Goal: Task Accomplishment & Management: Complete application form

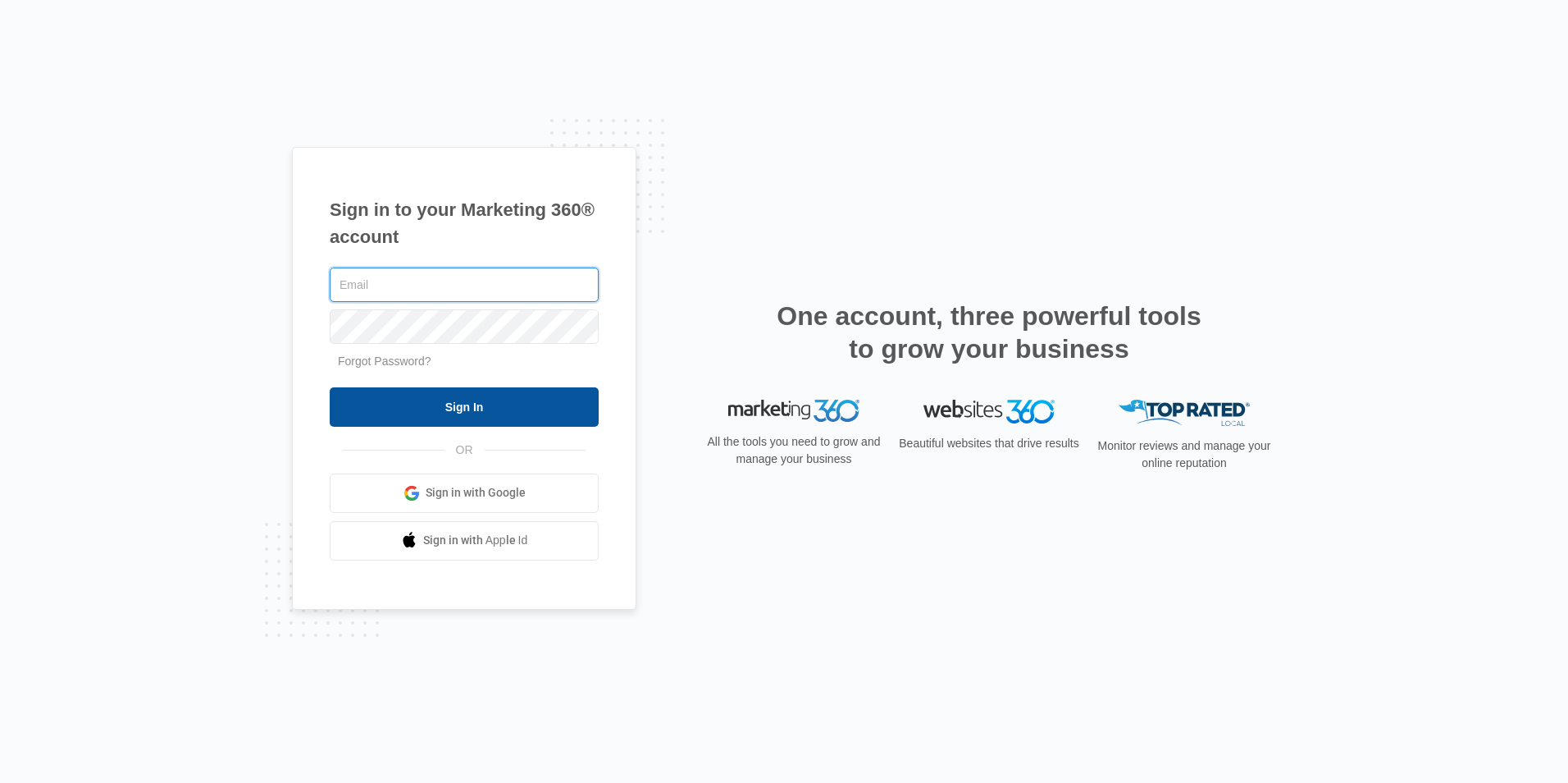
type input "[EMAIL_ADDRESS][DOMAIN_NAME]"
click at [523, 391] on input "Sign In" at bounding box center [464, 407] width 269 height 40
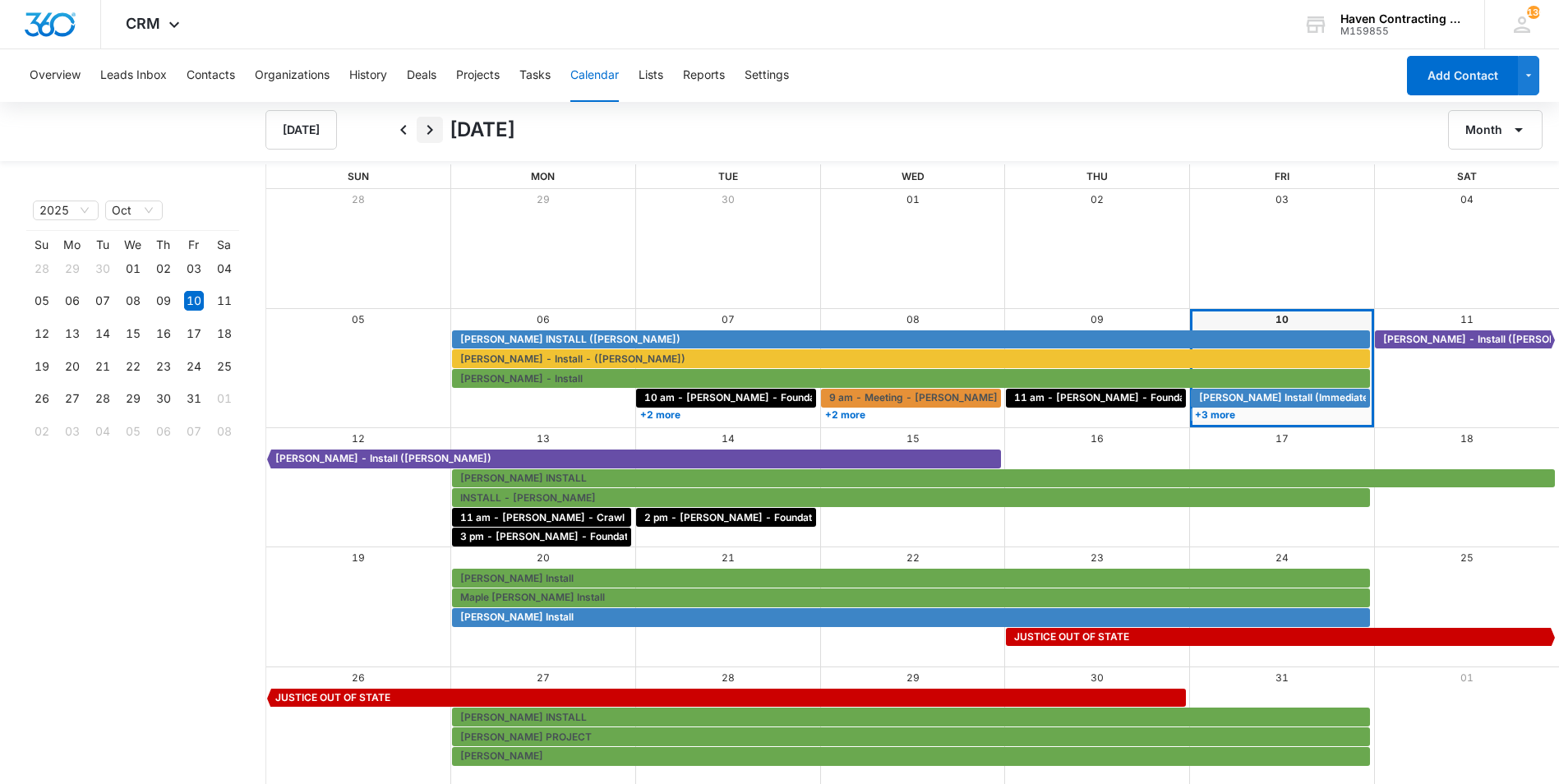
click at [433, 136] on icon "Next" at bounding box center [430, 129] width 19 height 19
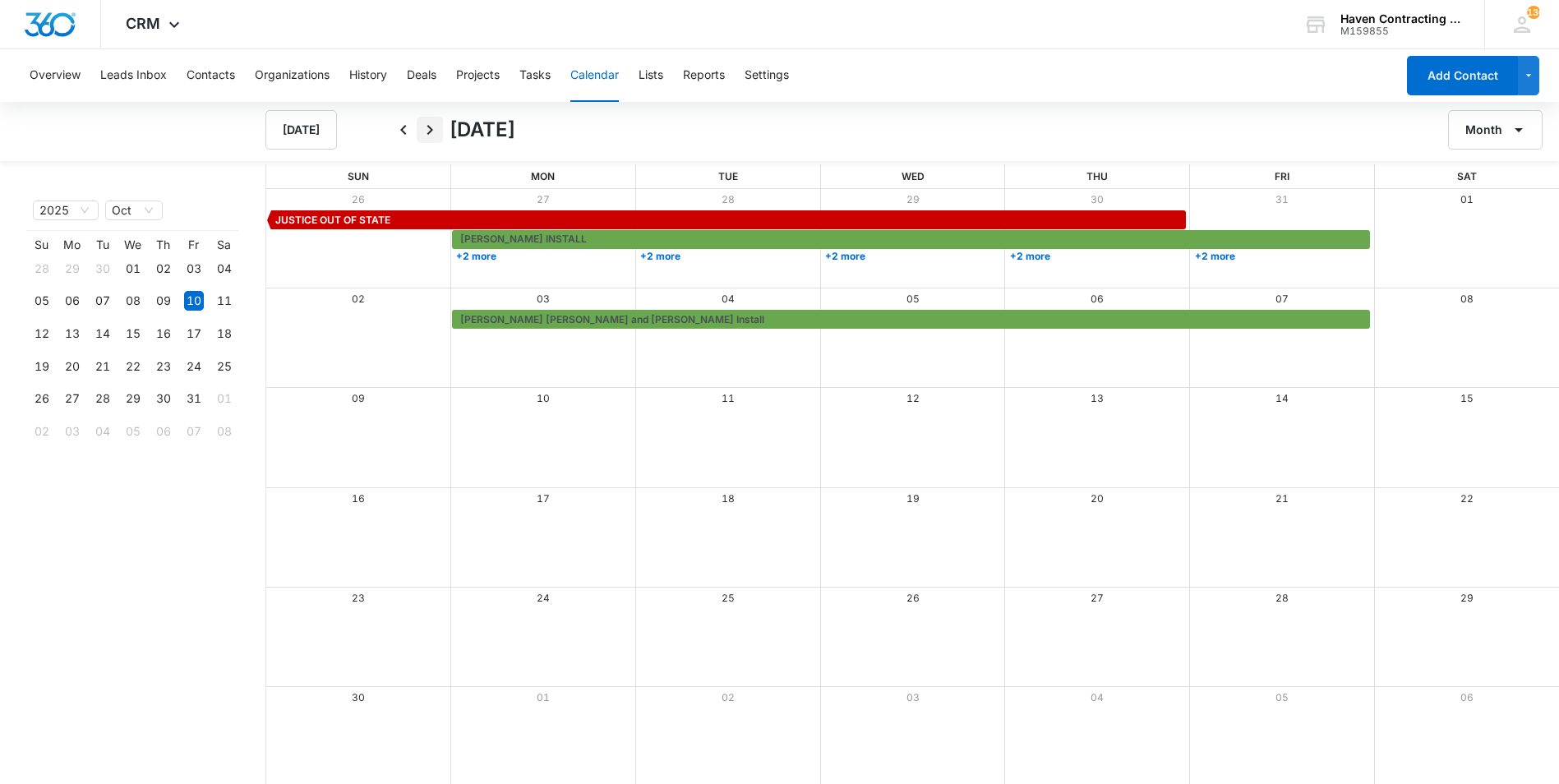
click at [433, 136] on icon "Next" at bounding box center [430, 129] width 19 height 19
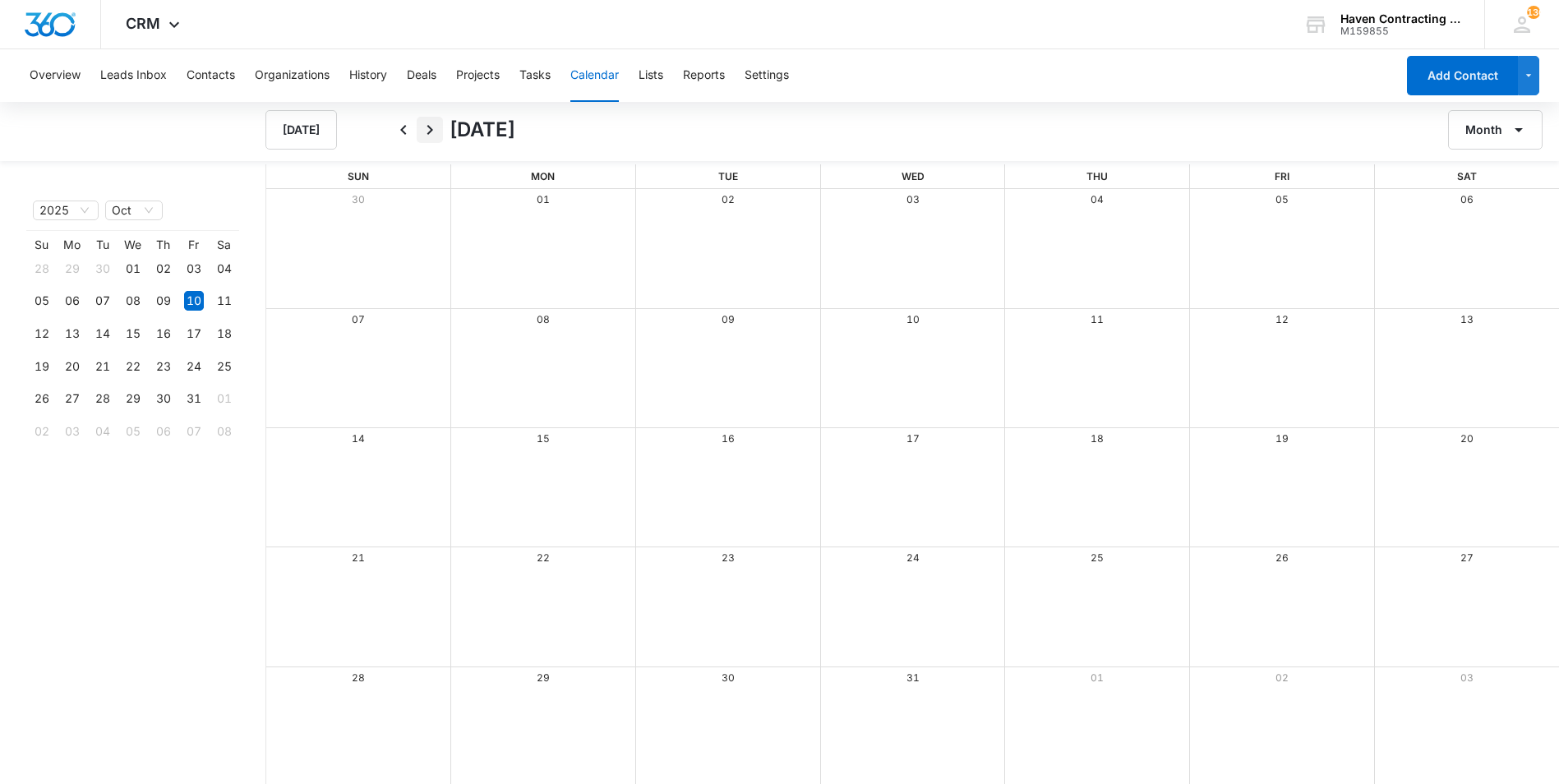
click at [433, 136] on icon "Next" at bounding box center [430, 129] width 19 height 19
click at [432, 136] on icon "Next" at bounding box center [430, 129] width 19 height 19
click at [528, 74] on button "Tasks" at bounding box center [534, 76] width 31 height 53
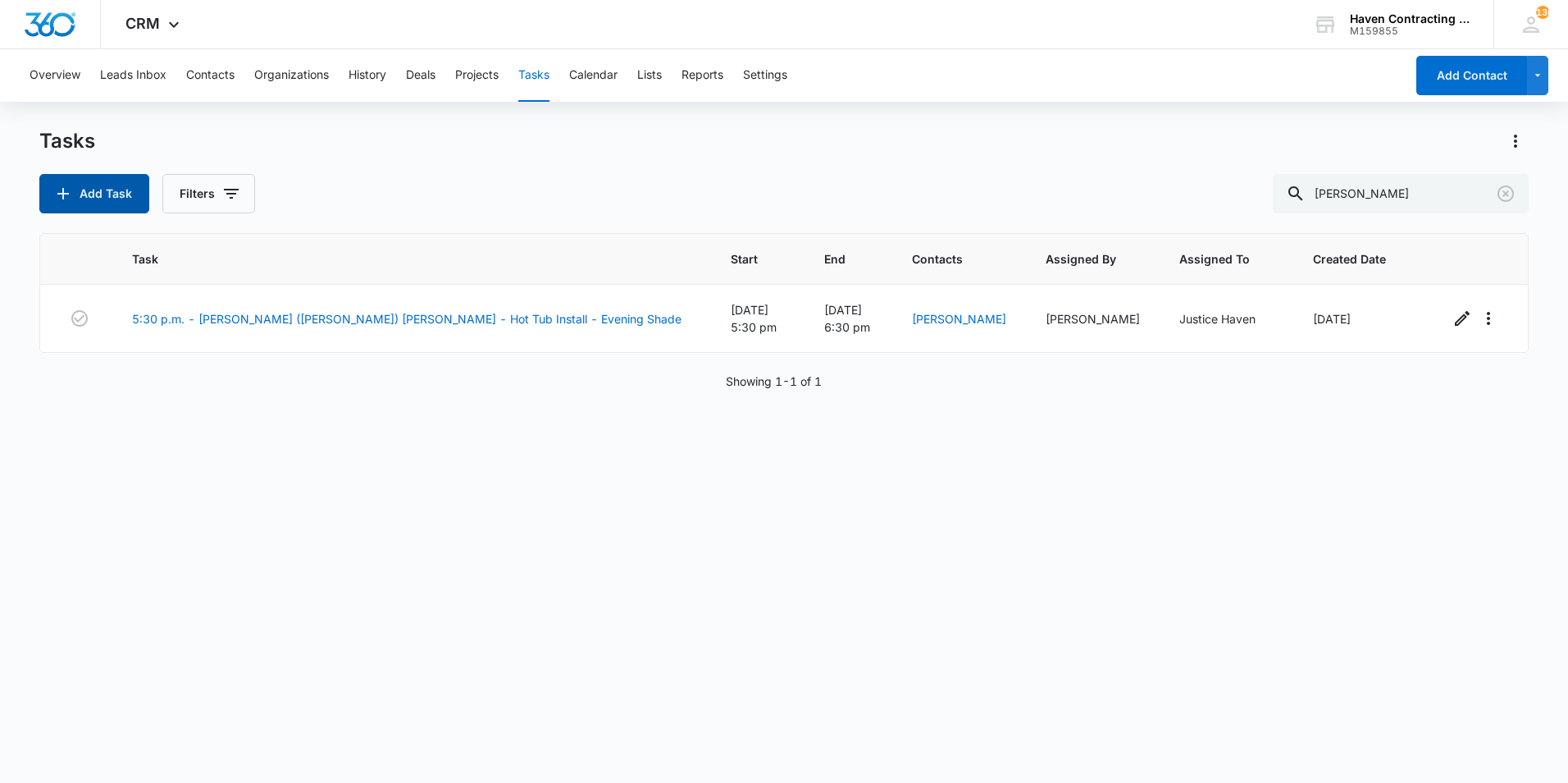
click at [128, 197] on button "Add Task" at bounding box center [94, 193] width 110 height 40
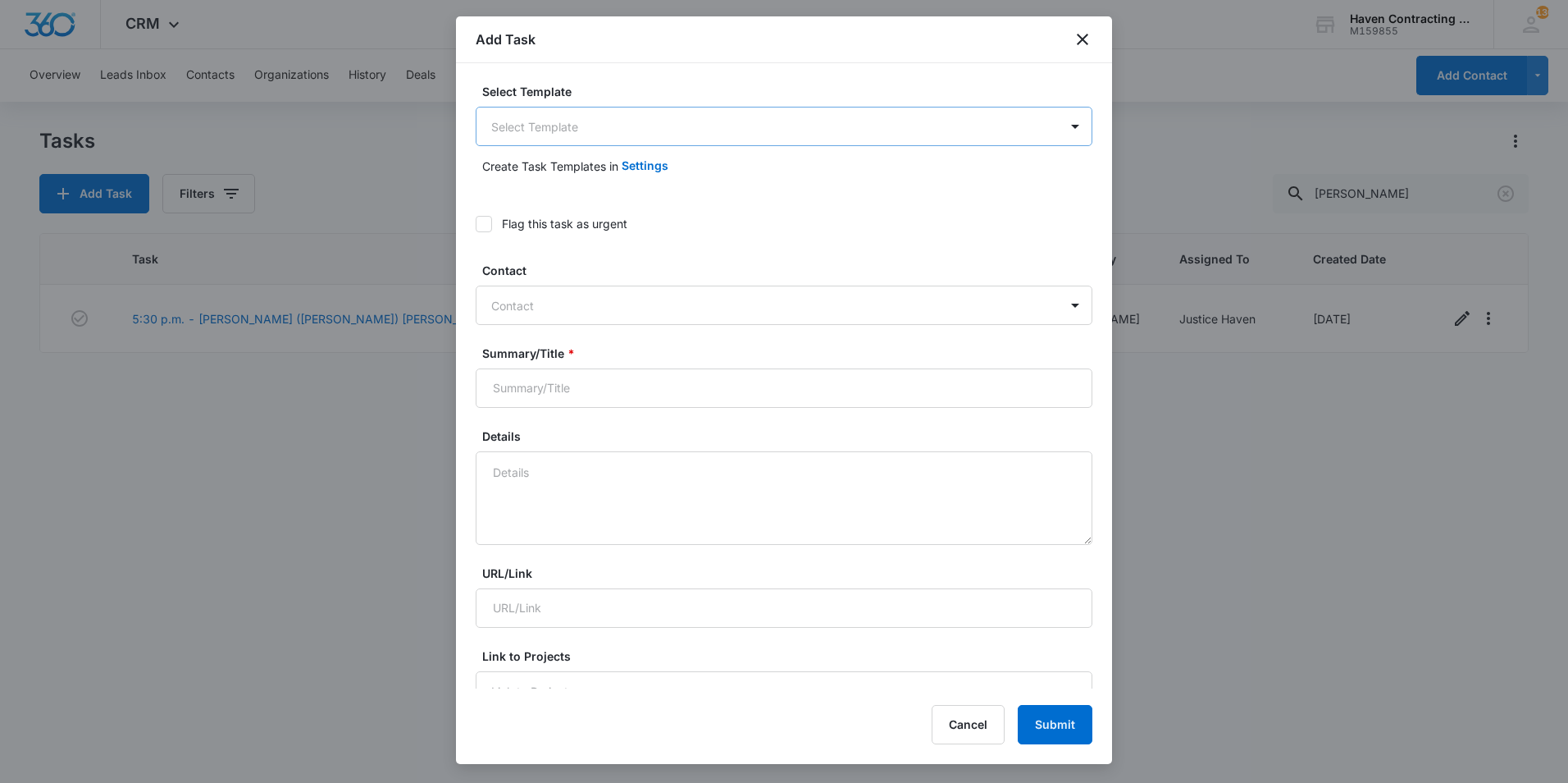
click at [611, 140] on body "CRM Apps Reputation Websites Forms CRM Email Social Shop Payments POS Ads Intel…" at bounding box center [784, 391] width 1568 height 783
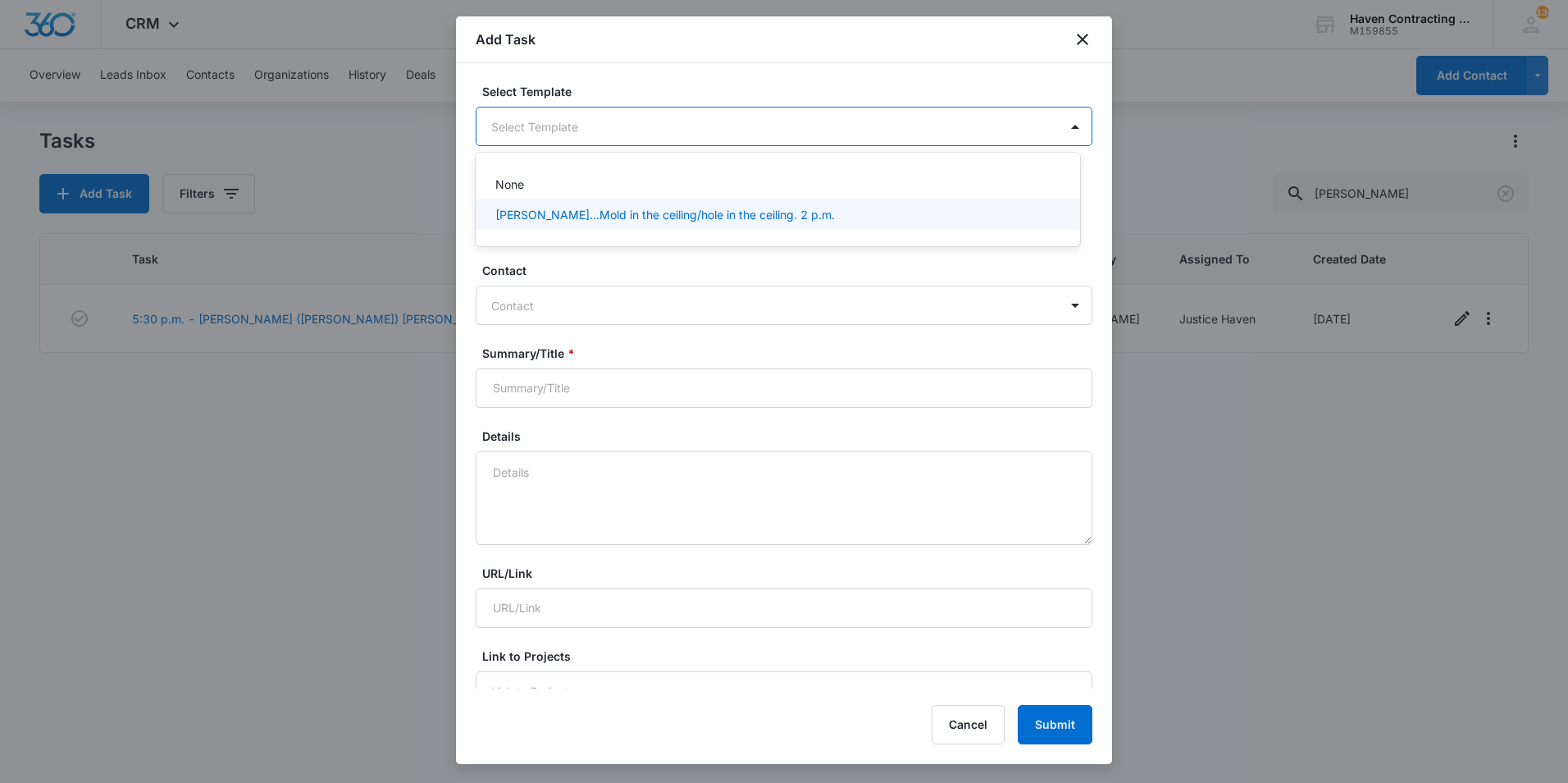
click at [635, 290] on div at bounding box center [784, 391] width 1568 height 783
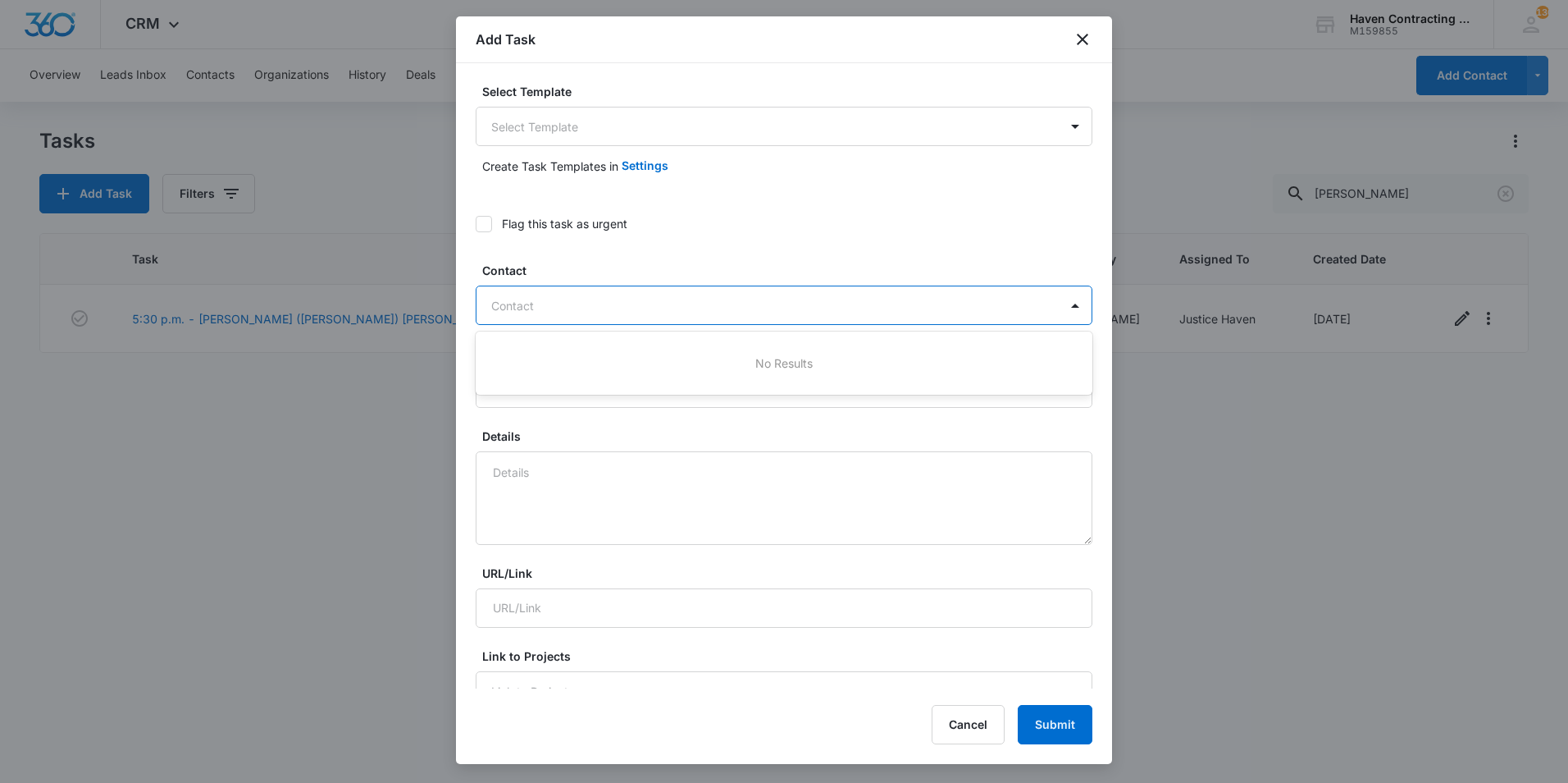
click at [635, 297] on div at bounding box center [774, 305] width 566 height 20
type input "Brad"
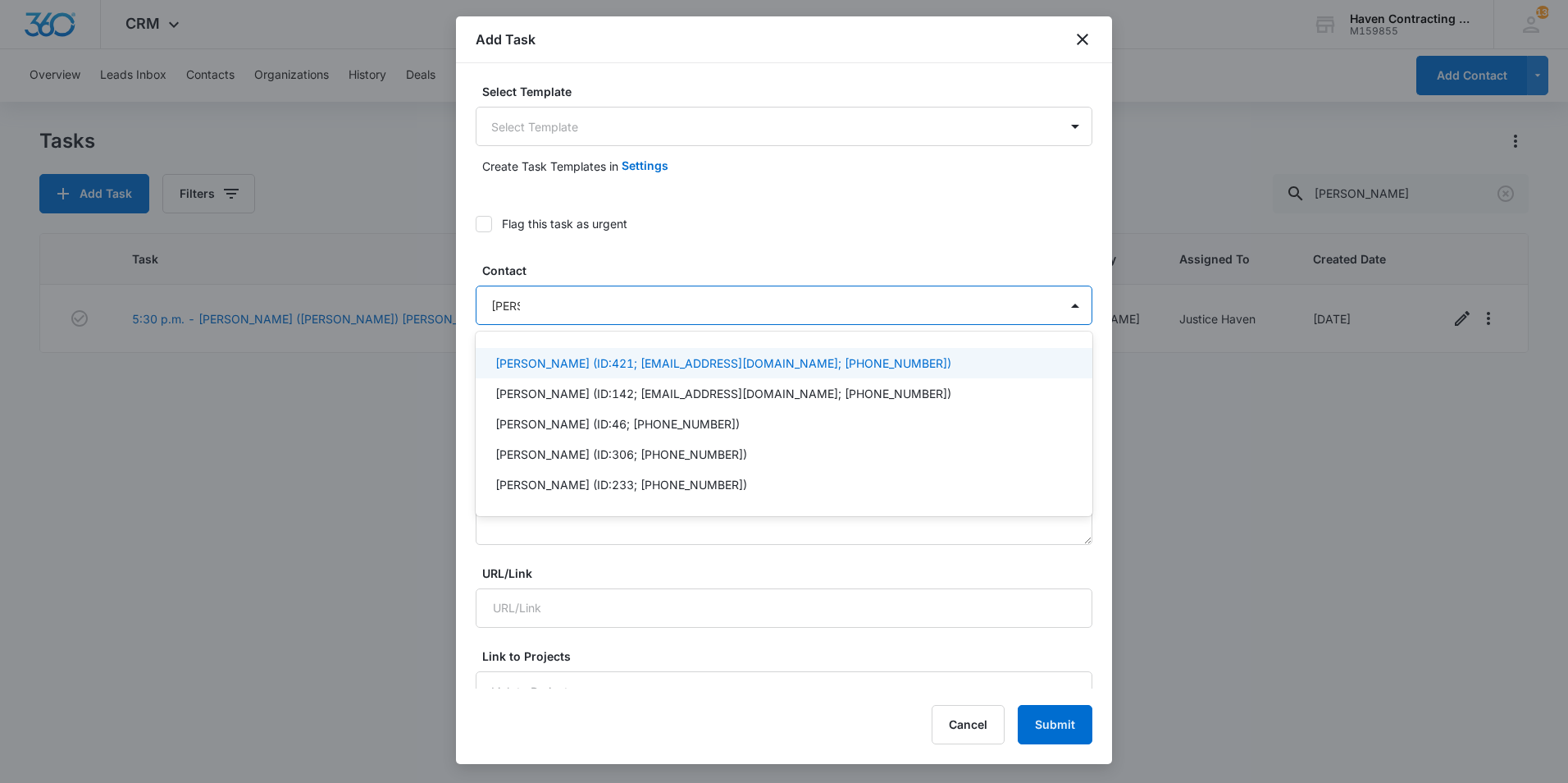
click at [646, 358] on p "Brad Foree (ID:421; brad42@gmail.com; (870) 613-5648)" at bounding box center [723, 363] width 456 height 18
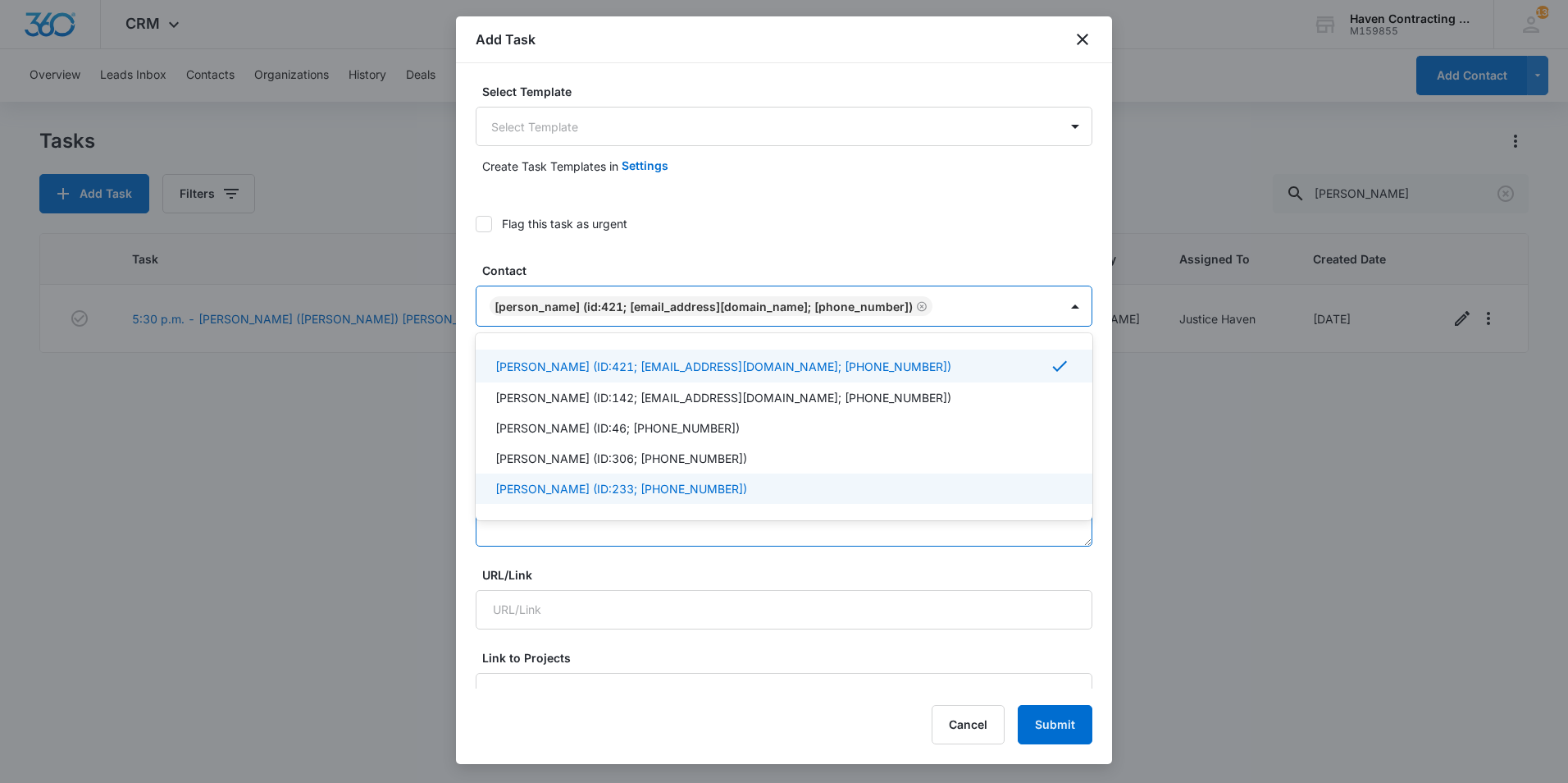
click at [626, 537] on textarea "Details" at bounding box center [784, 499] width 617 height 93
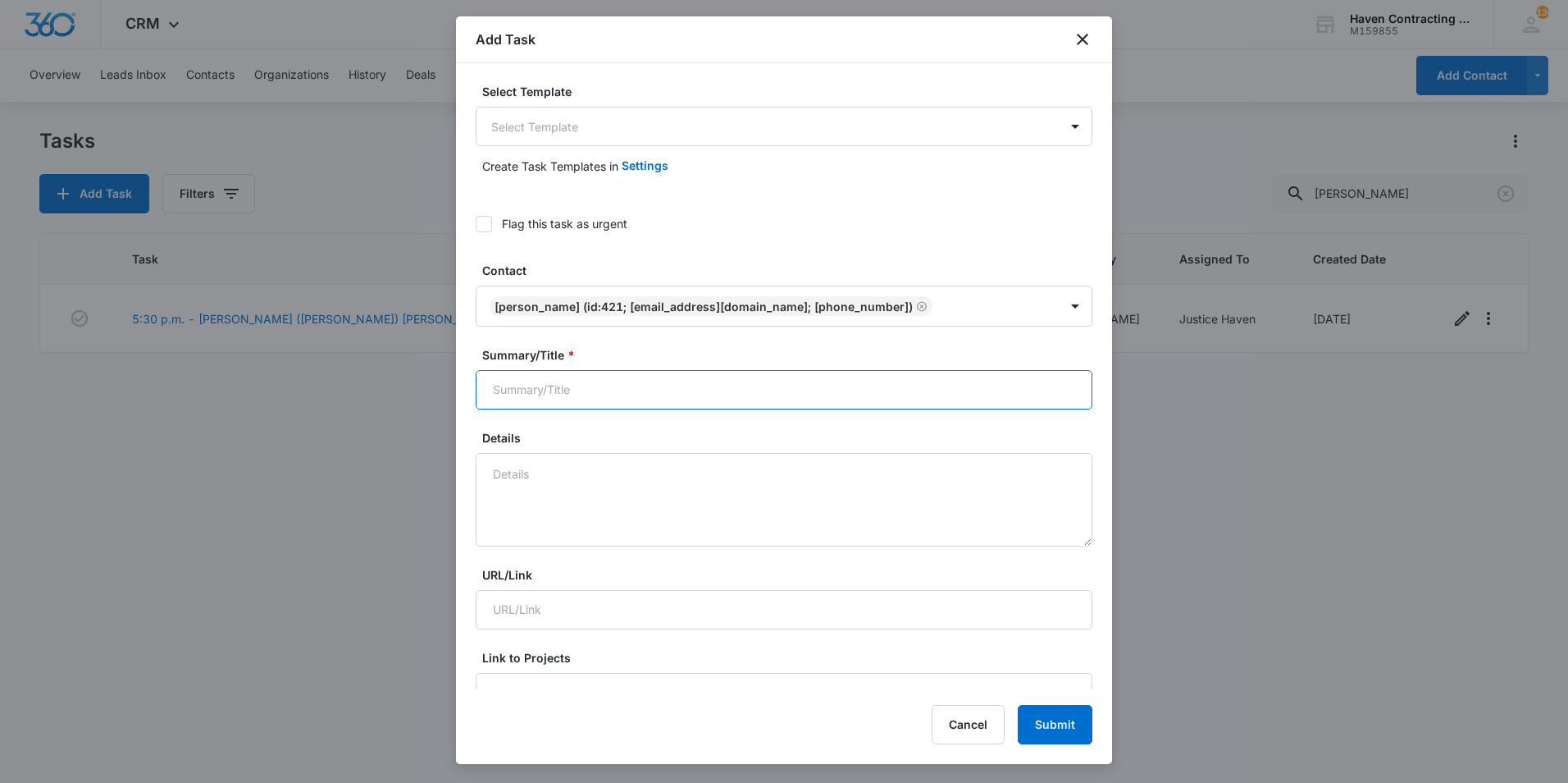
click at [597, 382] on input "Summary/Title *" at bounding box center [784, 389] width 617 height 40
type input "Foree Project"
click at [639, 494] on textarea "Details" at bounding box center [784, 499] width 617 height 93
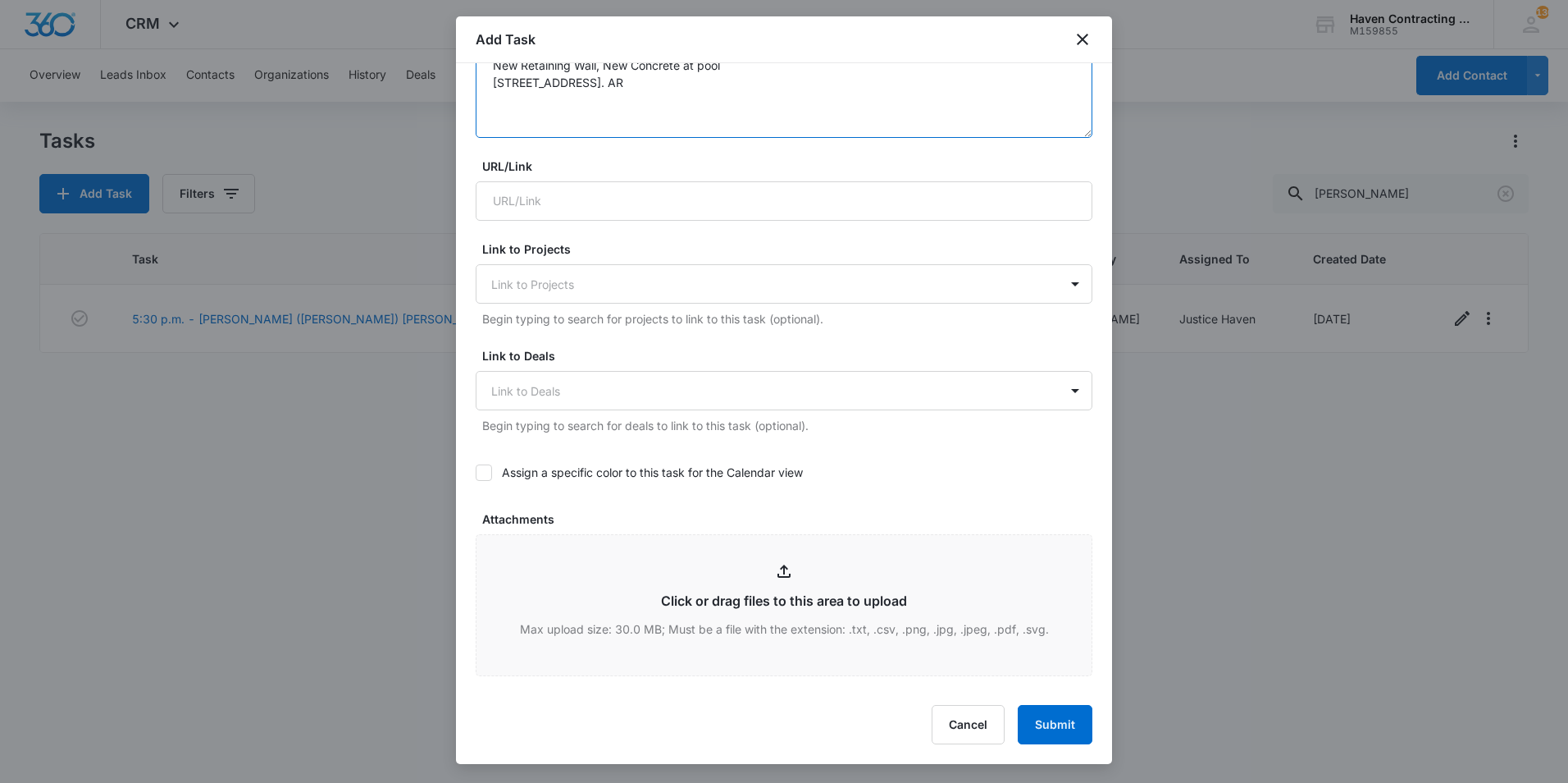
scroll to position [410, 0]
type textarea "New Retaining Wall, New Concrete at pool 50 Triangle LN, Batesville. AR"
click at [549, 470] on label "Assign a specific color to this task for the Calendar view" at bounding box center [784, 471] width 617 height 18
click at [475, 471] on input "Assign a specific color to this task for the Calendar view" at bounding box center [475, 471] width 0 height 0
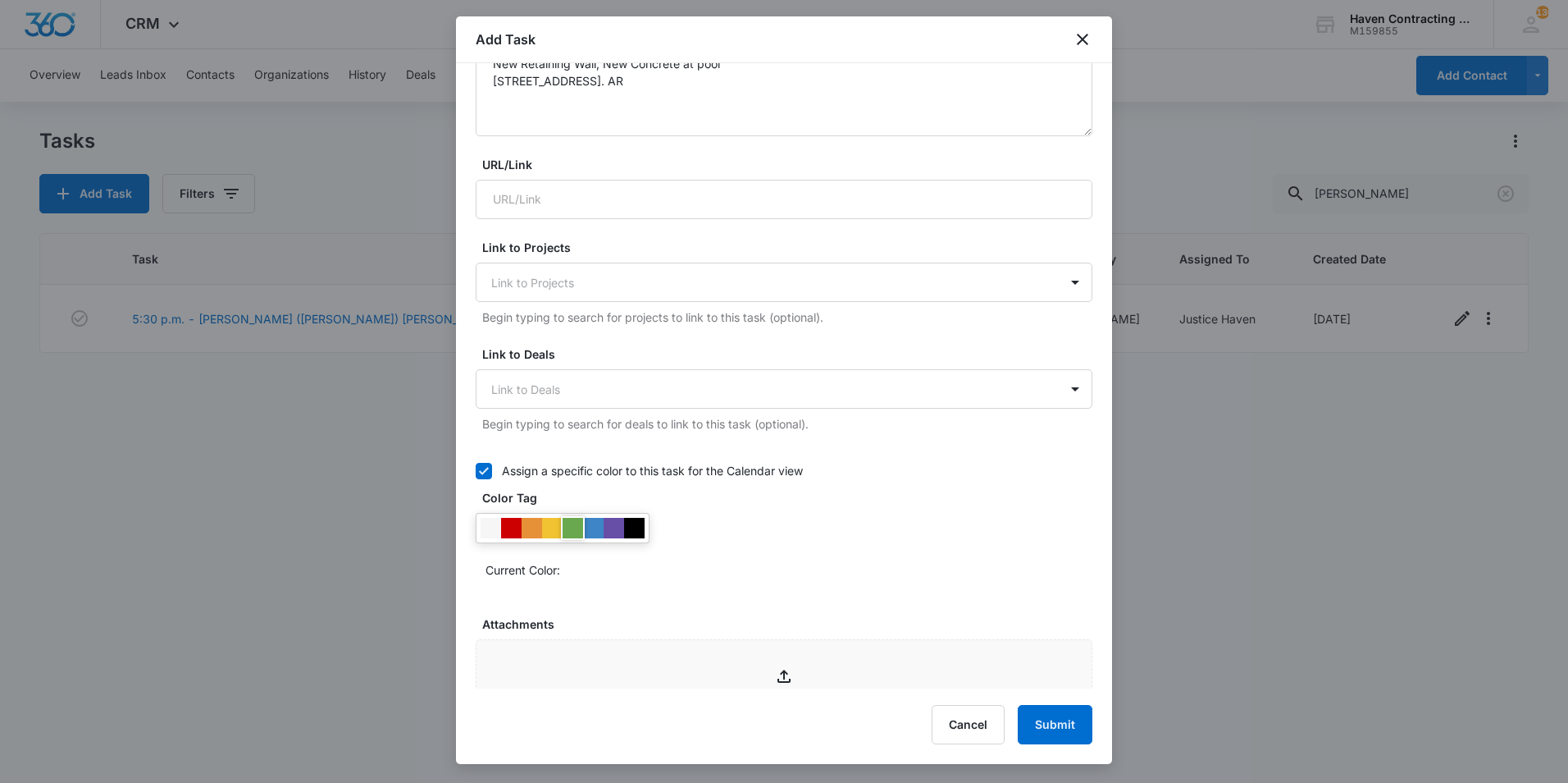
click at [581, 528] on div at bounding box center [572, 527] width 20 height 20
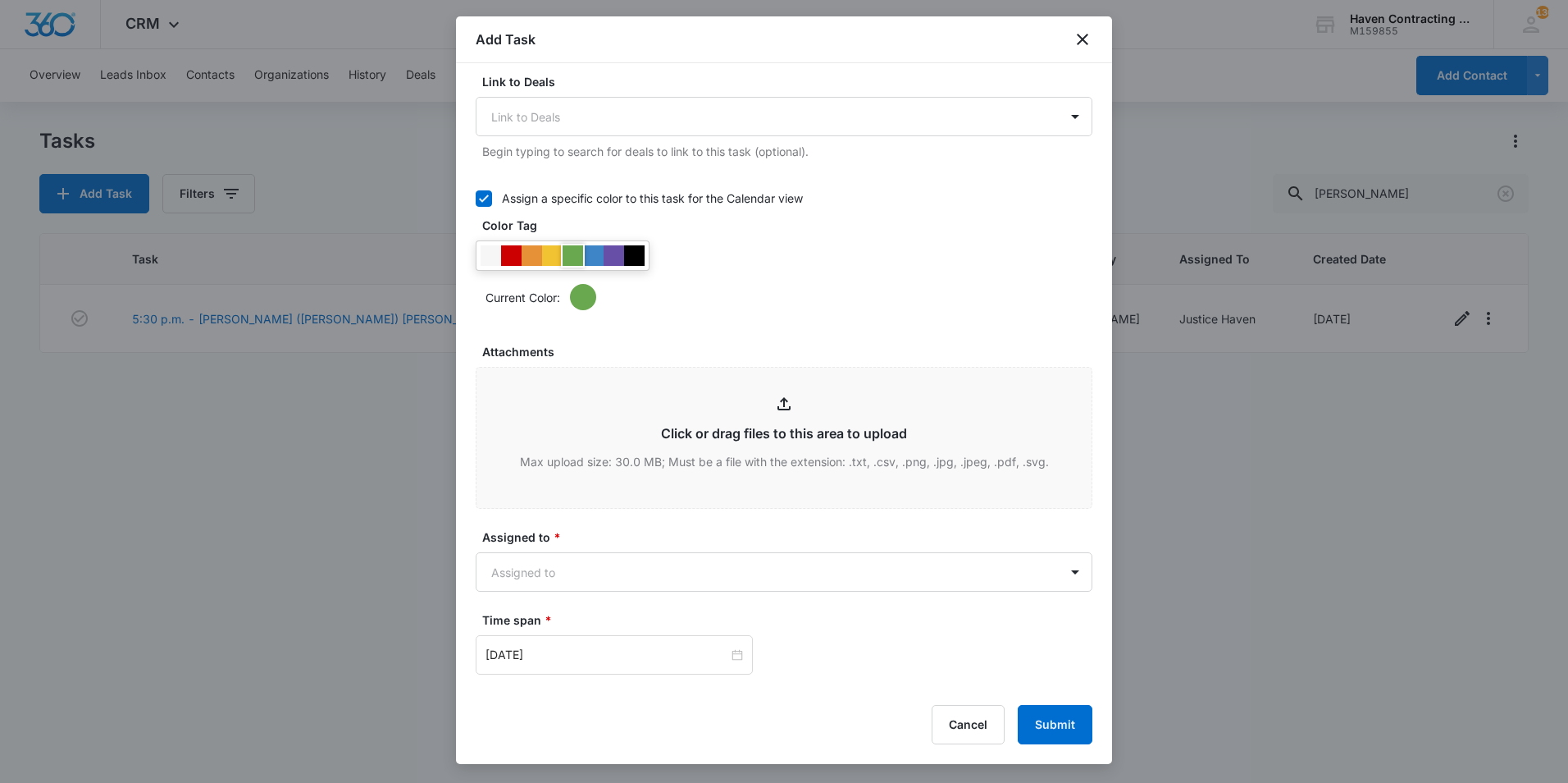
scroll to position [738, 0]
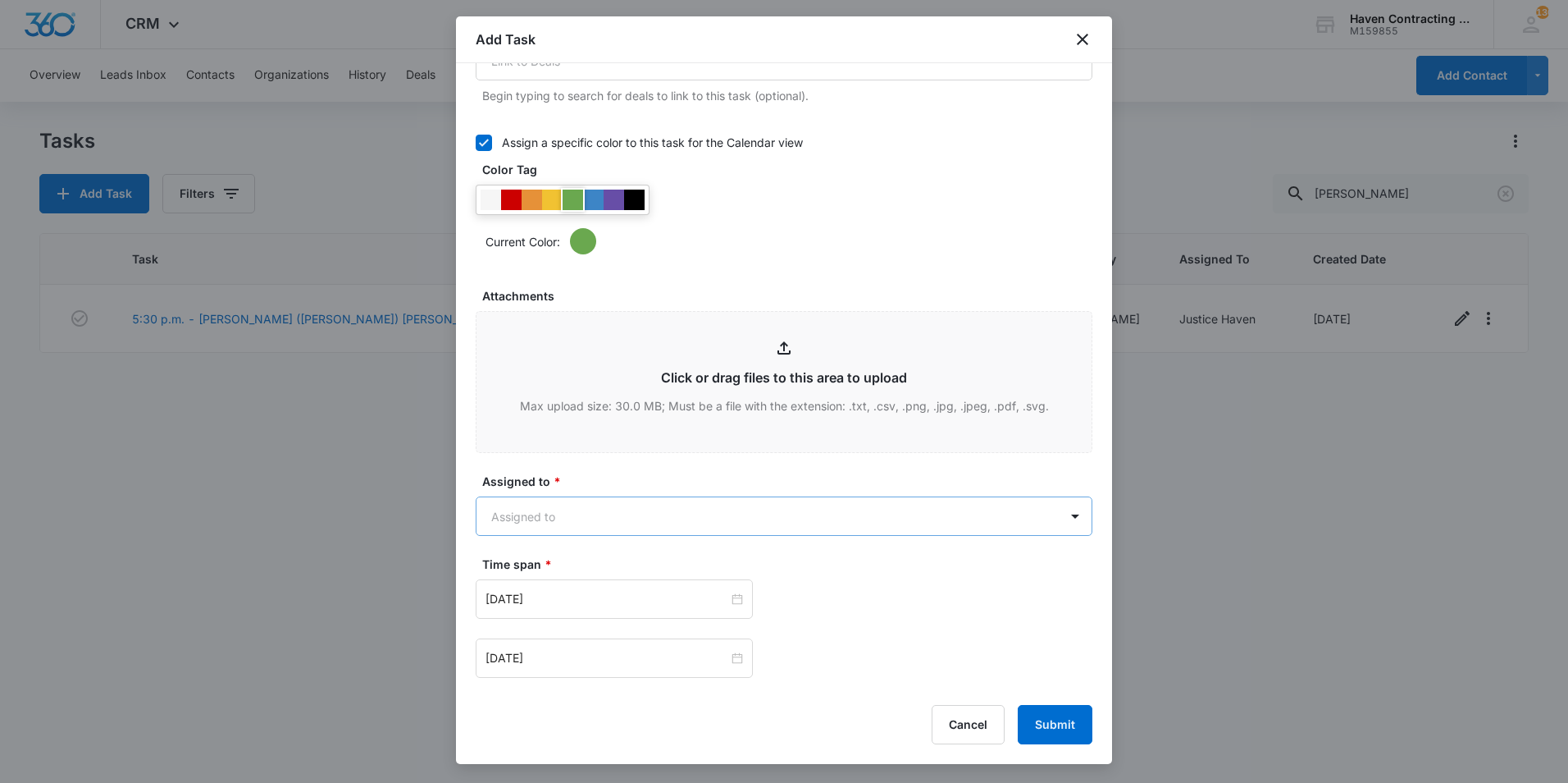
click at [608, 518] on body "CRM Apps Reputation Websites Forms CRM Email Social Shop Payments POS Ads Intel…" at bounding box center [784, 391] width 1568 height 783
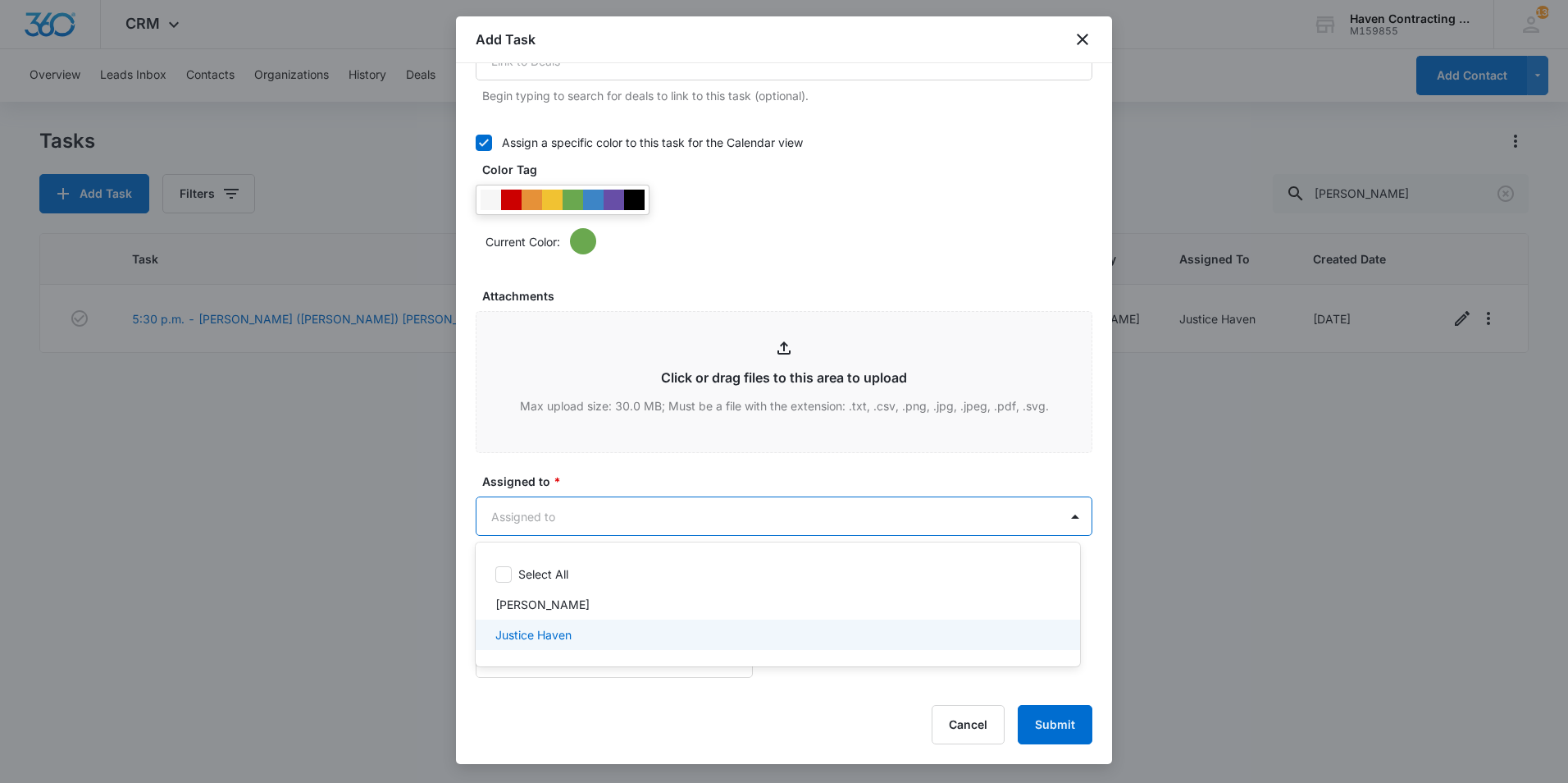
click at [593, 623] on div "Justice Haven" at bounding box center [777, 634] width 604 height 31
click at [842, 679] on div at bounding box center [784, 391] width 1568 height 783
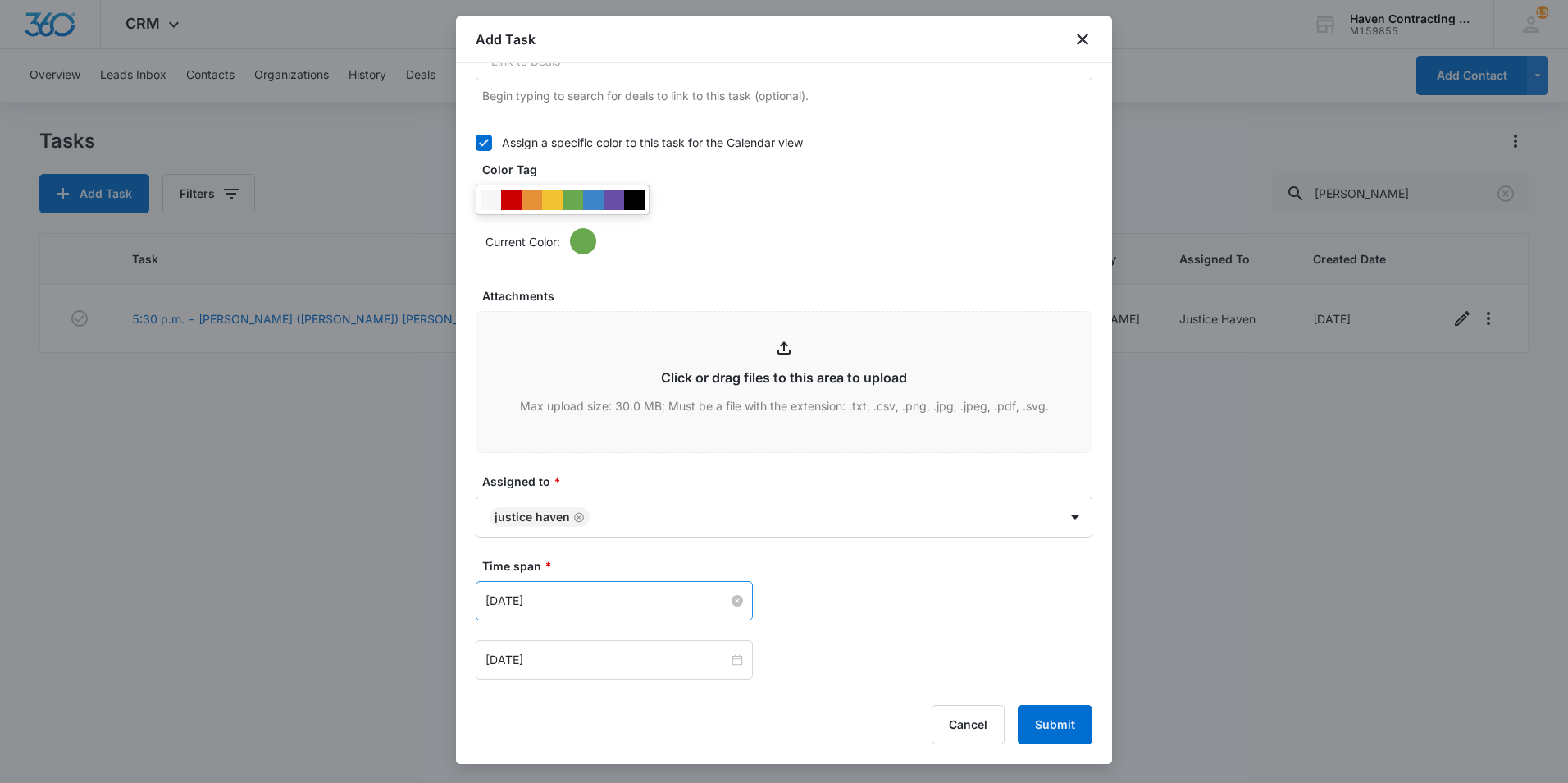
click at [611, 597] on input "Oct 10, 2025" at bounding box center [607, 600] width 242 height 18
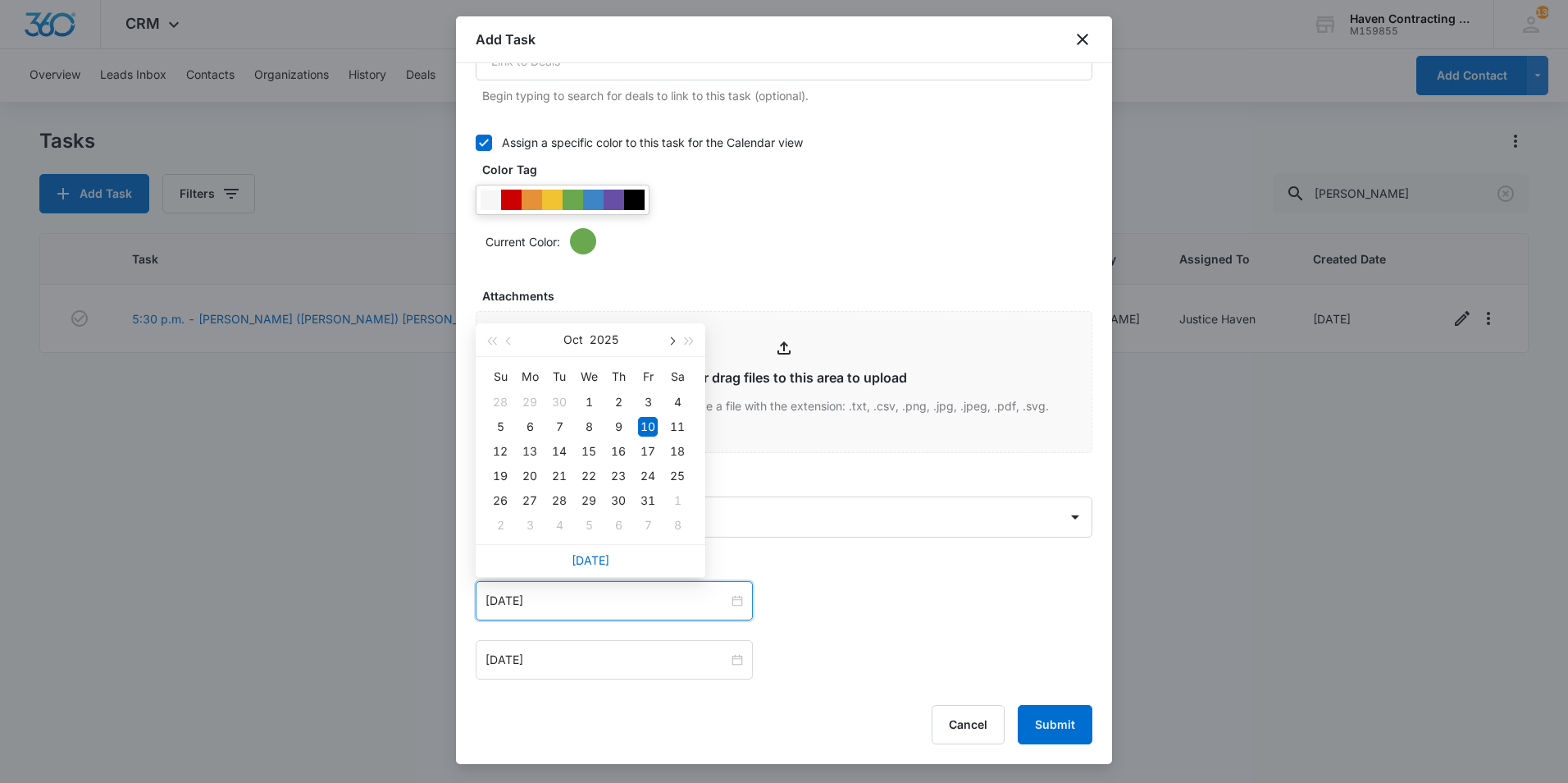
click at [669, 343] on span "button" at bounding box center [670, 341] width 8 height 8
type input "Feb 2, 2026"
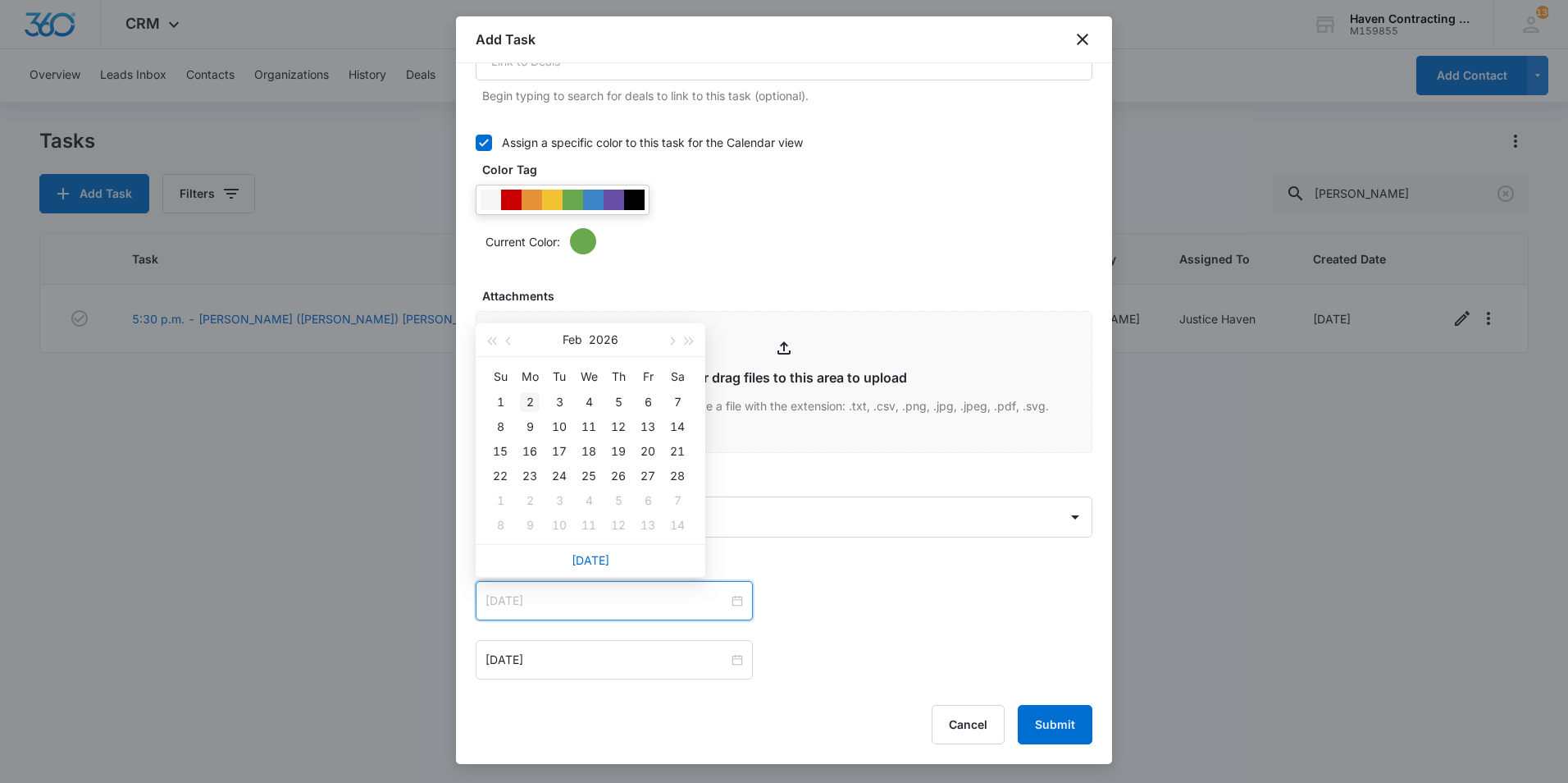
click at [533, 402] on div "2" at bounding box center [530, 402] width 19 height 19
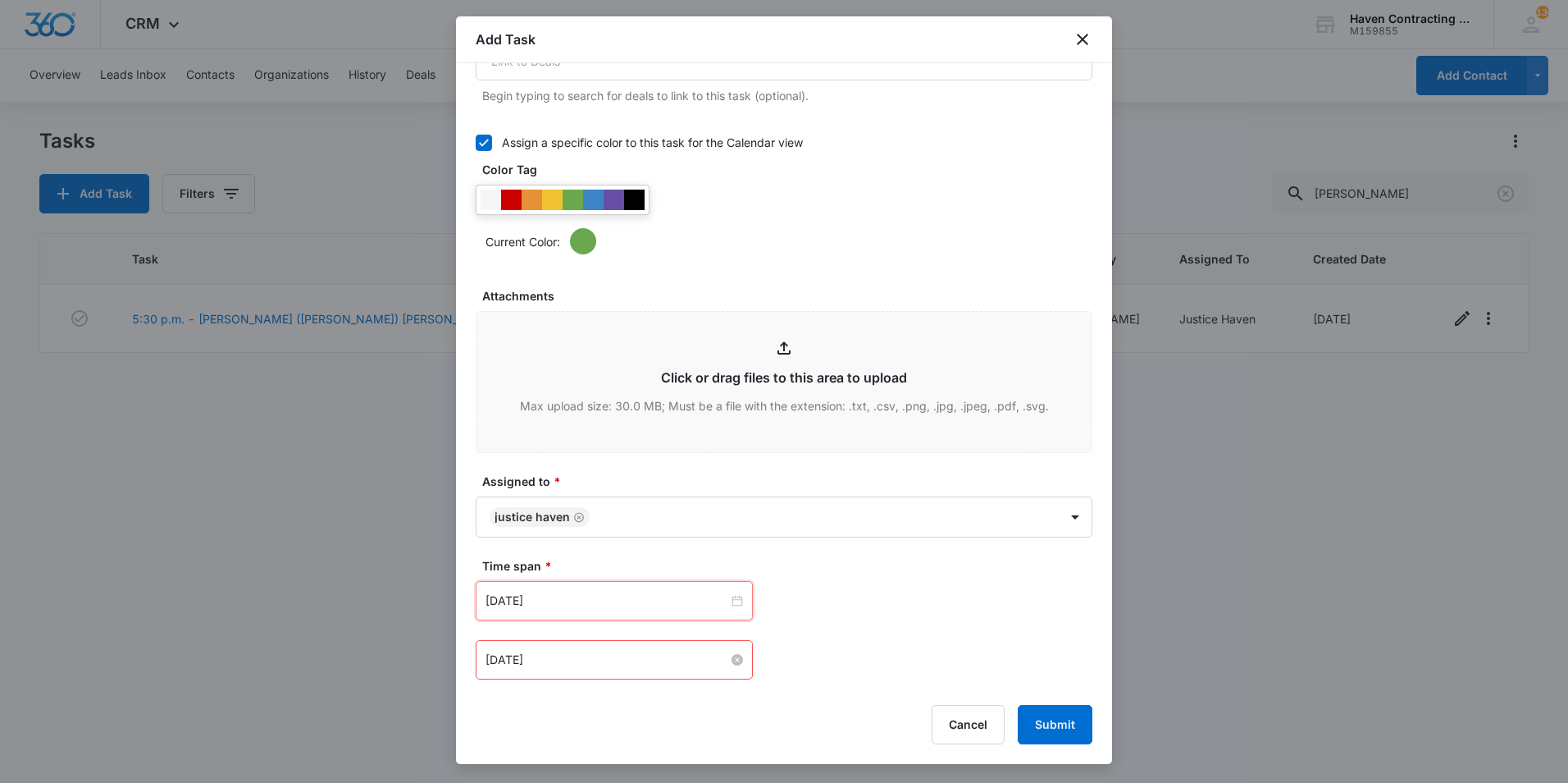
click at [531, 664] on input "Oct 10, 2025" at bounding box center [607, 659] width 242 height 18
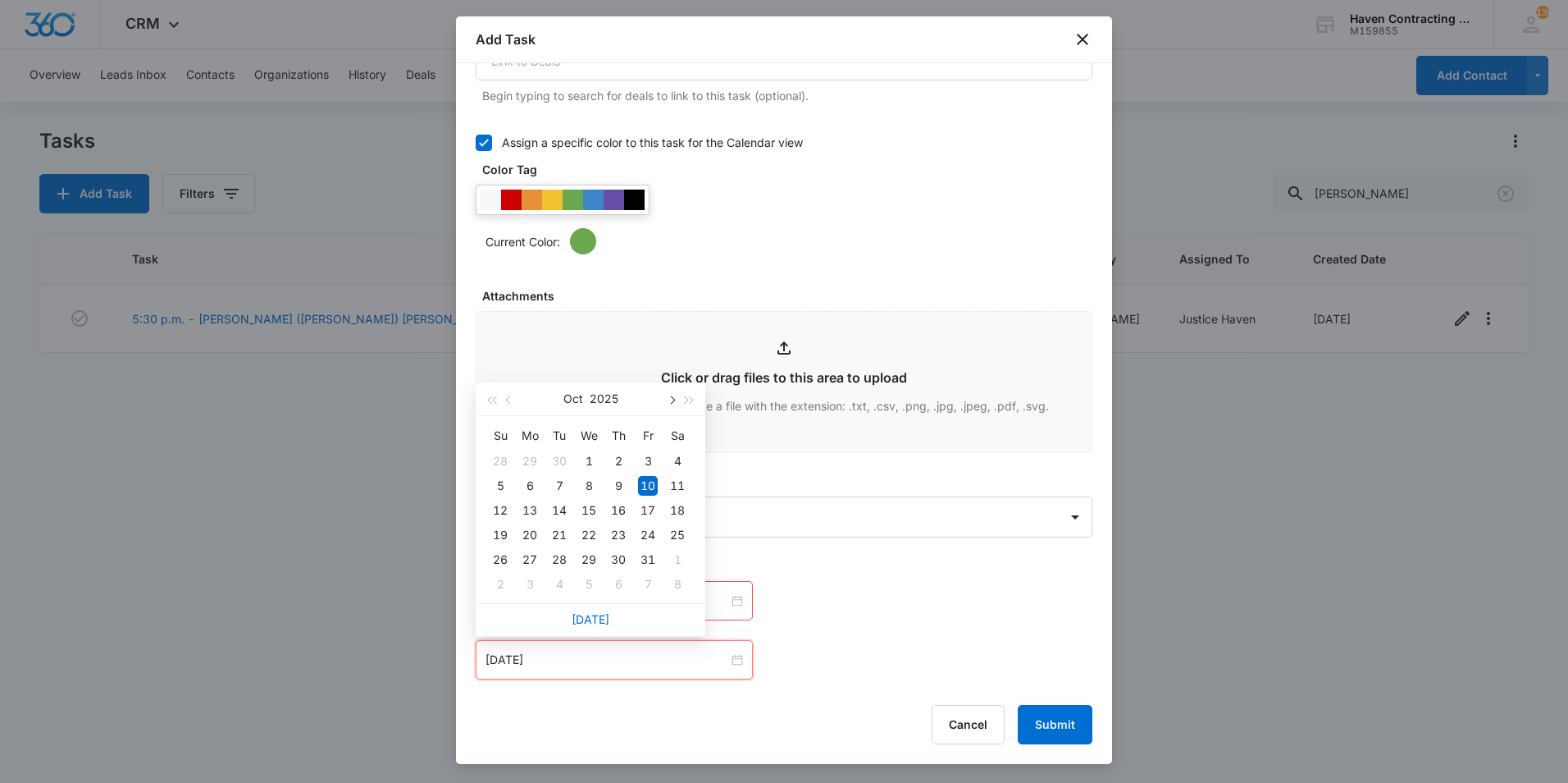
click at [674, 410] on button "button" at bounding box center [670, 398] width 18 height 33
type input "Feb 28, 2026"
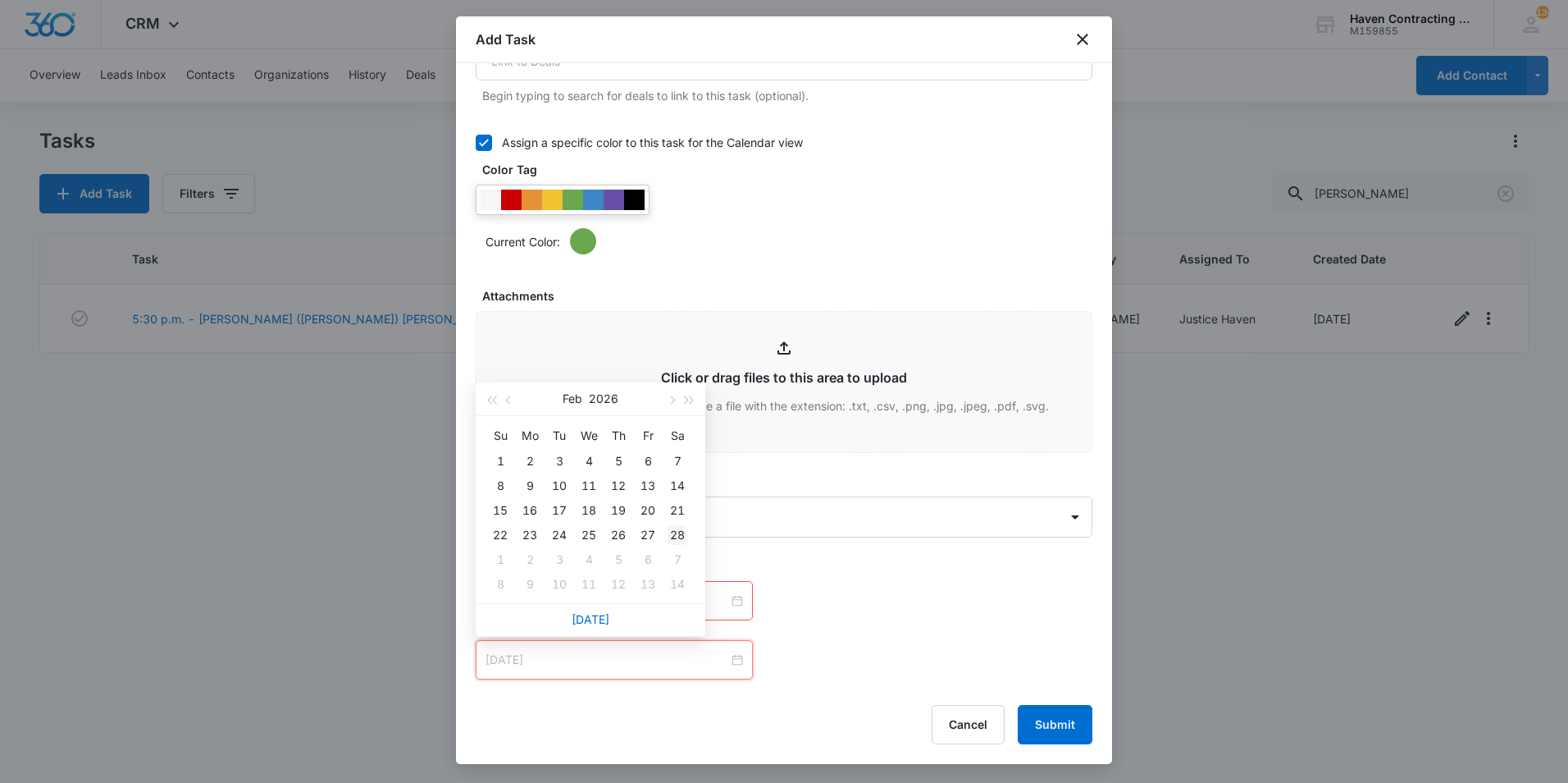
click at [672, 537] on div "28" at bounding box center [677, 534] width 19 height 19
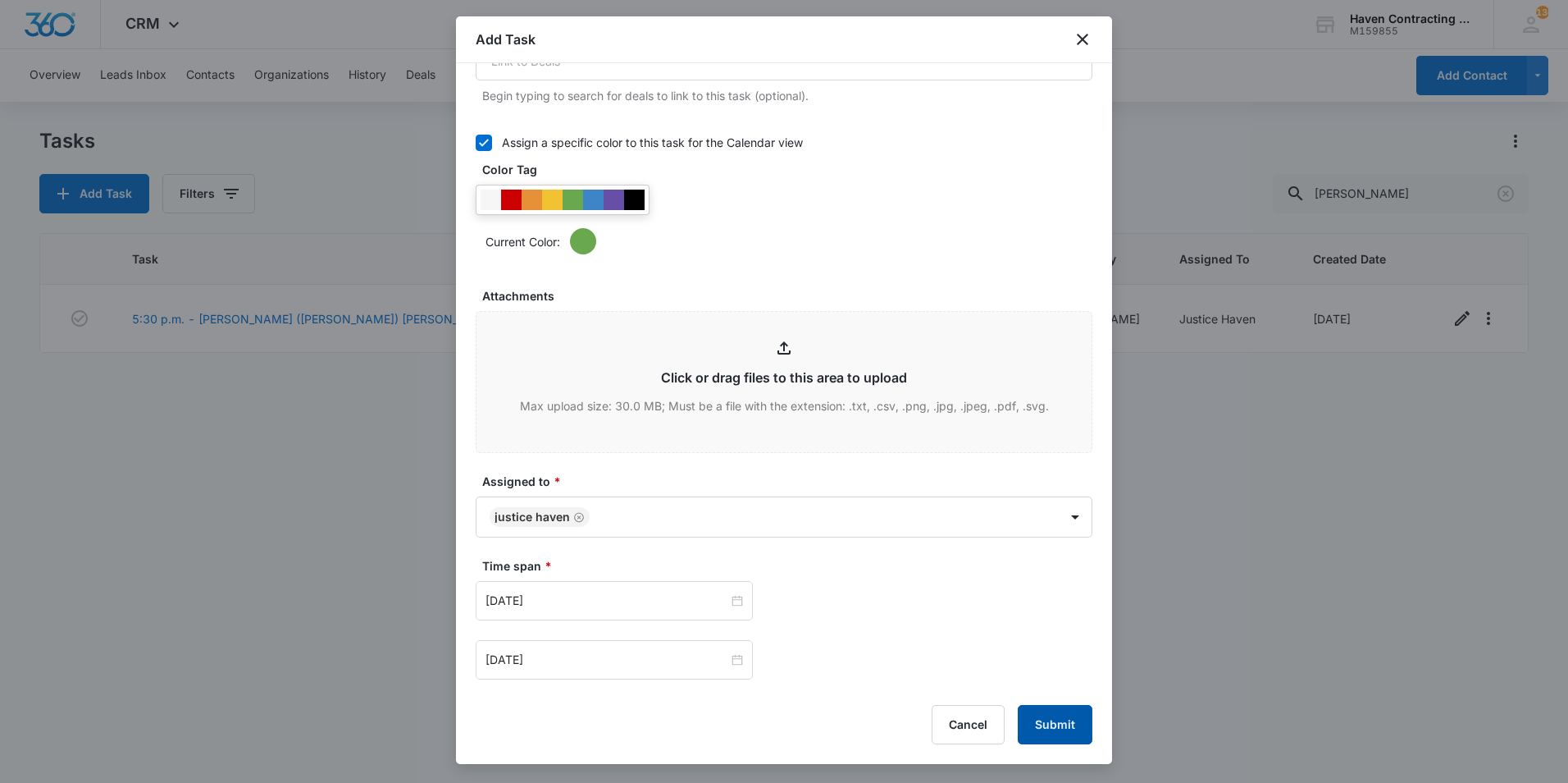
click at [1042, 737] on button "Submit" at bounding box center [1055, 724] width 75 height 40
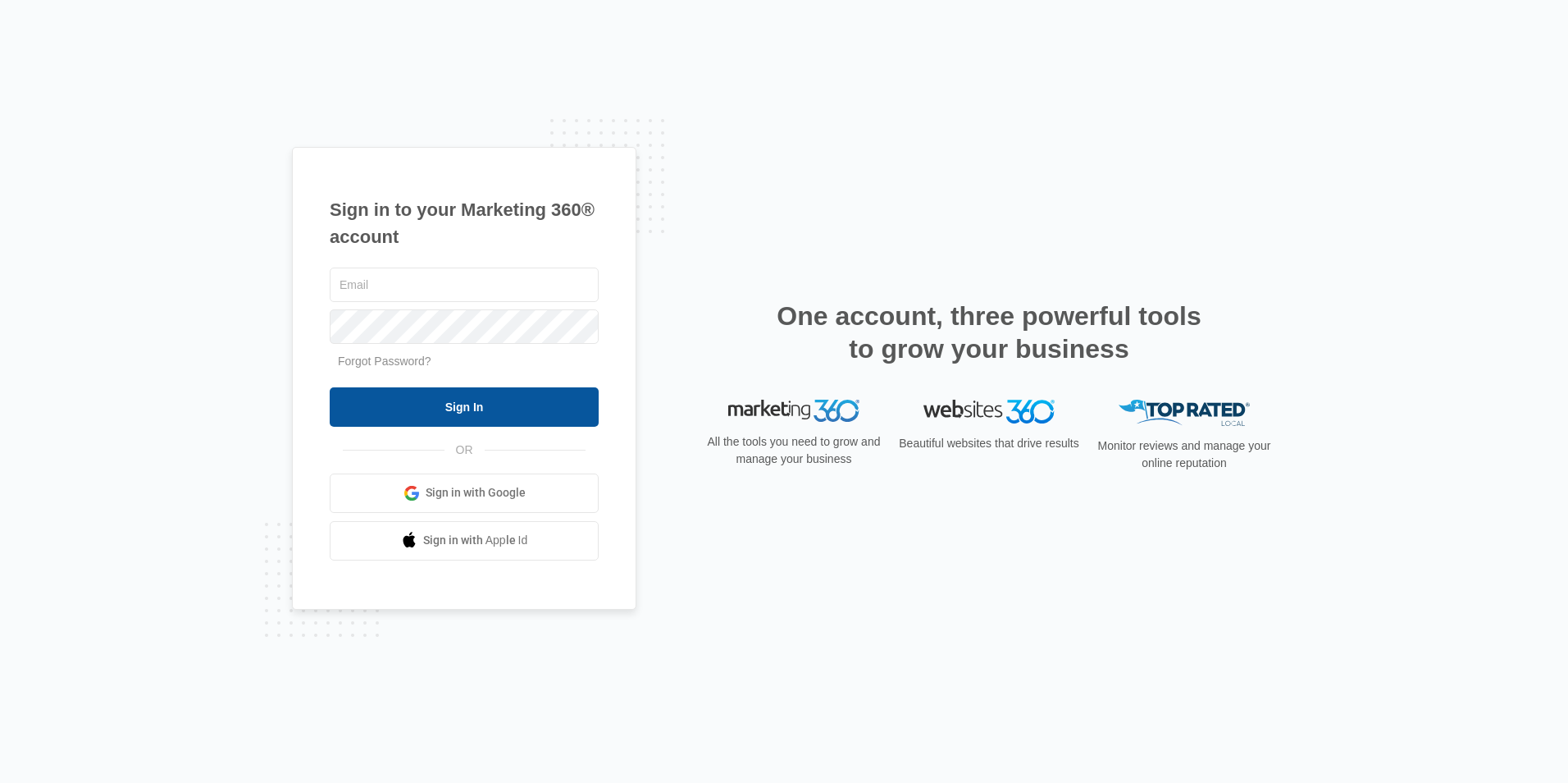
type input "[EMAIL_ADDRESS][DOMAIN_NAME]"
click at [490, 411] on input "Sign In" at bounding box center [464, 407] width 269 height 40
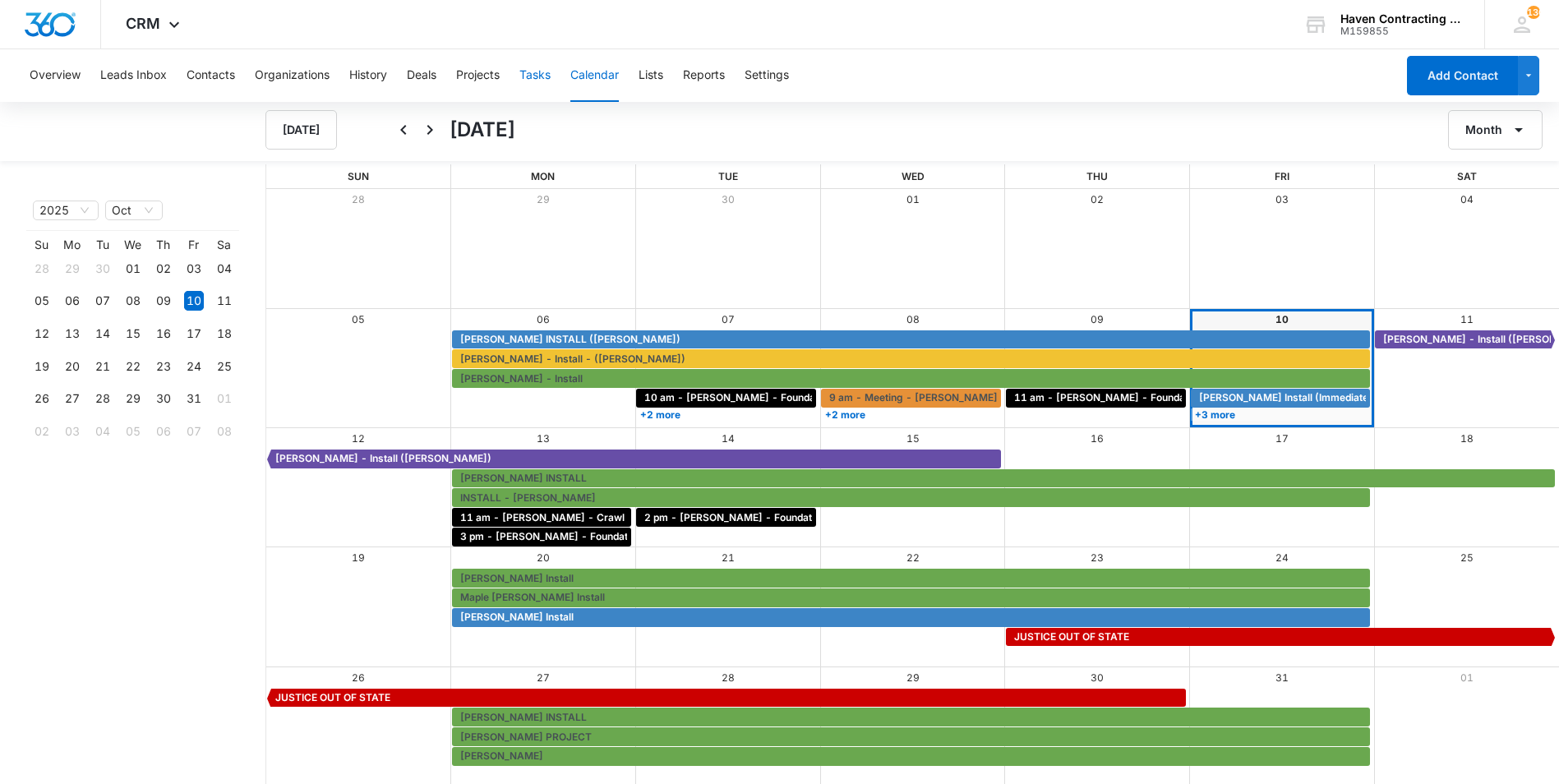
click at [543, 64] on button "Tasks" at bounding box center [534, 76] width 31 height 53
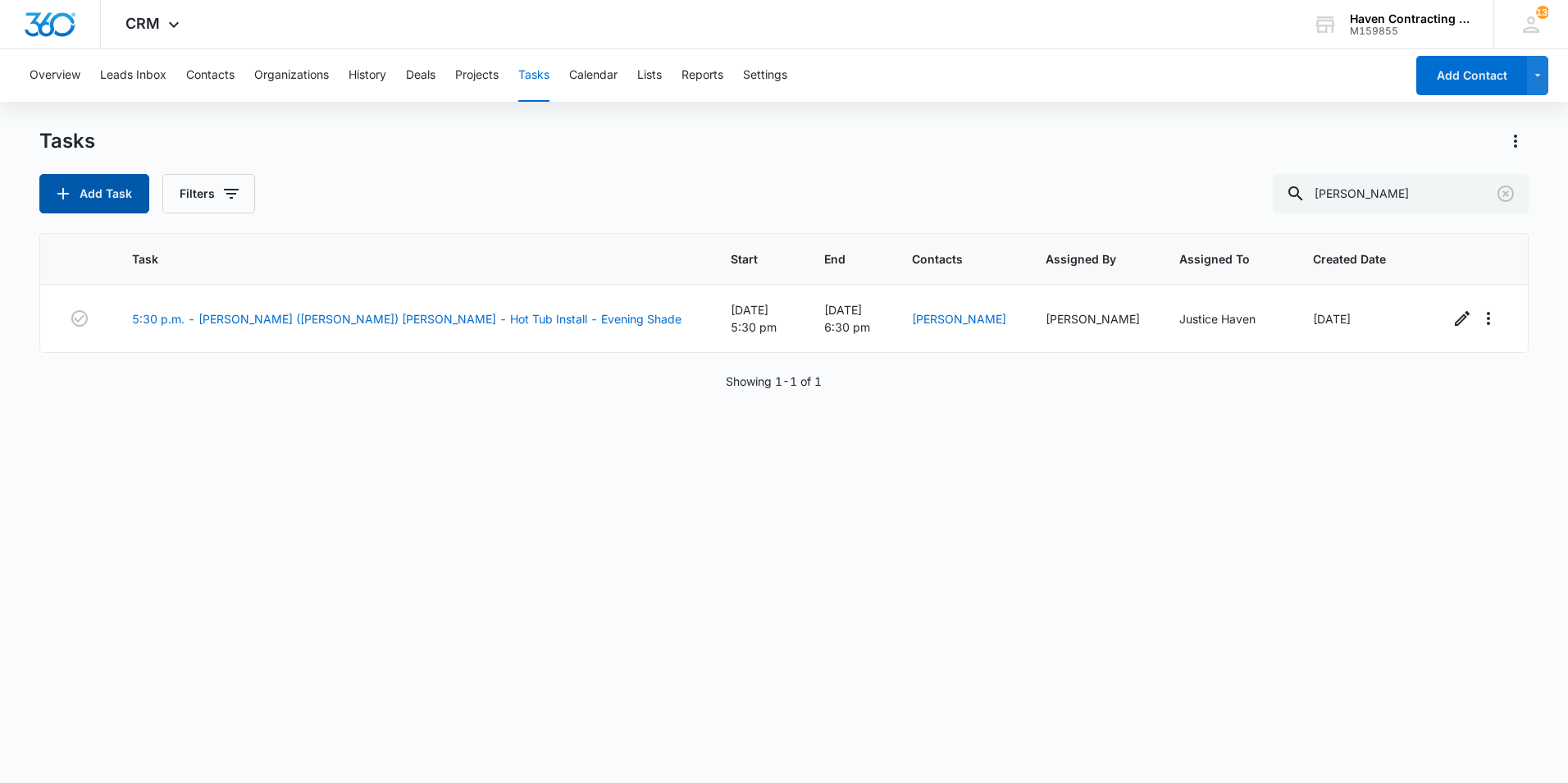
click at [92, 185] on button "Add Task" at bounding box center [94, 193] width 110 height 40
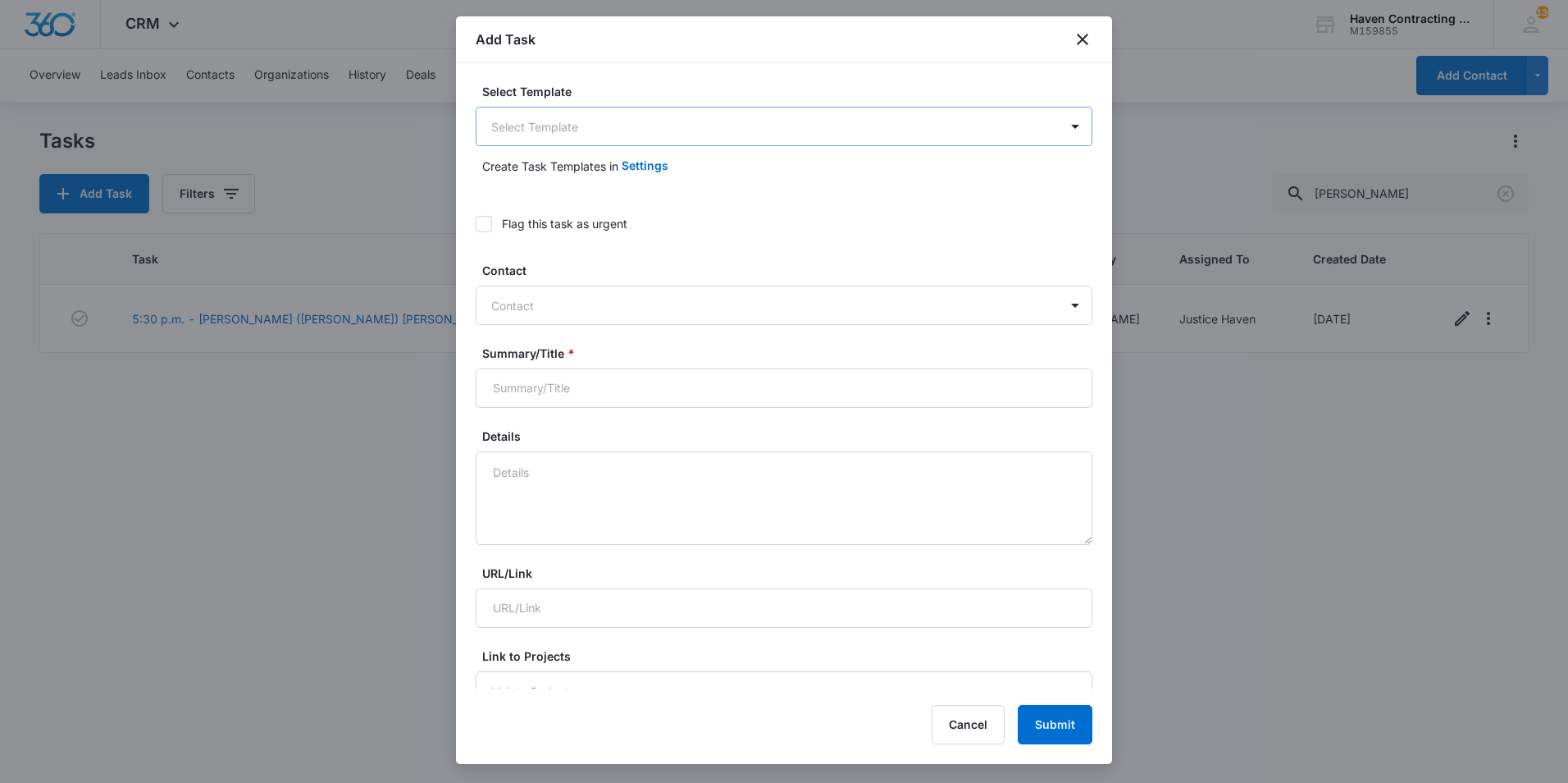
click at [545, 141] on body "CRM Apps Reputation Websites Forms CRM Email Social Shop Payments POS Ads Intel…" at bounding box center [784, 391] width 1568 height 783
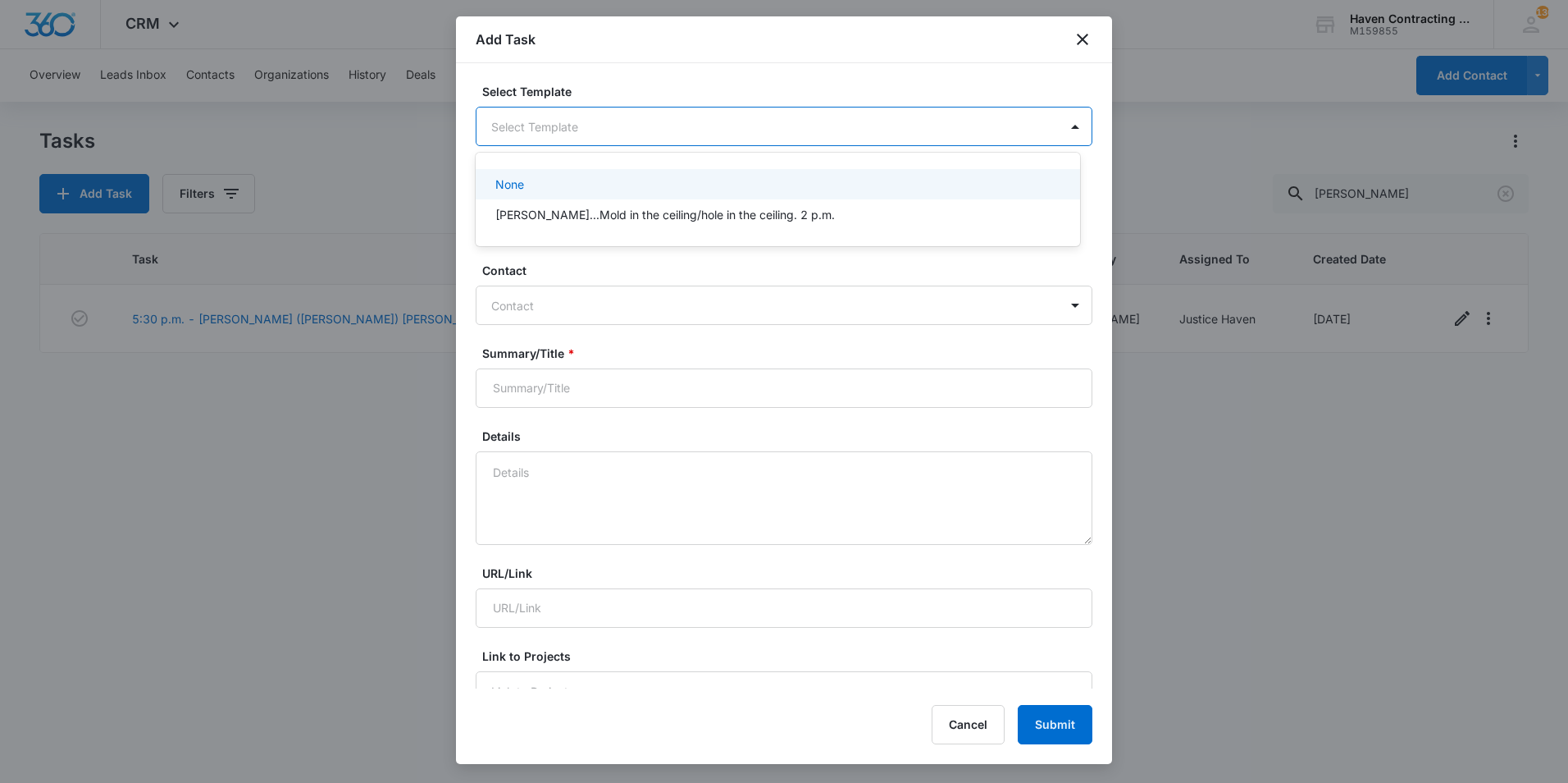
click at [545, 141] on div at bounding box center [784, 391] width 1568 height 783
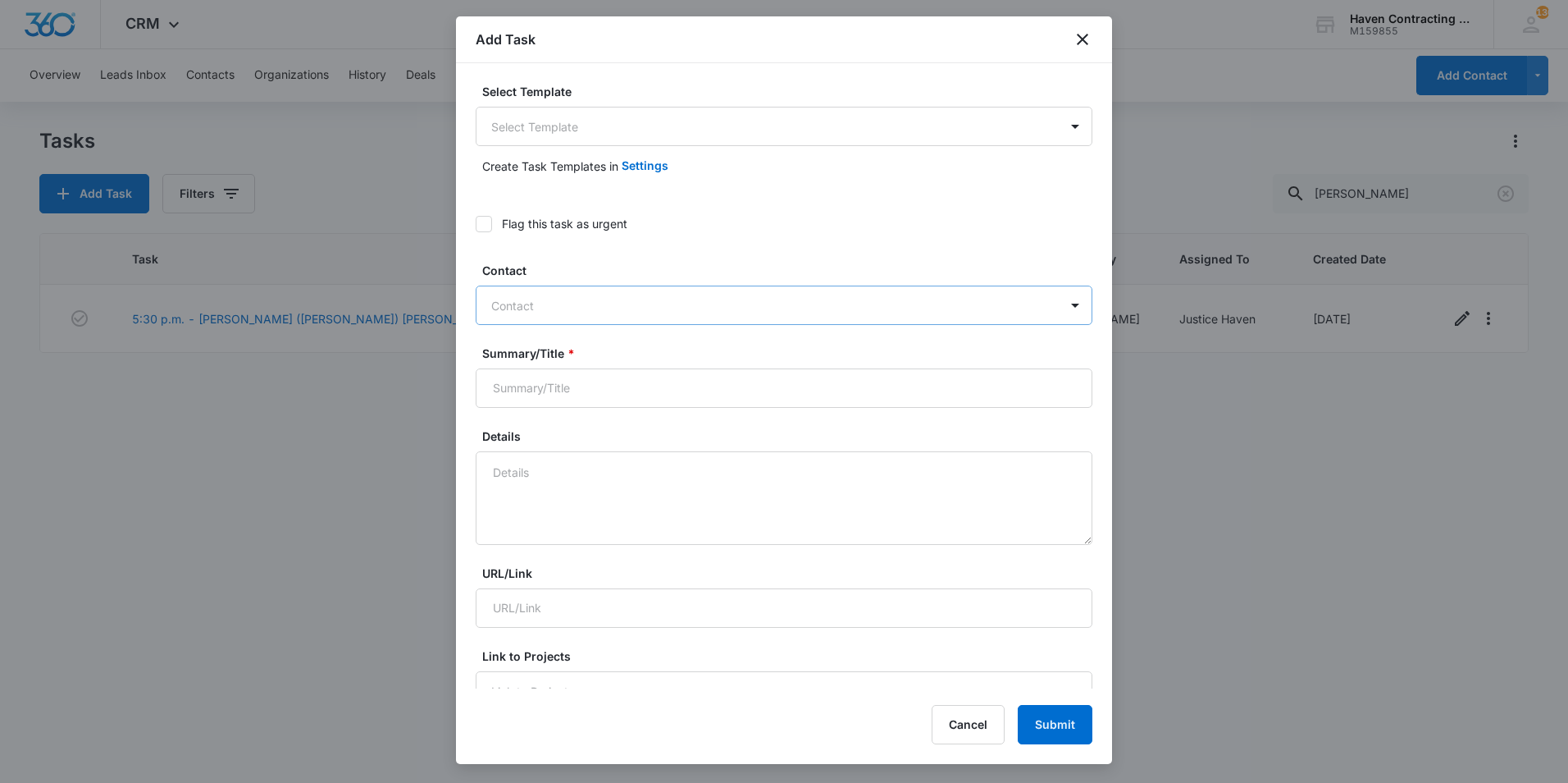
click at [546, 308] on div at bounding box center [774, 305] width 566 height 20
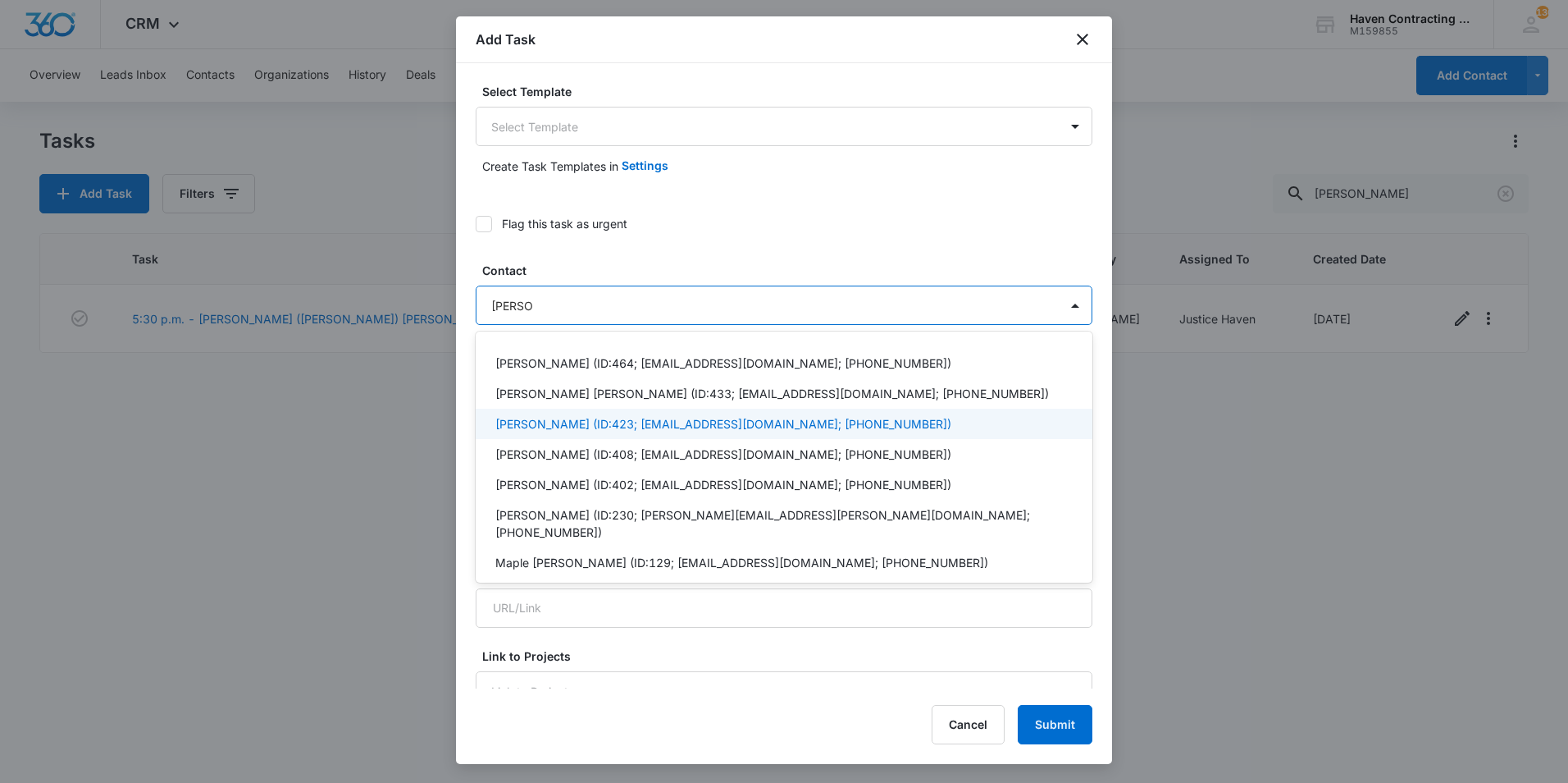
type input "Gary mar"
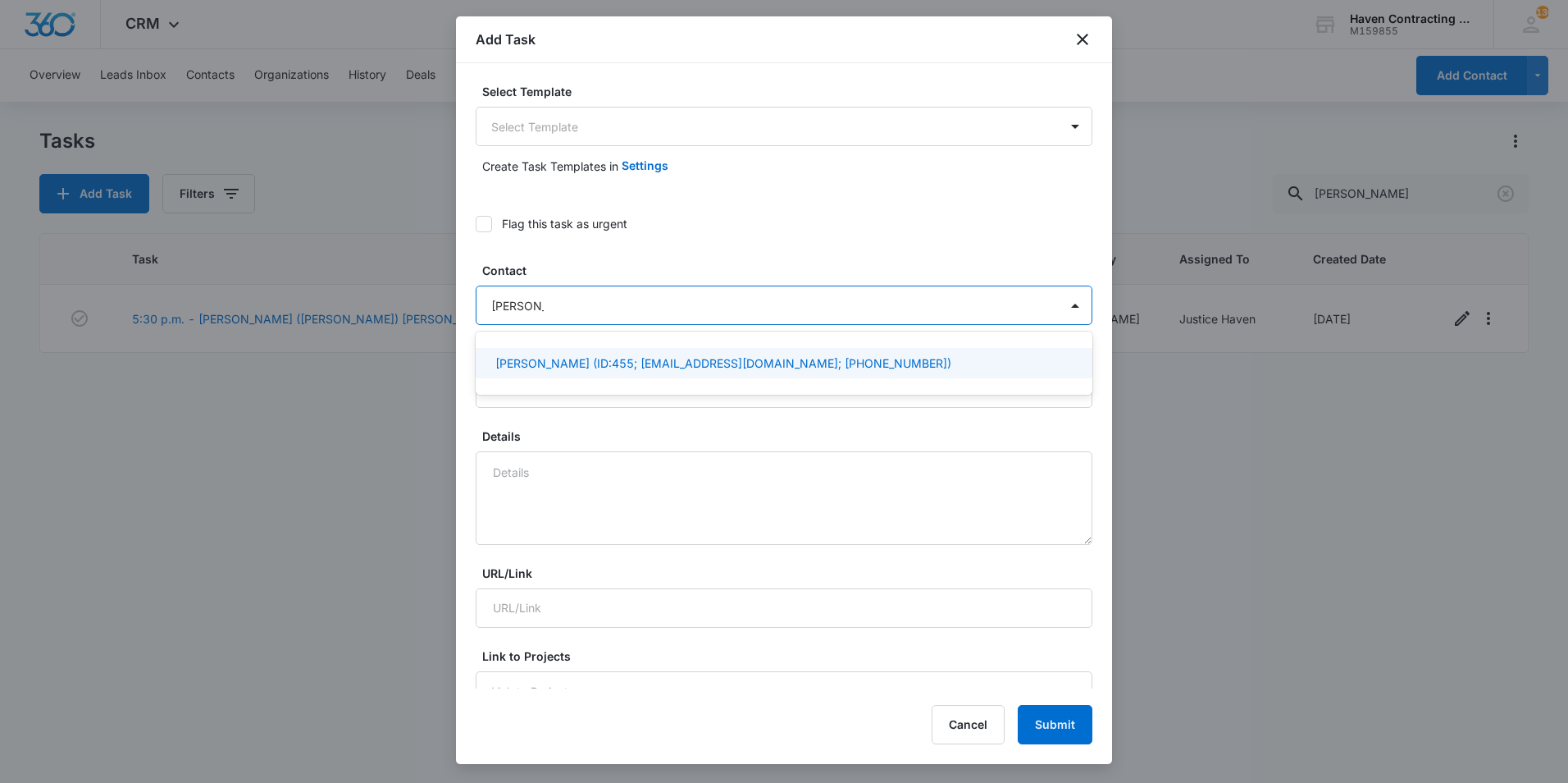
click at [533, 365] on p "Gary Martin (ID:455; gandmartin@gmail.com; (503) 507-6041)" at bounding box center [723, 363] width 456 height 18
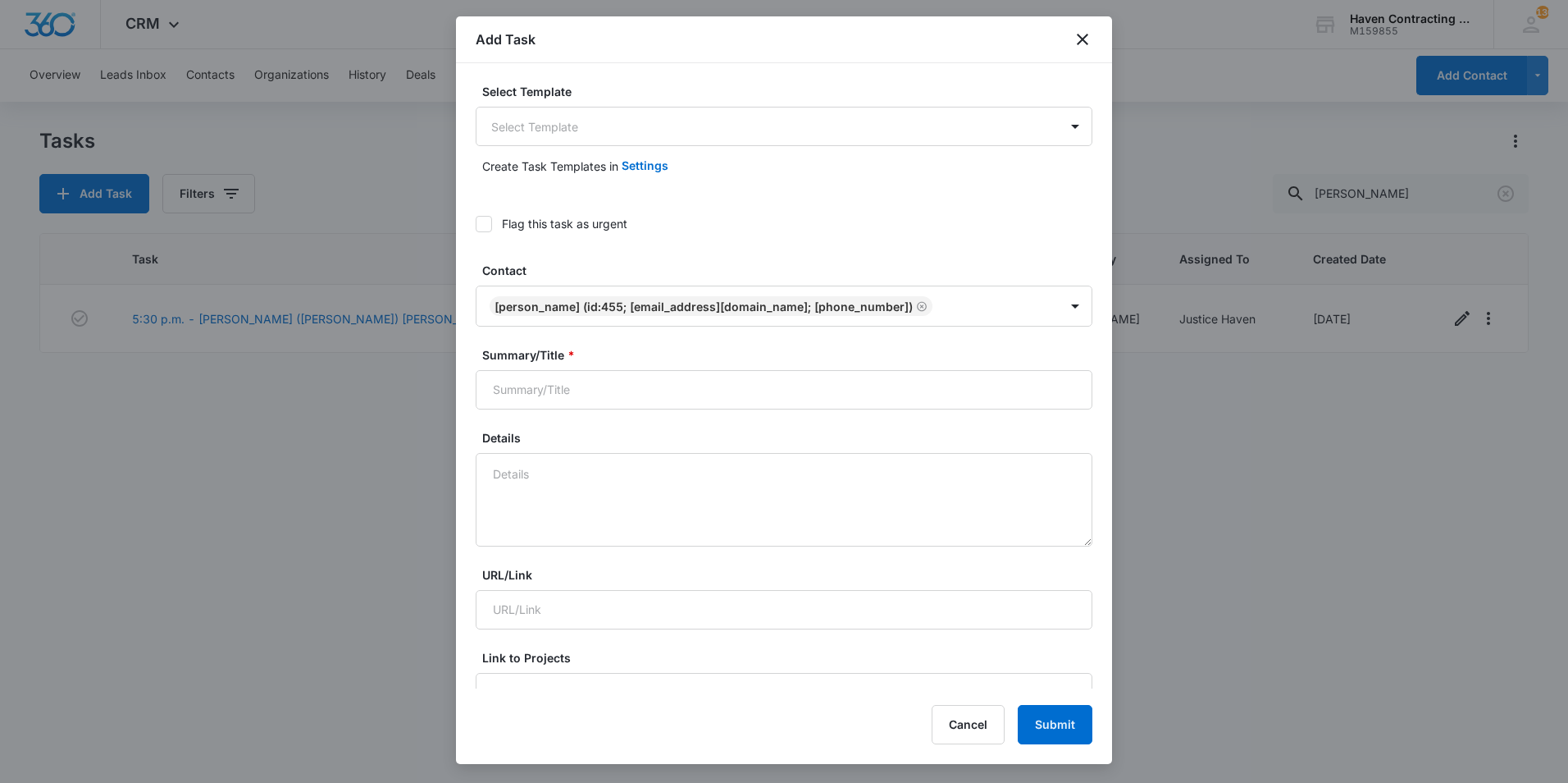
click at [539, 399] on input "Summary/Title *" at bounding box center [784, 389] width 617 height 40
type input "Martin Install- Travis"
click at [537, 472] on textarea "Details" at bounding box center [784, 499] width 617 height 93
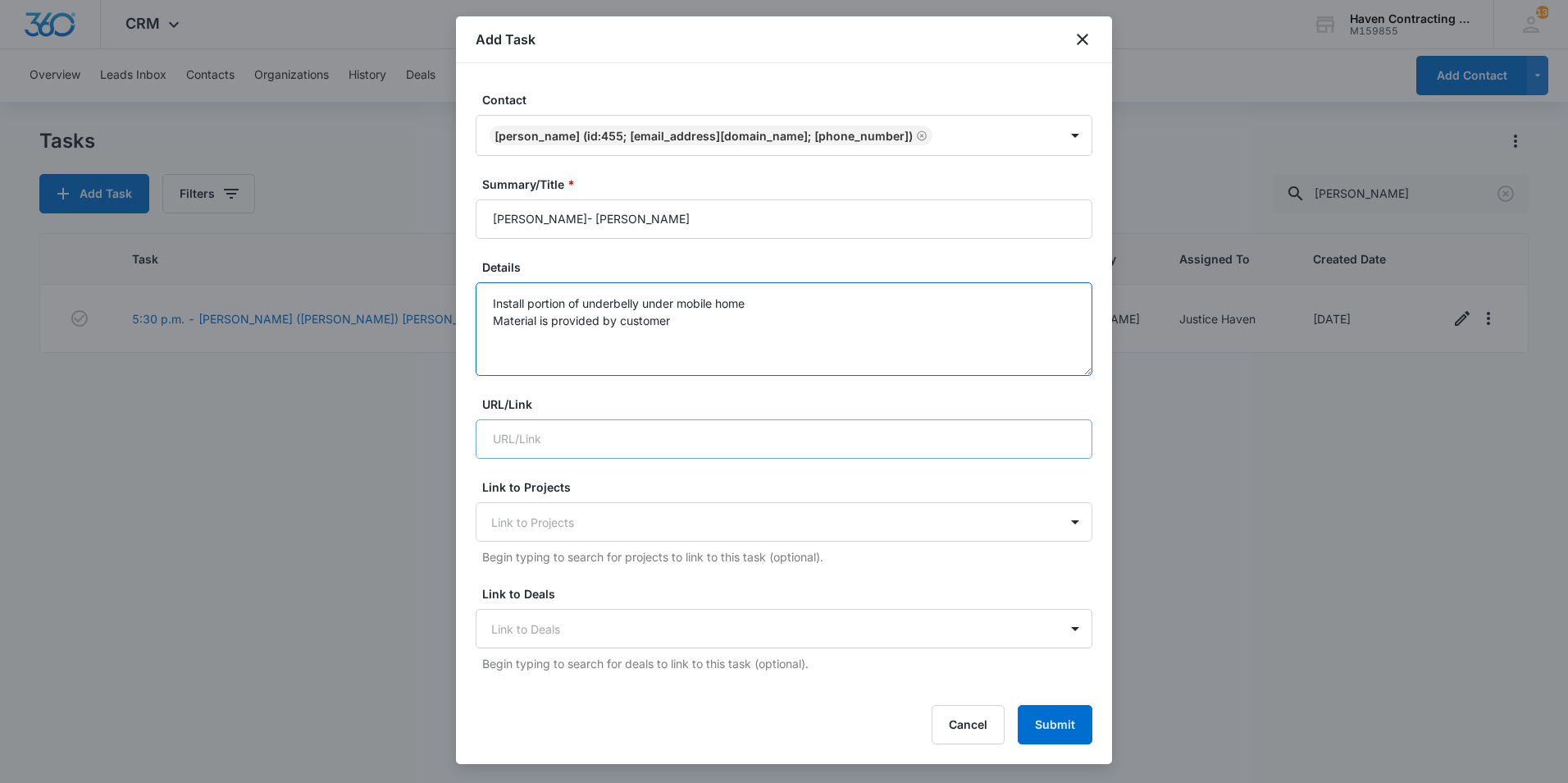
scroll to position [246, 0]
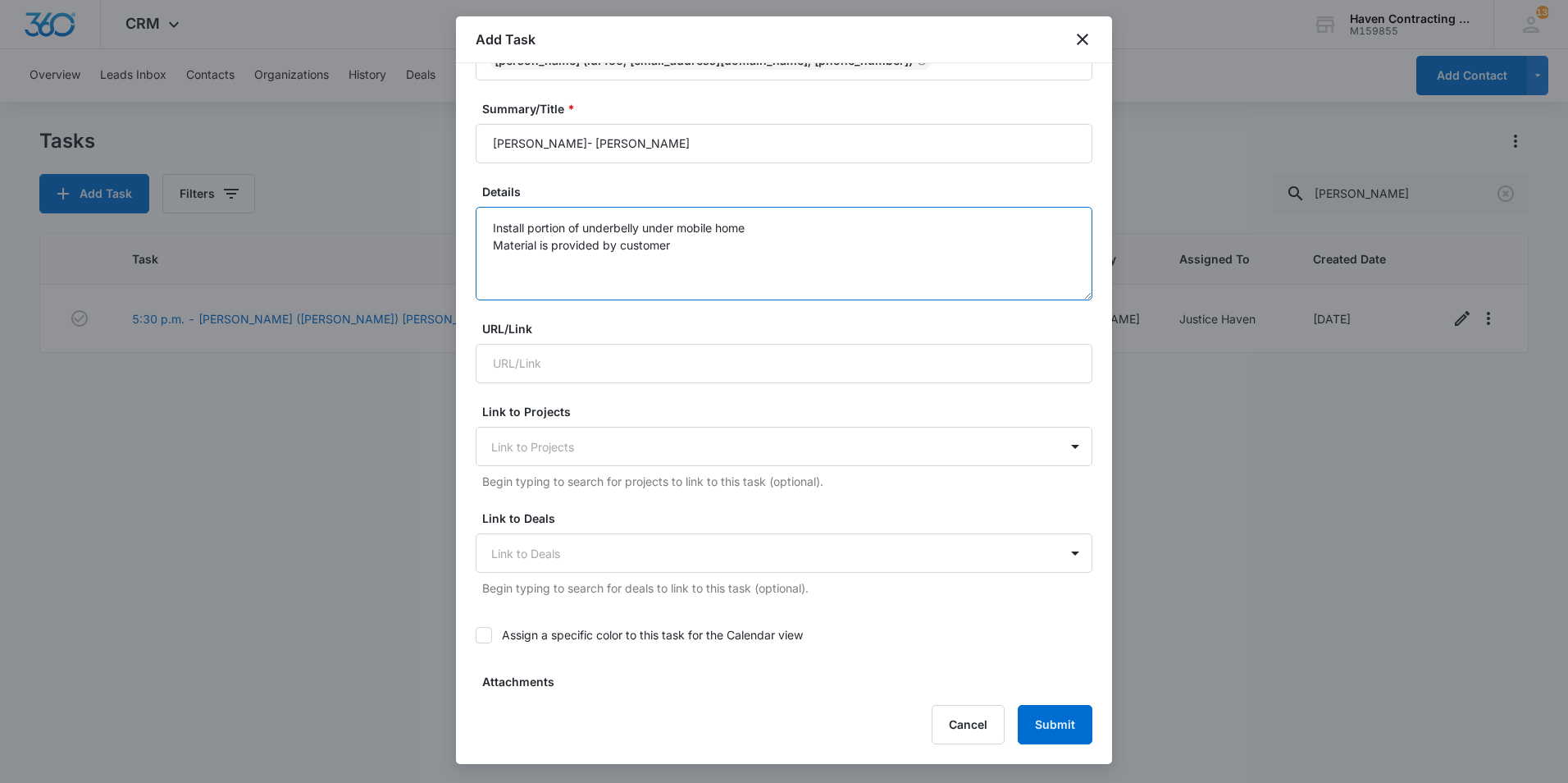
type textarea "Install portion of underbelly under mobile home Material is provided by customer"
click at [527, 648] on div "Assign a specific color to this task for the Calendar view" at bounding box center [784, 634] width 617 height 37
click at [531, 627] on label "Assign a specific color to this task for the Calendar view" at bounding box center [784, 634] width 617 height 18
click at [475, 635] on input "Assign a specific color to this task for the Calendar view" at bounding box center [475, 635] width 0 height 0
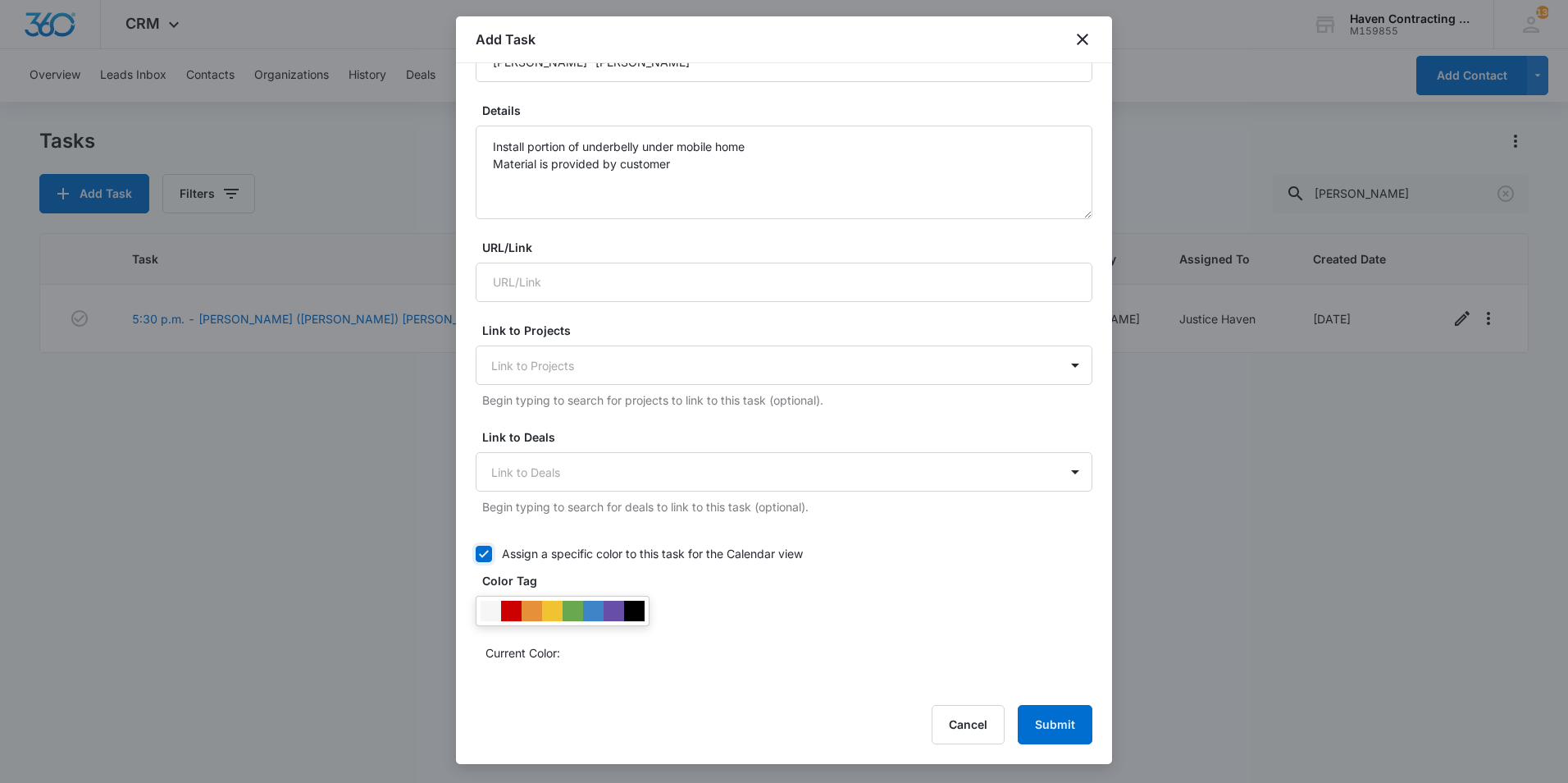
scroll to position [328, 0]
click at [576, 613] on div at bounding box center [572, 609] width 20 height 20
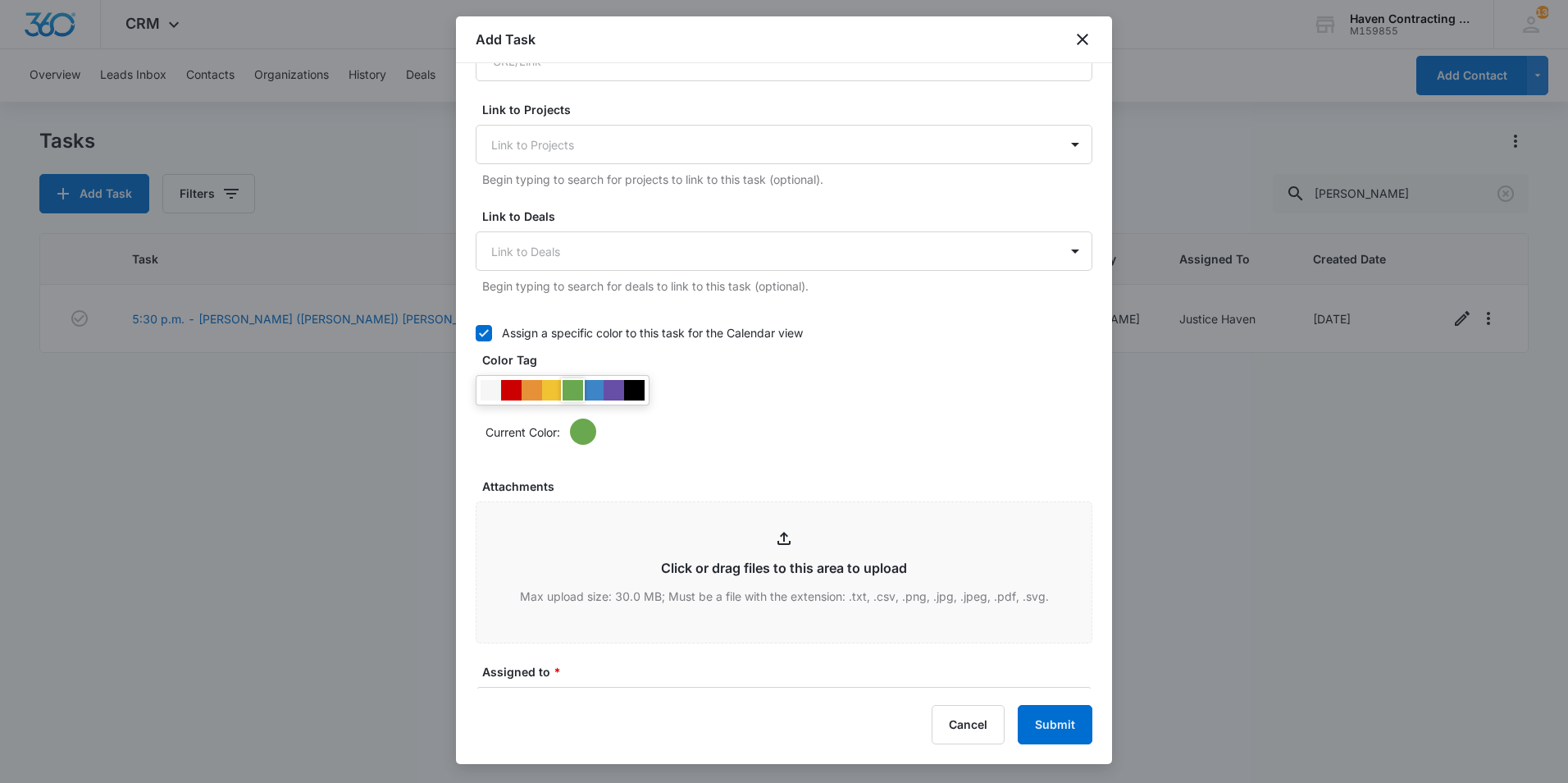
scroll to position [738, 0]
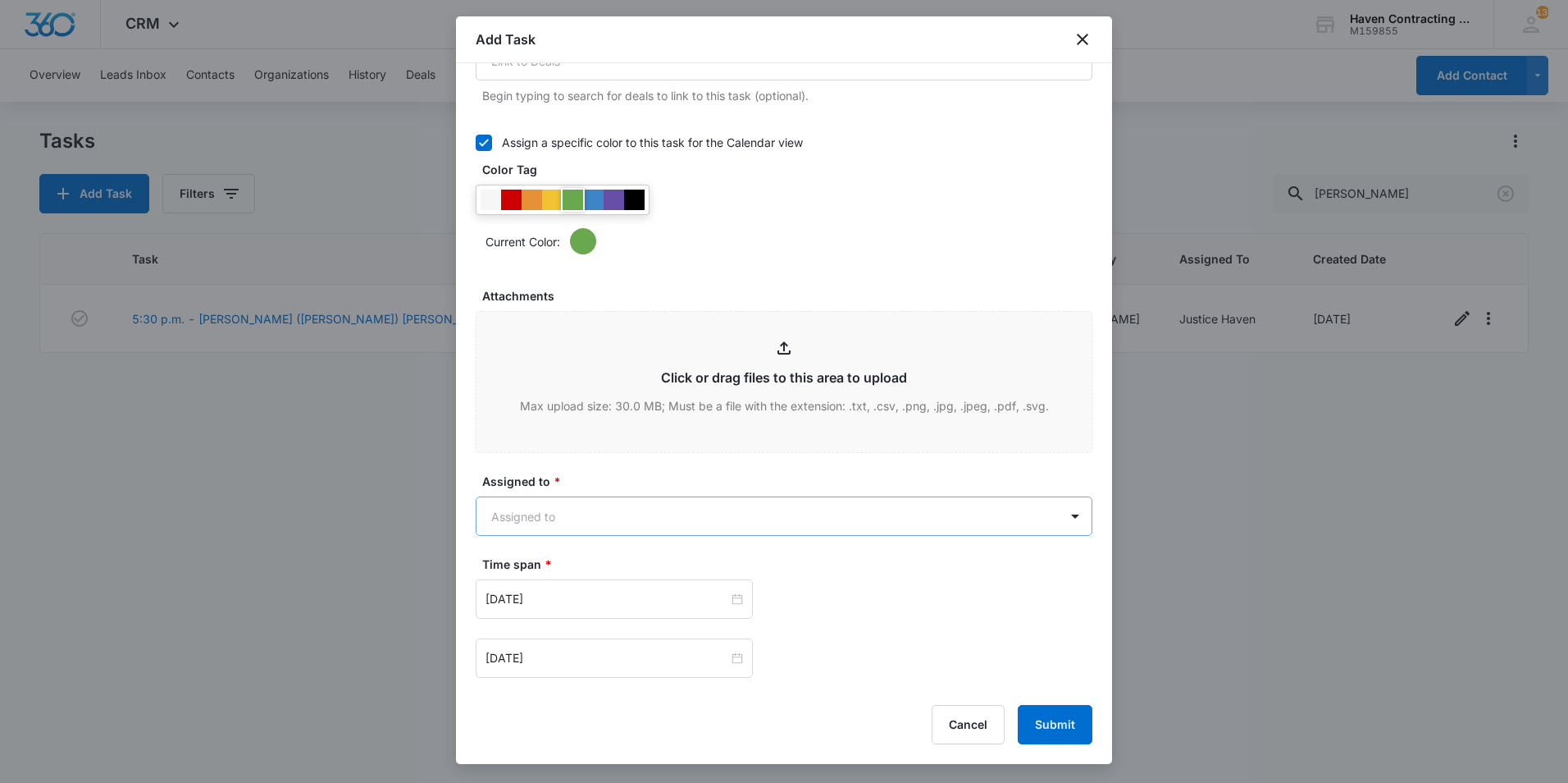
click at [593, 524] on body "CRM Apps Reputation Websites Forms CRM Email Social Shop Payments POS Ads Intel…" at bounding box center [784, 391] width 1568 height 783
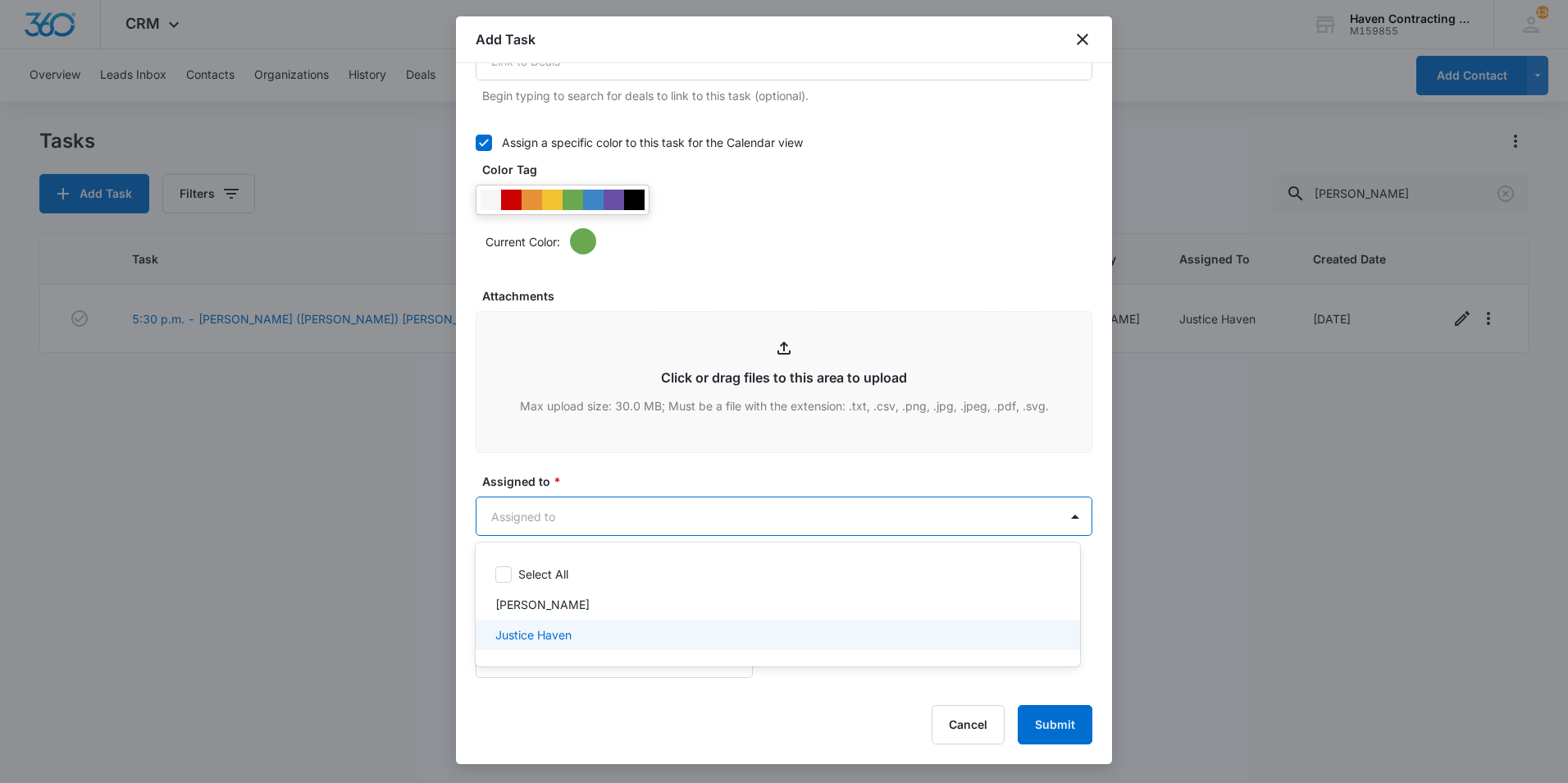
click at [584, 627] on div "Justice Haven" at bounding box center [776, 634] width 561 height 18
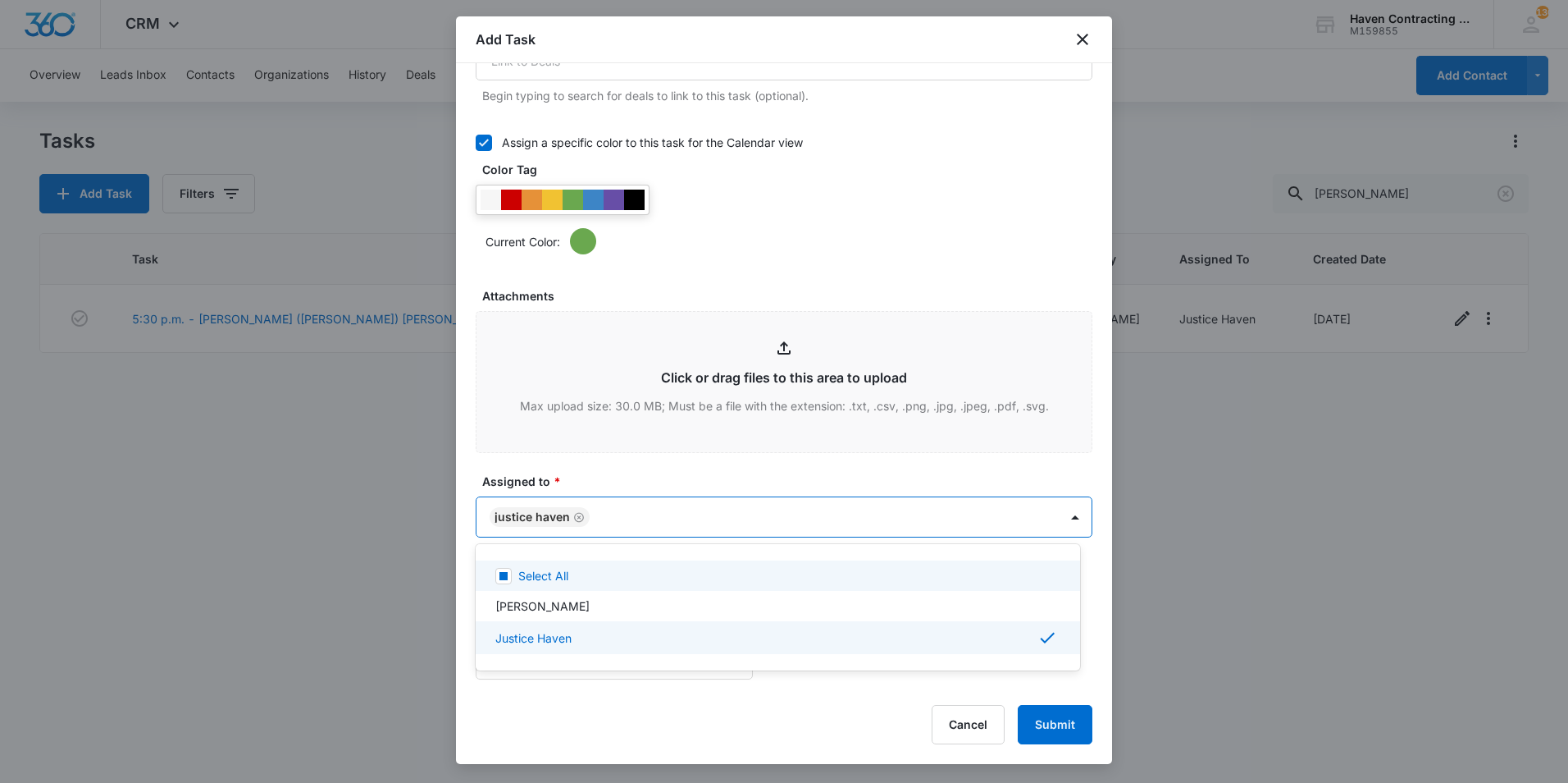
click at [610, 463] on div at bounding box center [784, 391] width 1568 height 783
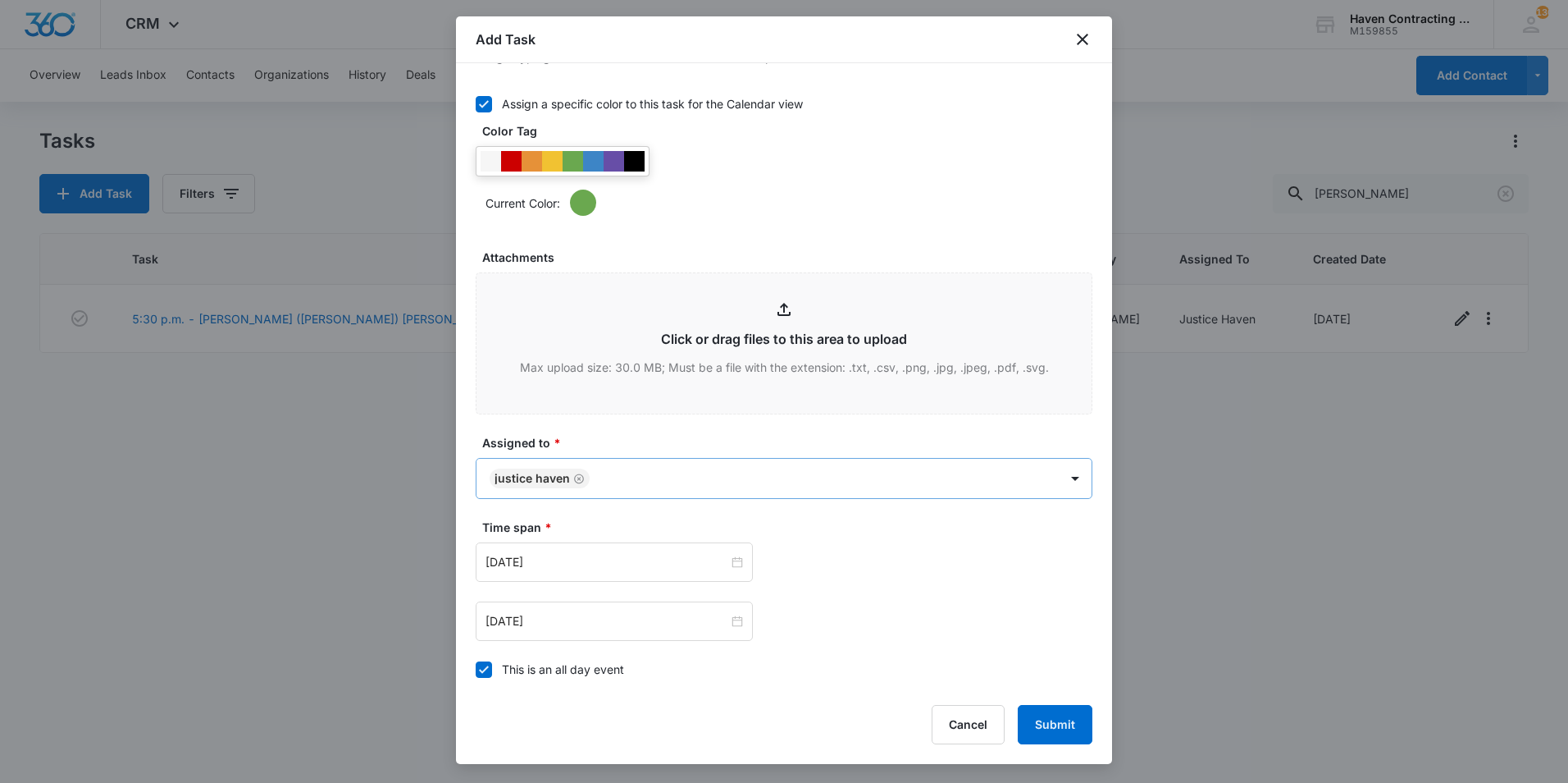
scroll to position [903, 0]
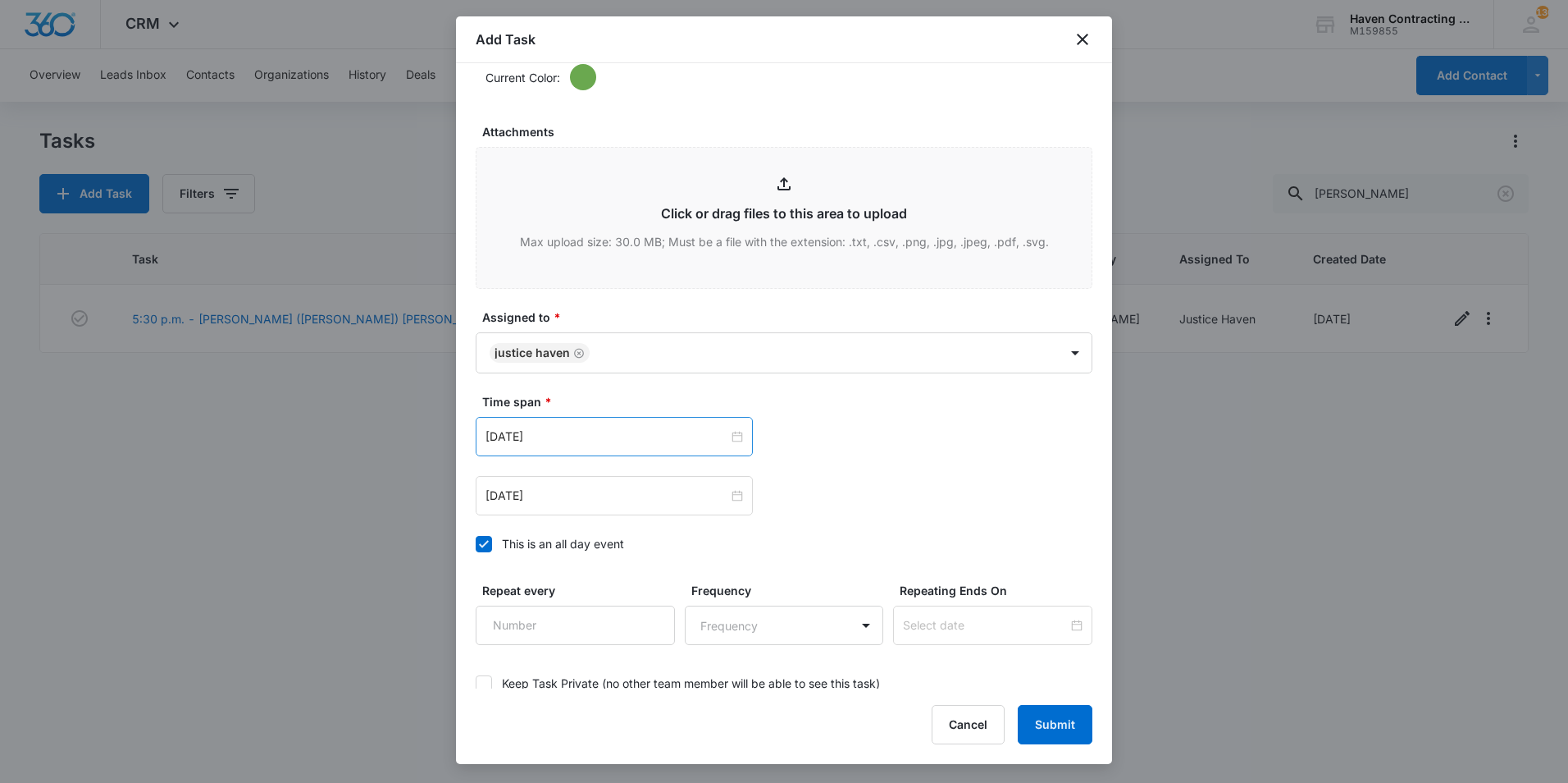
click at [611, 452] on div "Oct 10, 2025" at bounding box center [614, 436] width 278 height 40
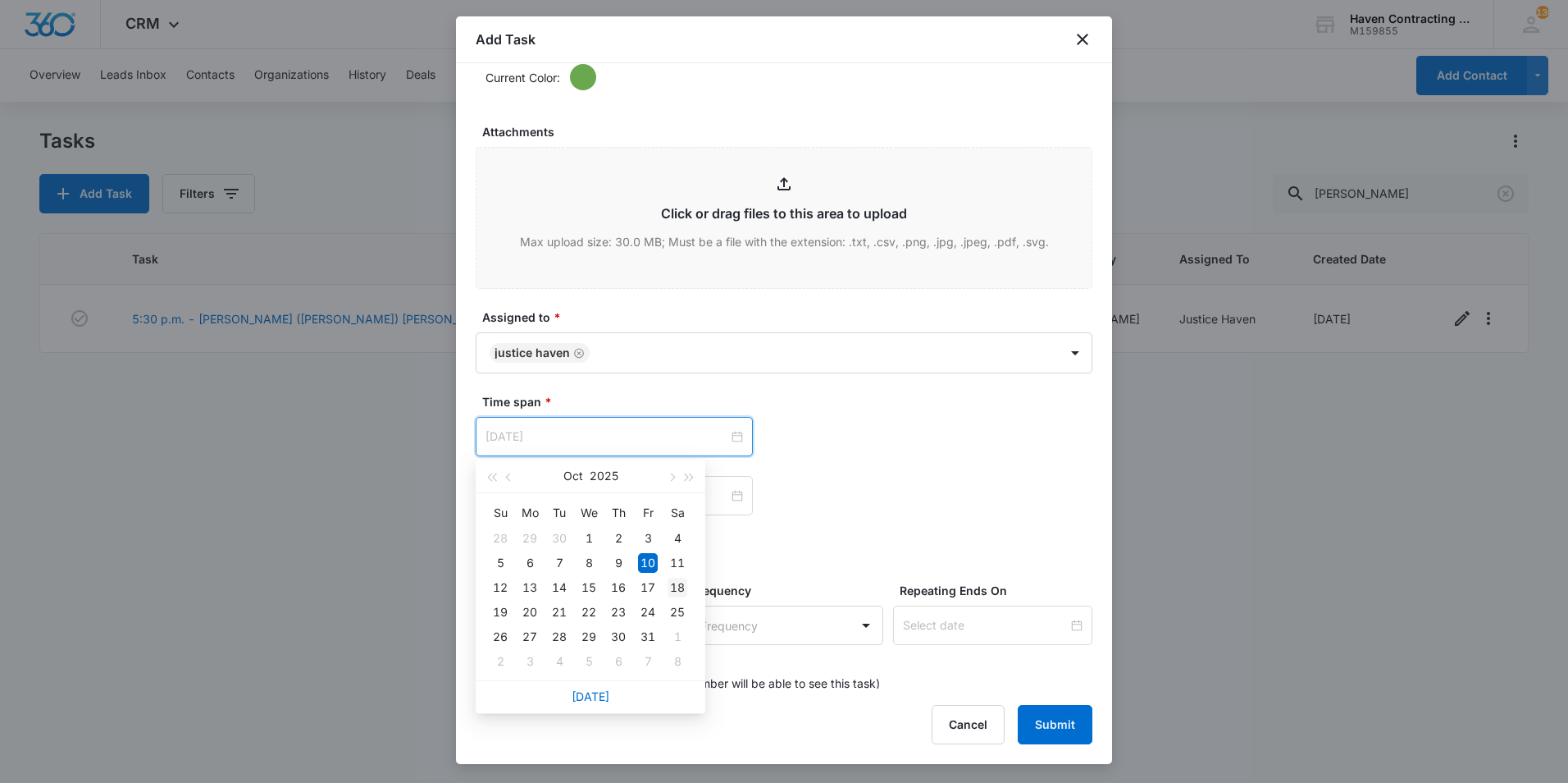
type input "Oct 18, 2025"
click at [676, 588] on div "18" at bounding box center [677, 587] width 19 height 19
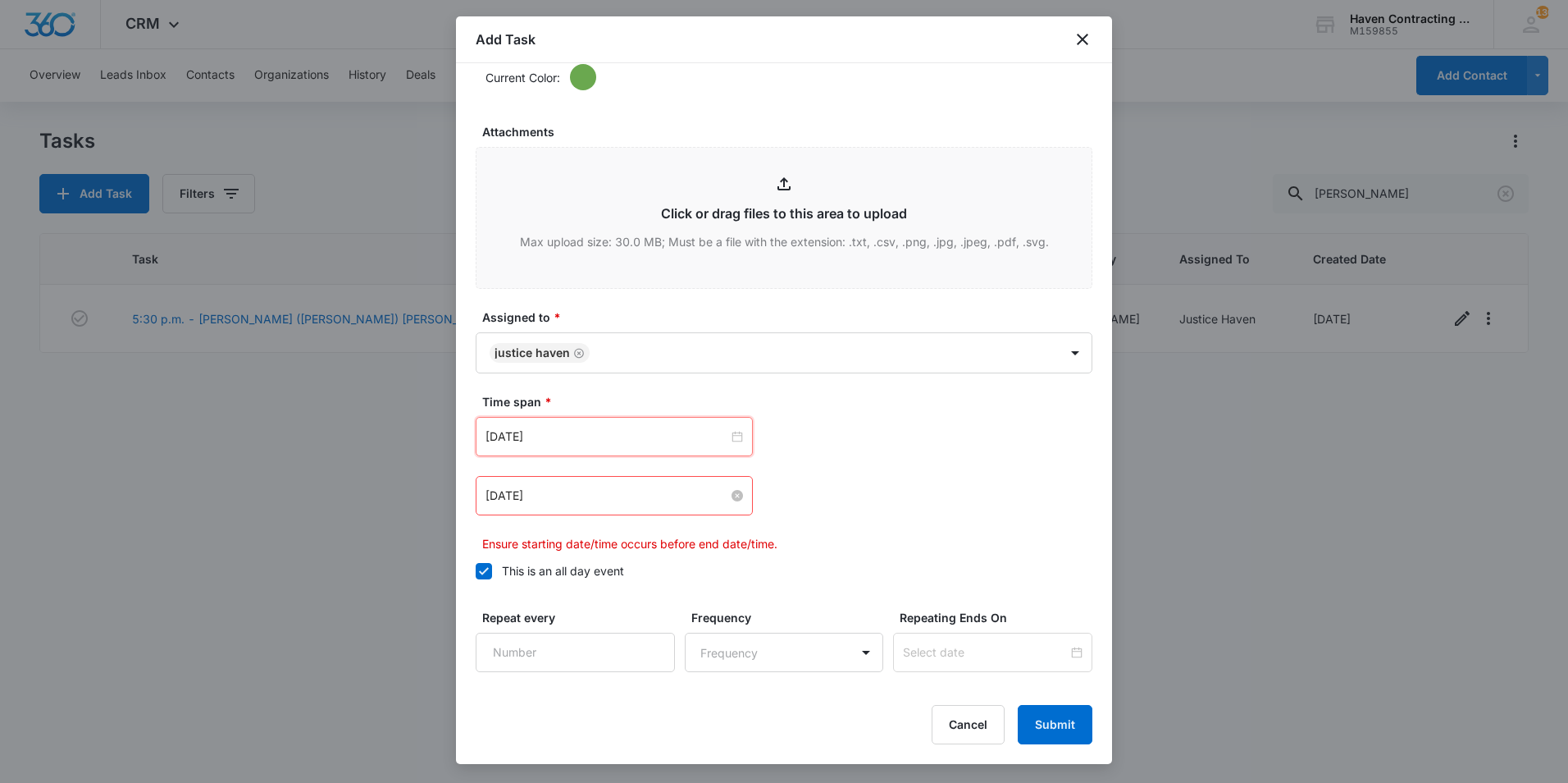
click at [647, 497] on input "Oct 10, 2025" at bounding box center [607, 496] width 242 height 18
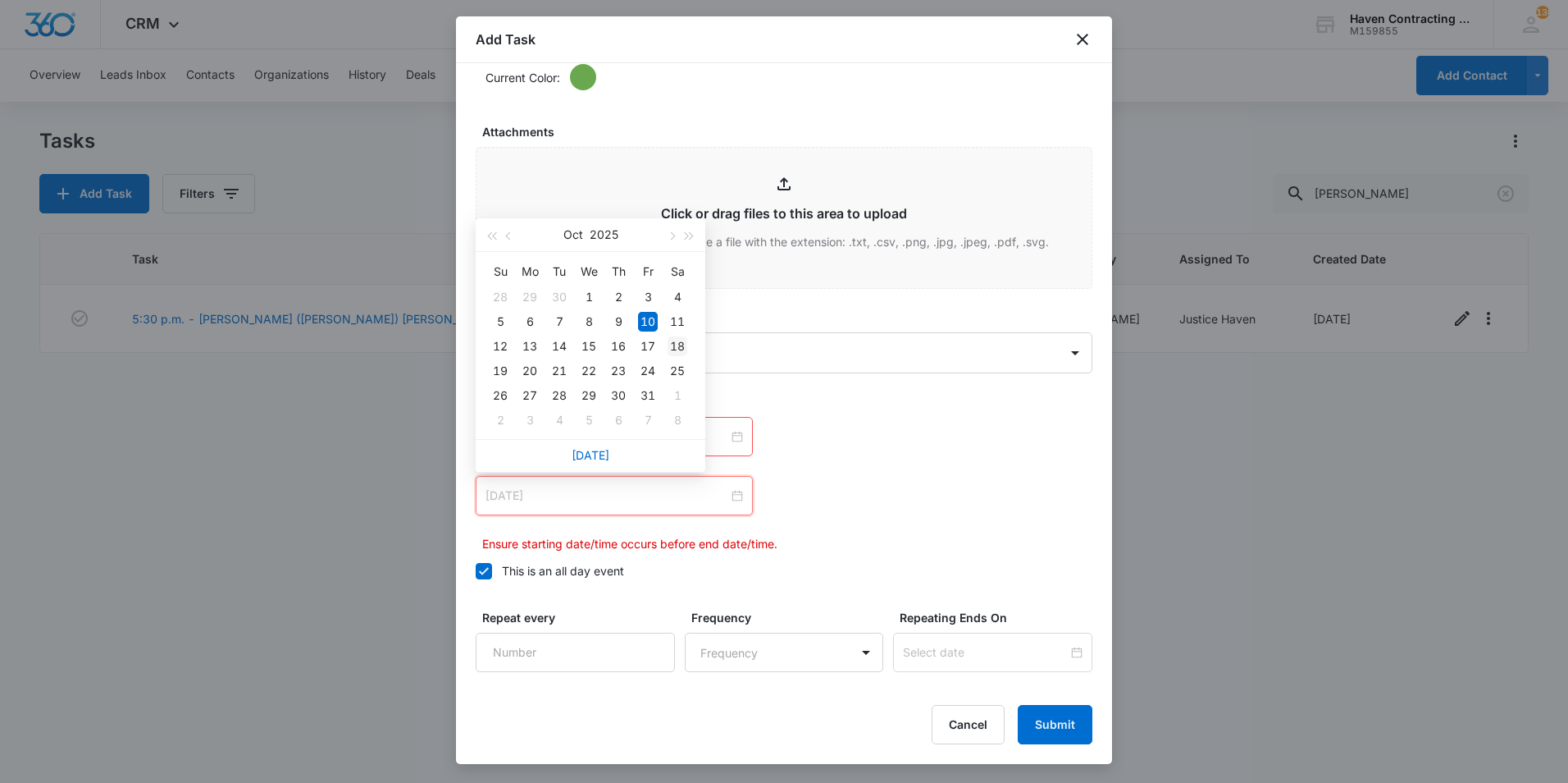
type input "Oct 18, 2025"
click at [674, 346] on div "18" at bounding box center [677, 346] width 19 height 19
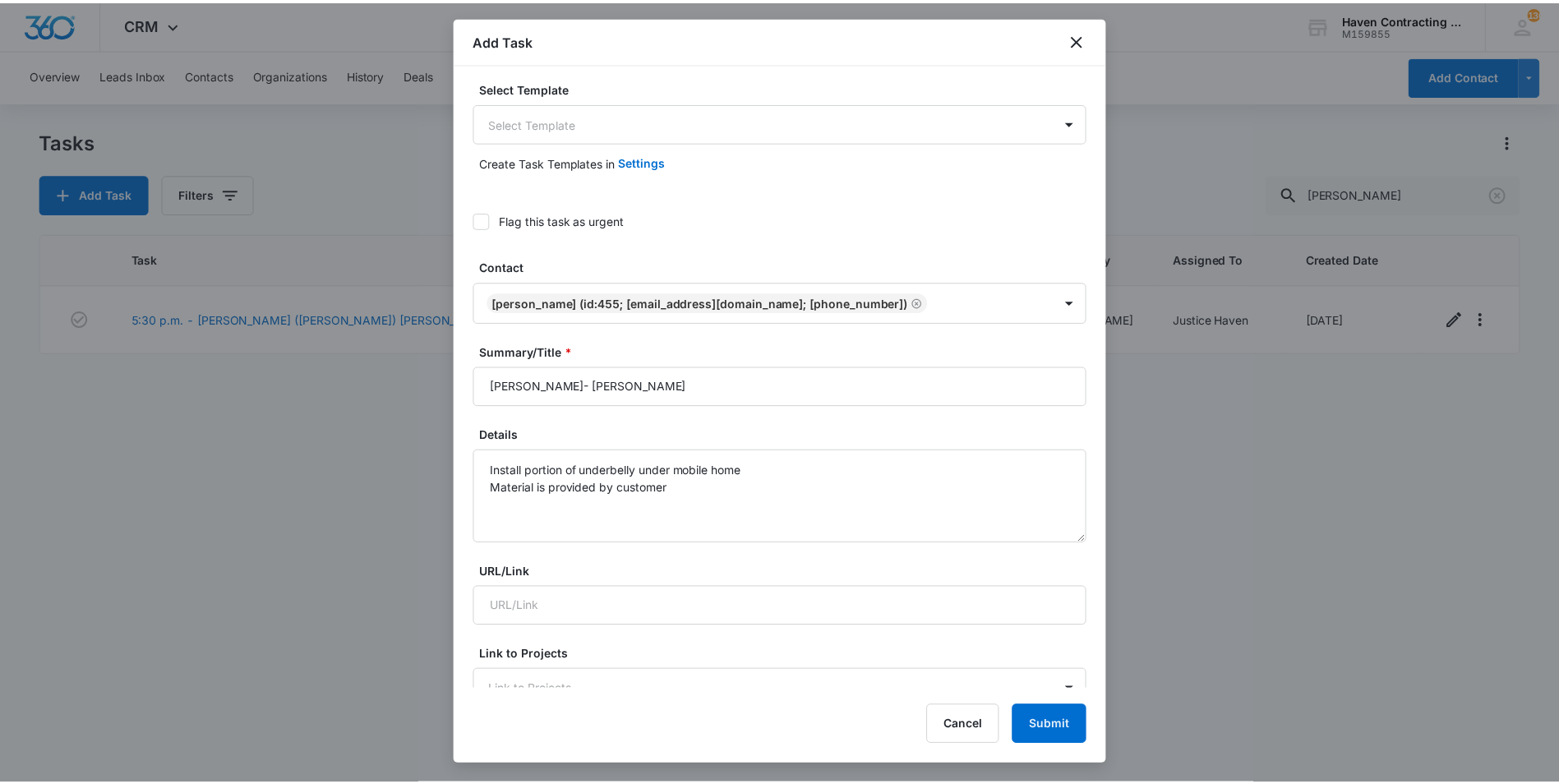
scroll to position [0, 0]
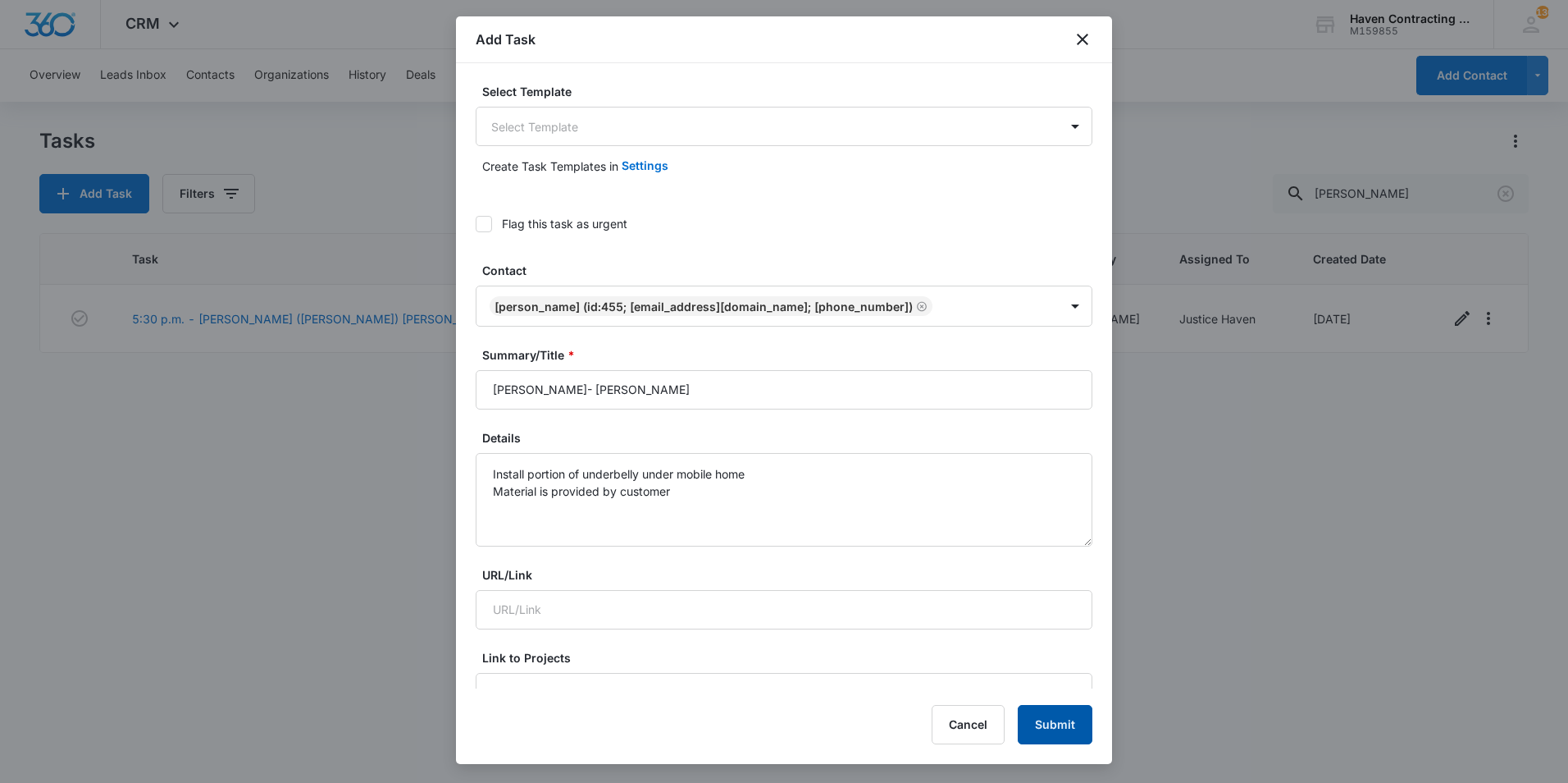
click at [1060, 719] on button "Submit" at bounding box center [1055, 724] width 75 height 40
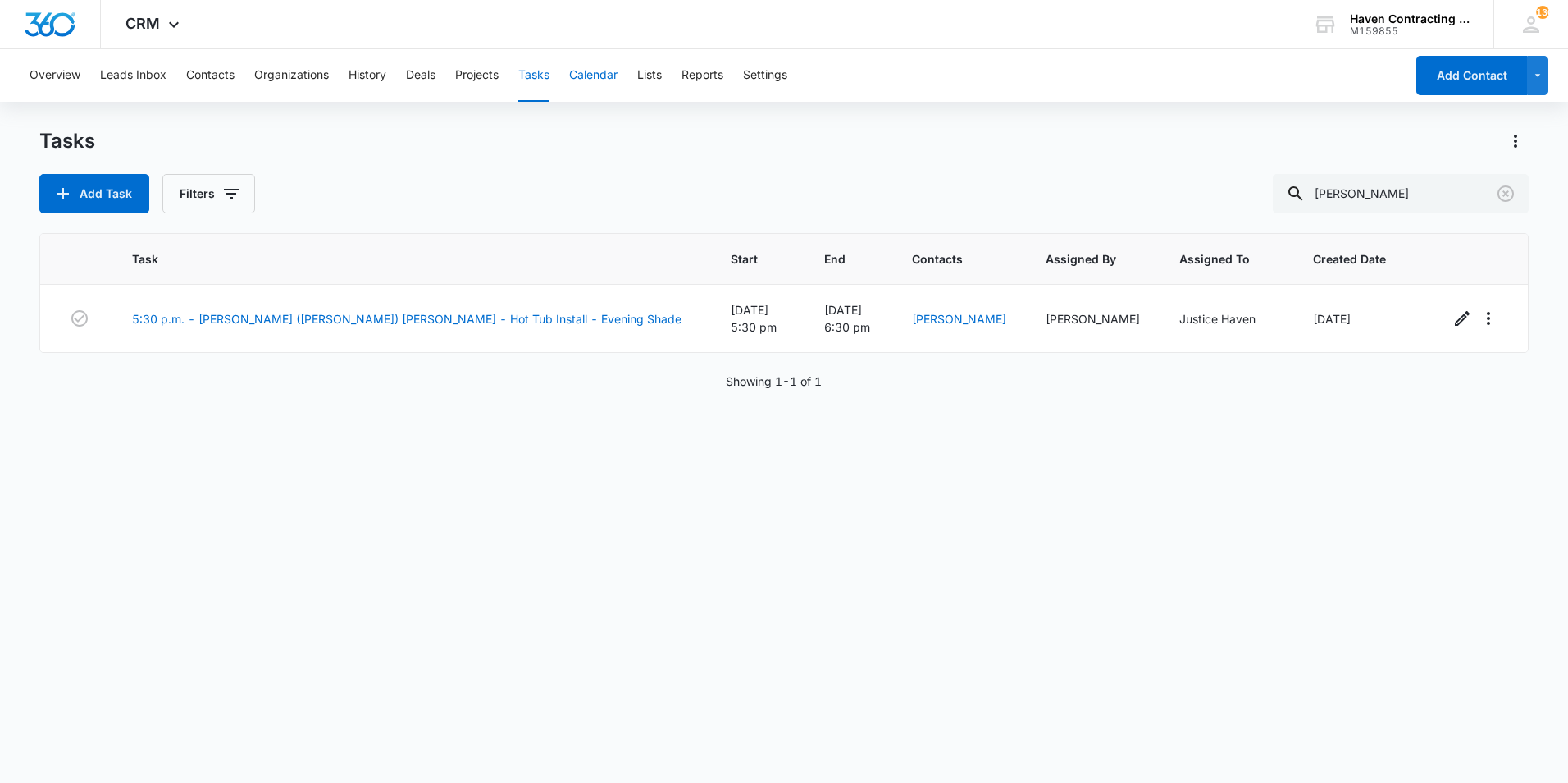
click at [595, 68] on button "Calendar" at bounding box center [593, 76] width 48 height 53
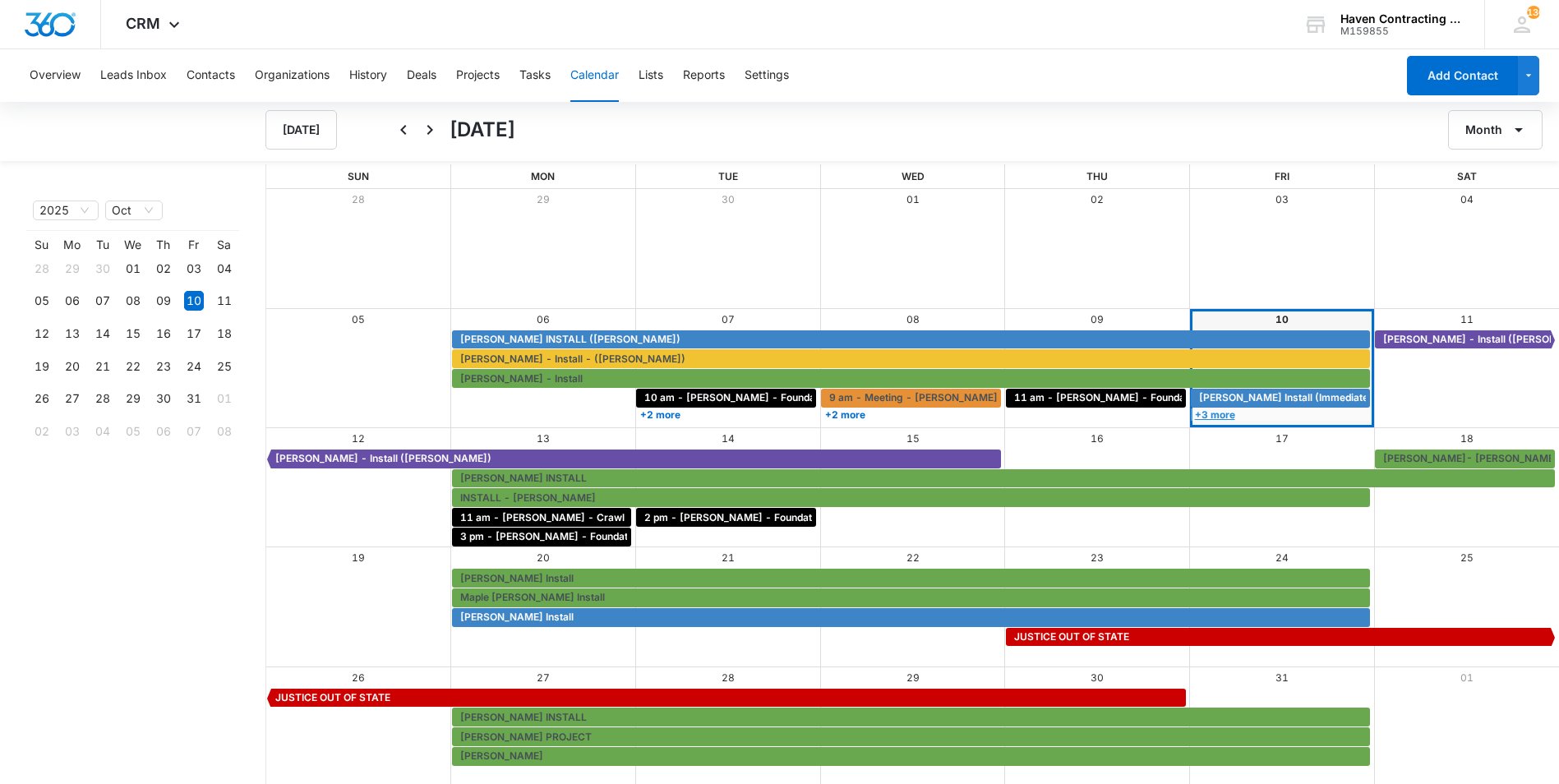
click at [1223, 414] on link "+3 more" at bounding box center [1281, 414] width 180 height 12
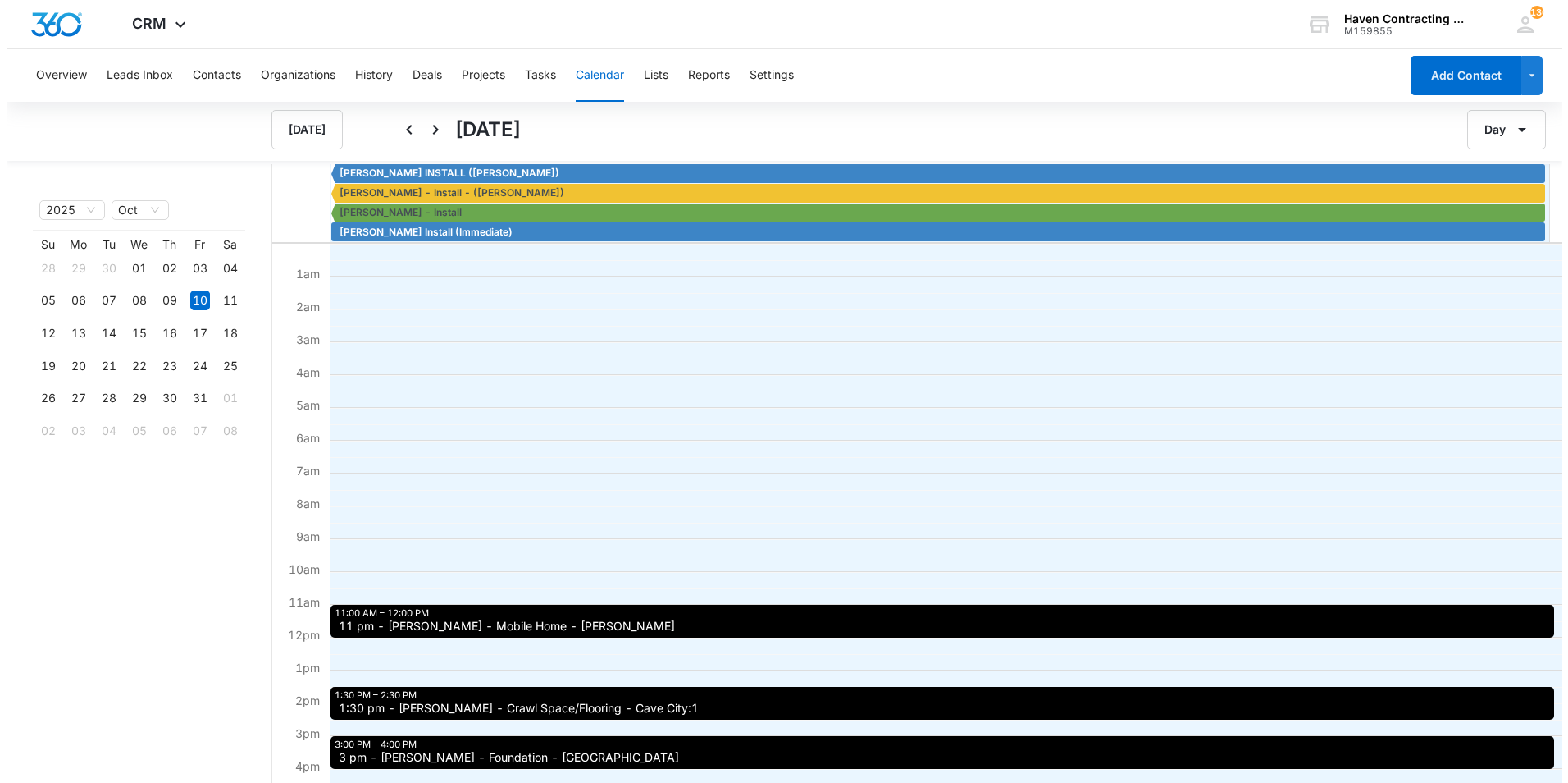
scroll to position [82, 0]
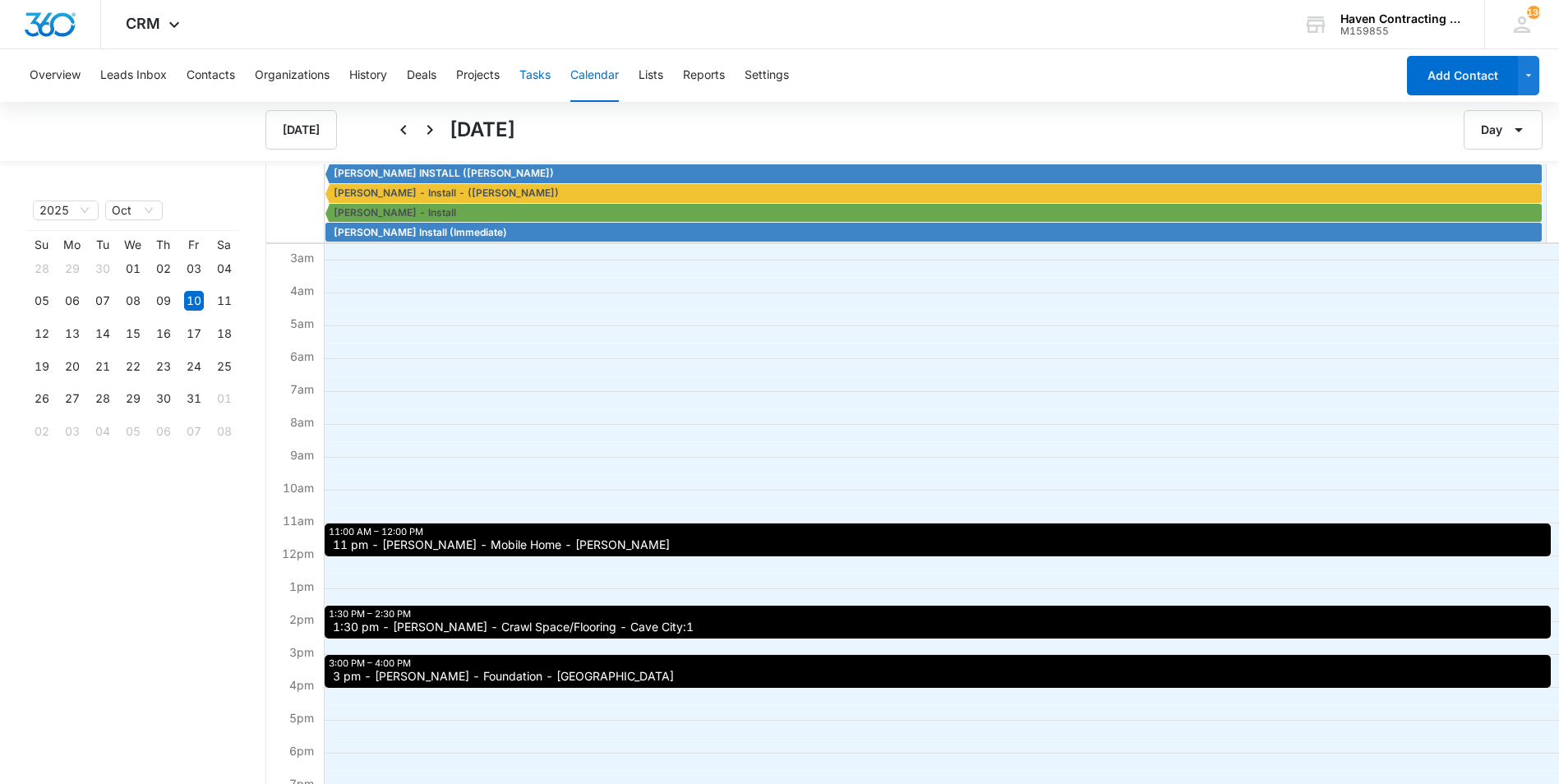
click at [548, 77] on button "Tasks" at bounding box center [534, 76] width 31 height 53
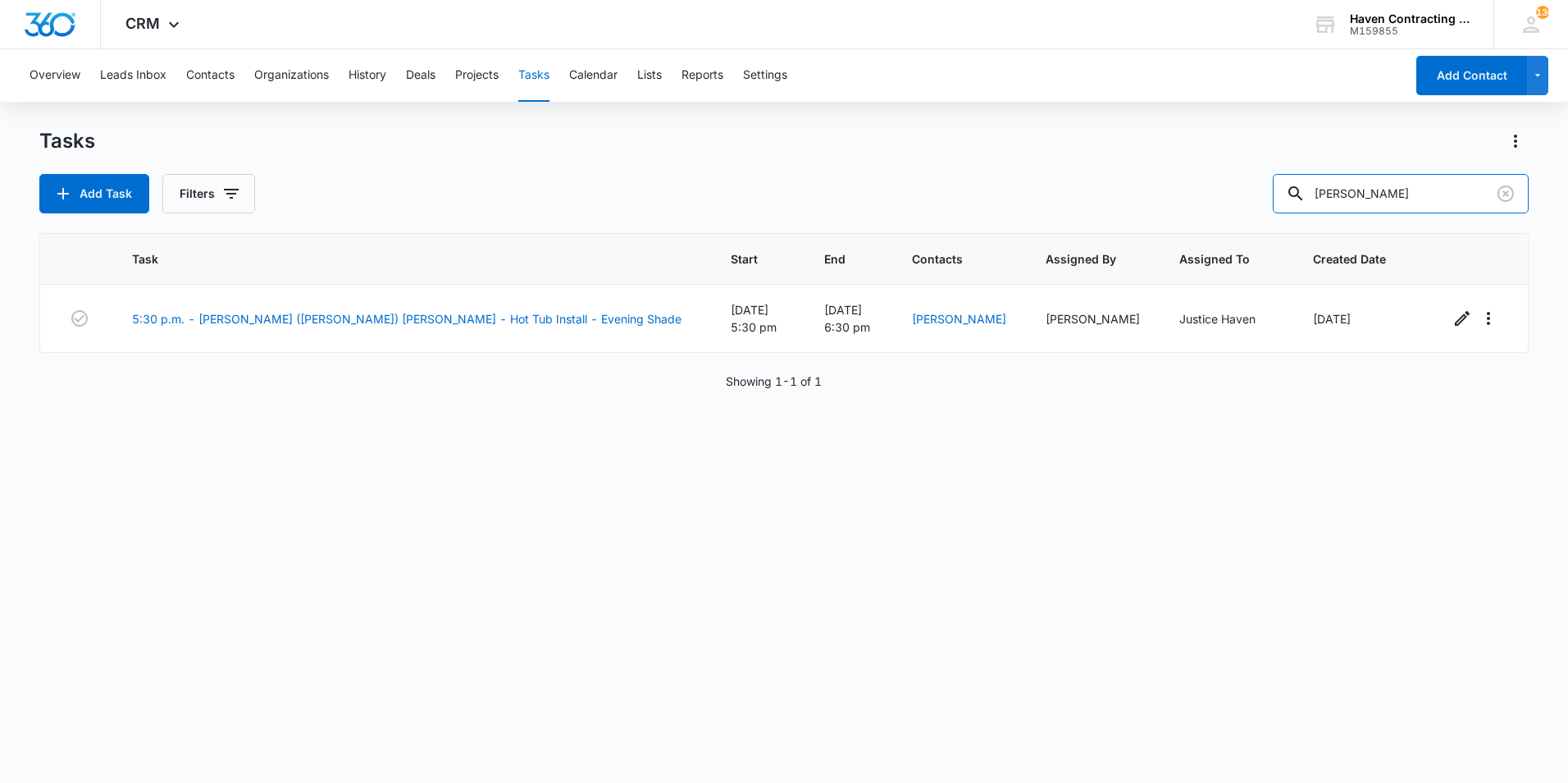
drag, startPoint x: 1445, startPoint y: 208, endPoint x: 885, endPoint y: 198, distance: 560.1
click at [903, 197] on div "Add Task Filters marlow" at bounding box center [784, 193] width 1489 height 40
type input "martin"
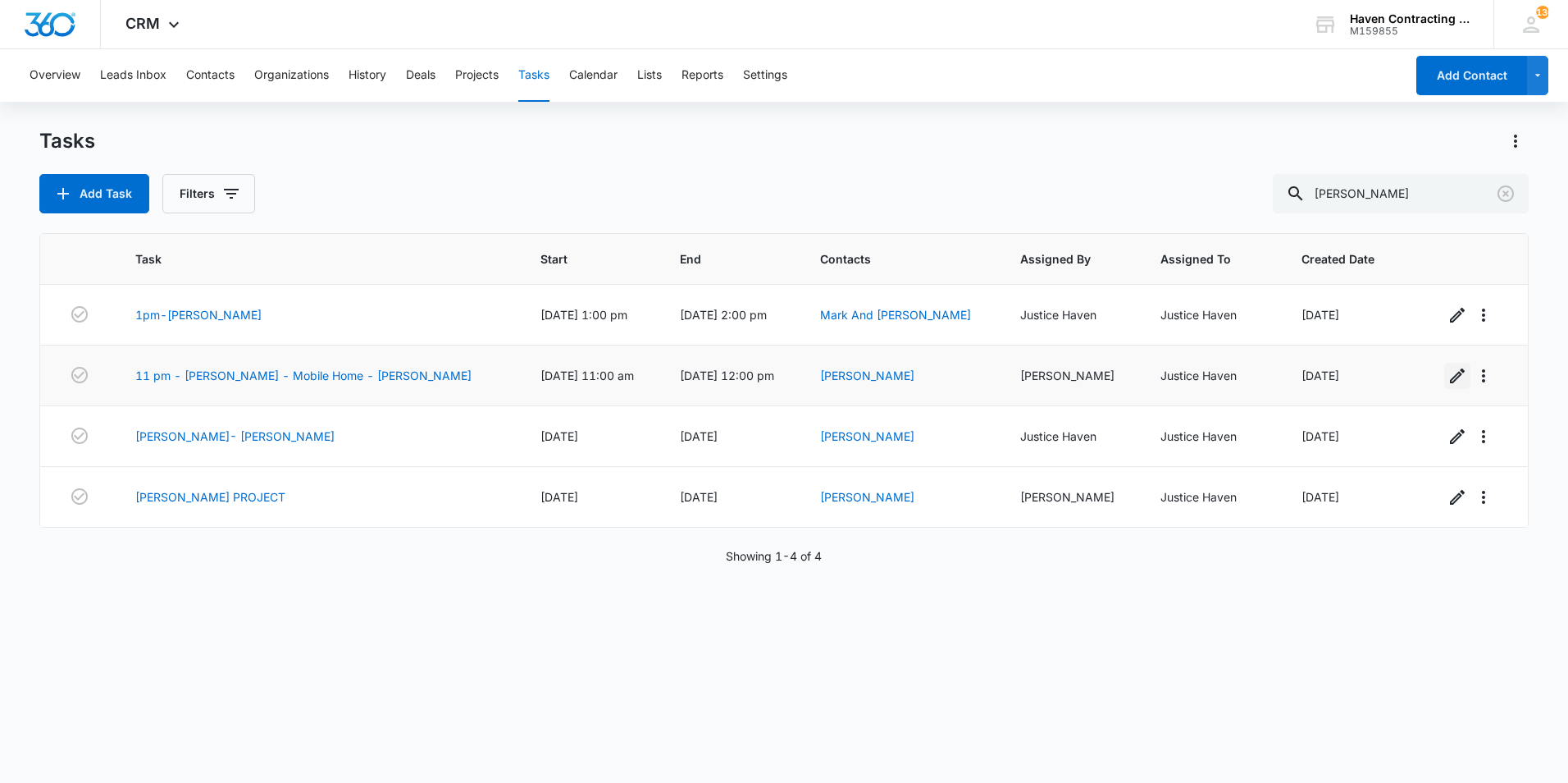
click at [1452, 382] on button "button" at bounding box center [1457, 376] width 26 height 26
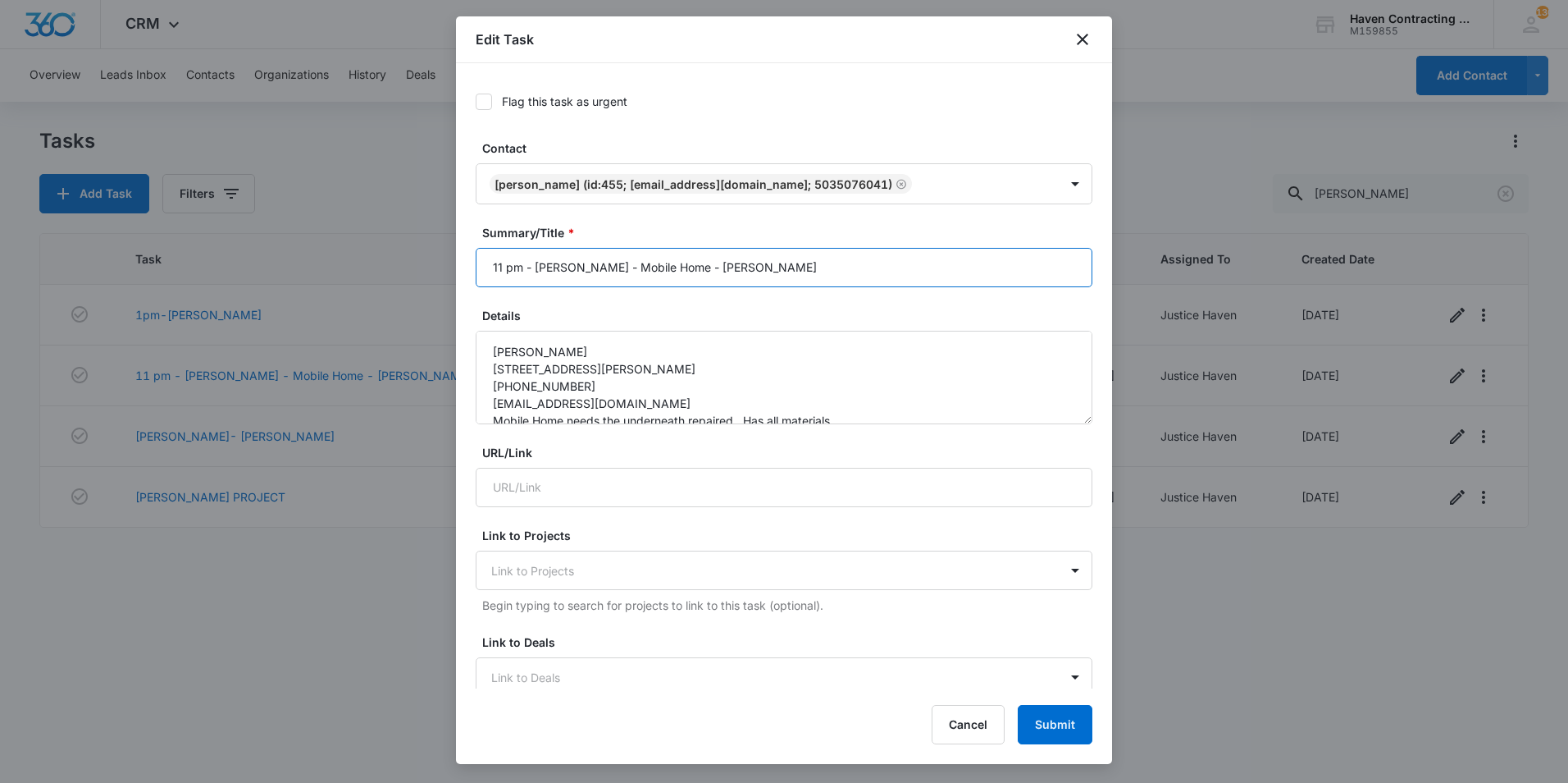
click at [600, 270] on input "11 pm - Gary Martin - Mobile Home - Marcella" at bounding box center [784, 267] width 617 height 40
click at [574, 272] on input "11 pm -Martin- Mobile Home - Marcella" at bounding box center [784, 267] width 617 height 40
click at [652, 265] on input "11 pm -Martin-Mobile Home - Marcella" at bounding box center [784, 267] width 617 height 40
drag, startPoint x: 524, startPoint y: 269, endPoint x: 413, endPoint y: 269, distance: 111.0
click at [413, 269] on body "CRM Apps Reputation Websites Forms CRM Email Social Shop Payments POS Ads Intel…" at bounding box center [784, 391] width 1568 height 783
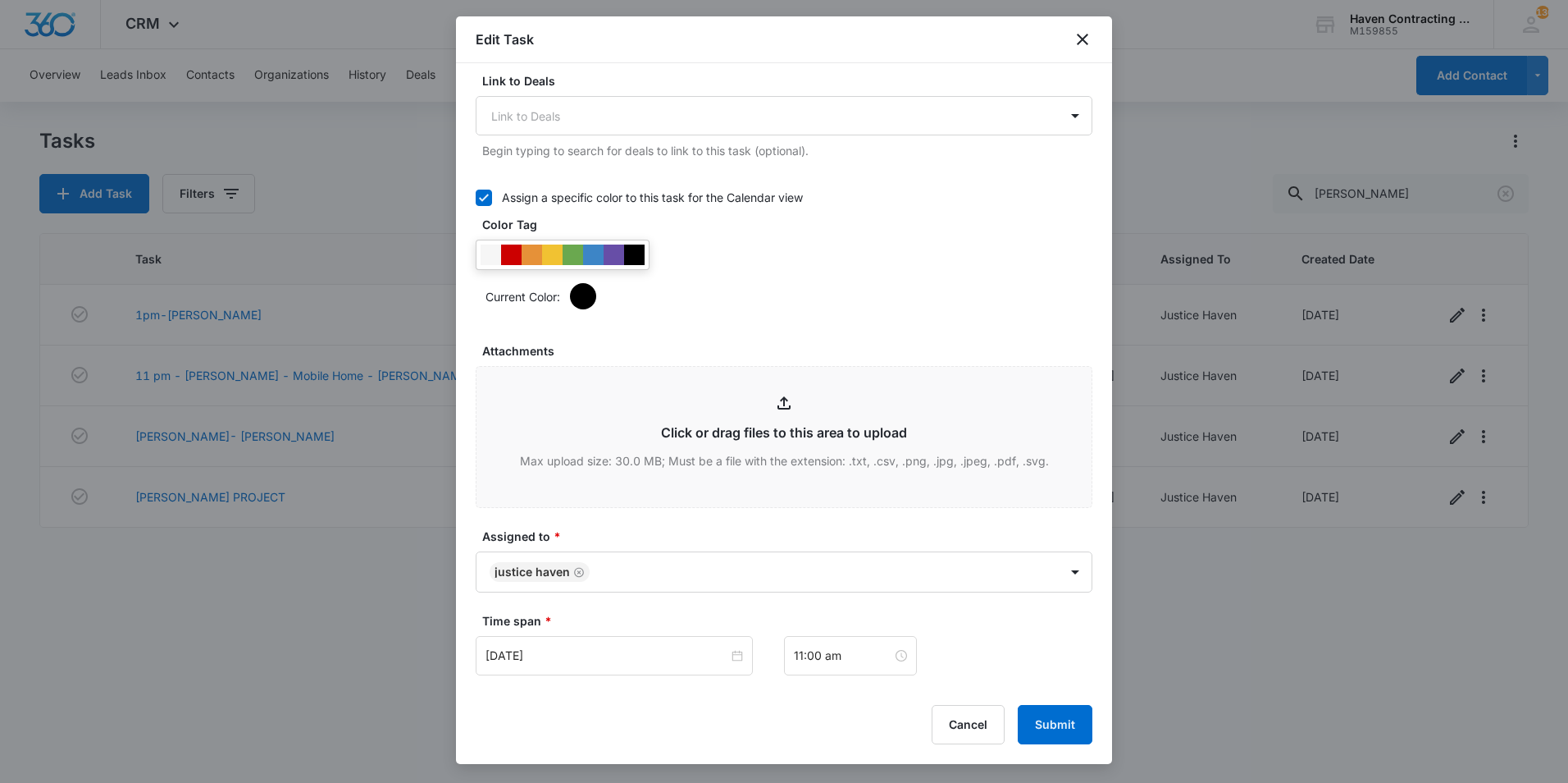
scroll to position [574, 0]
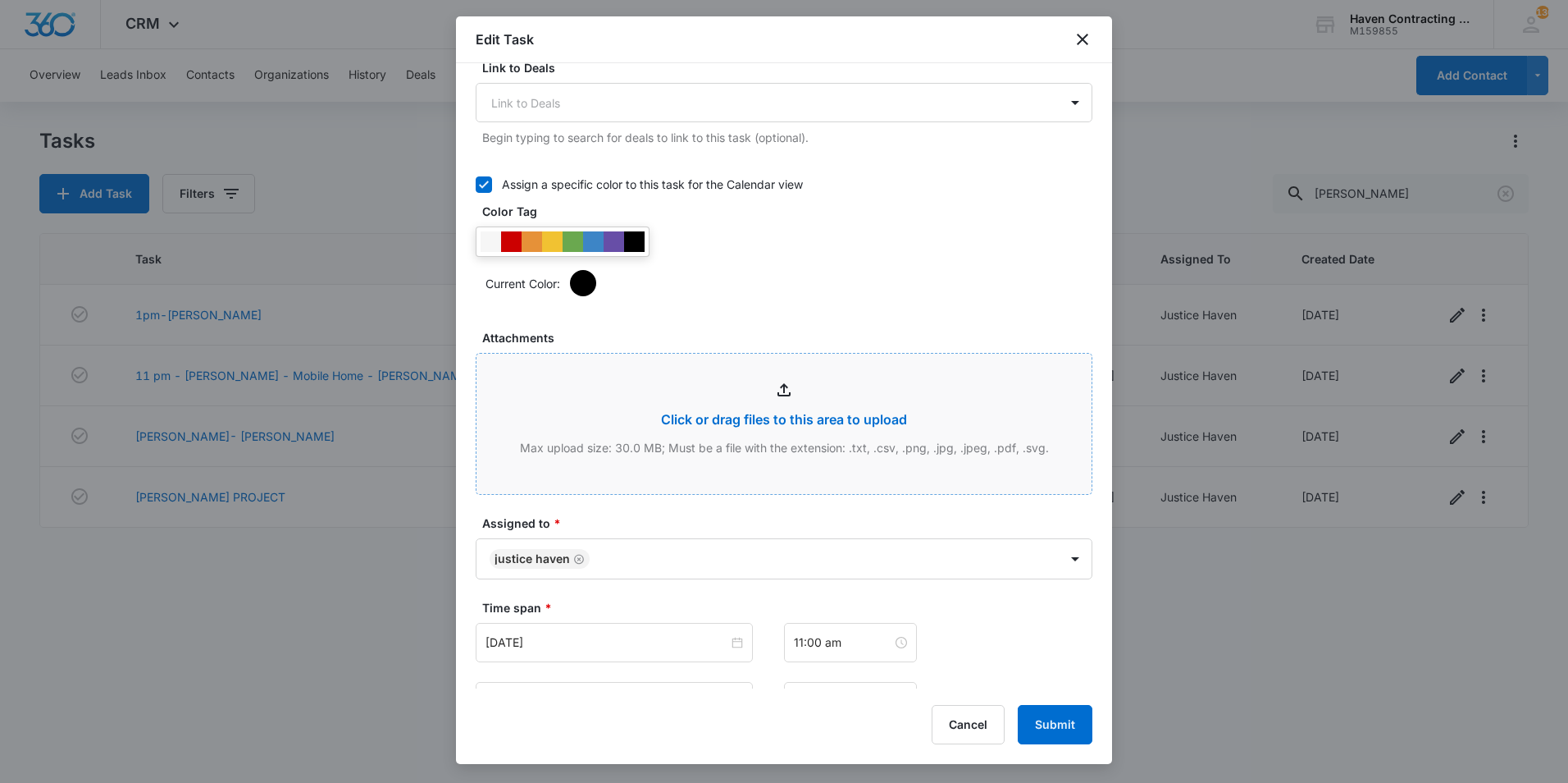
type input "SOLD -Martin-Mobile Home Marcella"
click at [671, 443] on input "Attachments" at bounding box center [784, 424] width 615 height 141
type input "C:\fakepath\Martin-Mobile Home Repair-Marcella.pdf"
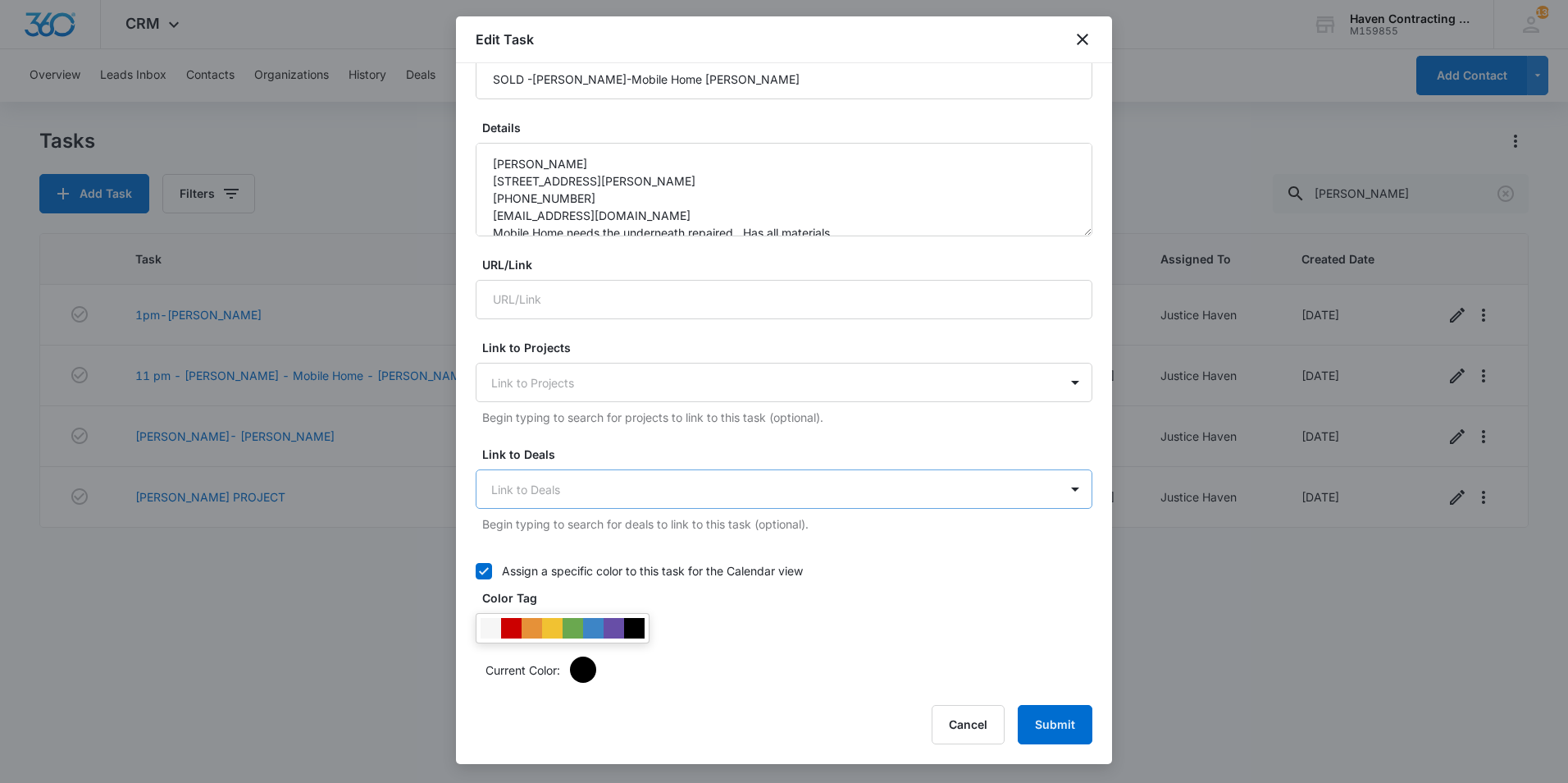
scroll to position [246, 0]
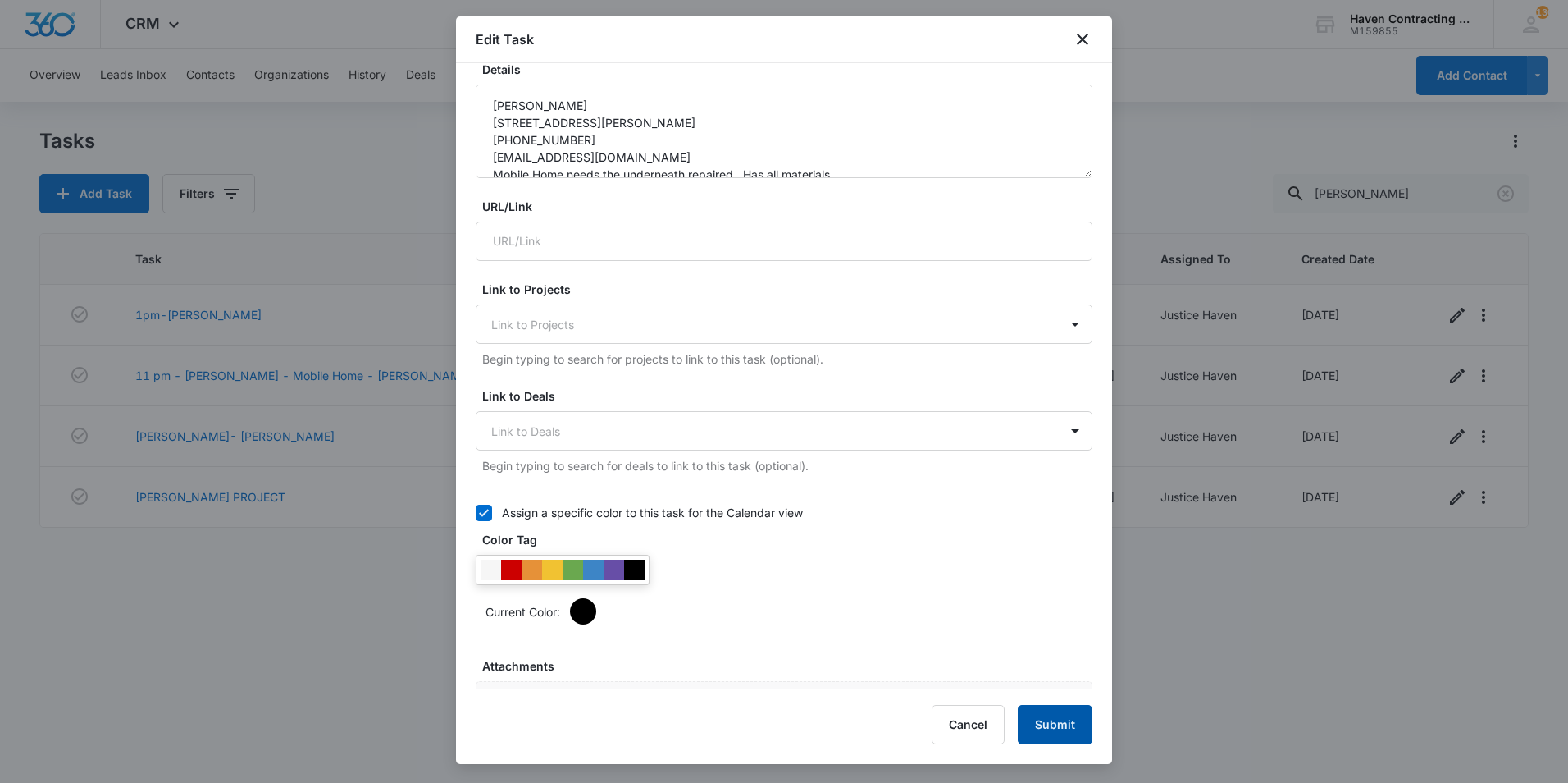
click at [1036, 714] on button "Submit" at bounding box center [1055, 724] width 75 height 40
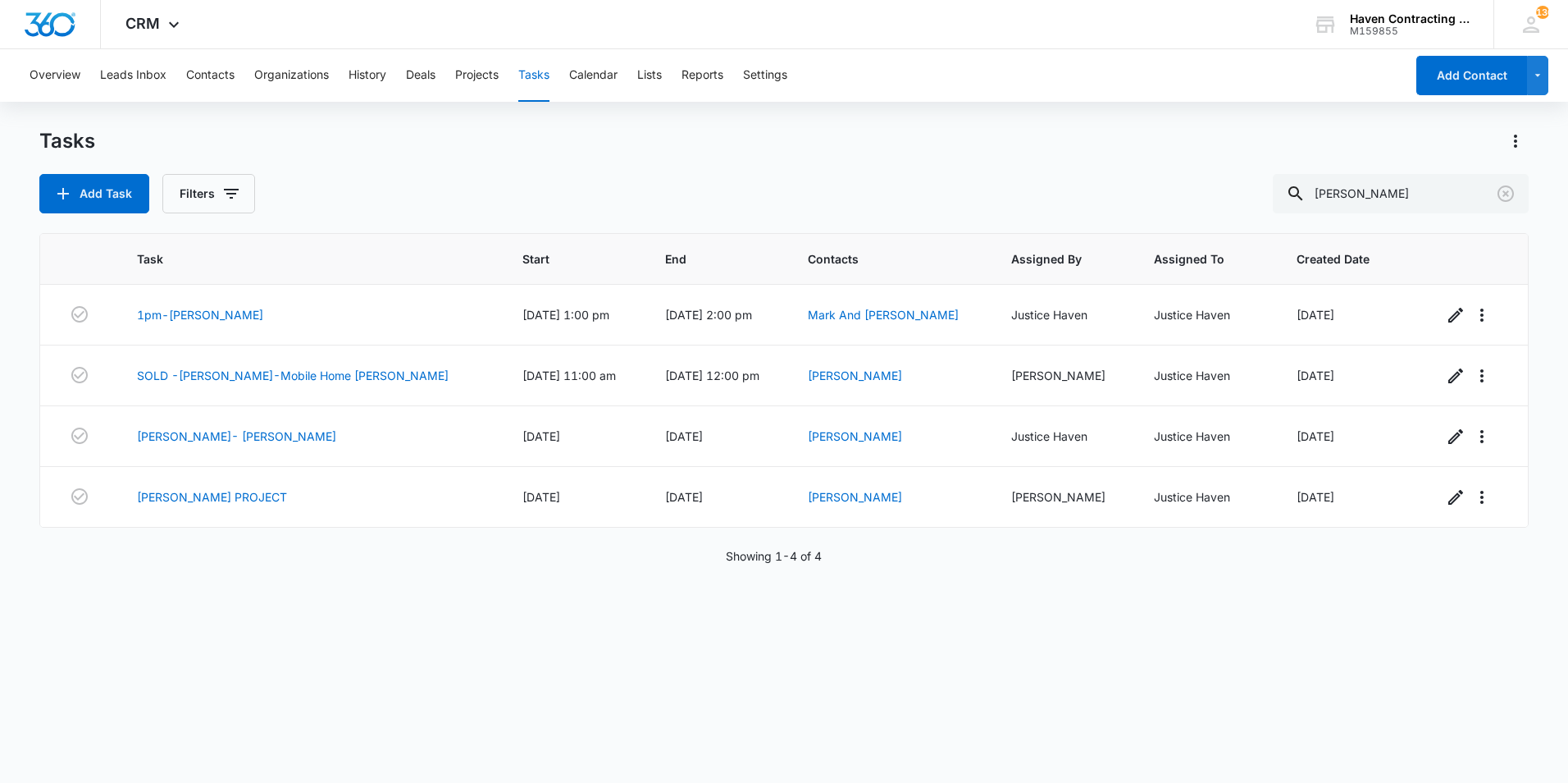
click at [562, 78] on div "Overview Leads Inbox Contacts Organizations History Deals Projects Tasks Calend…" at bounding box center [712, 76] width 1385 height 53
click at [567, 77] on div "Overview Leads Inbox Contacts Organizations History Deals Projects Tasks Calend…" at bounding box center [712, 76] width 1385 height 53
click at [582, 76] on button "Calendar" at bounding box center [593, 76] width 48 height 53
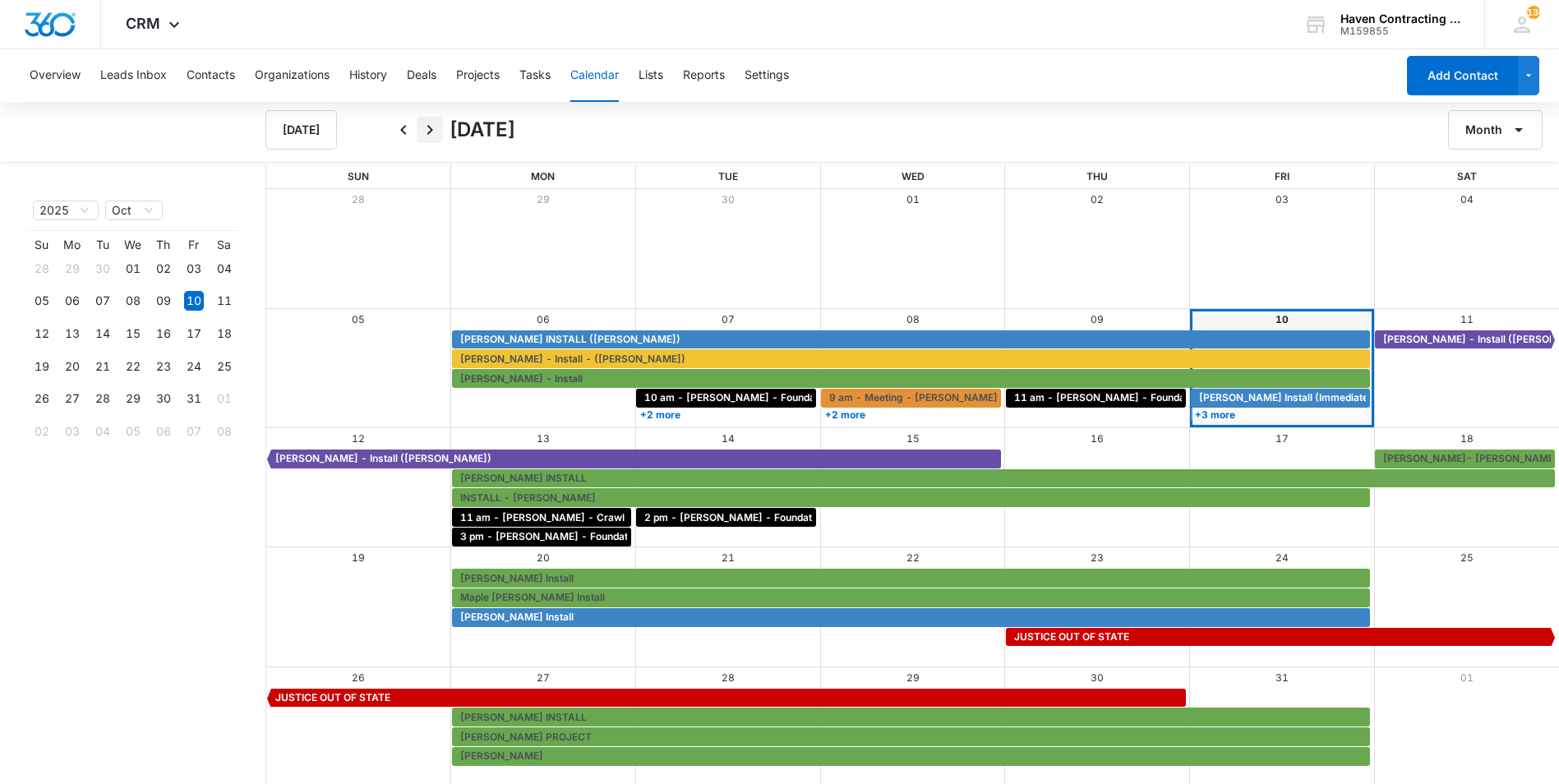
click at [425, 133] on icon "Next" at bounding box center [430, 129] width 19 height 19
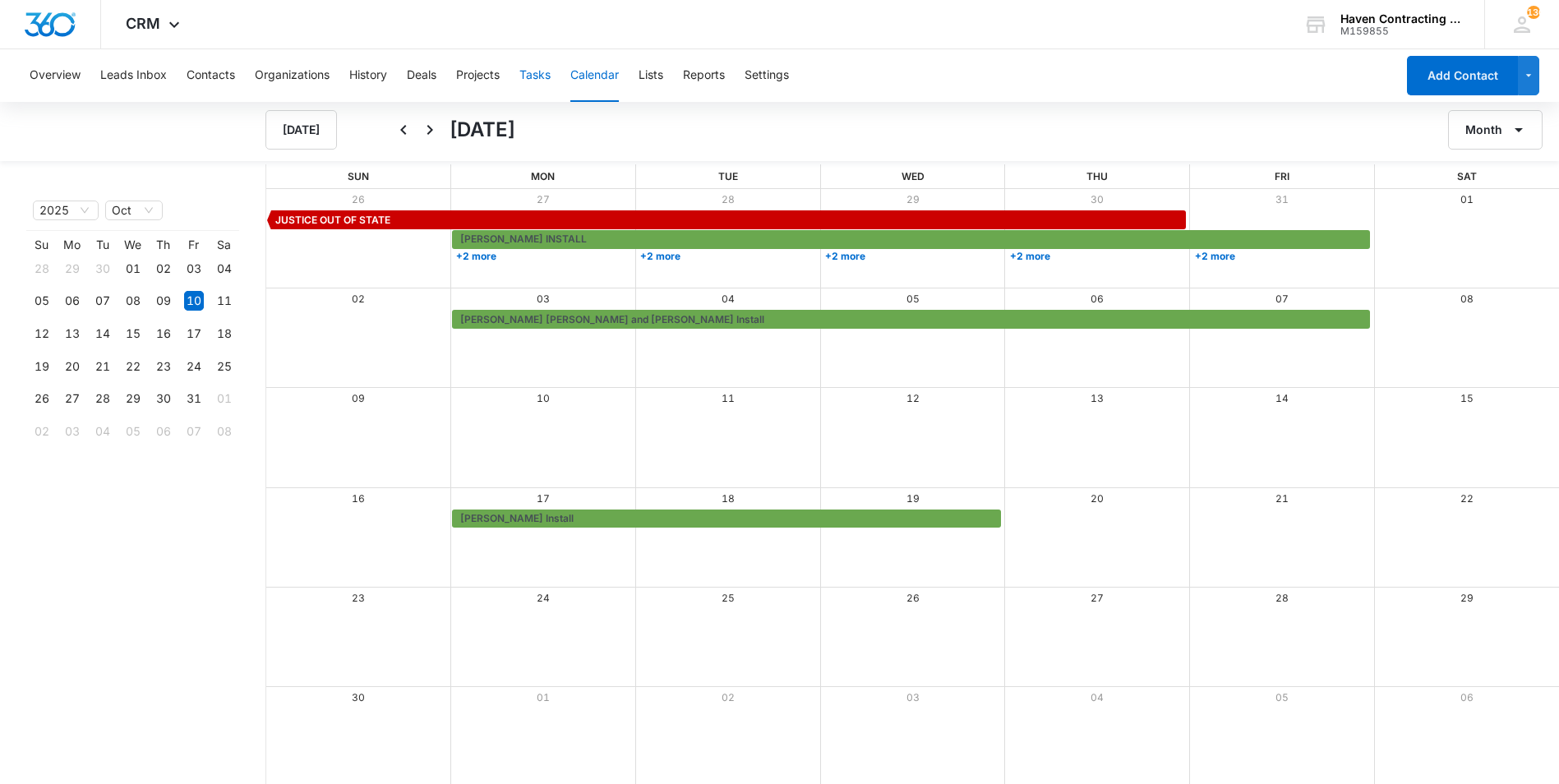
click at [532, 77] on button "Tasks" at bounding box center [534, 76] width 31 height 53
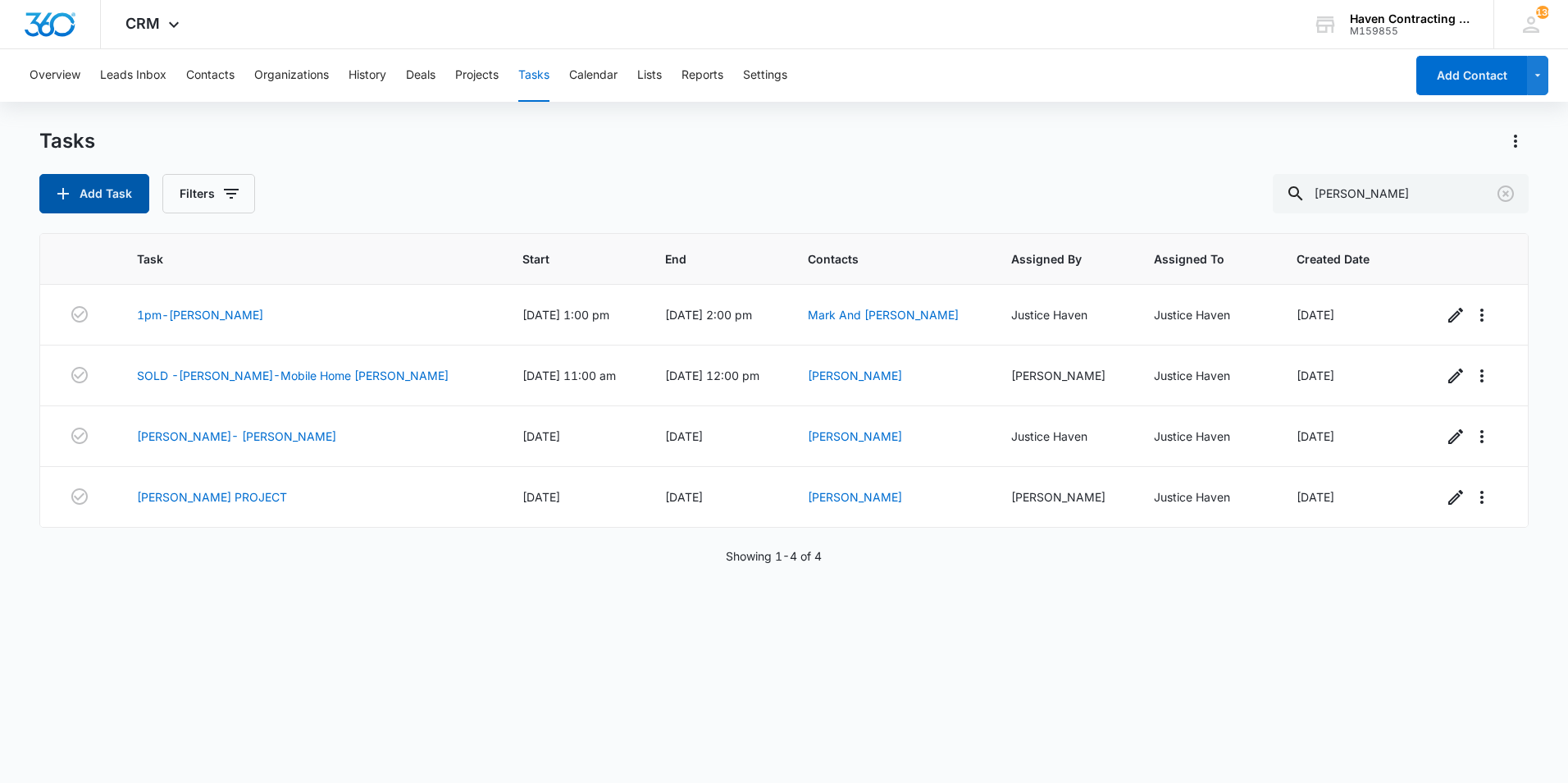
click at [71, 189] on icon "button" at bounding box center [63, 193] width 19 height 19
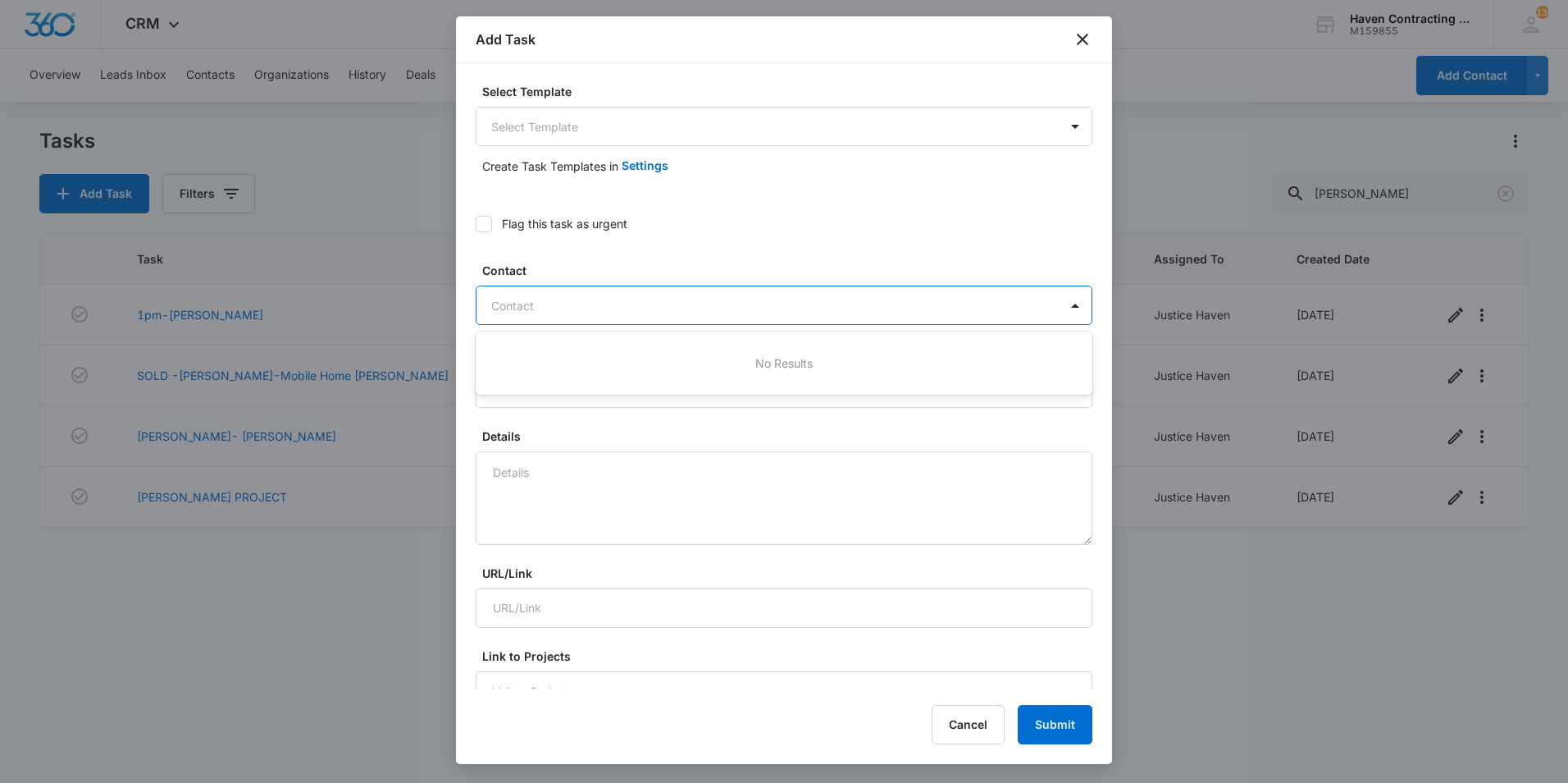
click at [598, 302] on div at bounding box center [774, 305] width 566 height 20
click at [596, 315] on div at bounding box center [774, 305] width 566 height 20
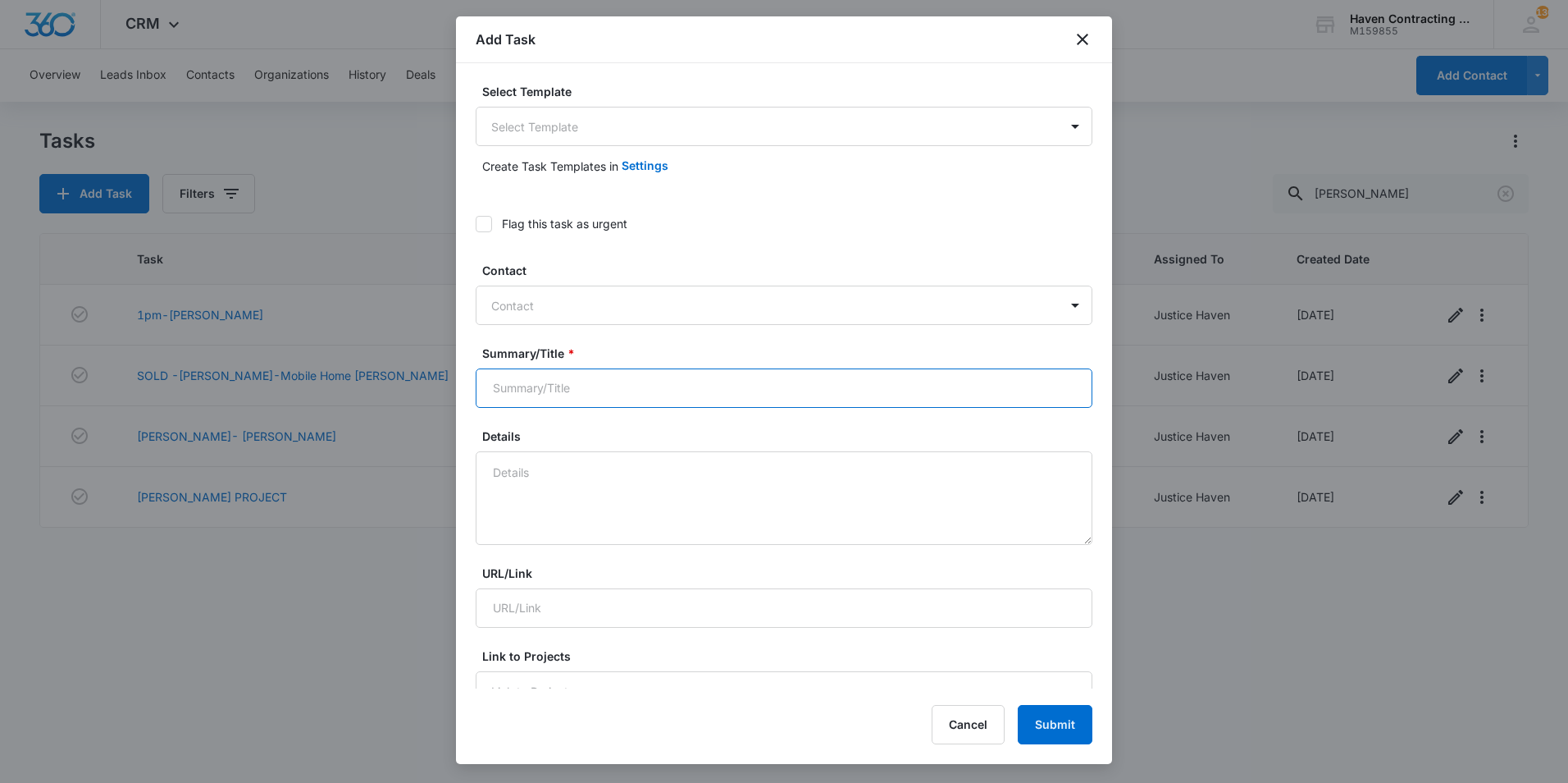
click at [594, 374] on input "Summary/Title *" at bounding box center [784, 388] width 617 height 40
type input "Rugel Install"
click at [555, 472] on textarea "Details" at bounding box center [784, 497] width 617 height 93
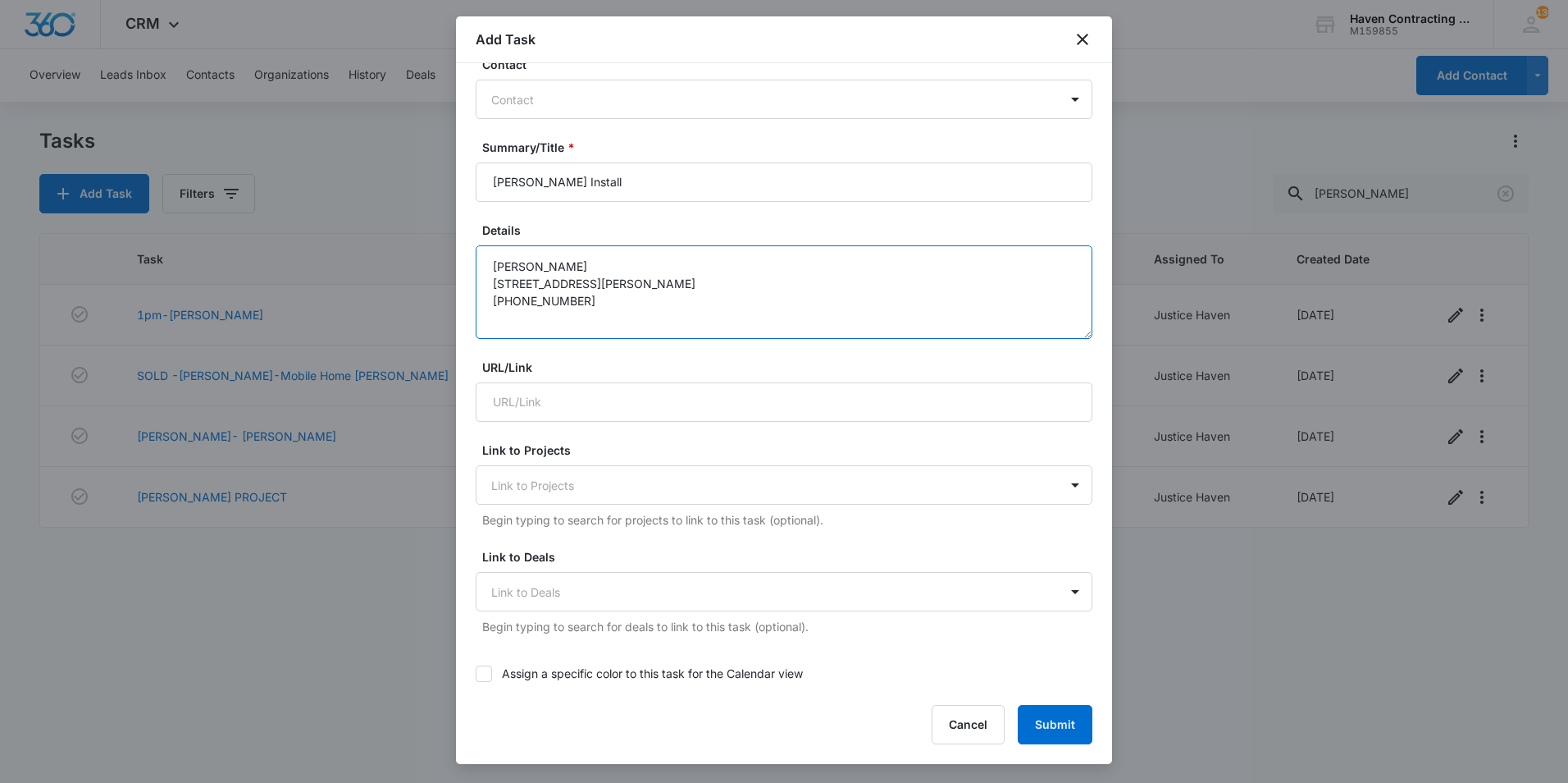
scroll to position [246, 0]
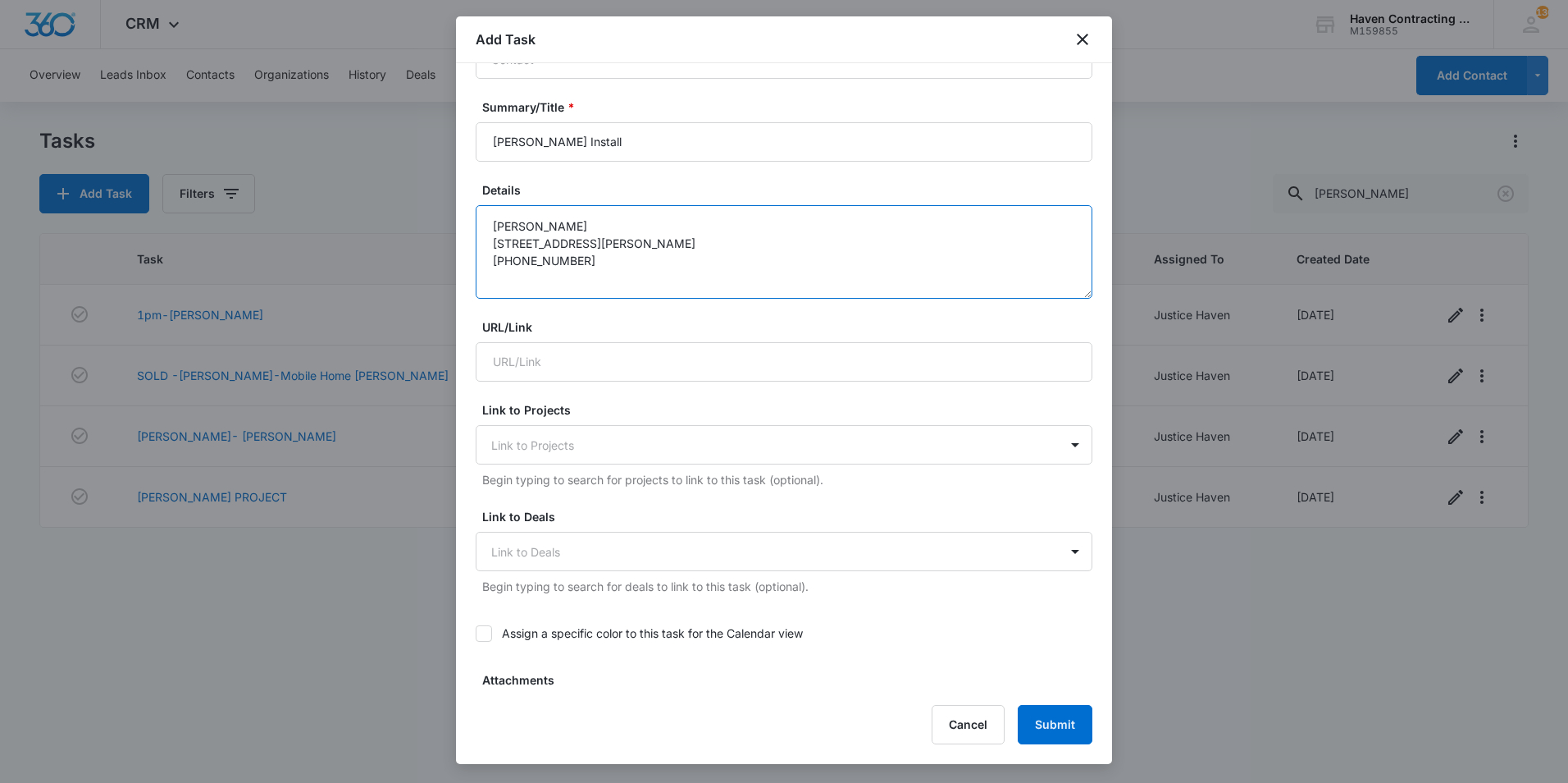
type textarea "Margaret Rugel 30 Angela Trail Batesville, AR 72501 870-834-2781"
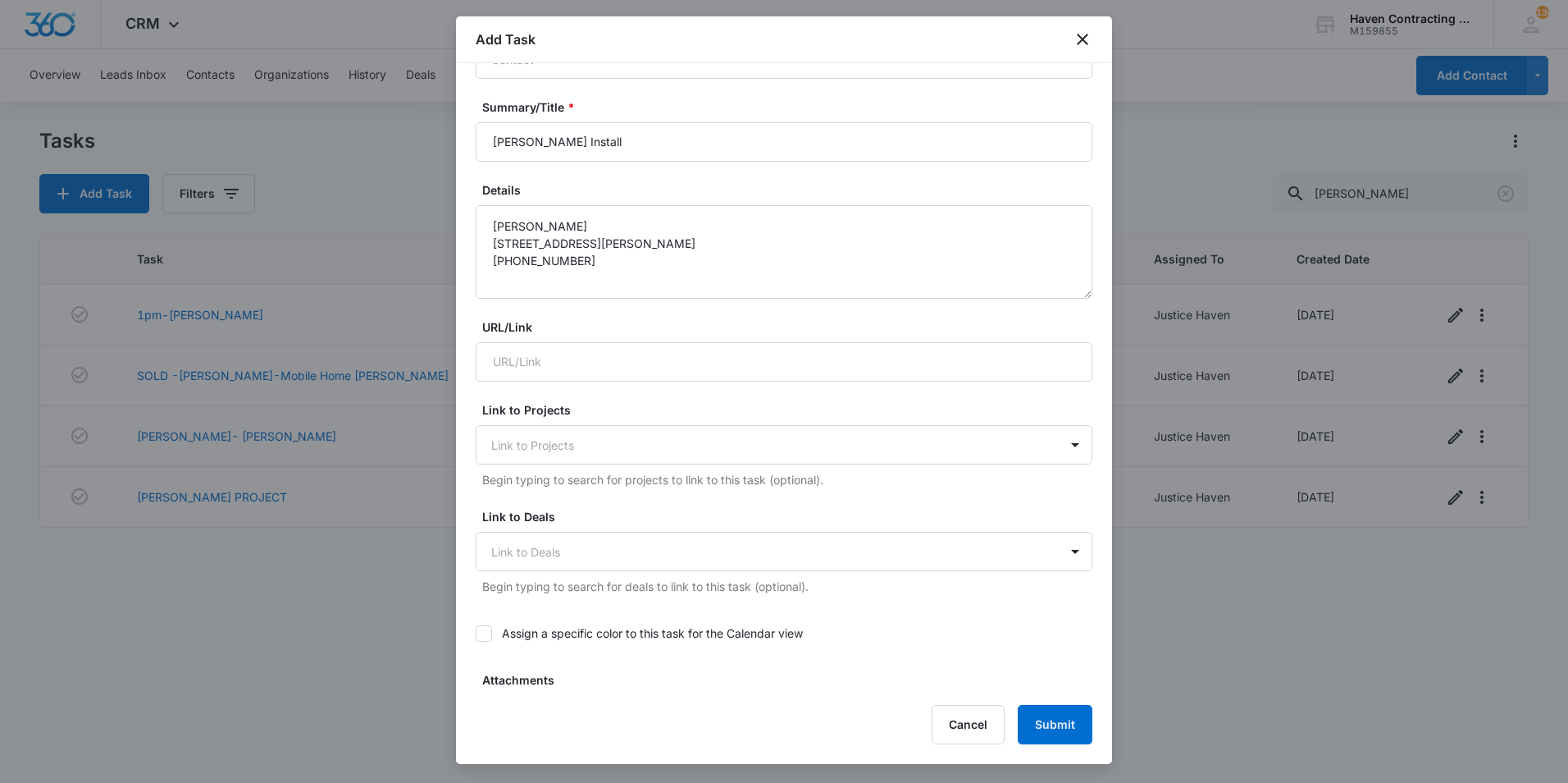
click at [610, 624] on div "Assign a specific color to this task for the Calendar view" at bounding box center [784, 633] width 617 height 37
click at [609, 629] on label "Assign a specific color to this task for the Calendar view" at bounding box center [784, 633] width 617 height 18
click at [475, 634] on input "Assign a specific color to this task for the Calendar view" at bounding box center [475, 634] width 0 height 0
click at [566, 681] on div at bounding box center [572, 690] width 20 height 20
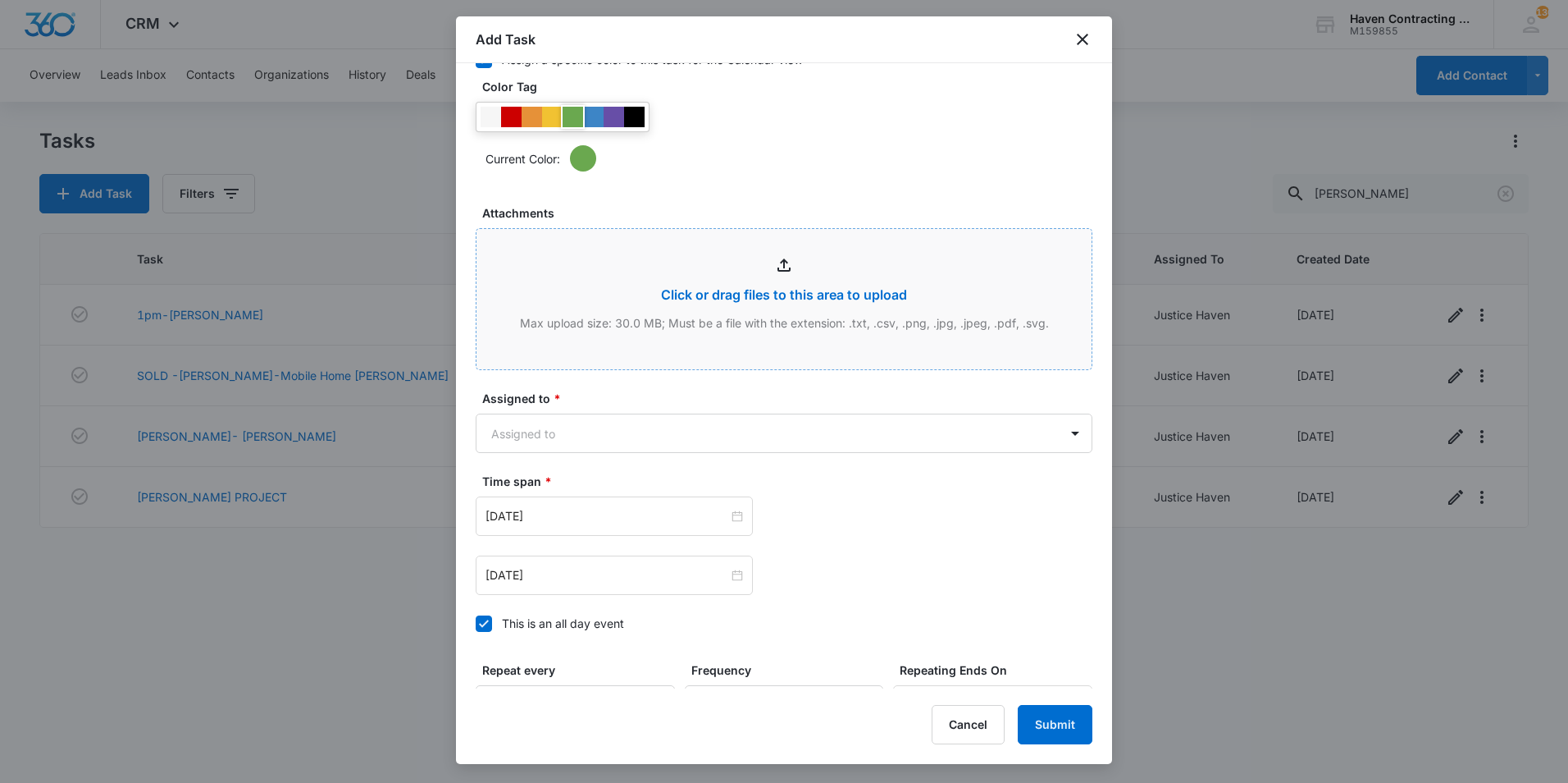
scroll to position [821, 0]
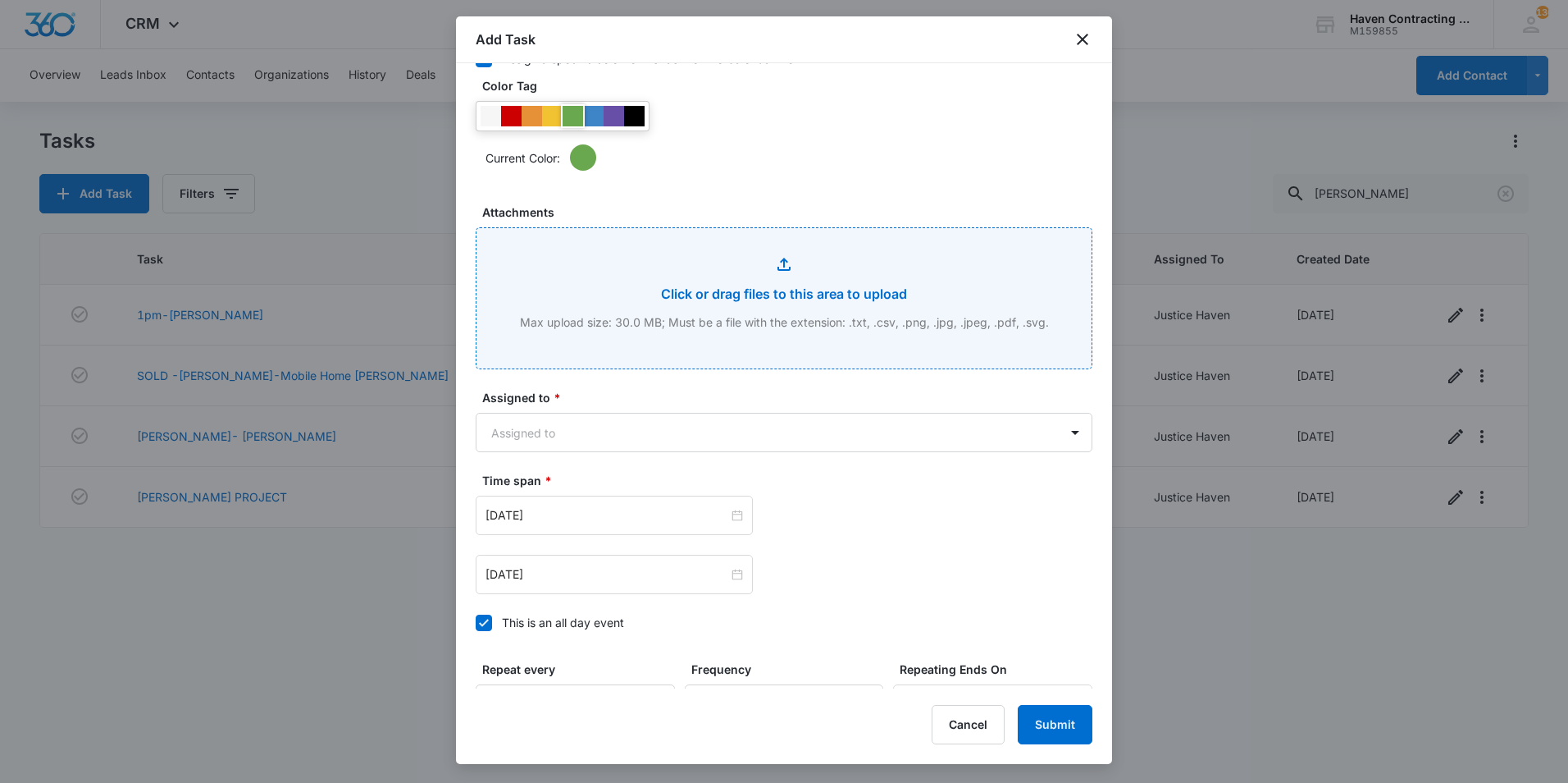
click at [669, 313] on input "Attachments" at bounding box center [784, 299] width 615 height 141
type input "C:\fakepath\Rugel-Floor Leveling-Batesville.pdf"
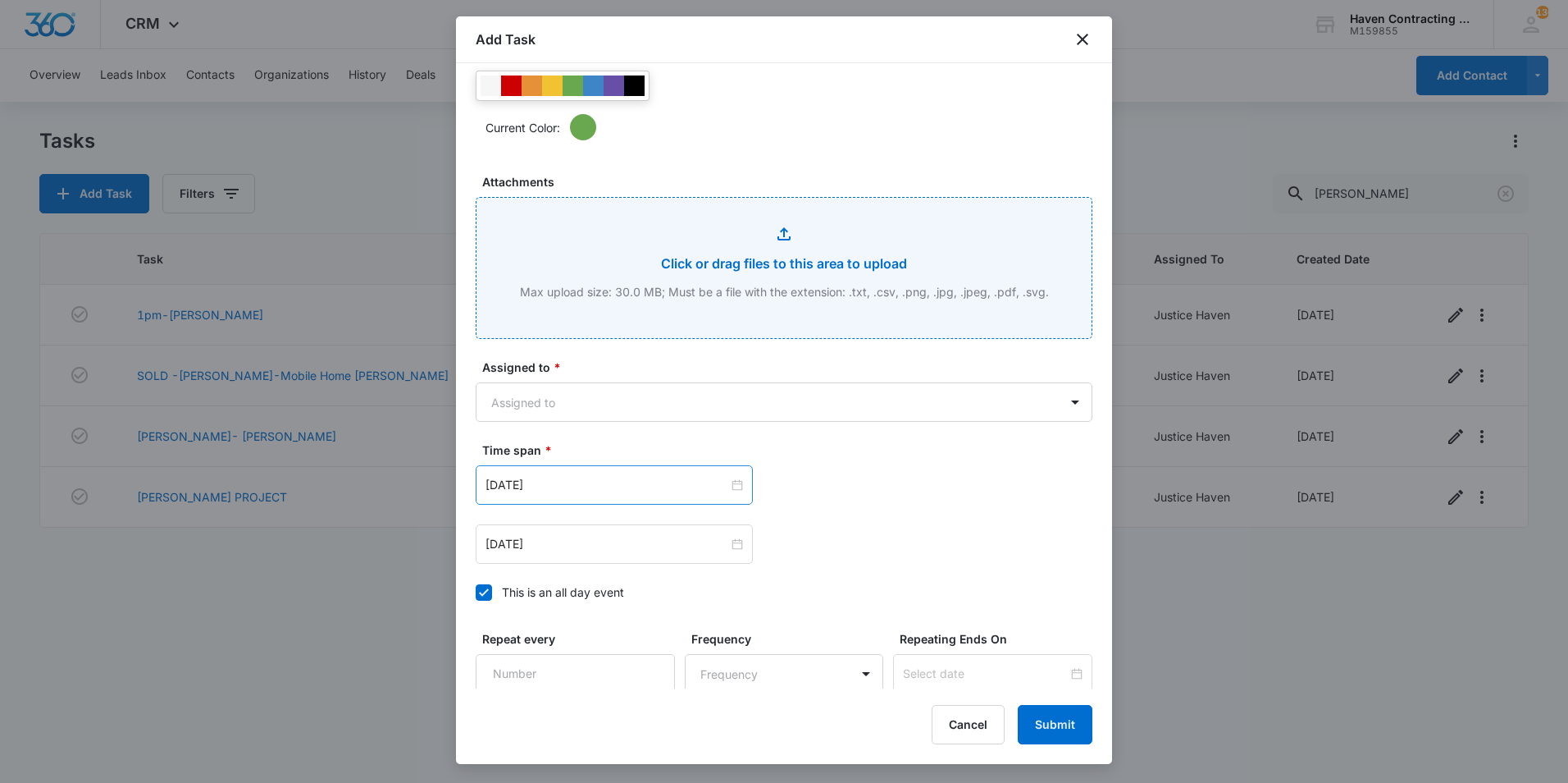
scroll to position [903, 0]
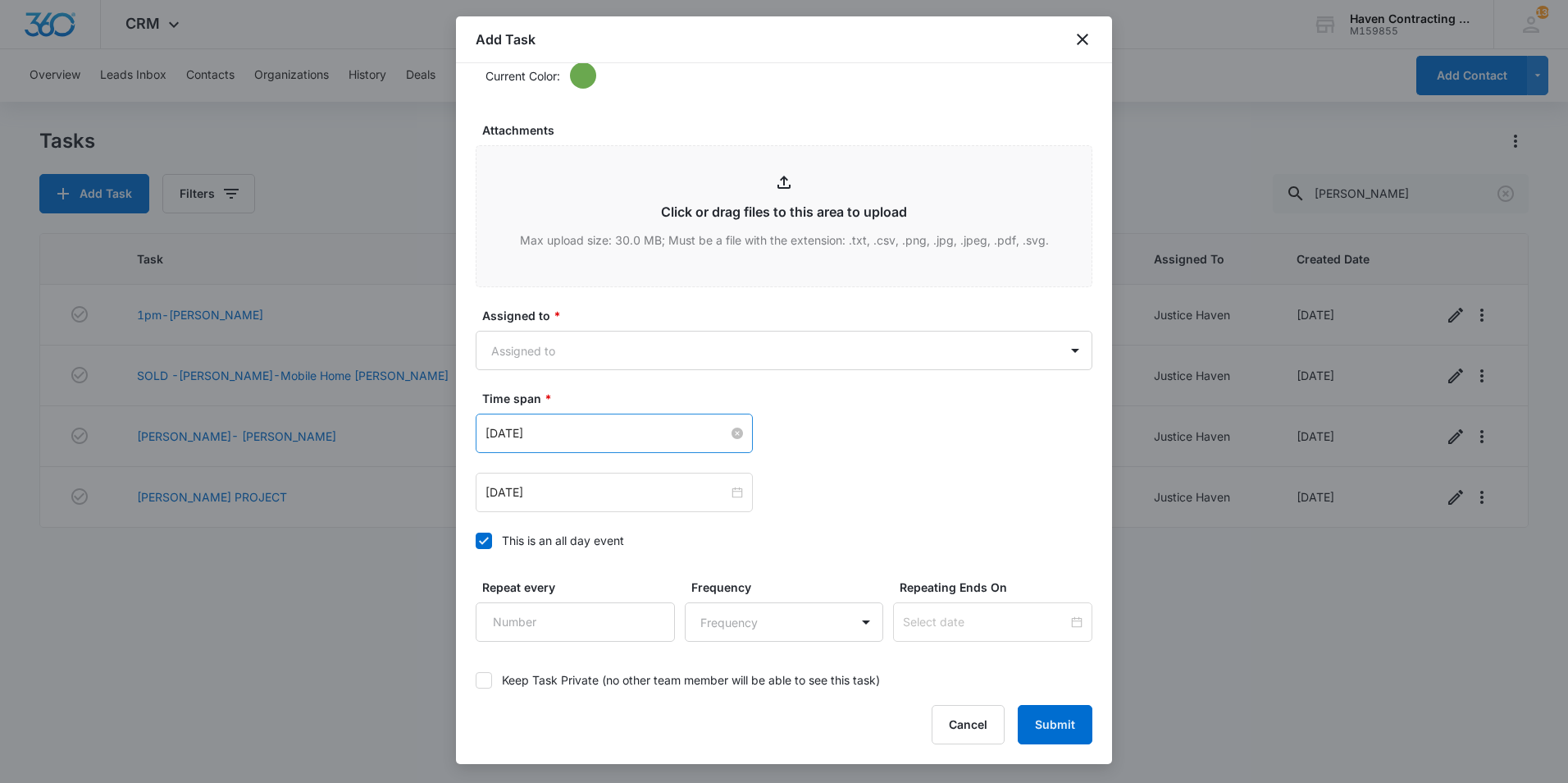
click at [635, 429] on input "Oct 10, 2025" at bounding box center [607, 433] width 242 height 18
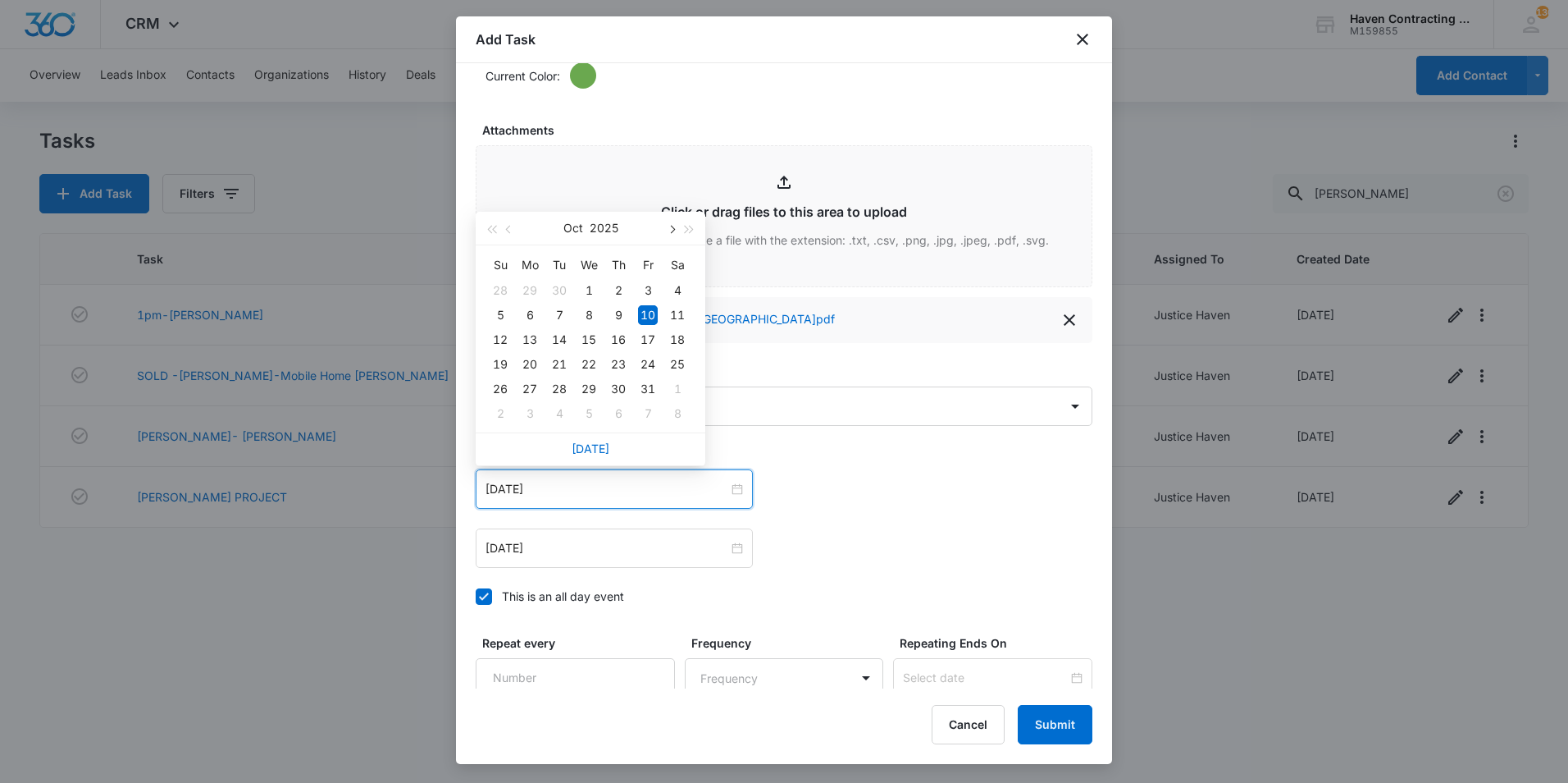
click at [671, 230] on span "button" at bounding box center [670, 229] width 8 height 8
type input "Nov 24, 2025"
click at [532, 388] on div "24" at bounding box center [530, 388] width 19 height 19
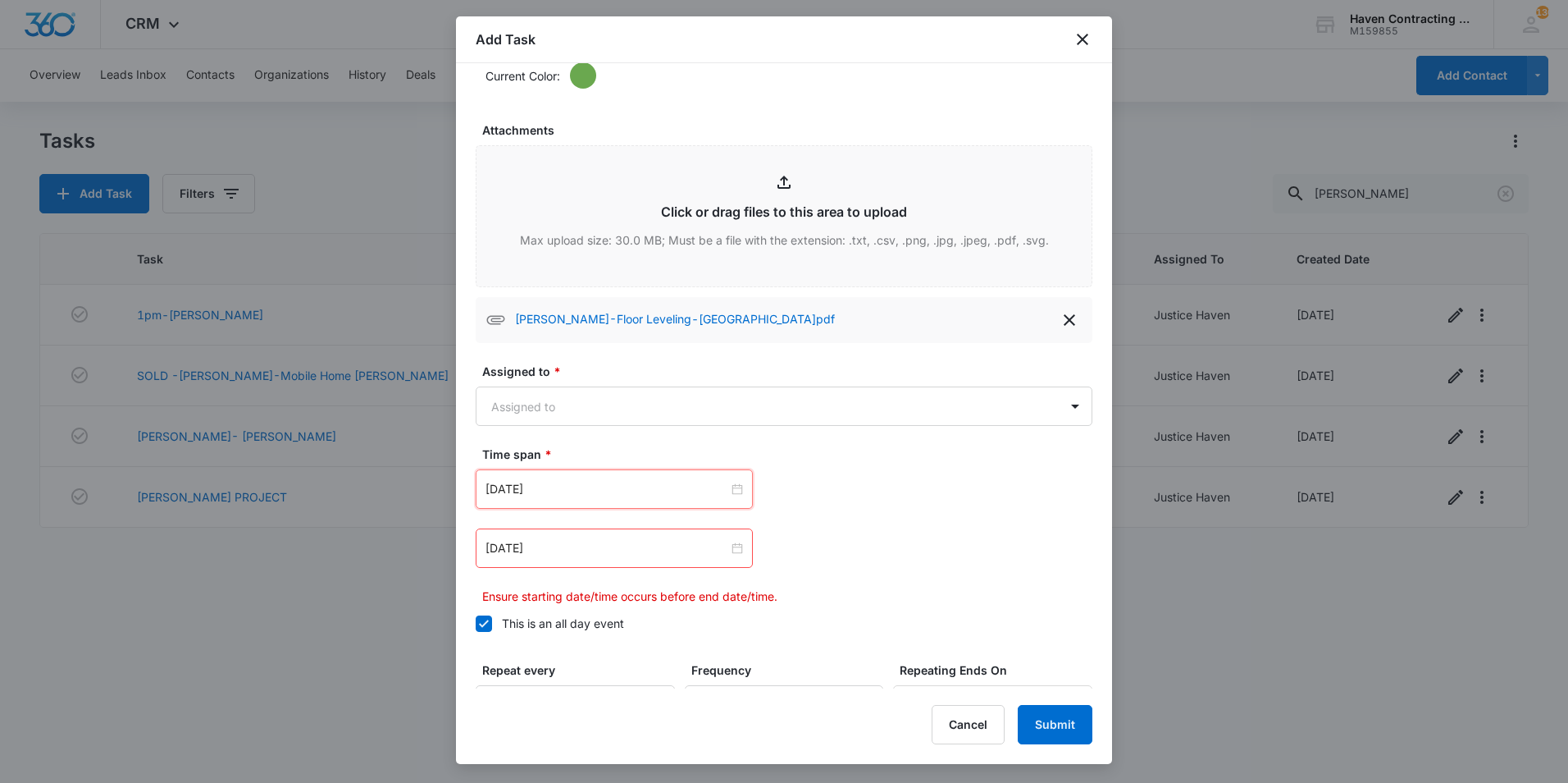
click at [559, 564] on div "Oct 10, 2025" at bounding box center [614, 547] width 278 height 40
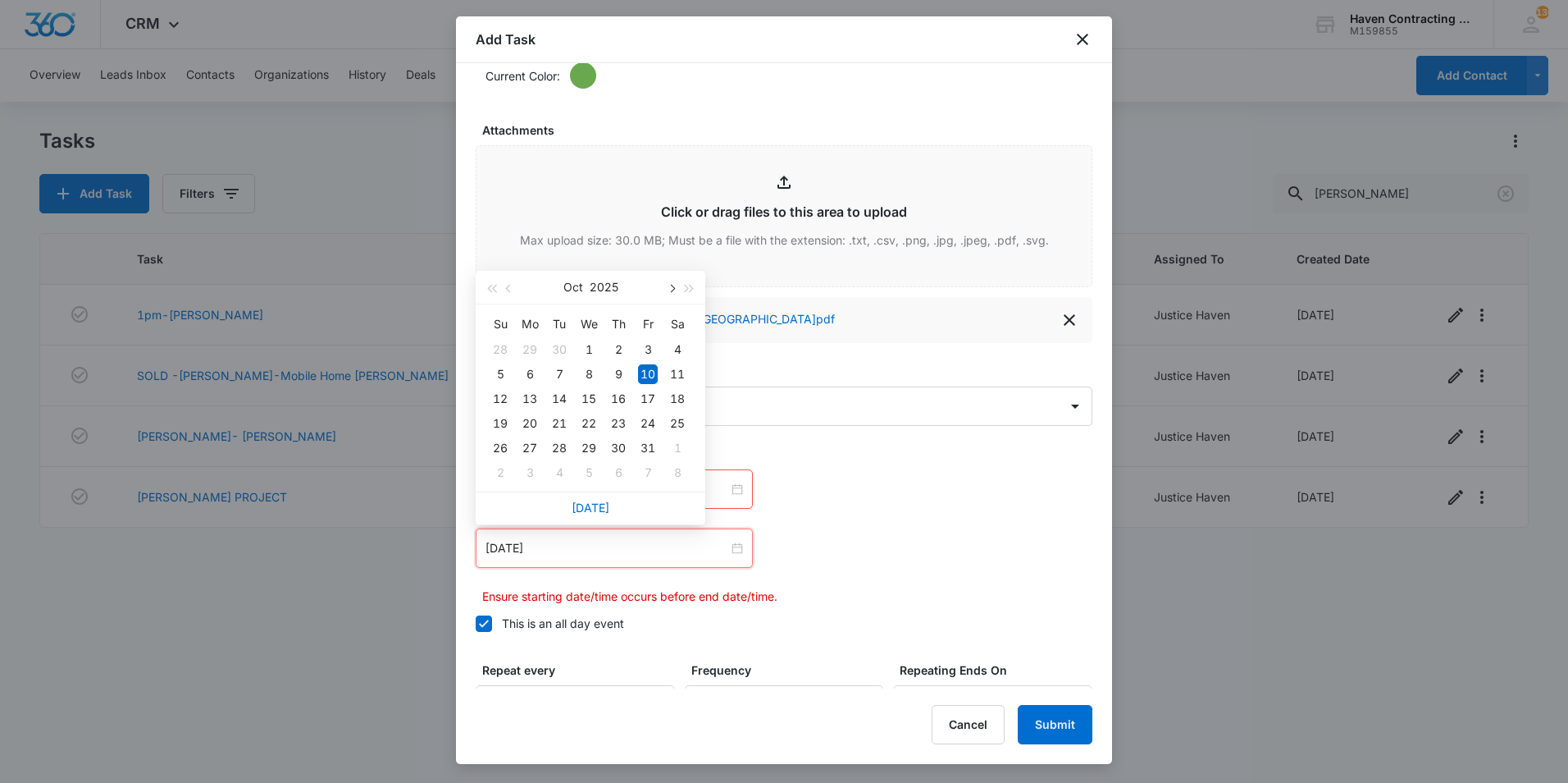
click at [674, 286] on button "button" at bounding box center [670, 286] width 18 height 33
type input "Nov 28, 2025"
click at [638, 443] on div "28" at bounding box center [647, 448] width 19 height 19
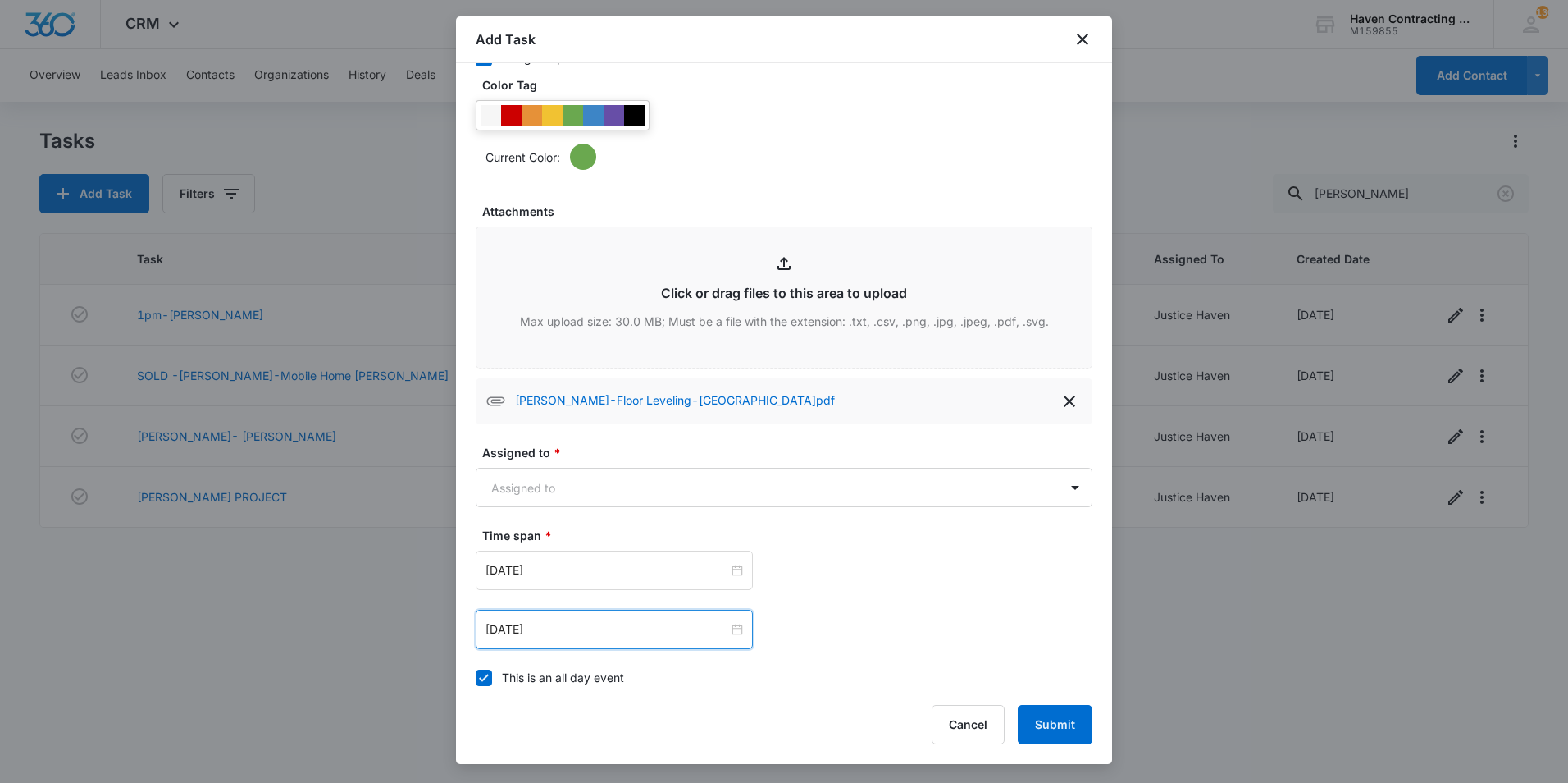
scroll to position [821, 0]
click at [620, 487] on body "CRM Apps Reputation Websites Forms CRM Email Social Shop Payments POS Ads Intel…" at bounding box center [784, 391] width 1568 height 783
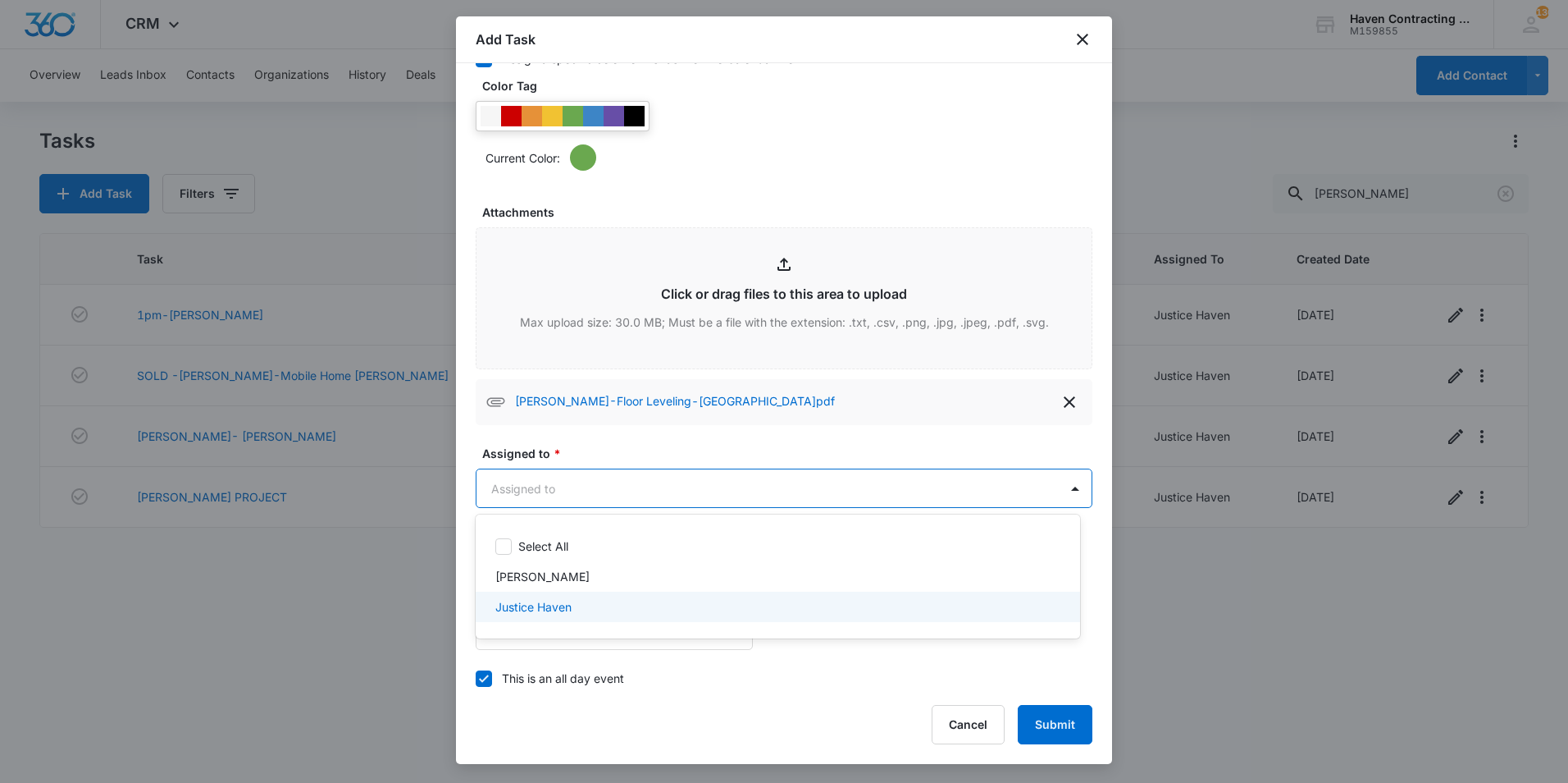
click at [603, 600] on div "Justice Haven" at bounding box center [776, 607] width 561 height 18
click at [1103, 722] on div at bounding box center [784, 391] width 1568 height 783
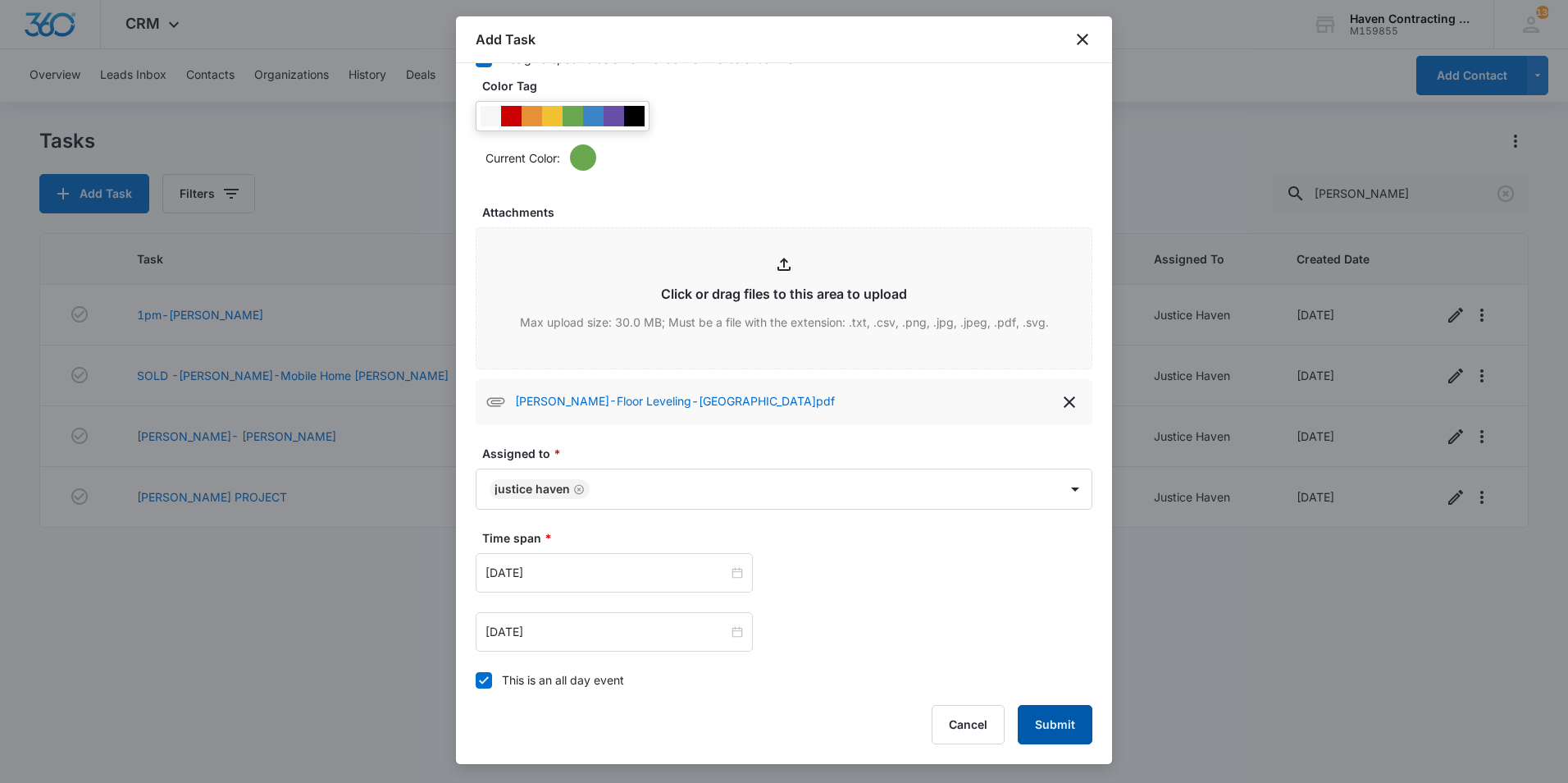
click at [1060, 721] on button "Submit" at bounding box center [1055, 724] width 75 height 40
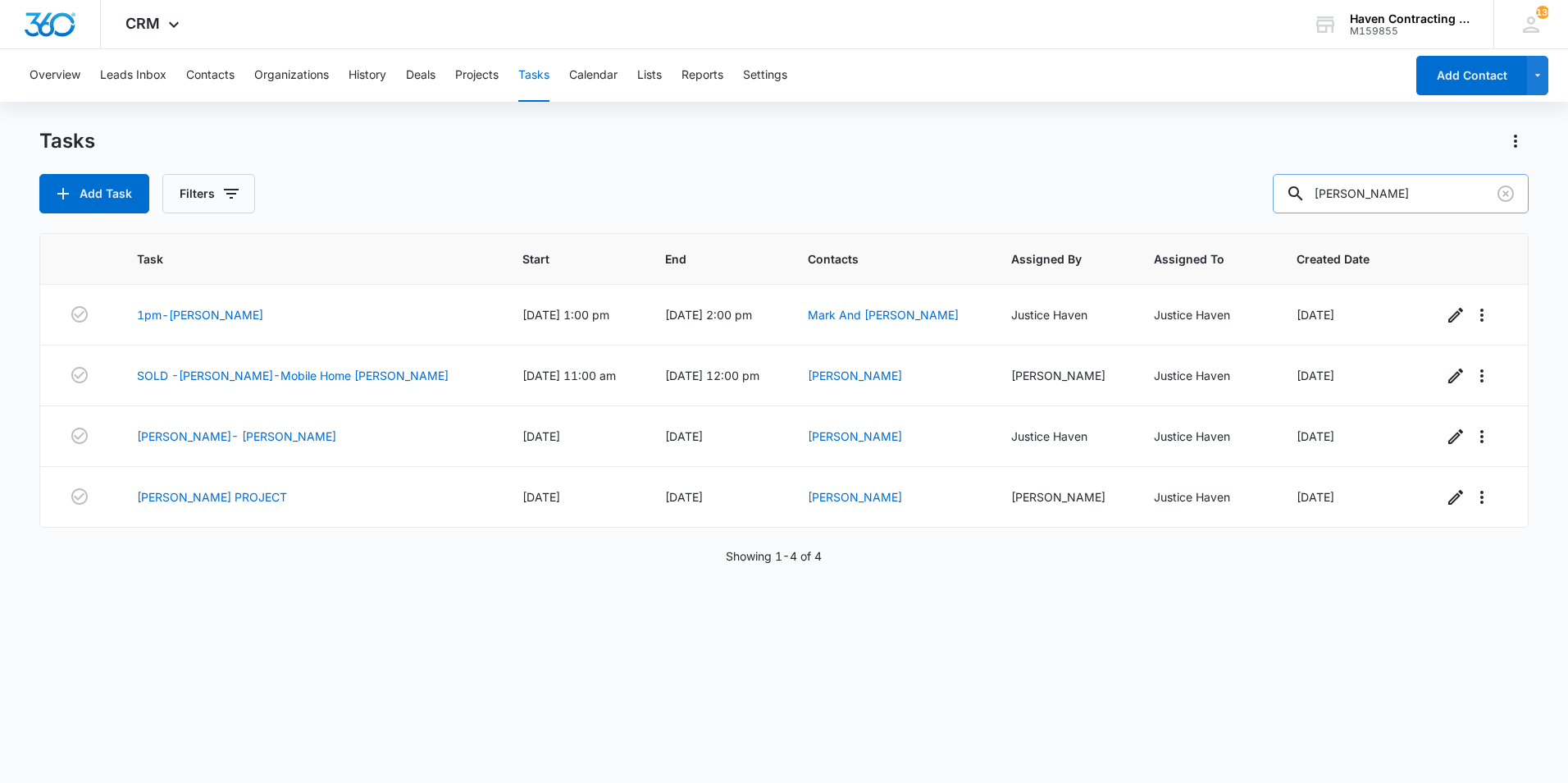
click at [1366, 199] on input "martin" at bounding box center [1400, 193] width 256 height 40
drag, startPoint x: 1369, startPoint y: 199, endPoint x: 1030, endPoint y: 200, distance: 339.0
click at [1037, 202] on div "Add Task Filters martin" at bounding box center [784, 193] width 1489 height 40
type input "rugel"
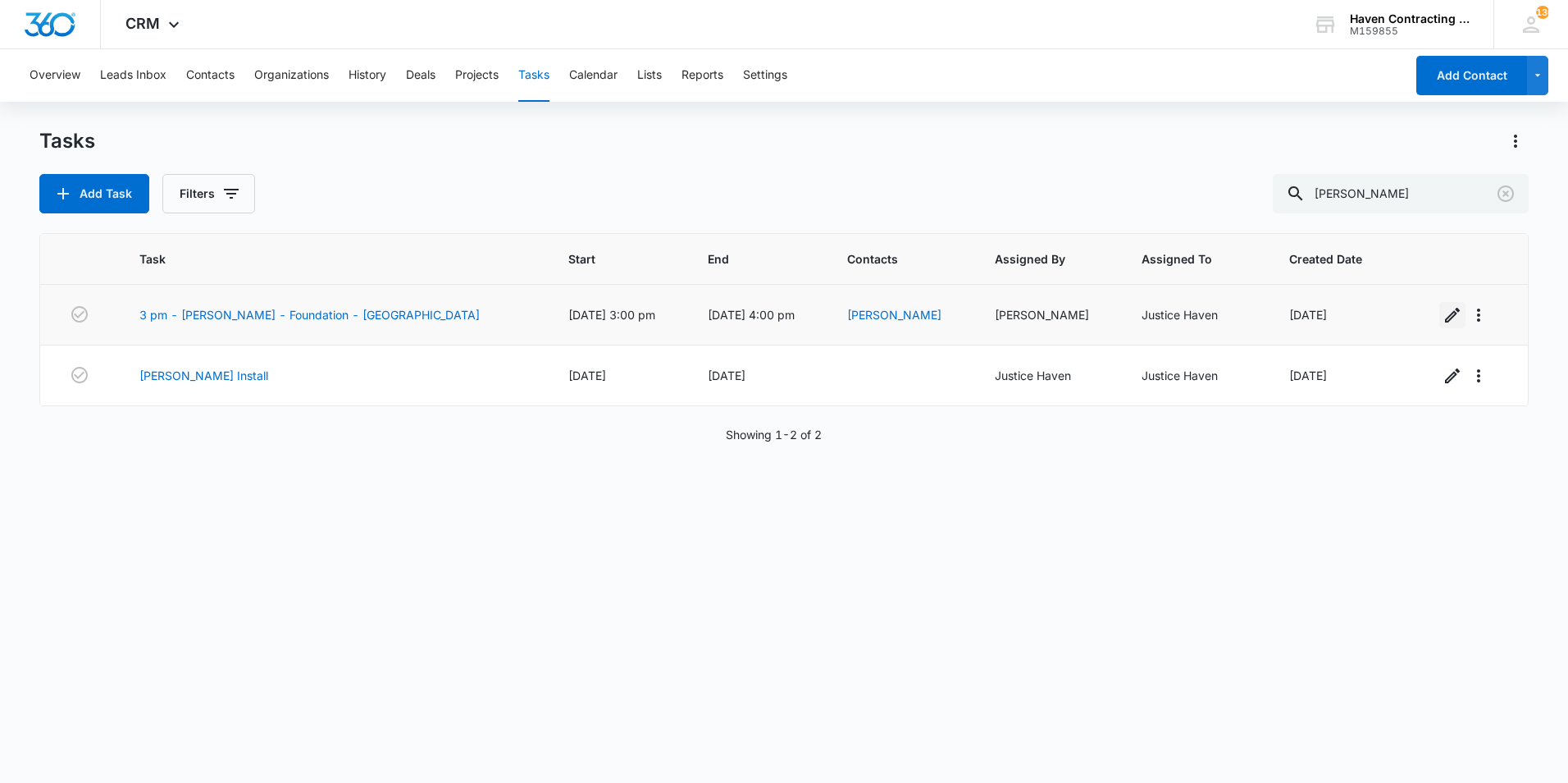
click at [1442, 313] on icon "button" at bounding box center [1452, 315] width 19 height 19
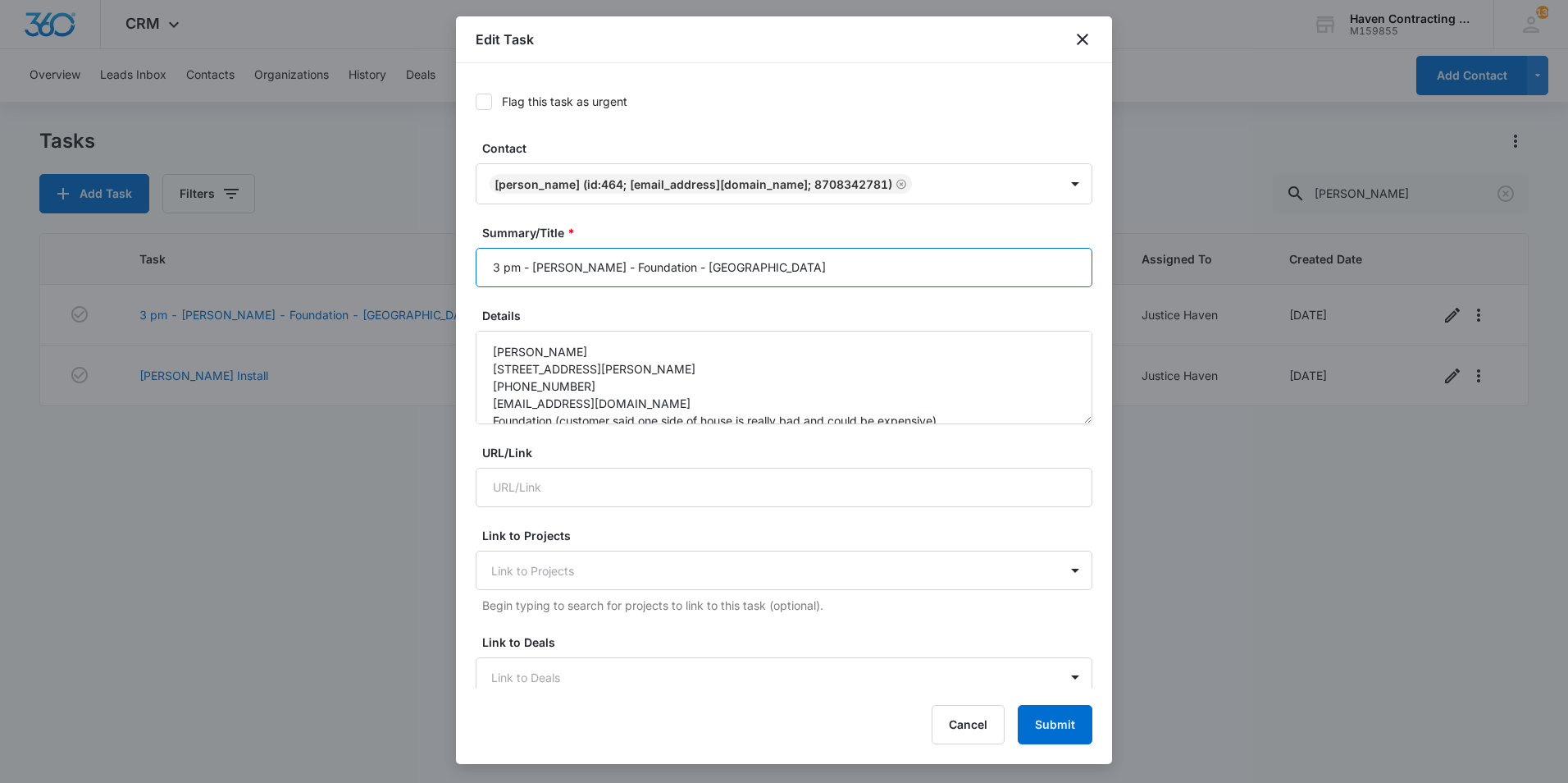
click at [697, 271] on input "3 pm - Margaret Rugel - Foundation - Batesville" at bounding box center [784, 267] width 617 height 40
click at [625, 272] on input "3 pm - Margaret Rugel - Foundation -Batesville" at bounding box center [784, 267] width 617 height 40
drag, startPoint x: 586, startPoint y: 266, endPoint x: 585, endPoint y: 276, distance: 10.0
click at [585, 276] on input "3 pm - Margaret Rugel -Foundation -Batesville" at bounding box center [784, 267] width 617 height 40
click at [533, 265] on input "3 pm - Margaret Rugel -Foundation -Batesville" at bounding box center [784, 267] width 617 height 40
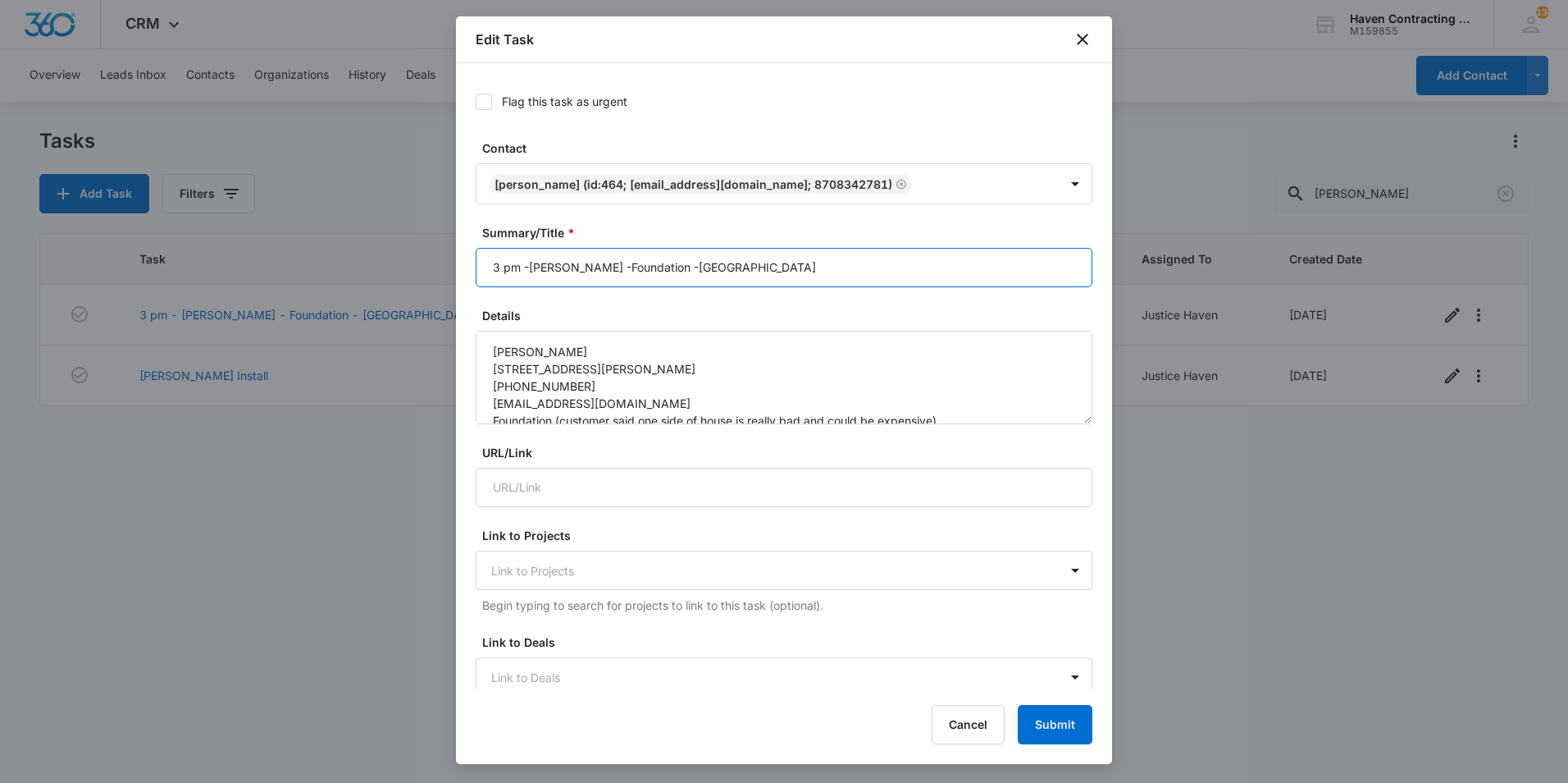
drag, startPoint x: 520, startPoint y: 272, endPoint x: 445, endPoint y: 274, distance: 75.0
click at [445, 274] on body "CRM Apps Reputation Websites Forms CRM Email Social Shop Payments POS Ads Intel…" at bounding box center [784, 391] width 1568 height 783
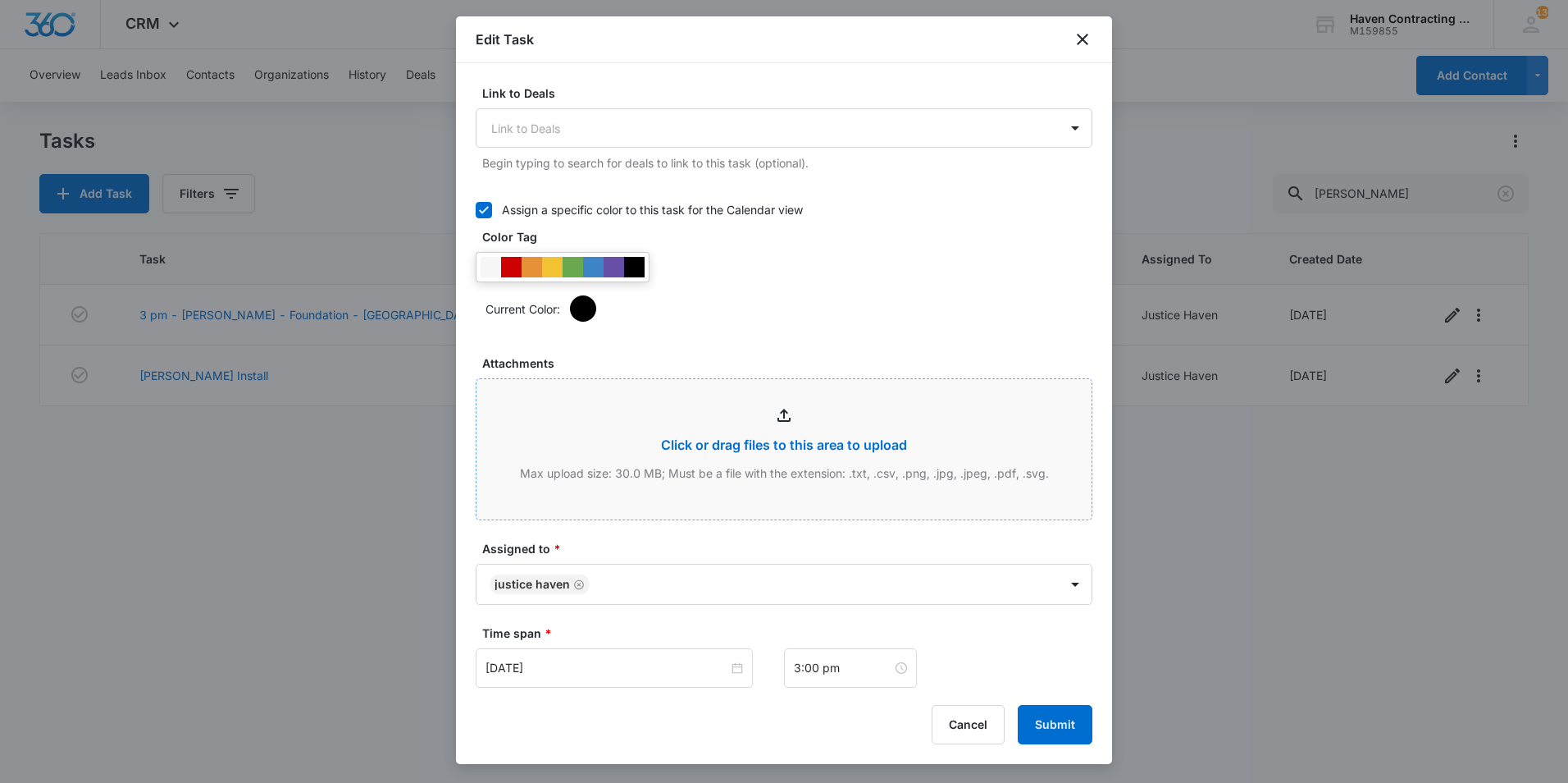
scroll to position [574, 0]
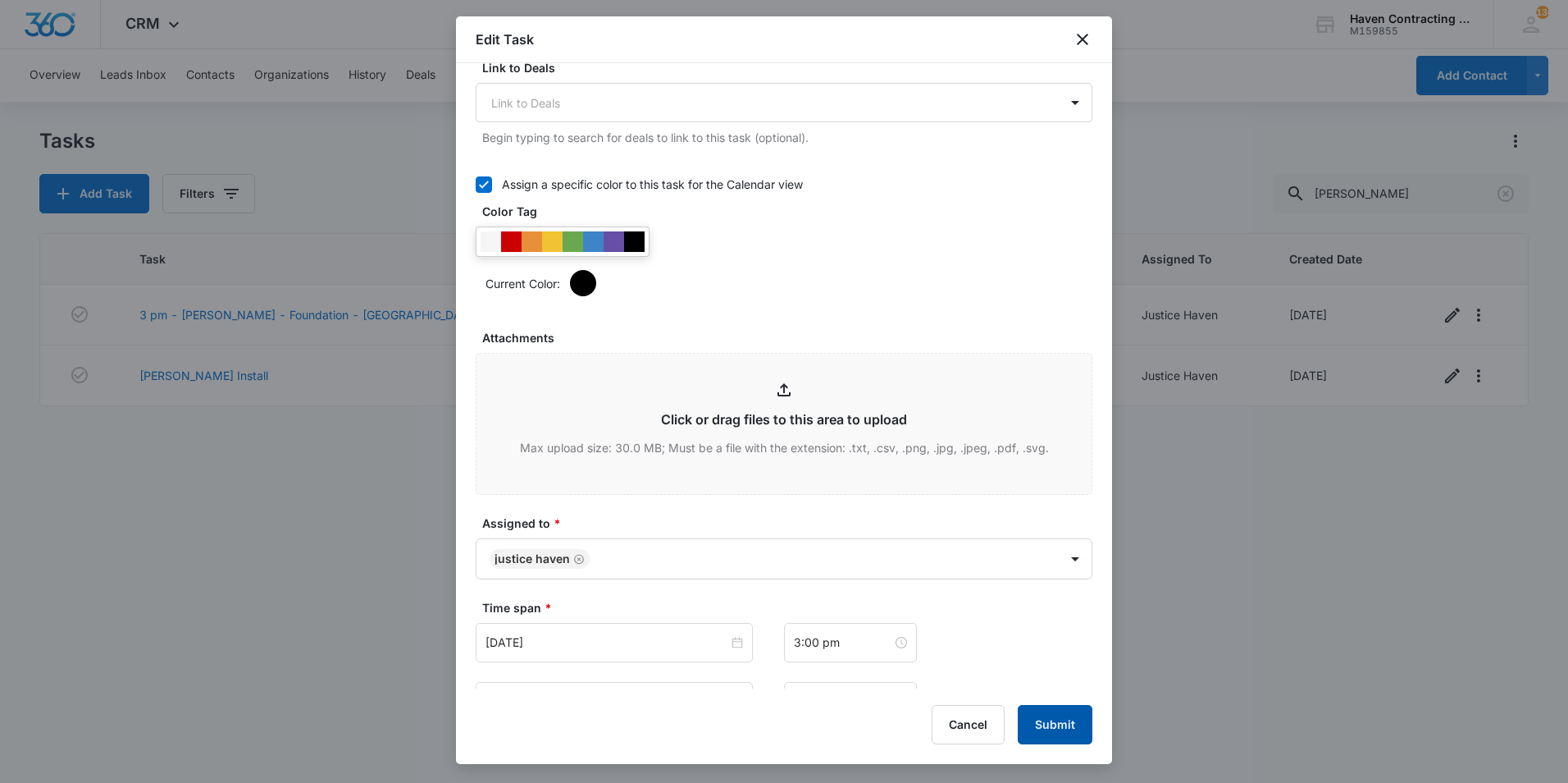
type input "SOLD -Margaret Rugel -Foundation -Batesville"
click at [1072, 737] on button "Submit" at bounding box center [1055, 724] width 75 height 40
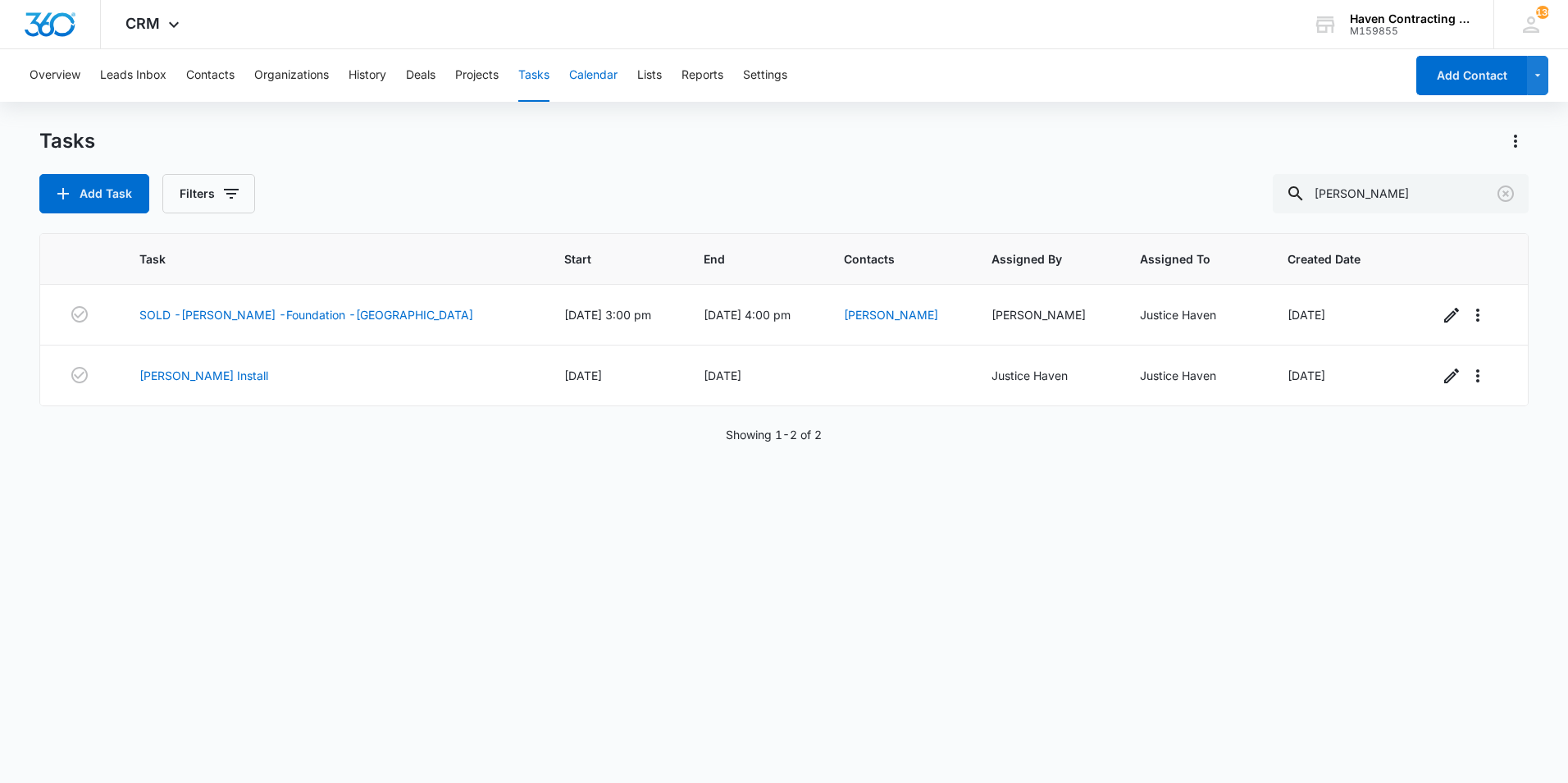
click at [618, 82] on button "Calendar" at bounding box center [593, 76] width 48 height 53
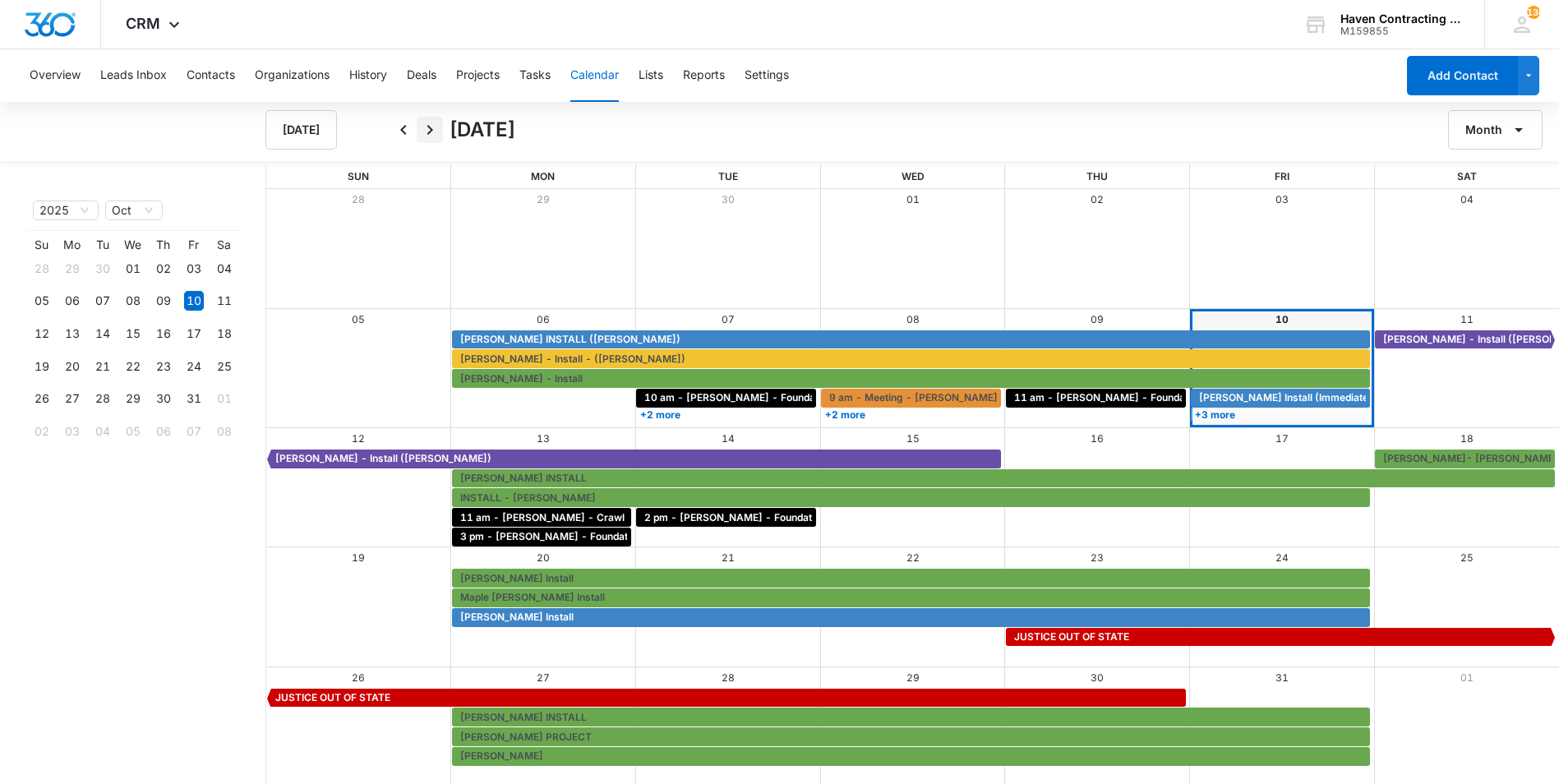
click at [437, 128] on icon "Next" at bounding box center [430, 129] width 19 height 19
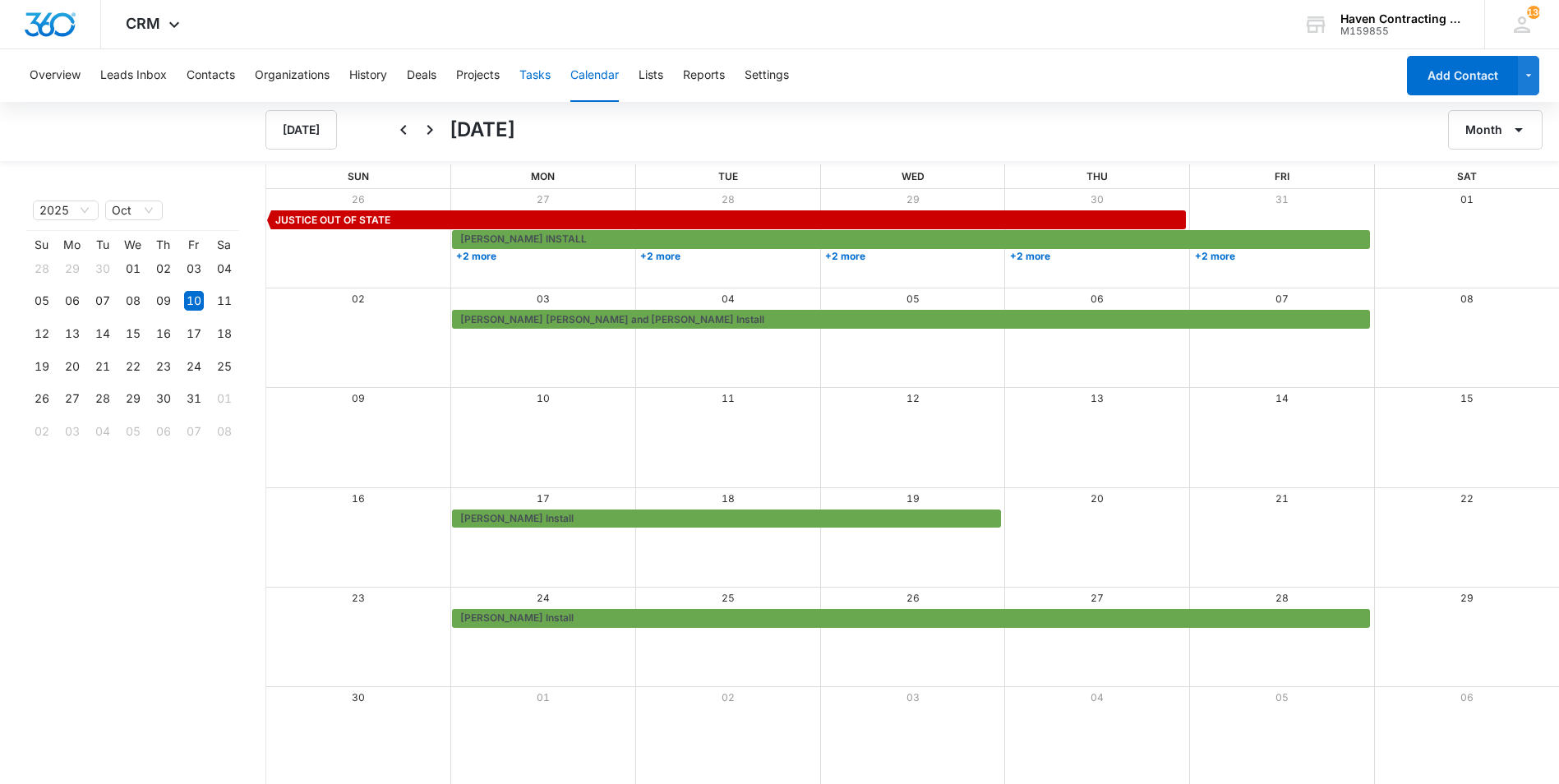
click at [533, 82] on button "Tasks" at bounding box center [534, 76] width 31 height 53
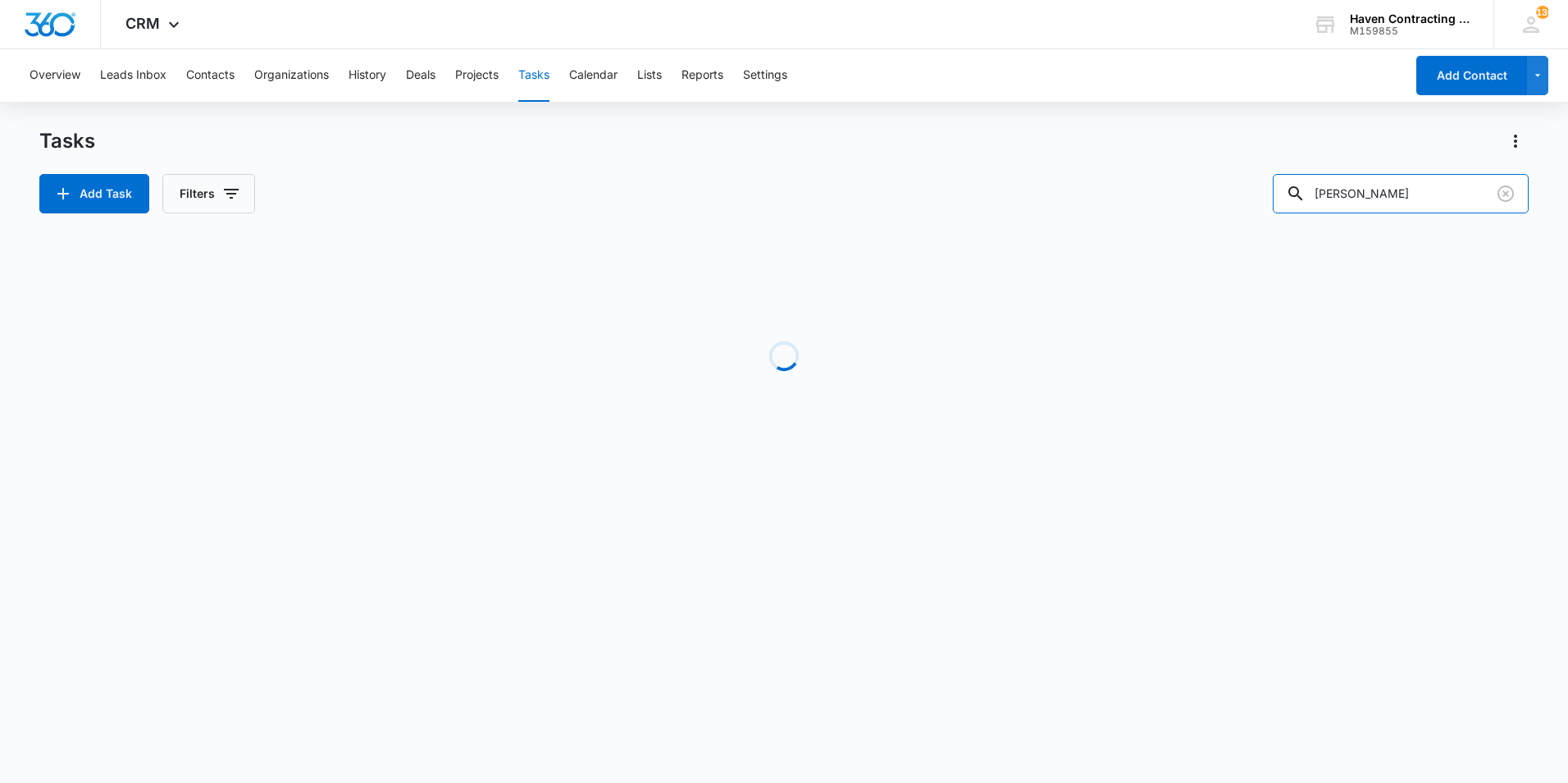
drag, startPoint x: 1376, startPoint y: 198, endPoint x: 980, endPoint y: 199, distance: 396.0
click at [980, 199] on div "Add Task Filters rugel" at bounding box center [784, 193] width 1489 height 40
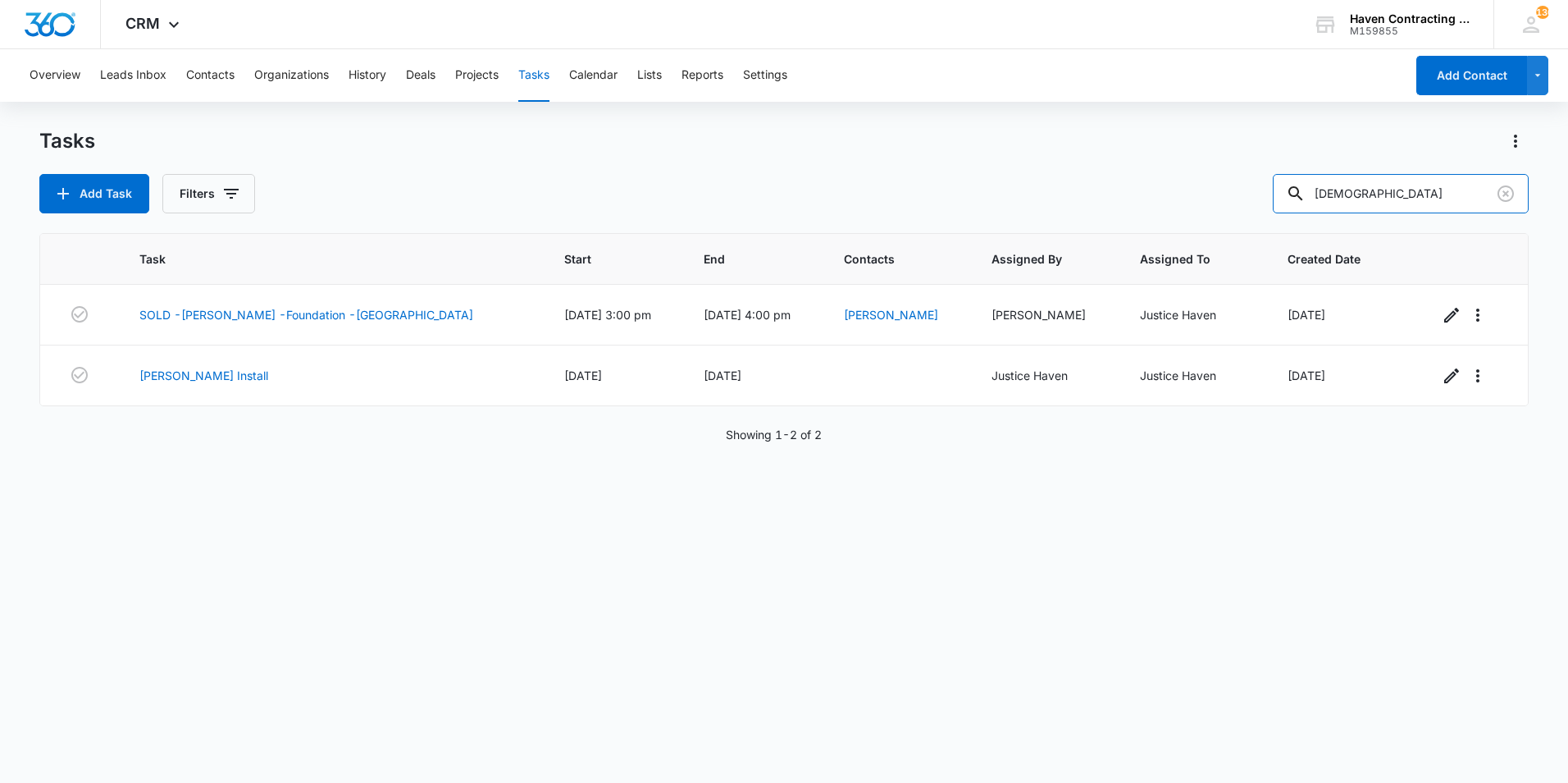
type input "luter"
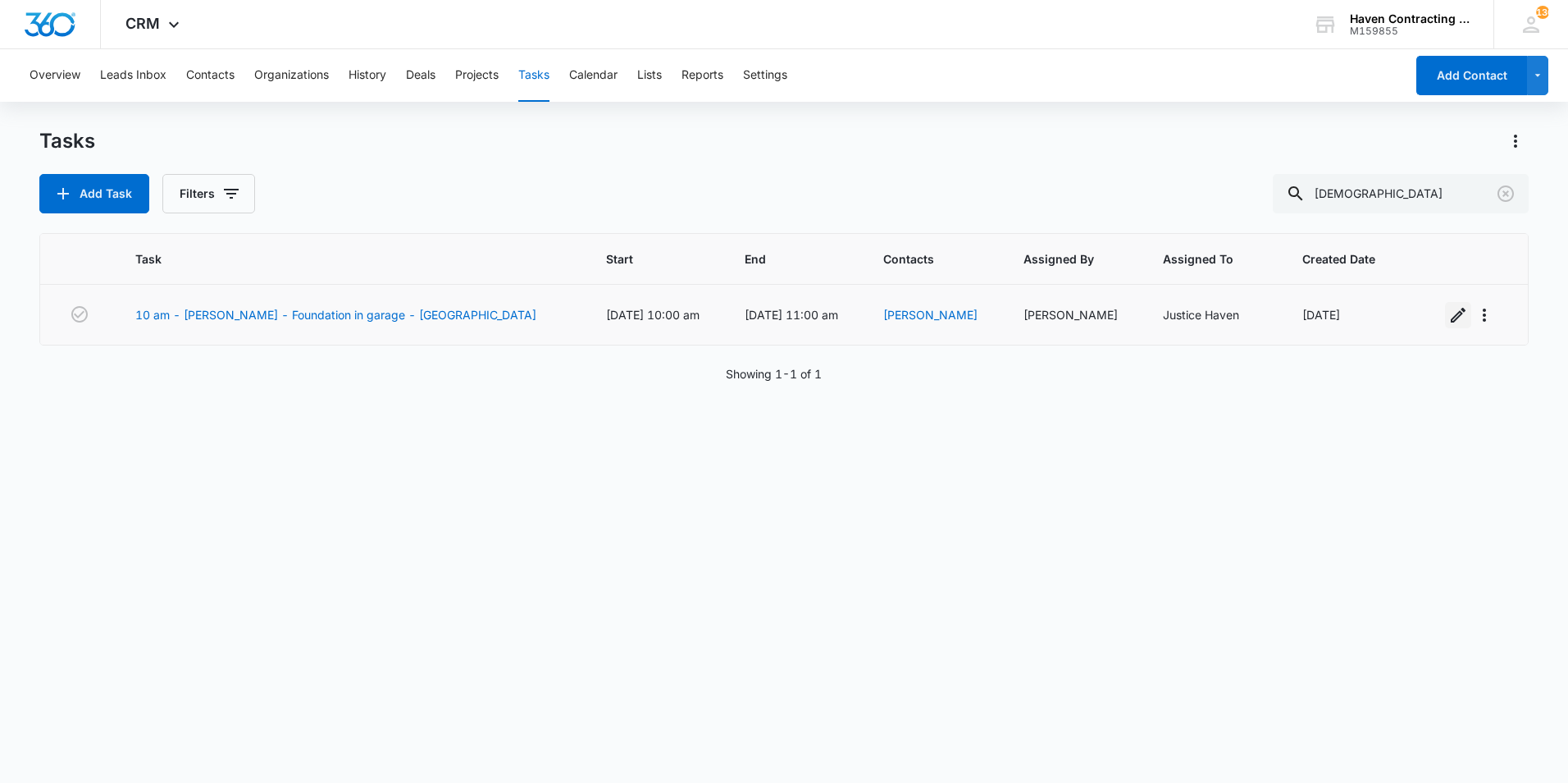
click at [1449, 315] on icon "button" at bounding box center [1458, 315] width 19 height 19
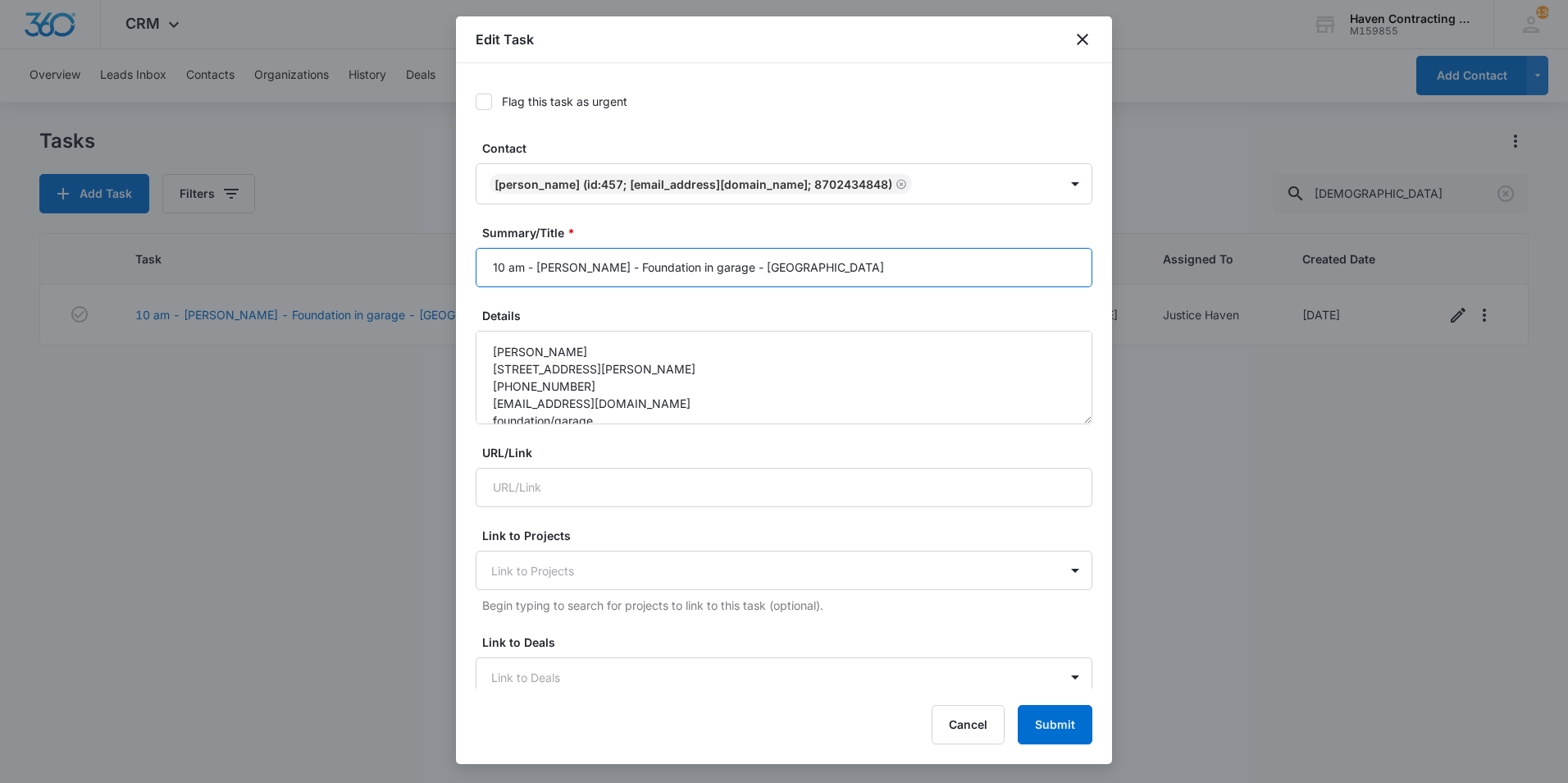
drag, startPoint x: 525, startPoint y: 268, endPoint x: 352, endPoint y: 272, distance: 173.0
click at [360, 273] on body "CRM Apps Reputation Websites Forms CRM Email Social Shop Payments POS Ads Intel…" at bounding box center [784, 391] width 1568 height 783
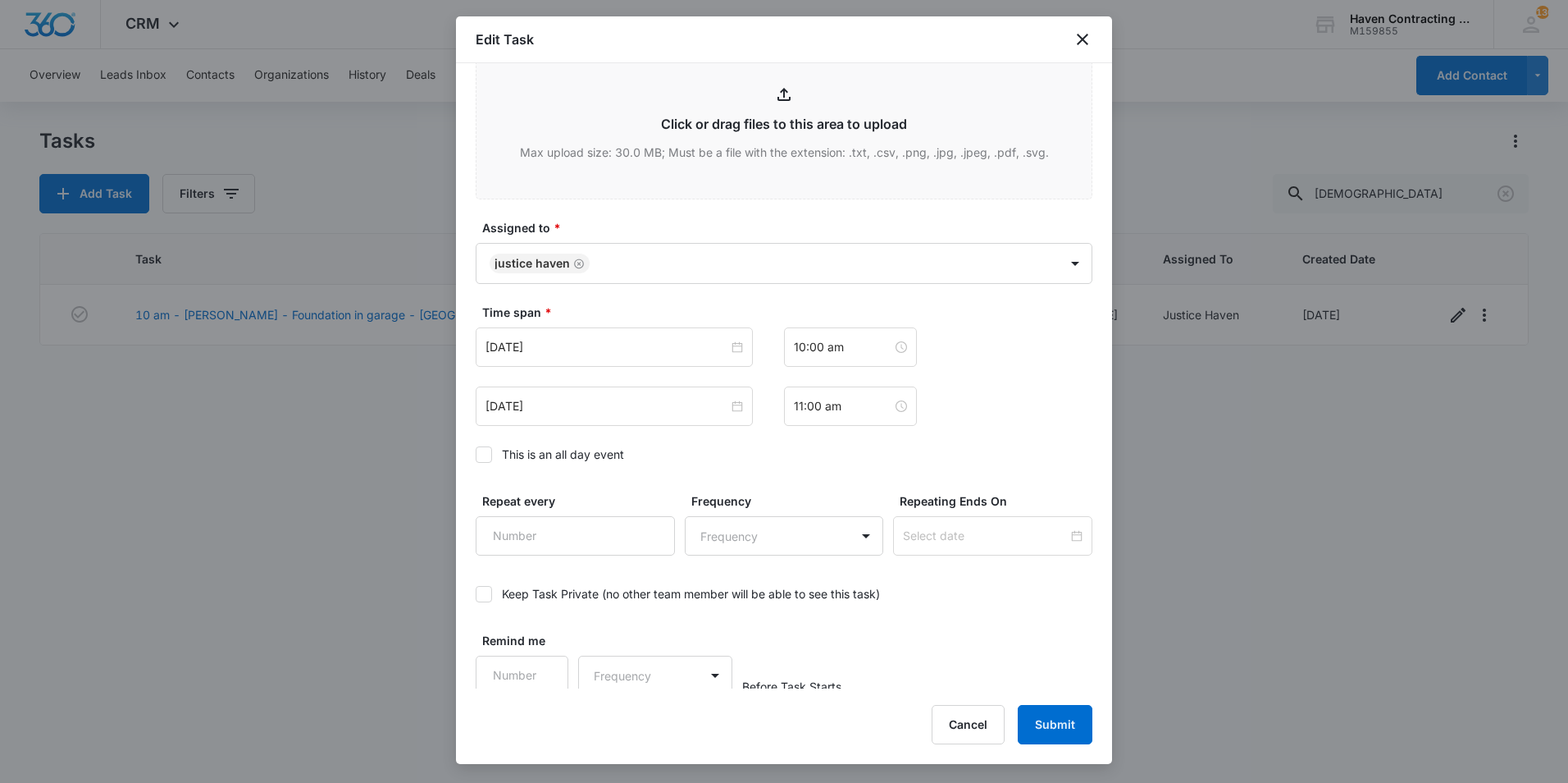
scroll to position [876, 0]
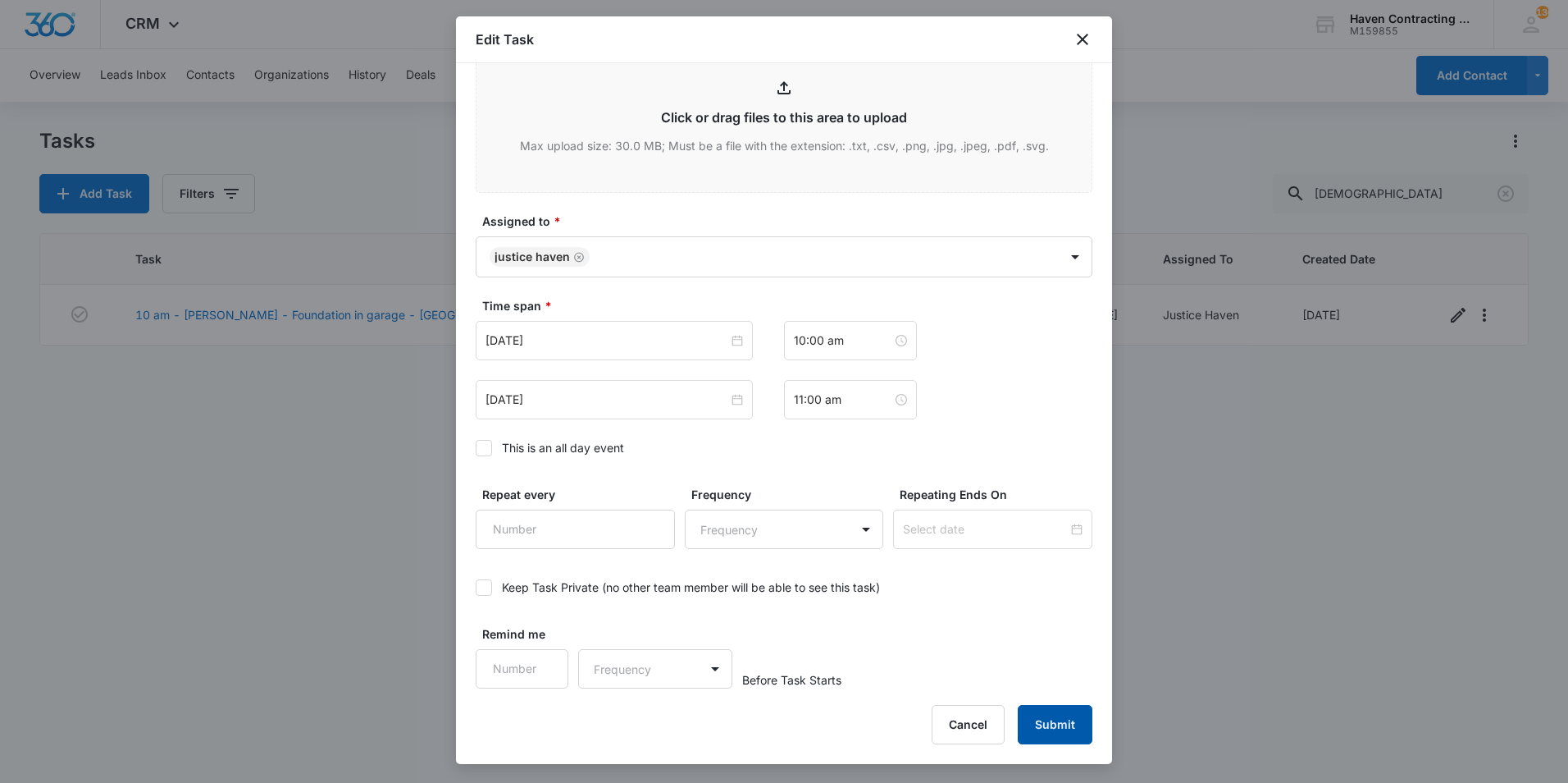
type input "SOLD-Dennis Luter-Foundation in garage - Batesville"
click at [1033, 709] on button "Submit" at bounding box center [1055, 724] width 75 height 40
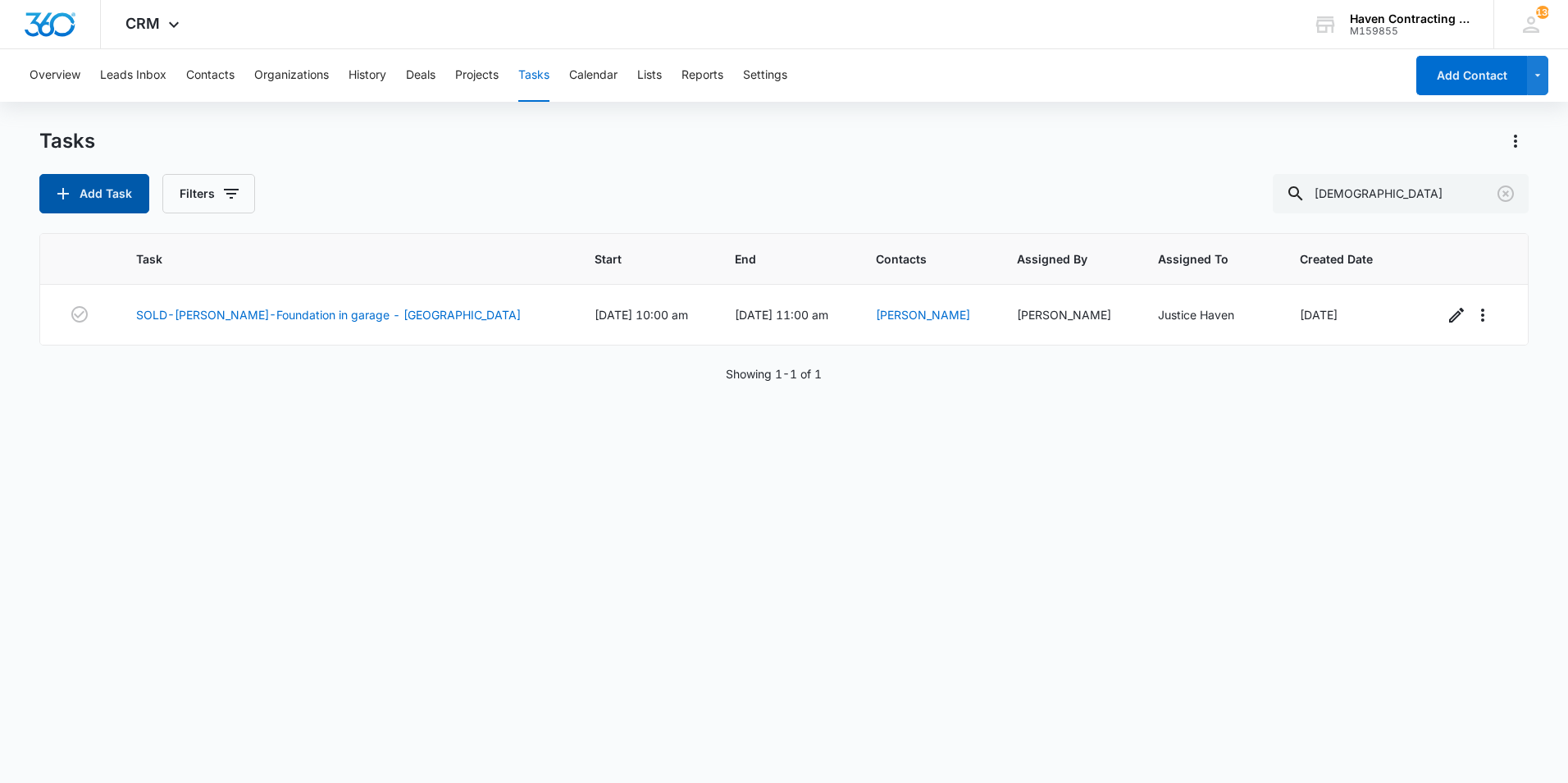
click at [105, 191] on button "Add Task" at bounding box center [94, 193] width 110 height 40
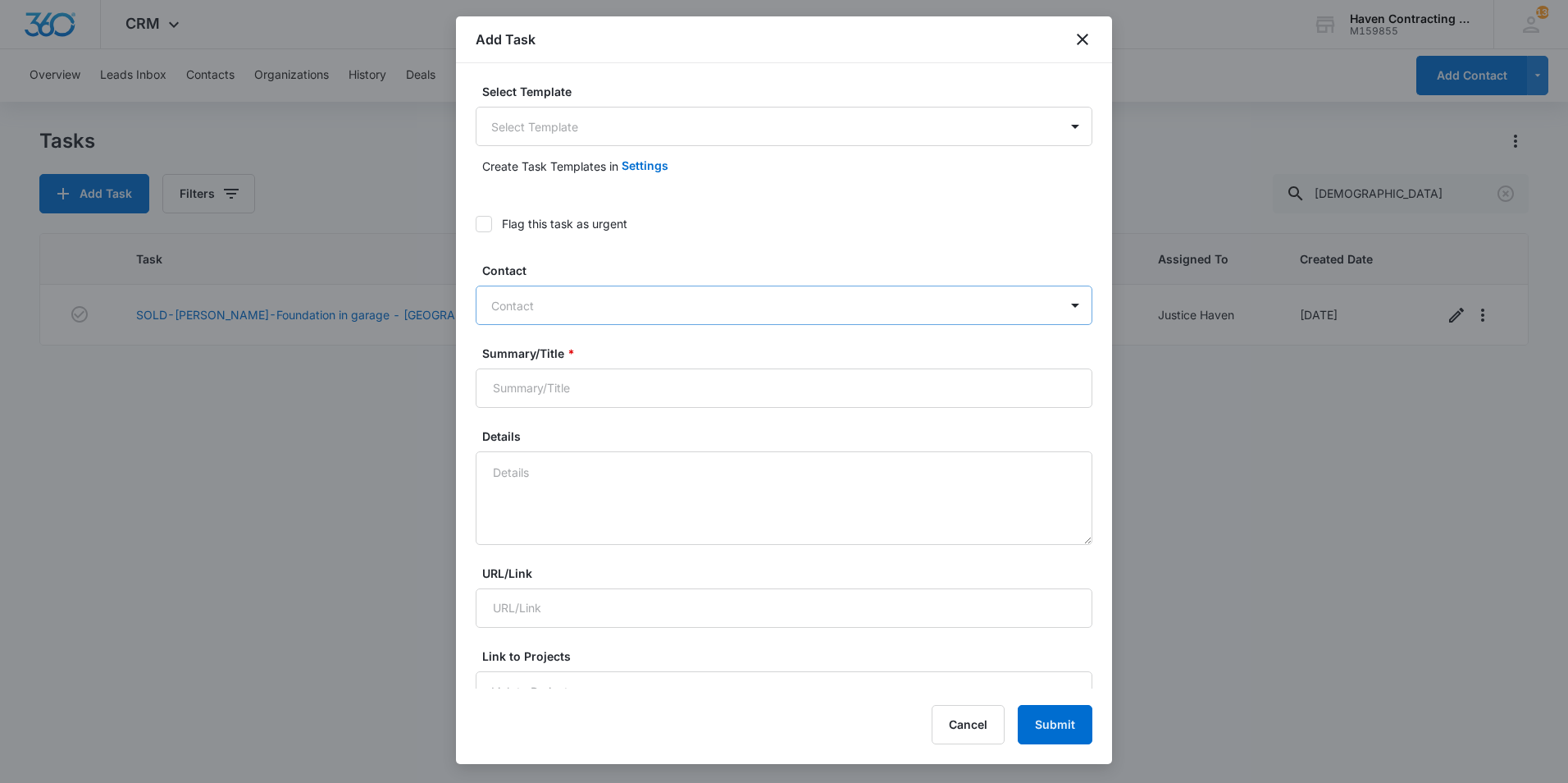
click at [571, 296] on div at bounding box center [774, 305] width 566 height 20
type input "denn"
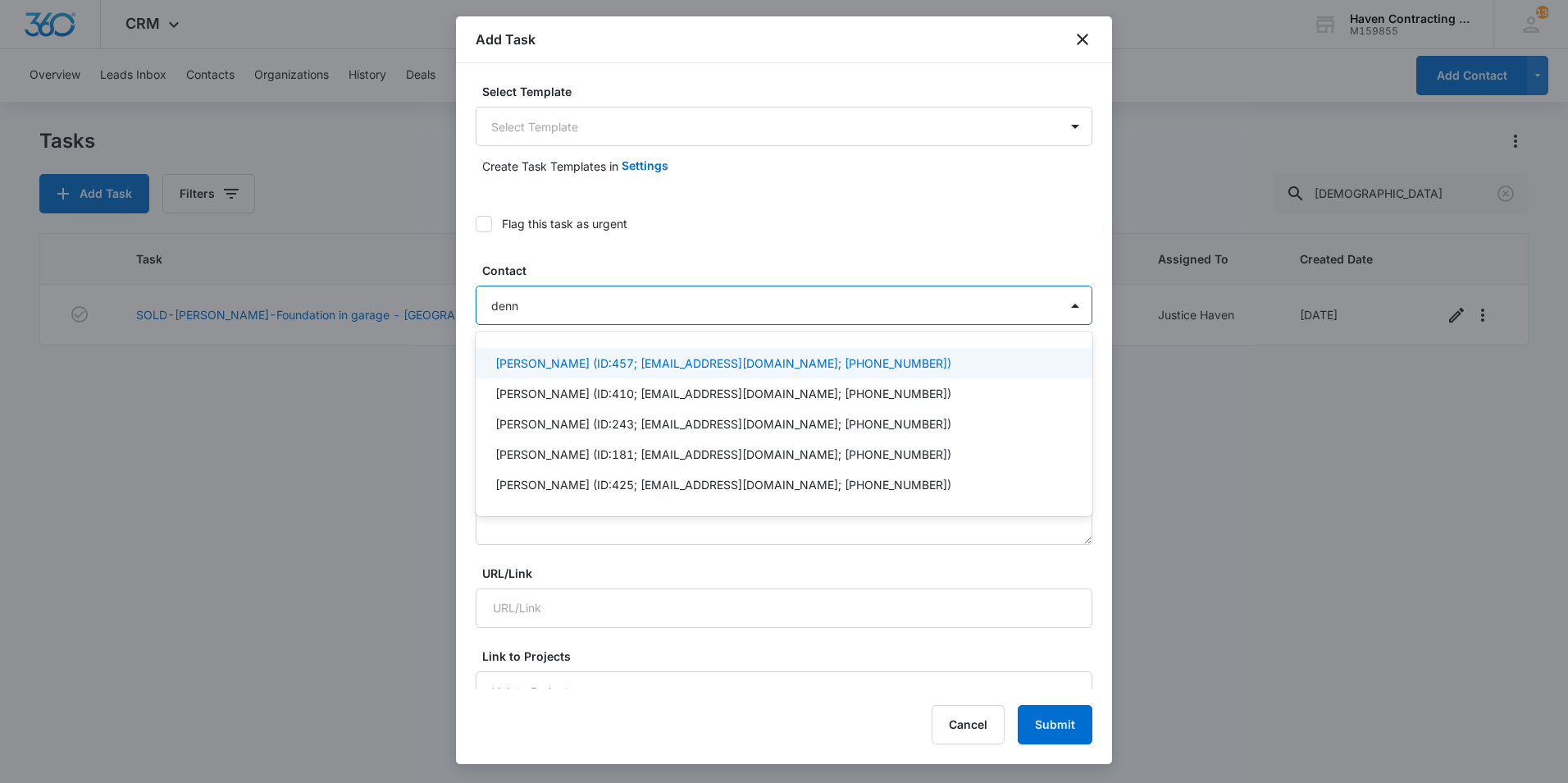
click at [576, 359] on p "Dennis Luter (ID:457; thelute@suddenlink.net; (870) 243-4848)" at bounding box center [723, 363] width 456 height 18
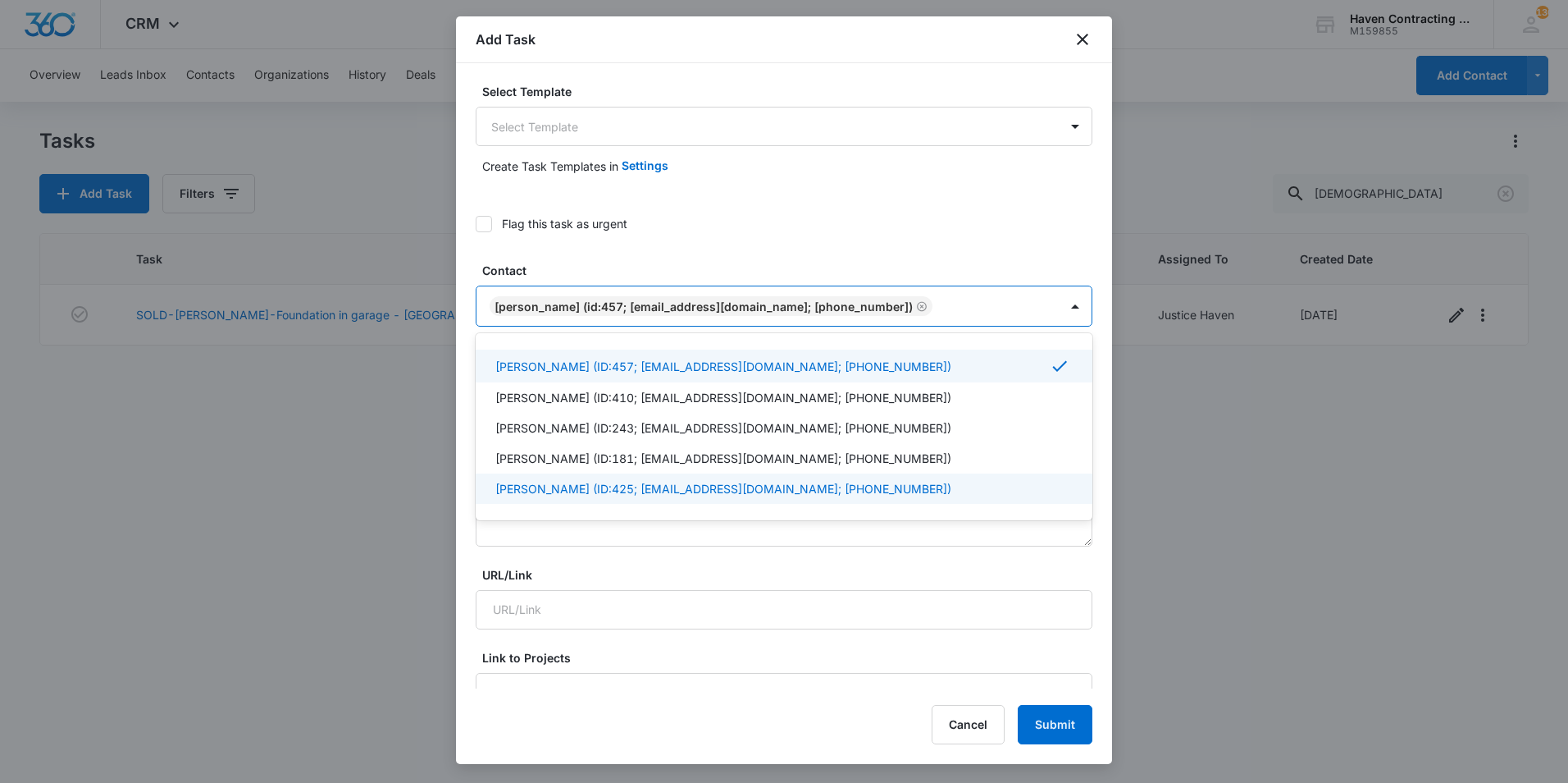
click at [462, 500] on div "Select Template Select Template Create Task Templates in Settings Flag this tas…" at bounding box center [784, 375] width 656 height 625
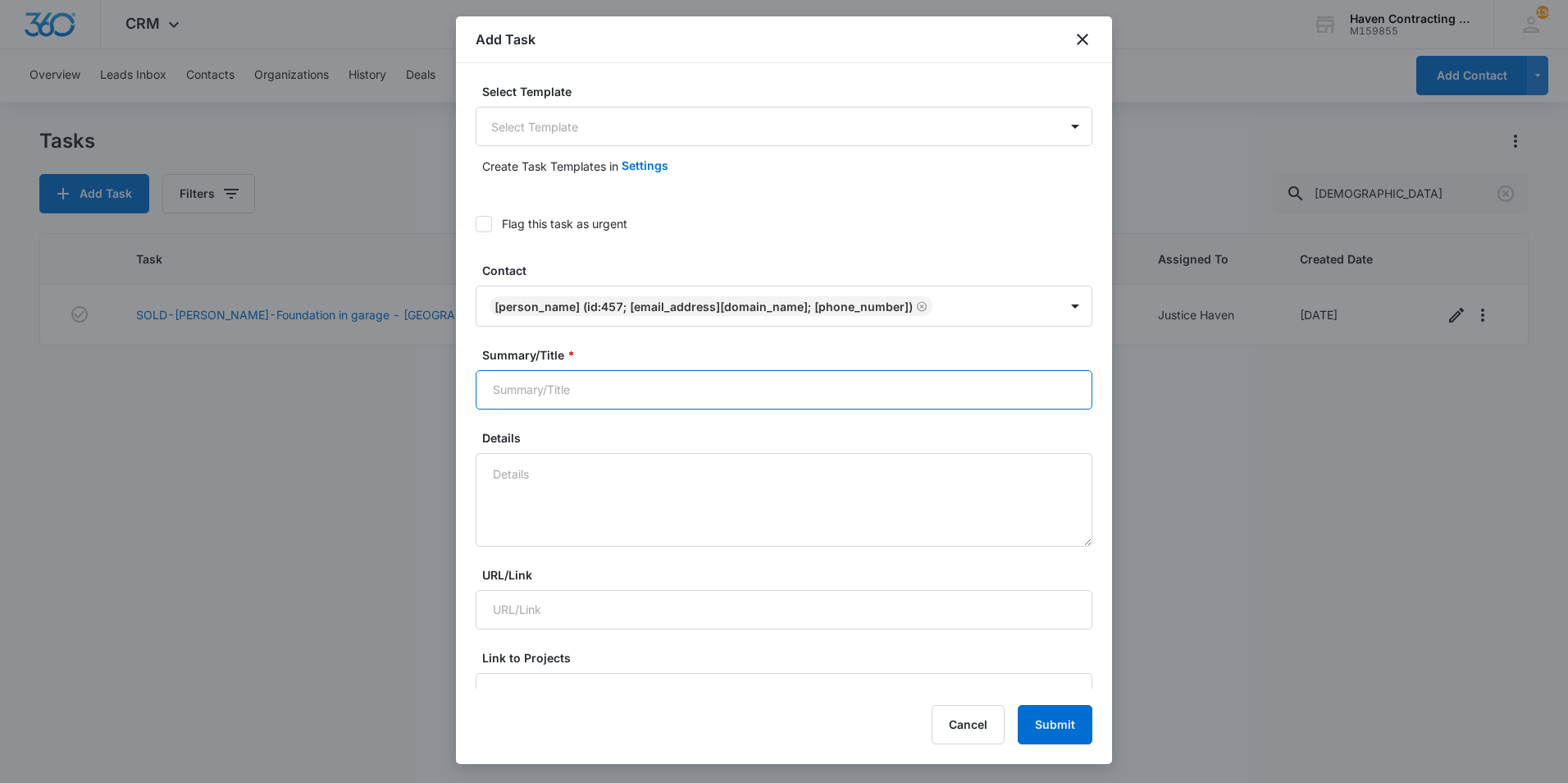
click at [522, 379] on input "Summary/Title *" at bounding box center [784, 389] width 617 height 40
type input ":"
type input "Lutter Install"
click at [505, 464] on textarea "Details" at bounding box center [784, 499] width 617 height 93
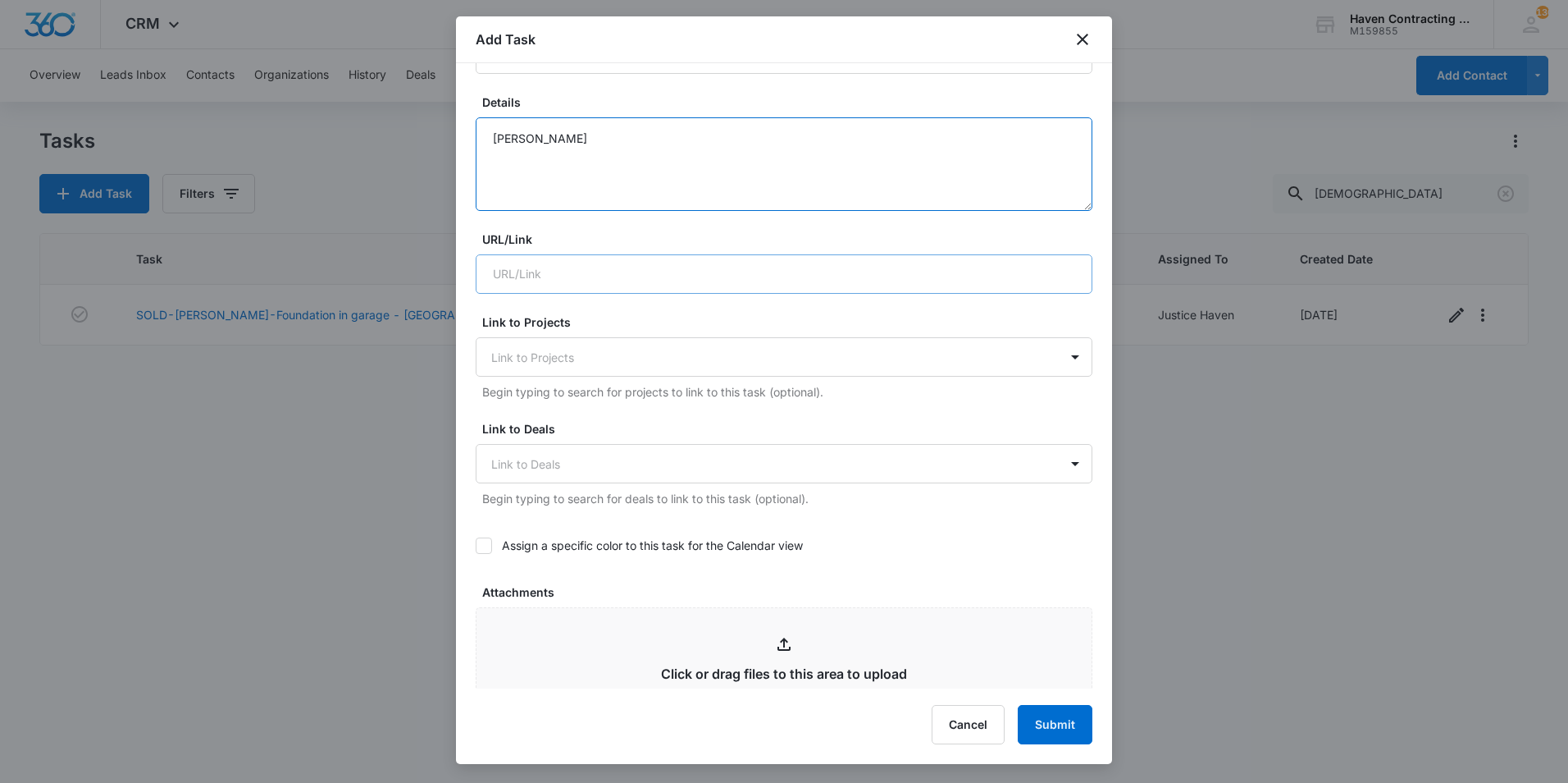
scroll to position [492, 0]
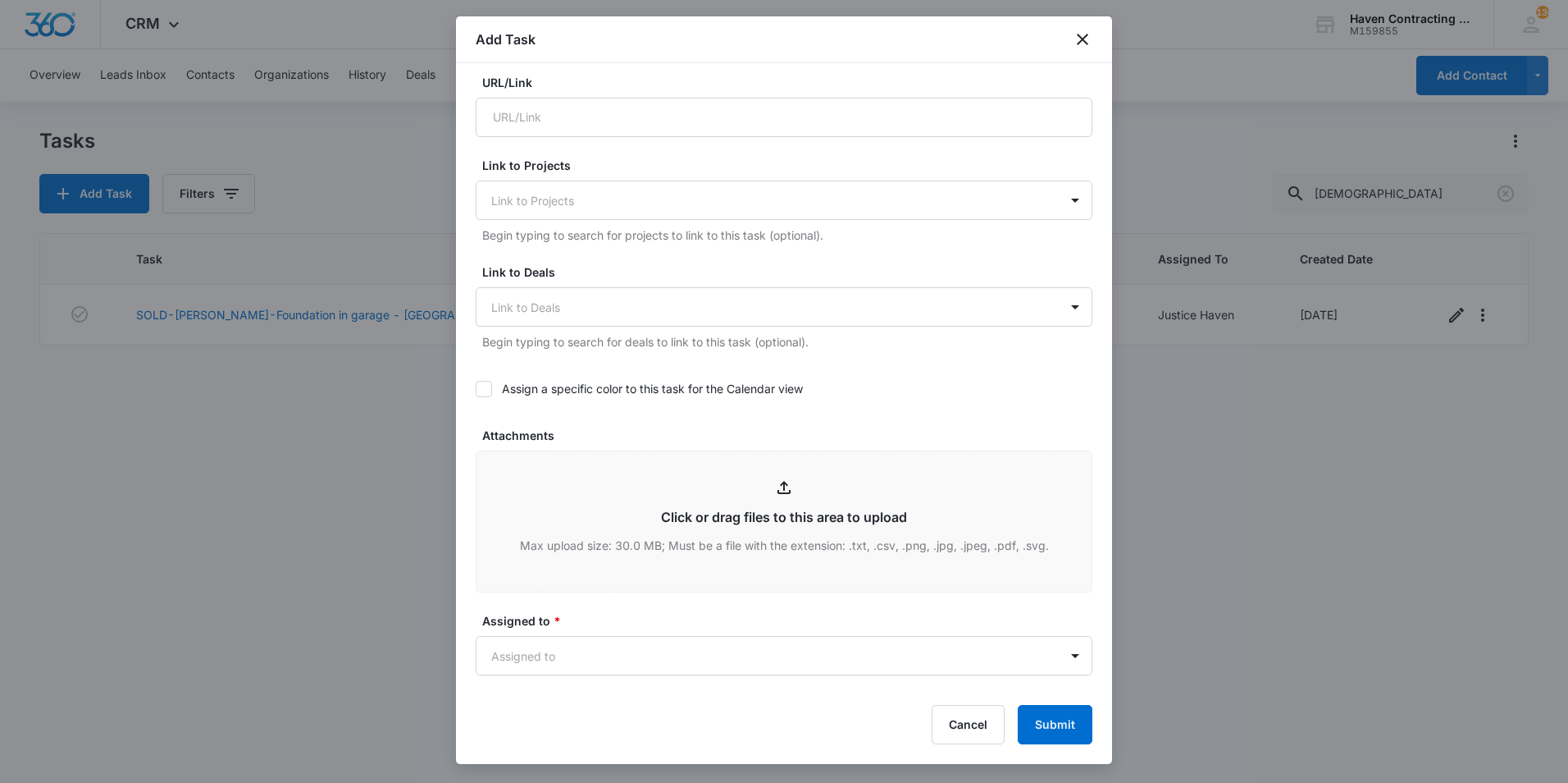
type textarea "Dennis Lutter"
click at [608, 393] on label "Assign a specific color to this task for the Calendar view" at bounding box center [784, 388] width 617 height 18
click at [475, 388] on input "Assign a specific color to this task for the Calendar view" at bounding box center [475, 388] width 0 height 0
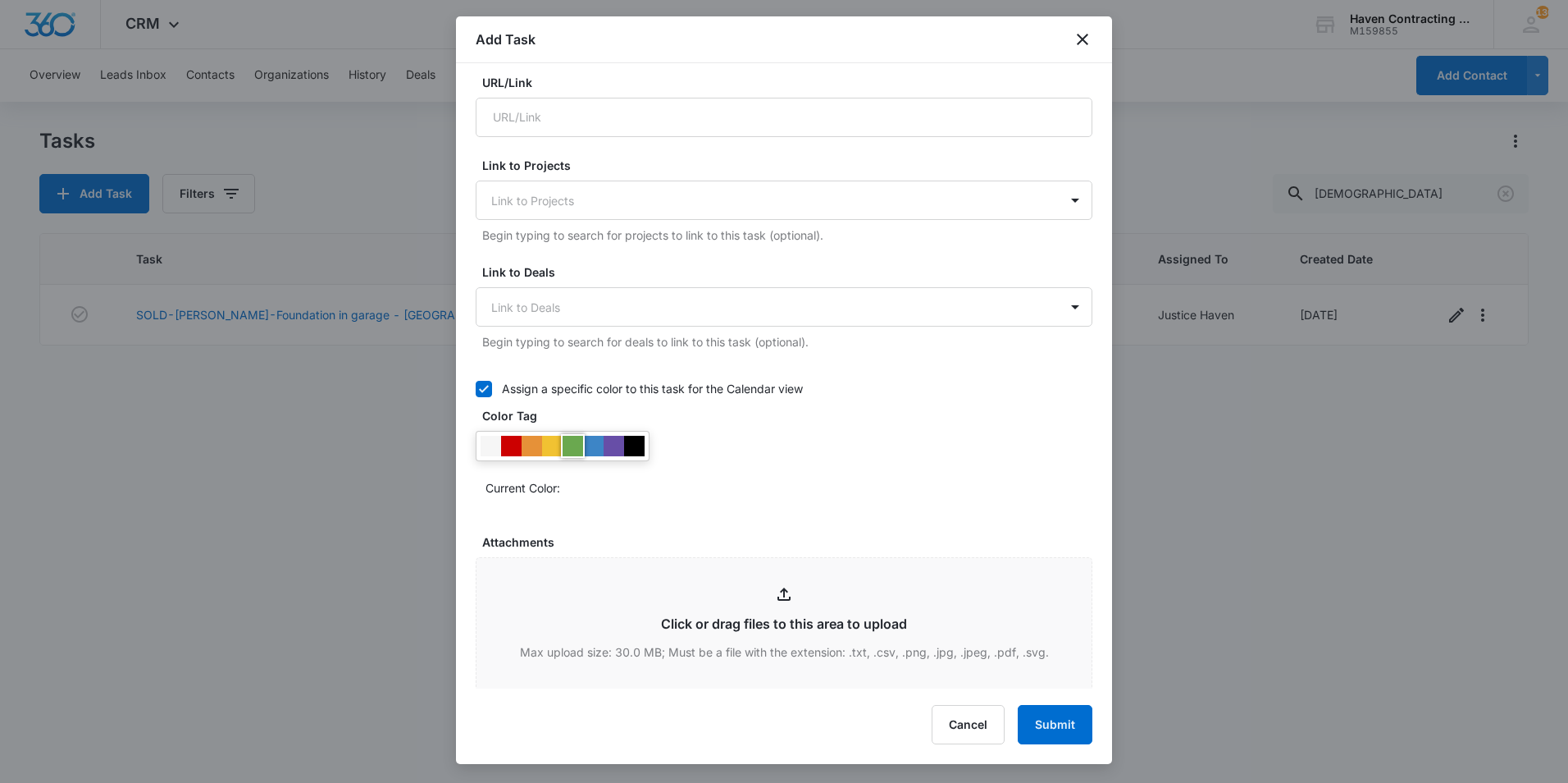
click at [581, 439] on div at bounding box center [572, 446] width 20 height 20
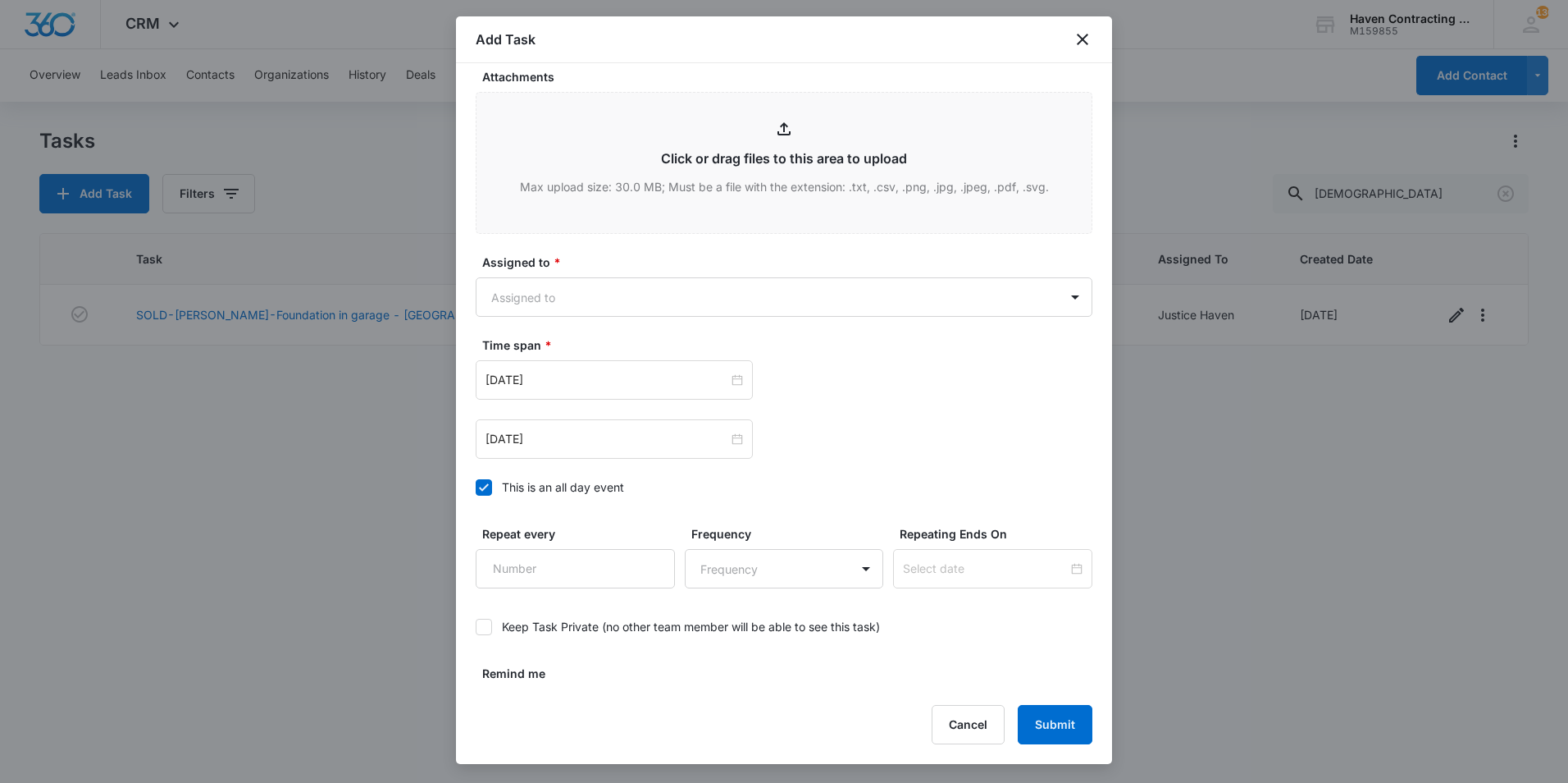
scroll to position [984, 0]
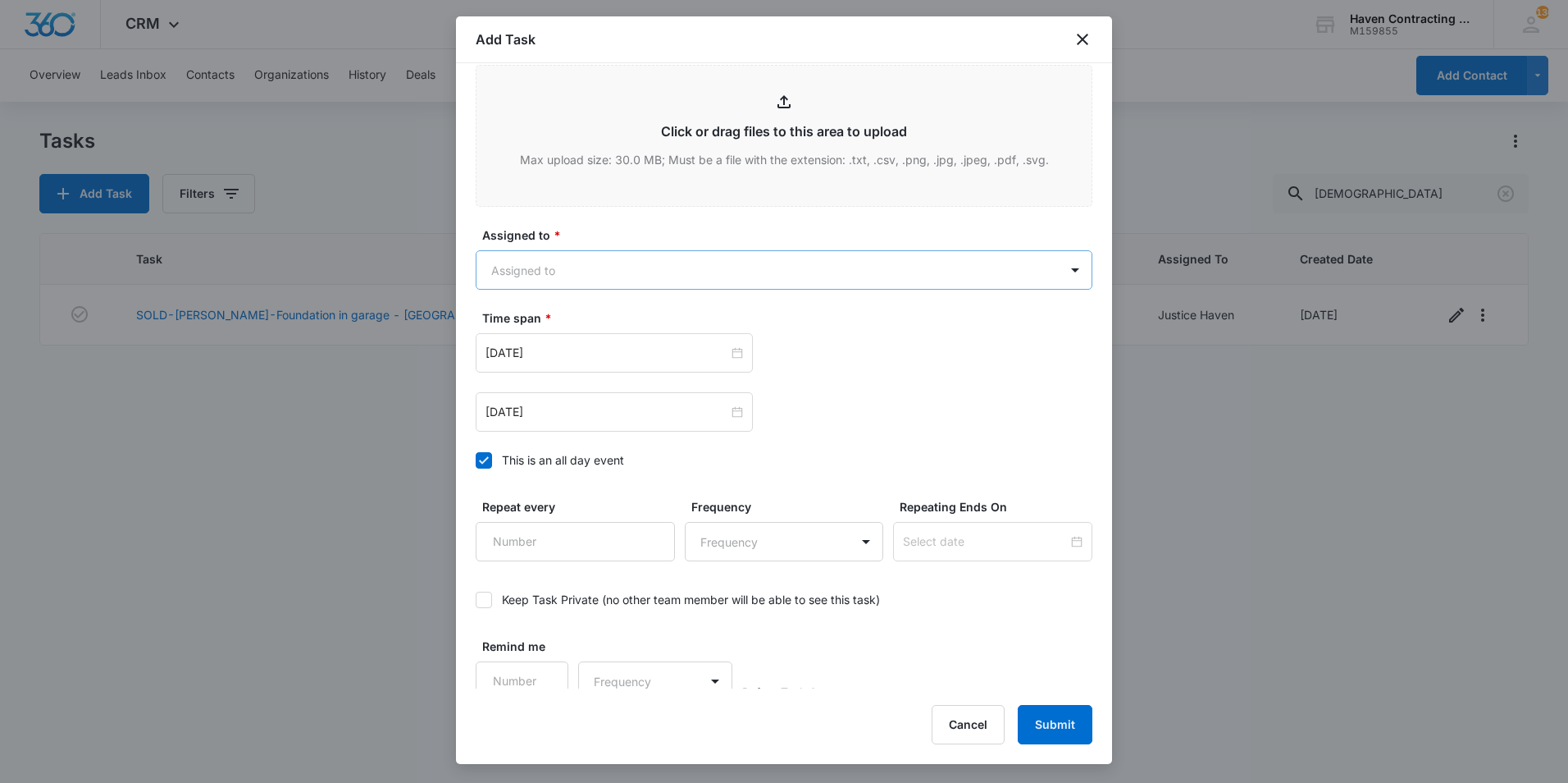
click at [632, 269] on body "CRM Apps Reputation Websites Forms CRM Email Social Shop Payments POS Ads Intel…" at bounding box center [784, 391] width 1568 height 783
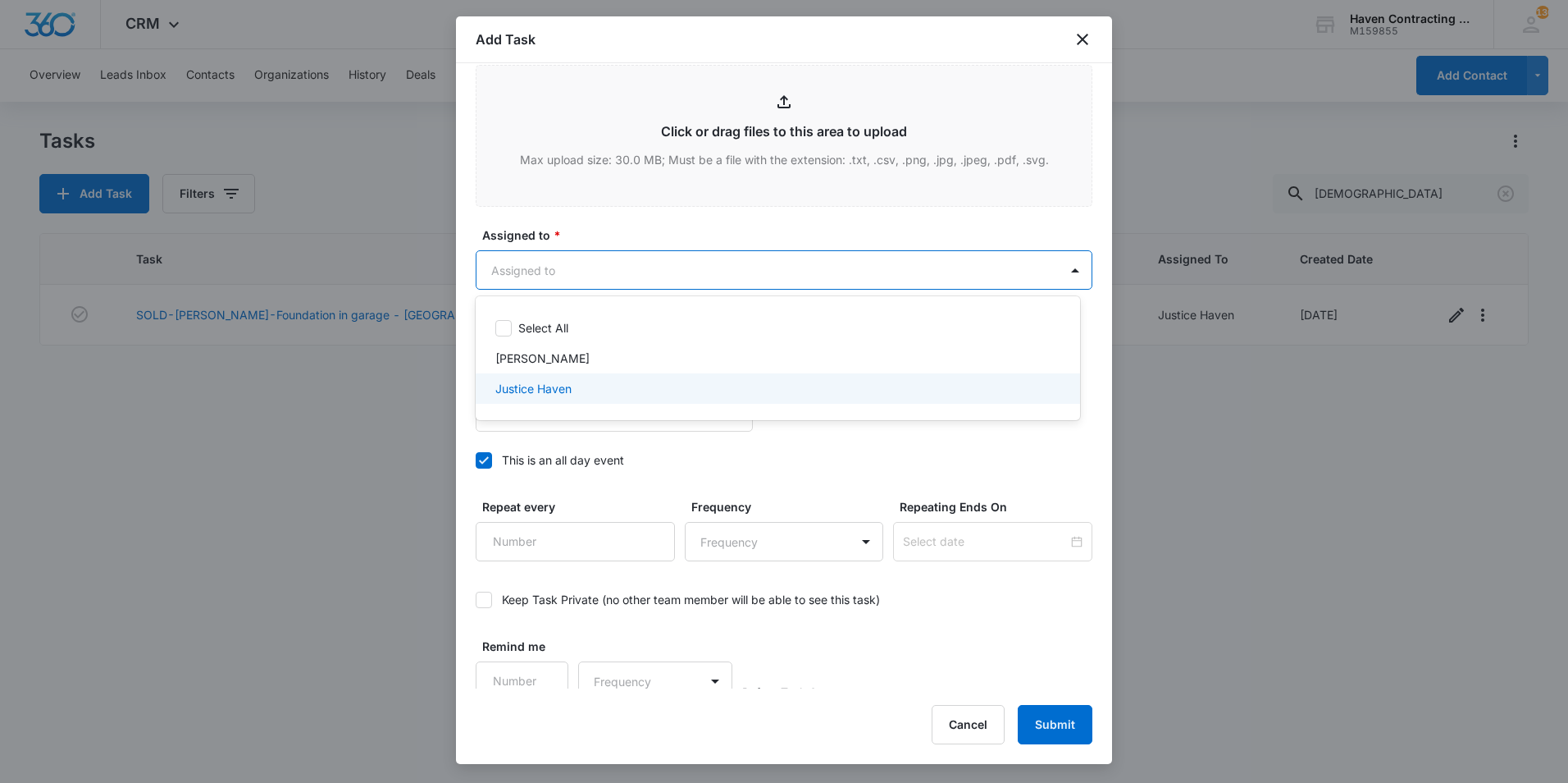
click at [596, 377] on div "Justice Haven" at bounding box center [777, 388] width 604 height 31
click at [791, 460] on div at bounding box center [784, 391] width 1568 height 783
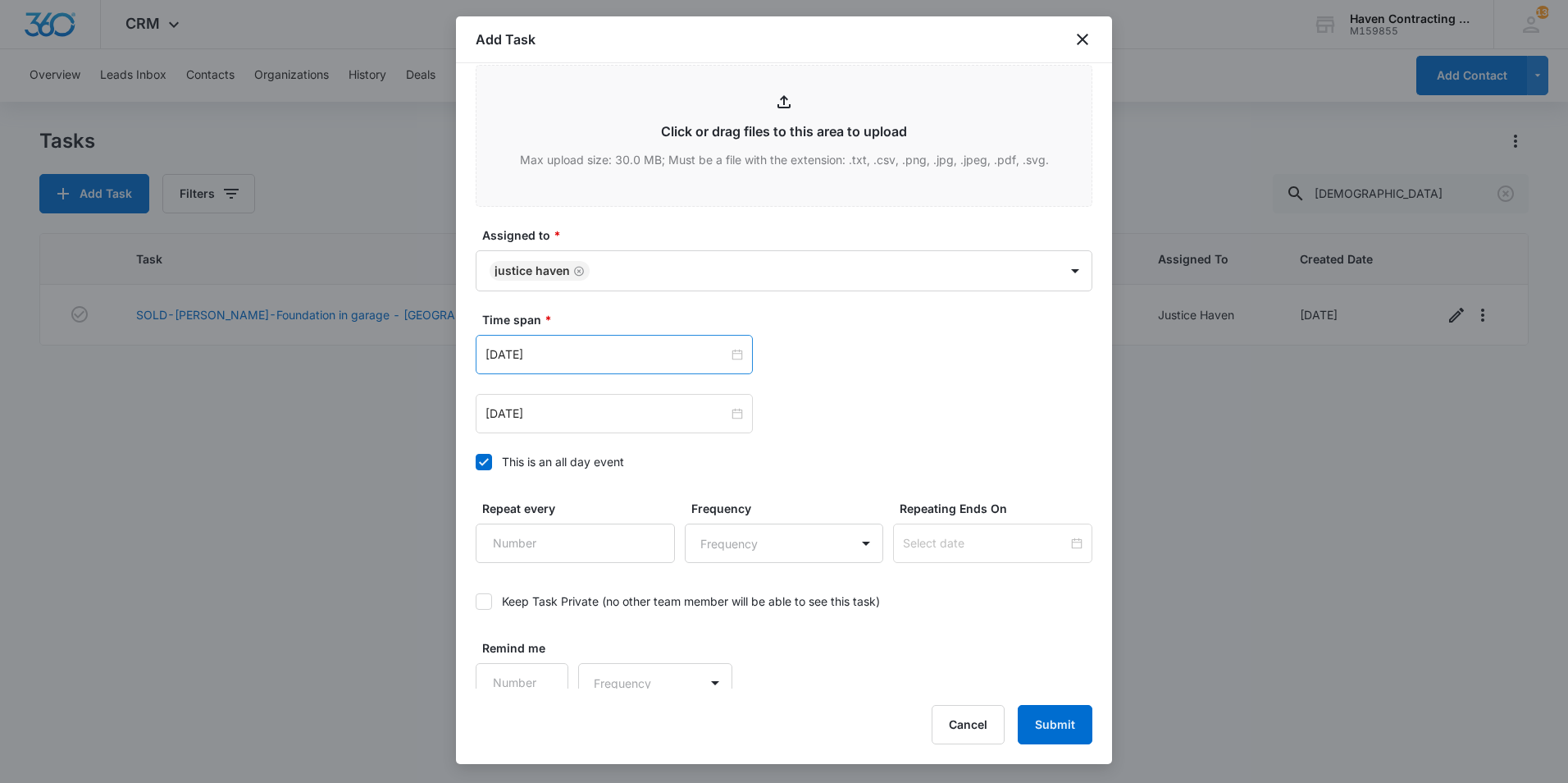
click at [538, 367] on div "Oct 10, 2025" at bounding box center [614, 354] width 278 height 40
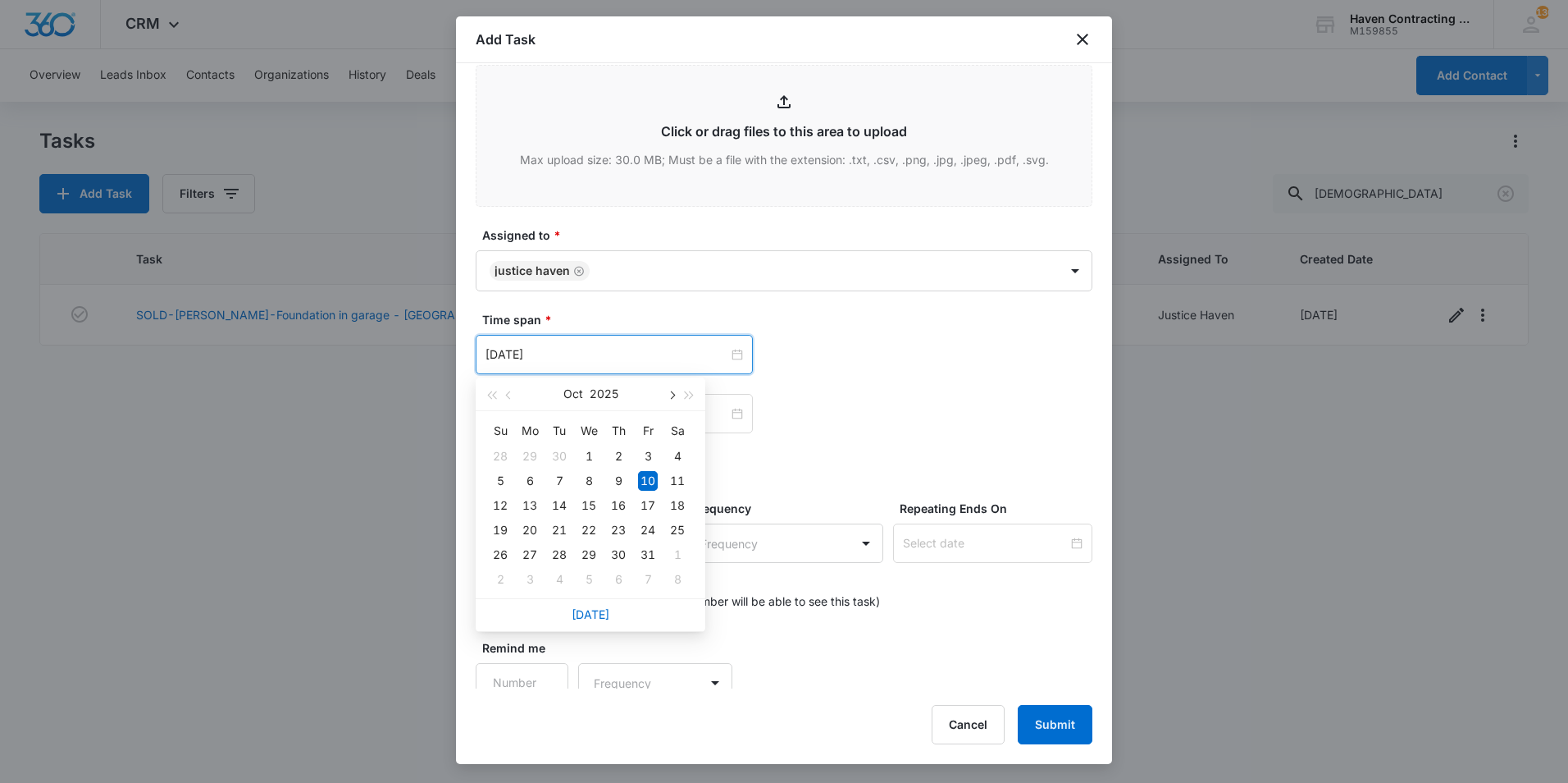
click at [663, 396] on button "button" at bounding box center [670, 393] width 18 height 33
click at [665, 399] on button "button" at bounding box center [670, 393] width 18 height 33
type input "Dec 1, 2025"
click at [535, 453] on div "1" at bounding box center [530, 456] width 19 height 19
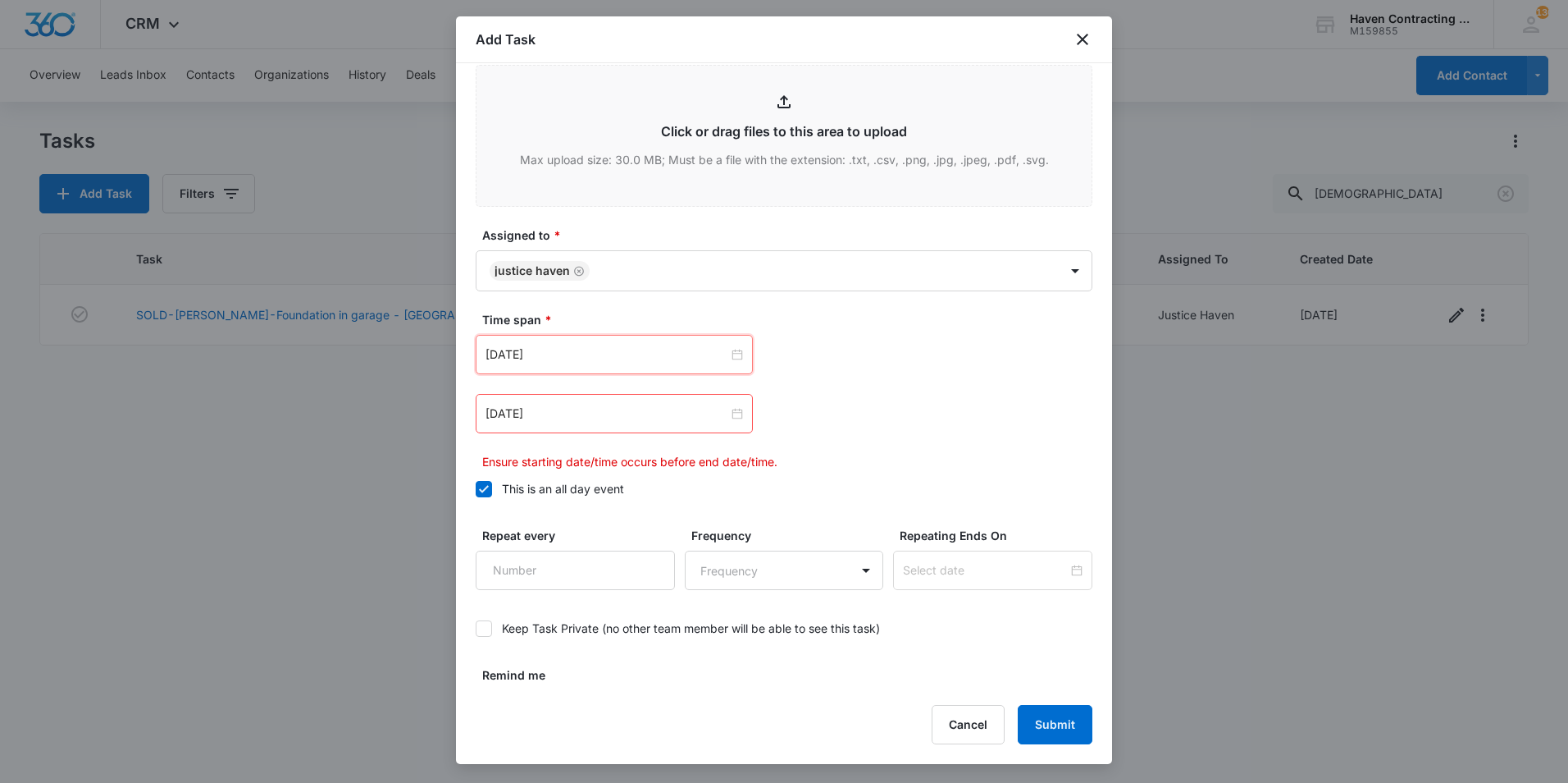
click at [546, 427] on div "Oct 10, 2025" at bounding box center [614, 413] width 278 height 40
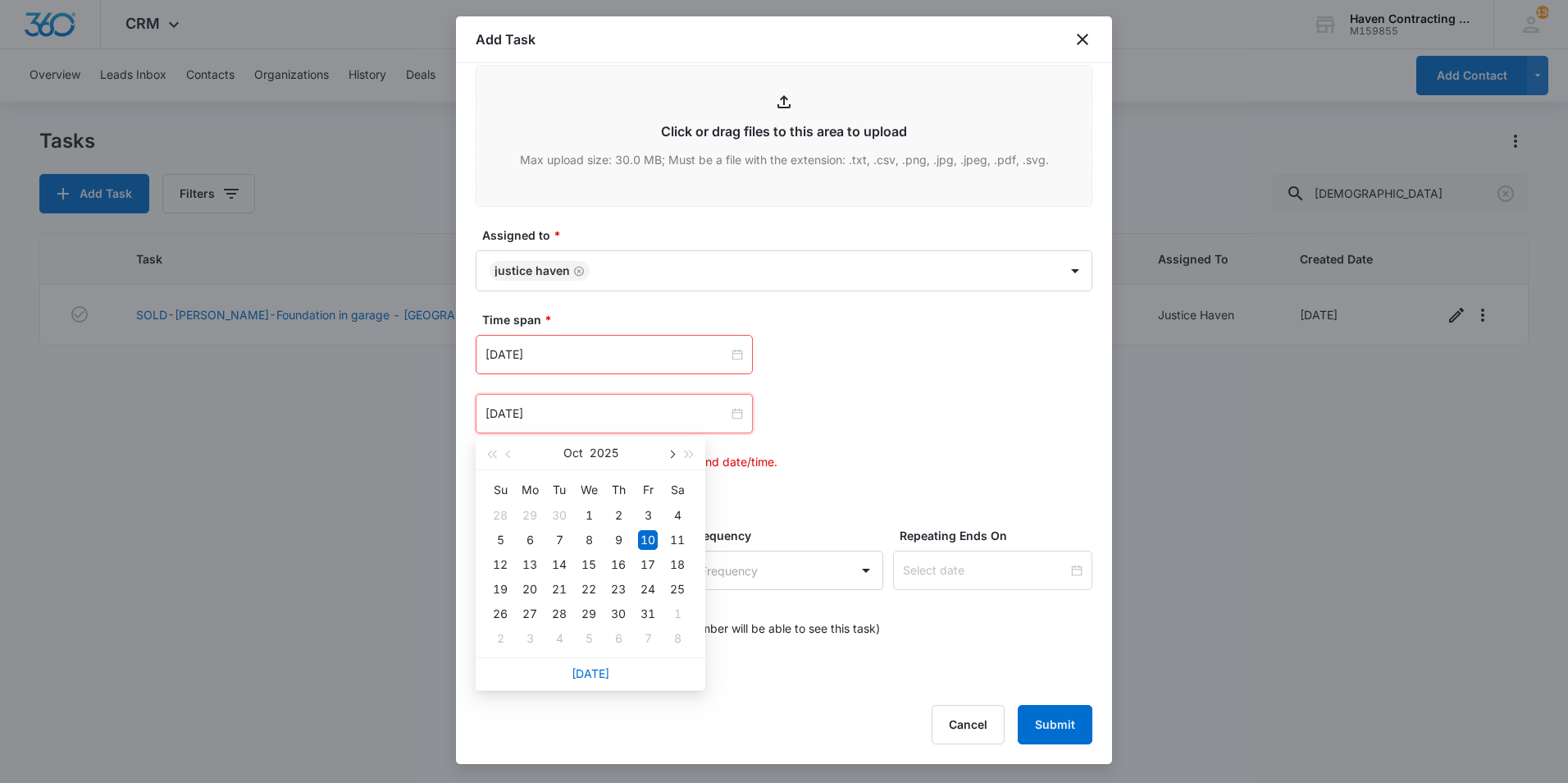
click at [673, 460] on button "button" at bounding box center [670, 453] width 18 height 33
type input "Dec 1, 2025"
click at [529, 519] on div "1" at bounding box center [530, 515] width 19 height 19
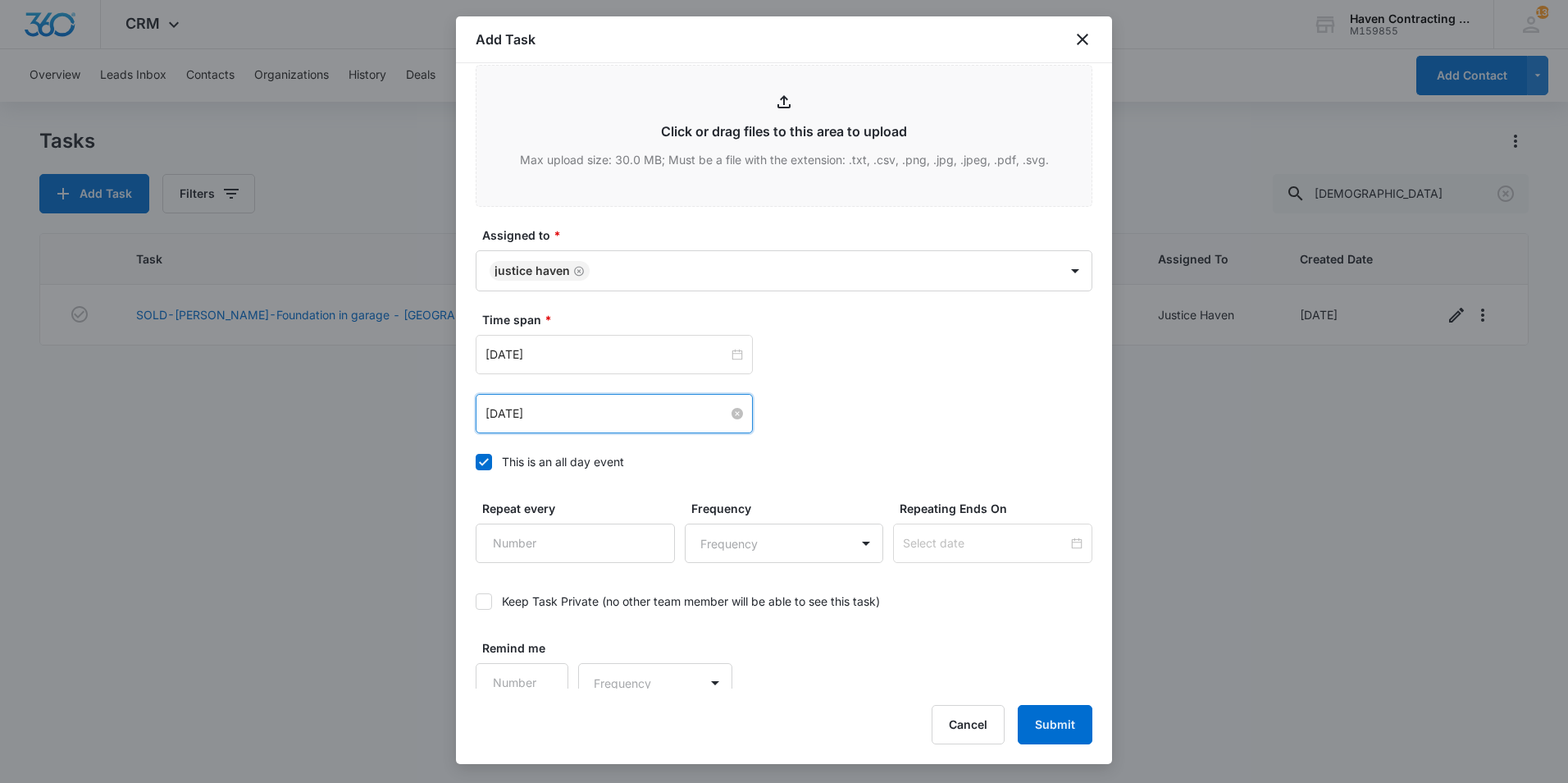
scroll to position [998, 0]
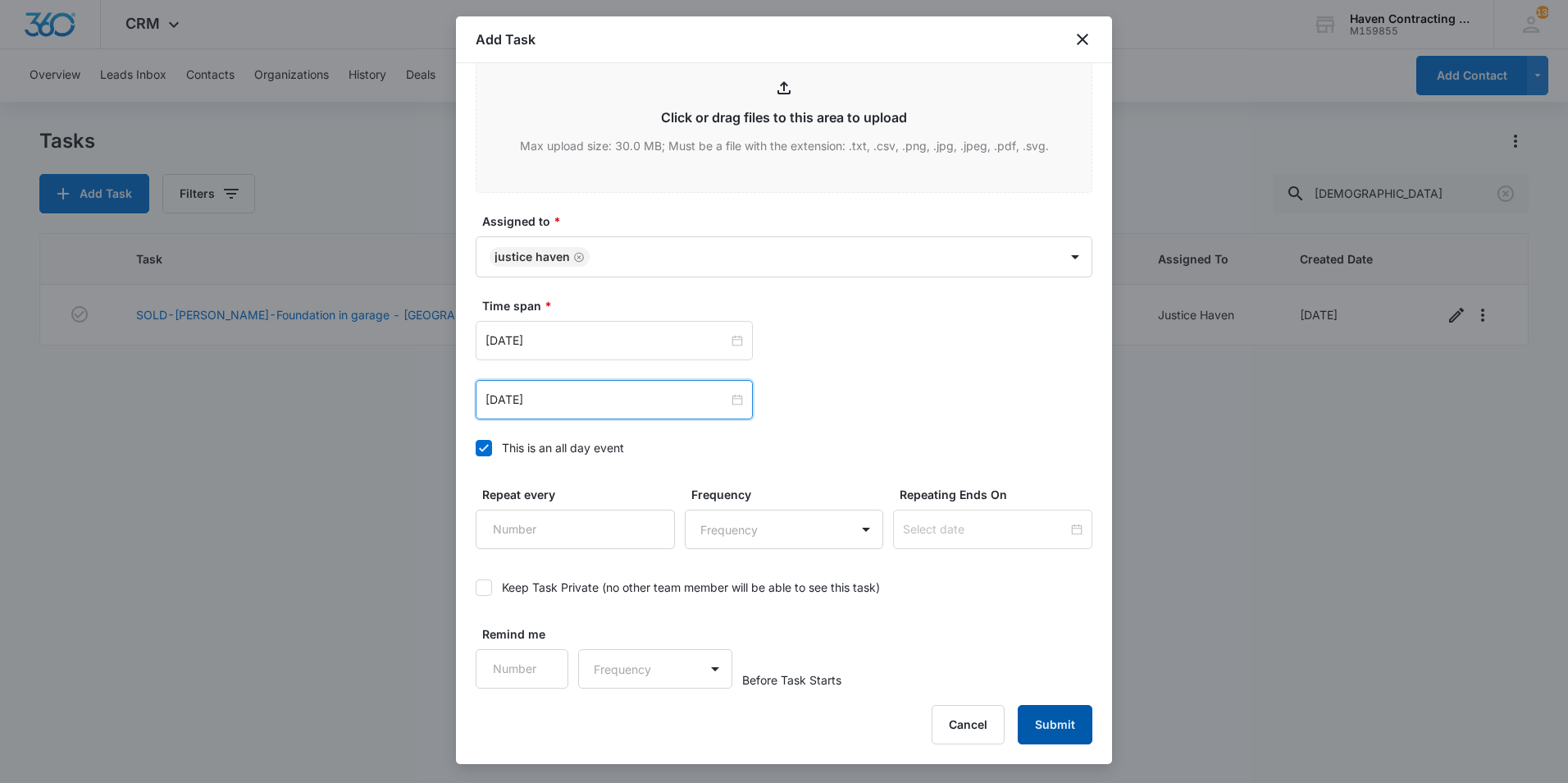
click at [1059, 719] on button "Submit" at bounding box center [1055, 724] width 75 height 40
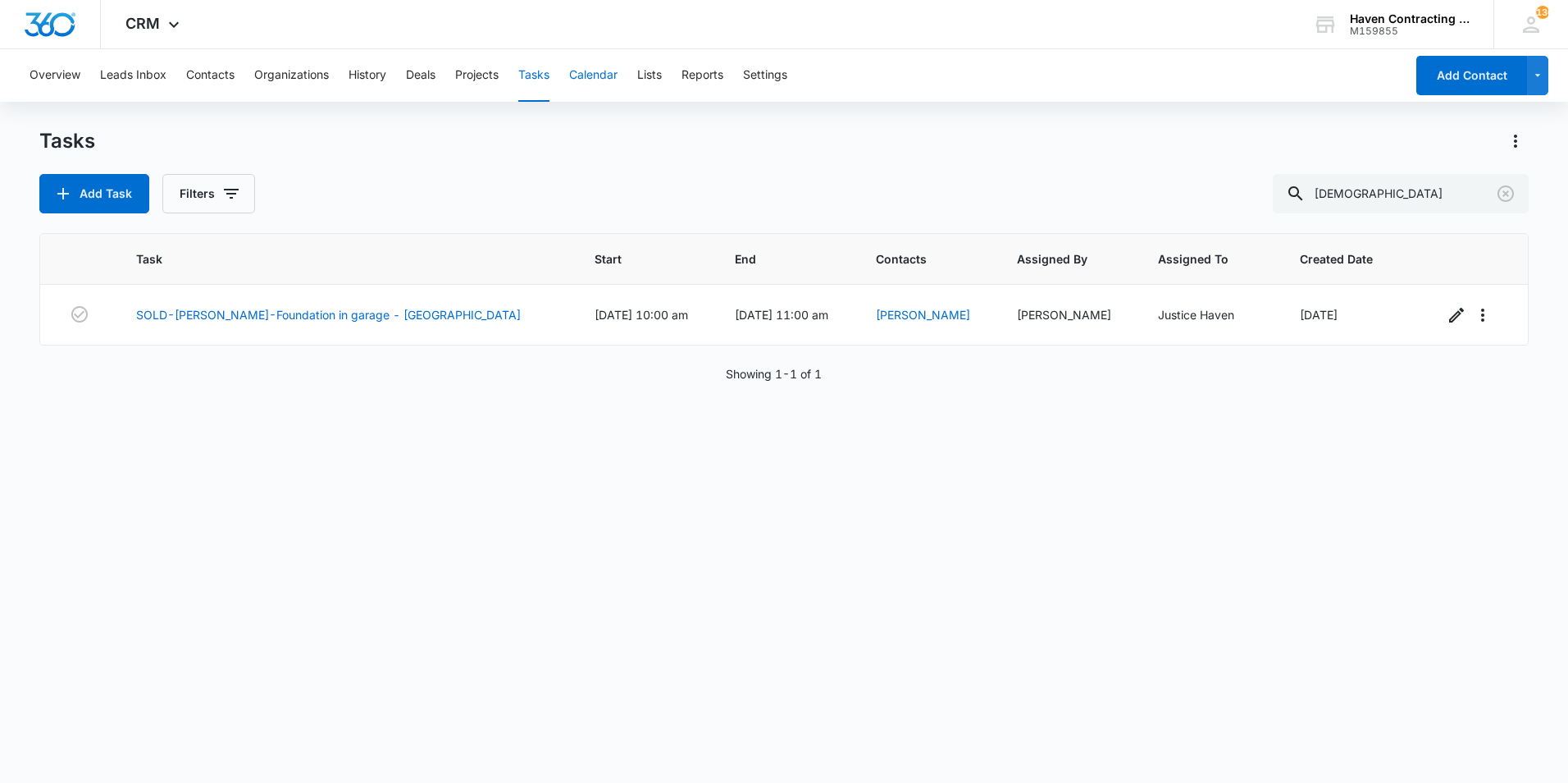
click at [614, 76] on button "Calendar" at bounding box center [593, 76] width 48 height 53
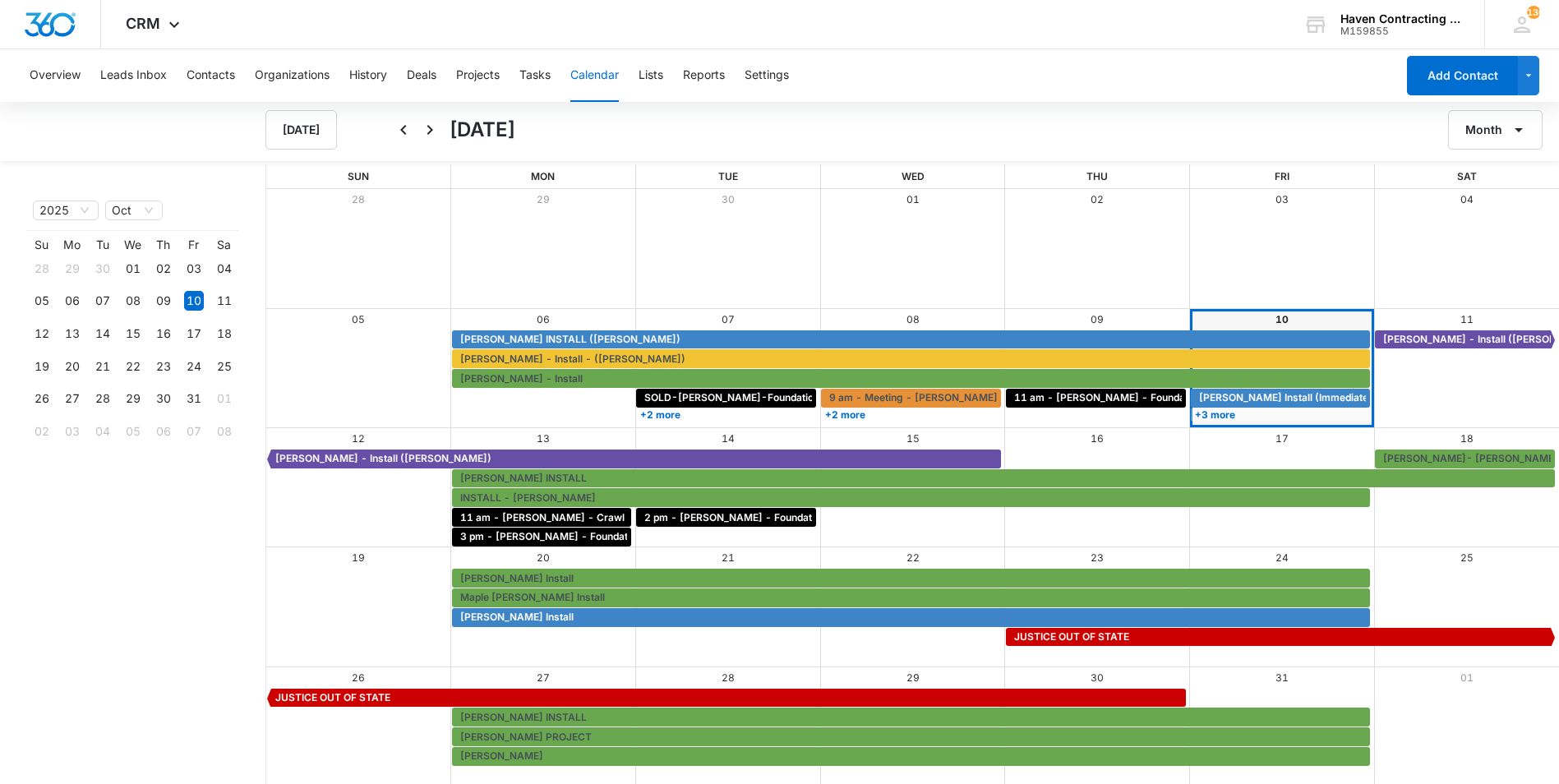
click at [389, 133] on div "Today October 2025 Month" at bounding box center [912, 129] width 1293 height 40
click at [400, 127] on icon "Back" at bounding box center [403, 129] width 19 height 19
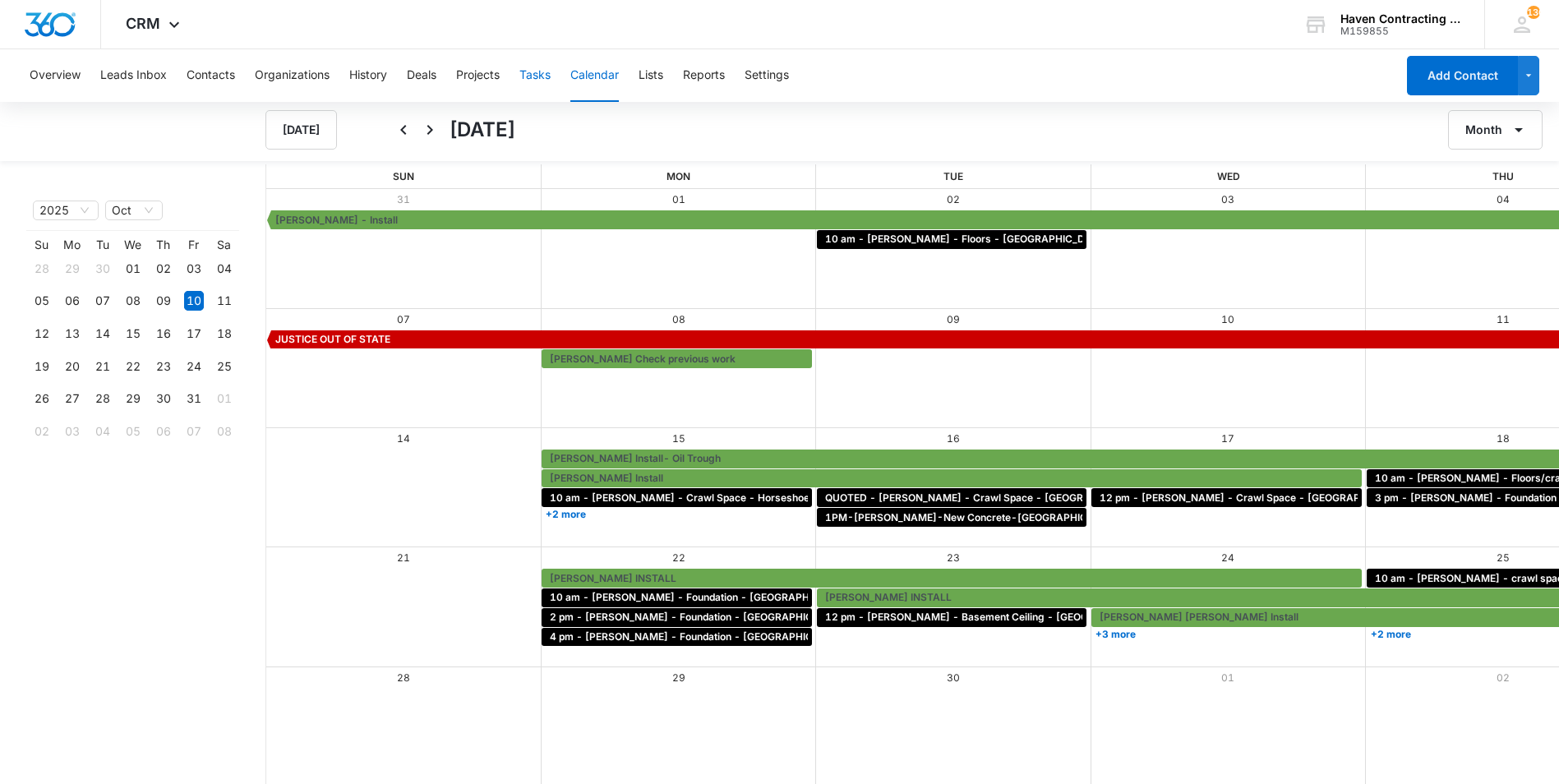
click at [536, 81] on button "Tasks" at bounding box center [534, 76] width 31 height 53
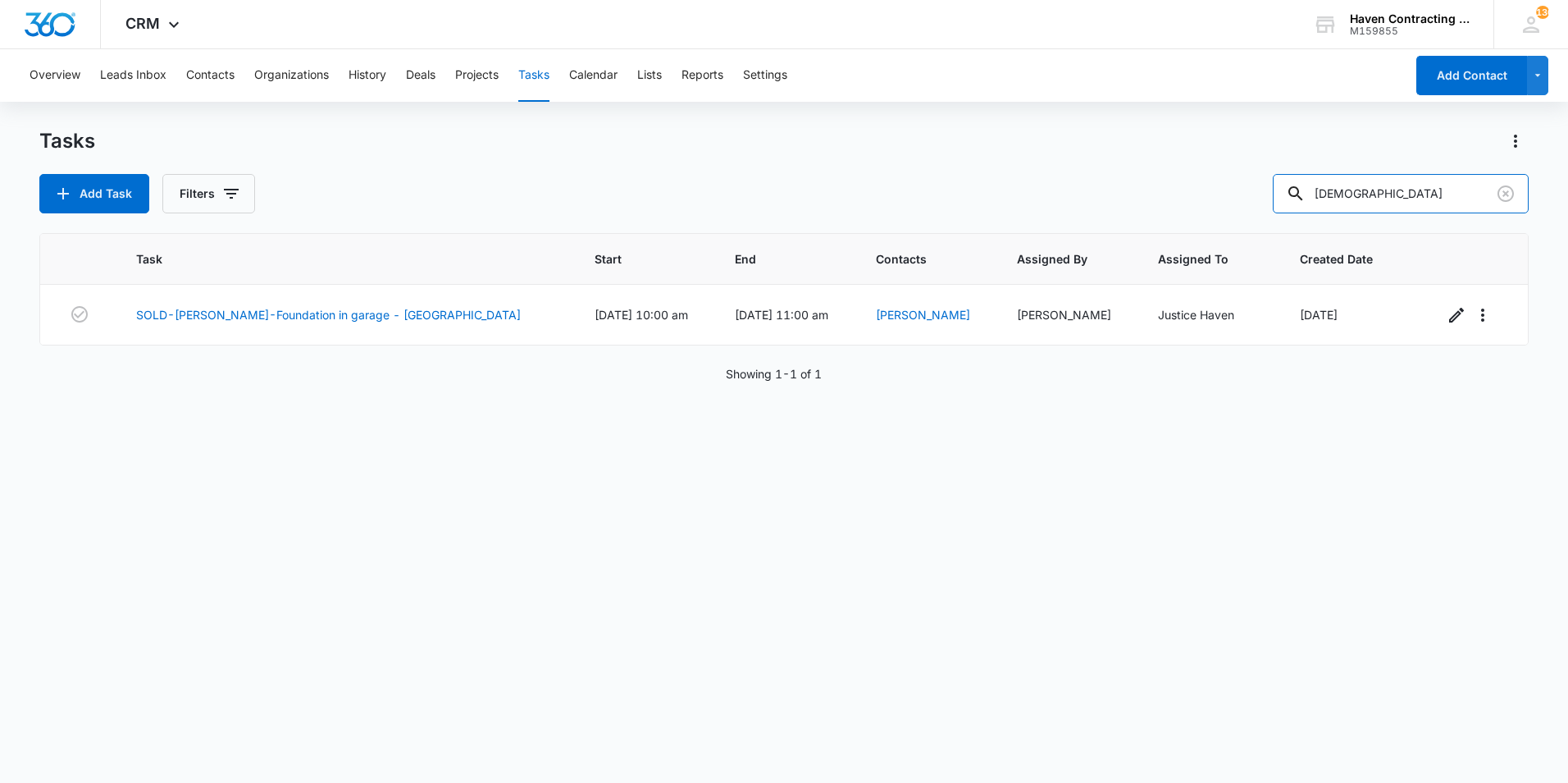
drag, startPoint x: 1371, startPoint y: 190, endPoint x: 860, endPoint y: 200, distance: 511.1
click at [872, 225] on div "Tasks Add Task Filters luter Task Start End Contacts Assigned By Assigned To Cr…" at bounding box center [784, 454] width 1489 height 653
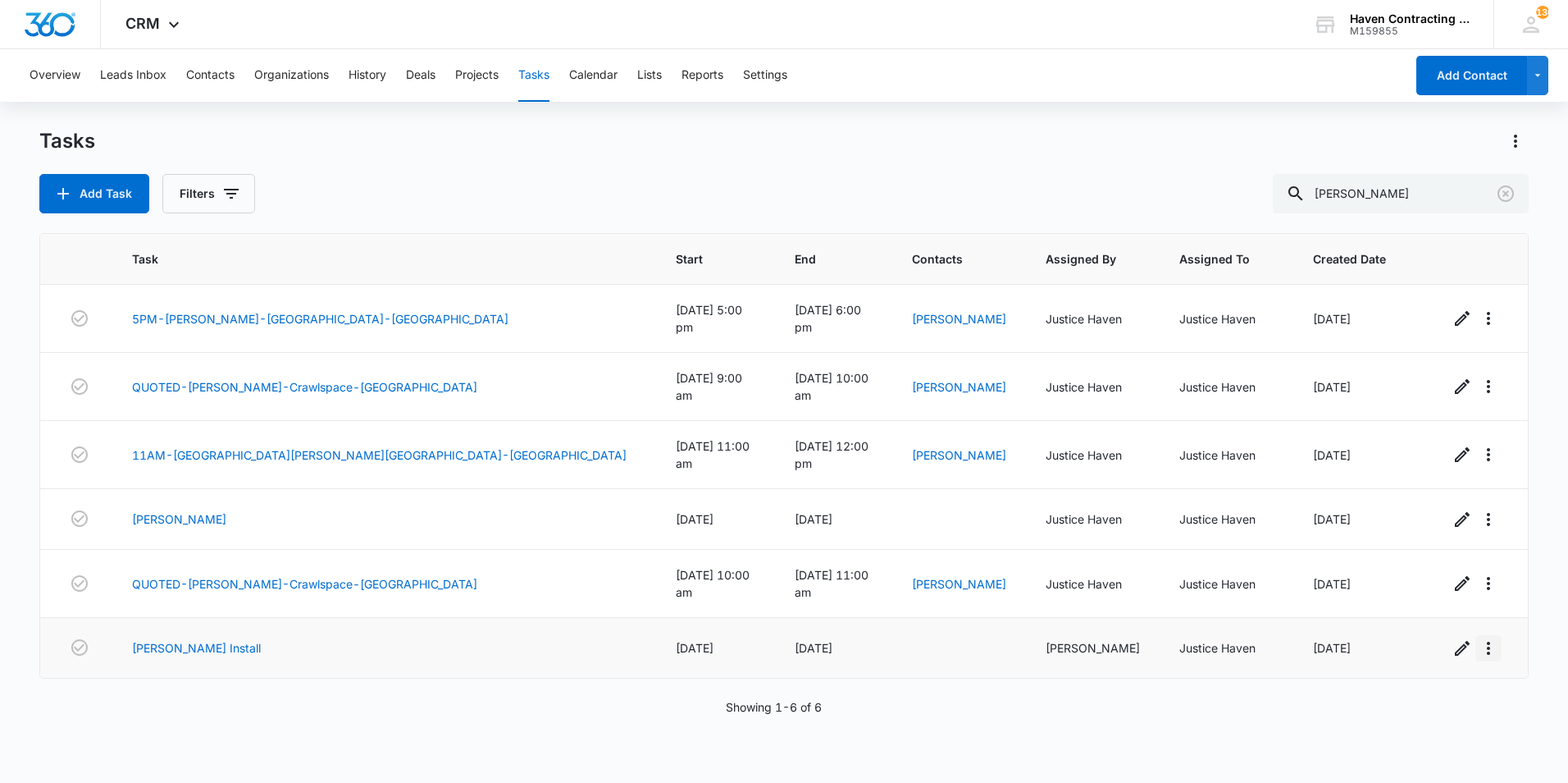
click at [1478, 638] on icon "button" at bounding box center [1488, 648] width 19 height 19
click at [1475, 660] on div "Delete" at bounding box center [1485, 664] width 34 height 11
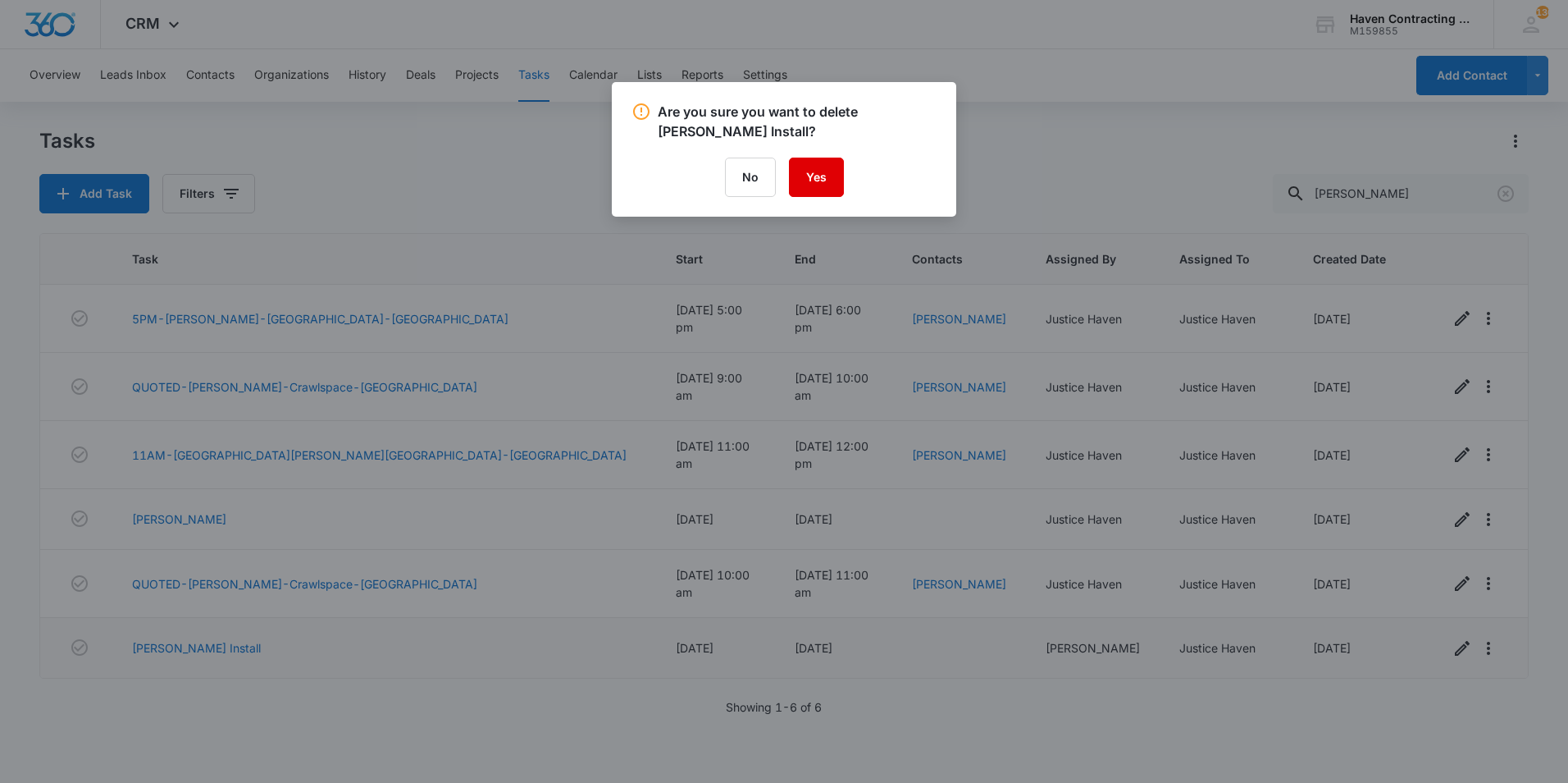
click at [818, 184] on button "Yes" at bounding box center [816, 177] width 55 height 40
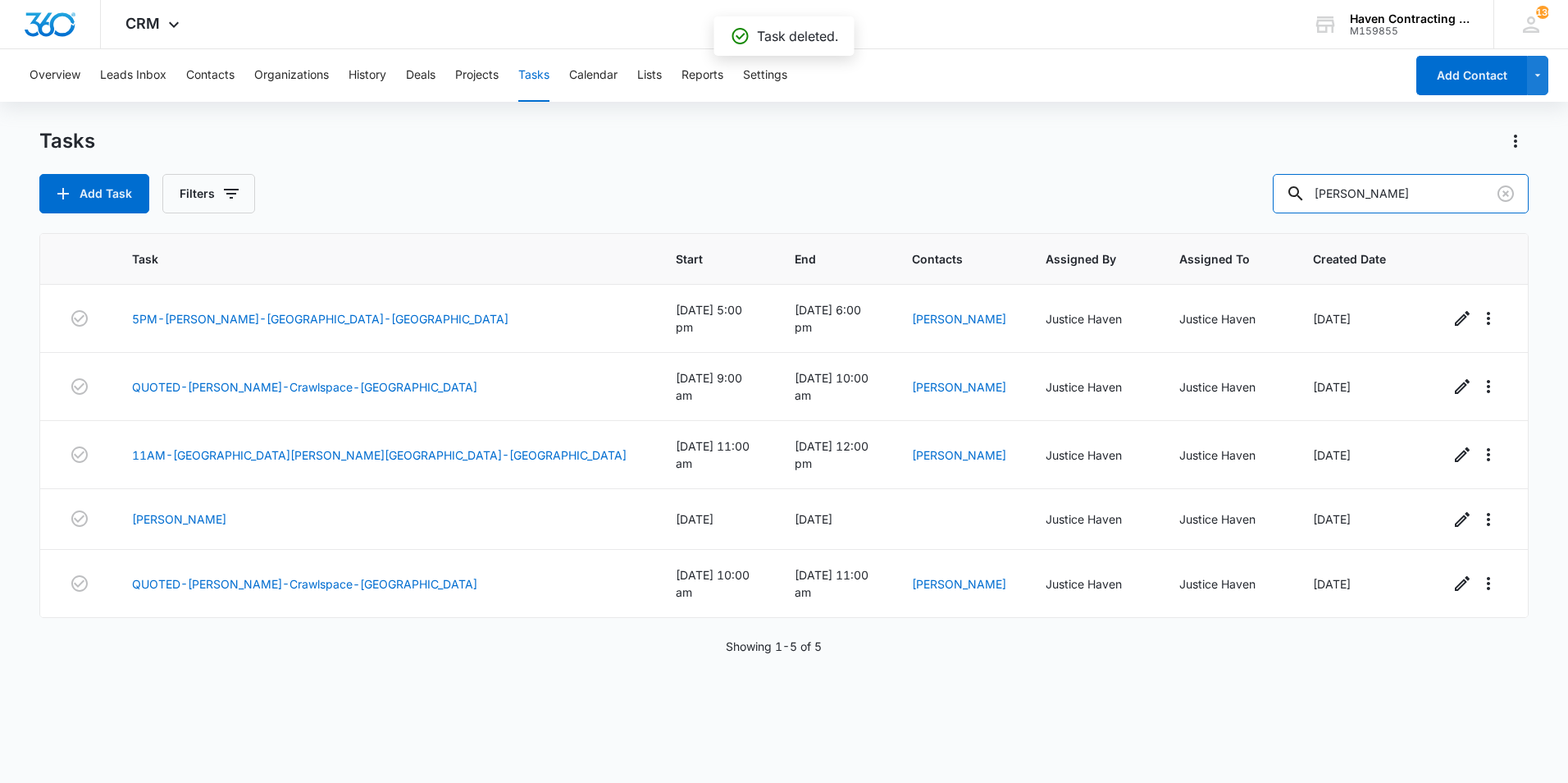
drag, startPoint x: 1377, startPoint y: 199, endPoint x: 1087, endPoint y: 196, distance: 290.0
click at [1087, 196] on div "Add Task Filters landers" at bounding box center [784, 193] width 1489 height 40
type input "bennett"
